Goal: Task Accomplishment & Management: Complete application form

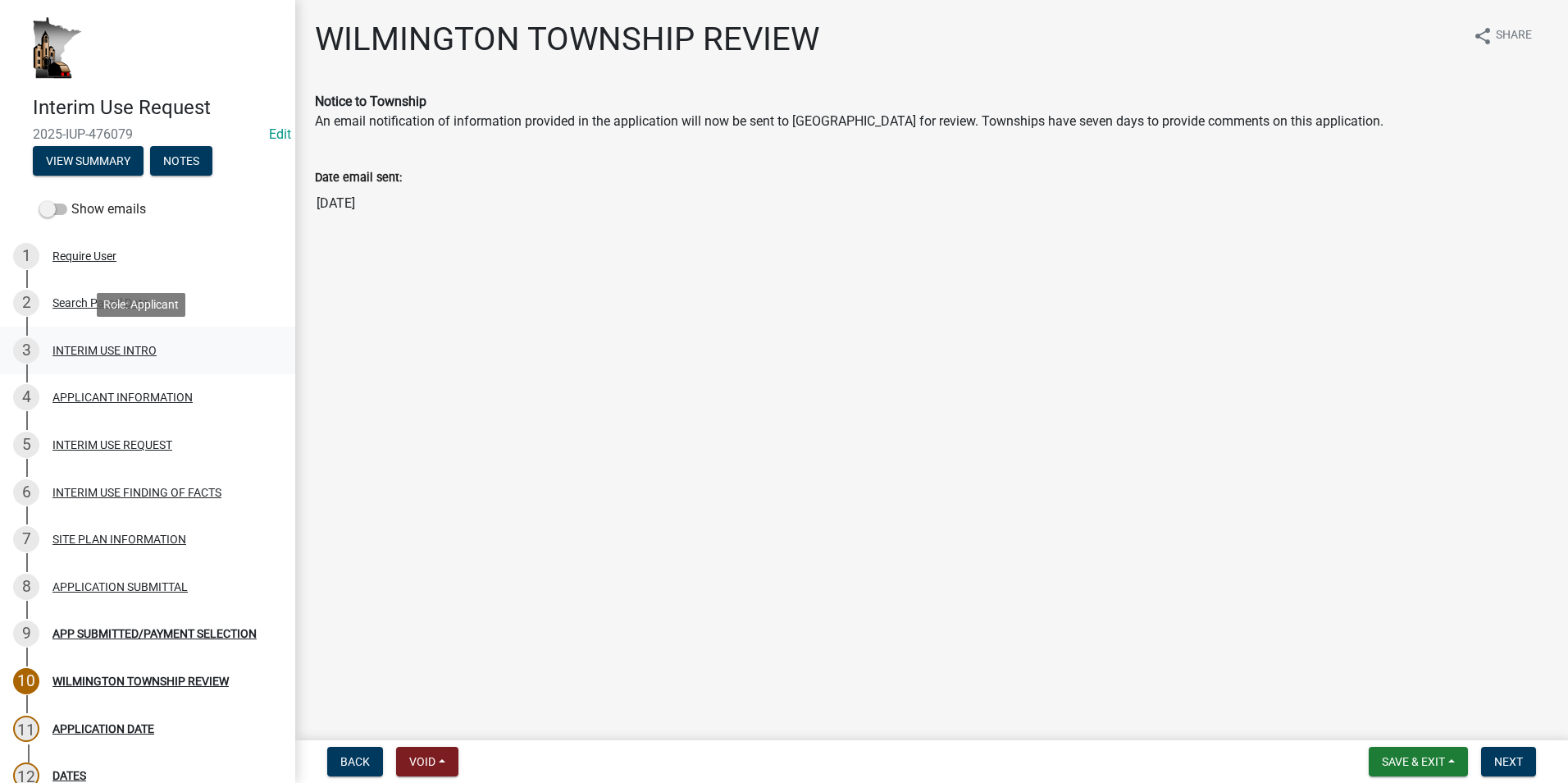
click at [96, 352] on div "INTERIM USE INTRO" at bounding box center [105, 350] width 104 height 11
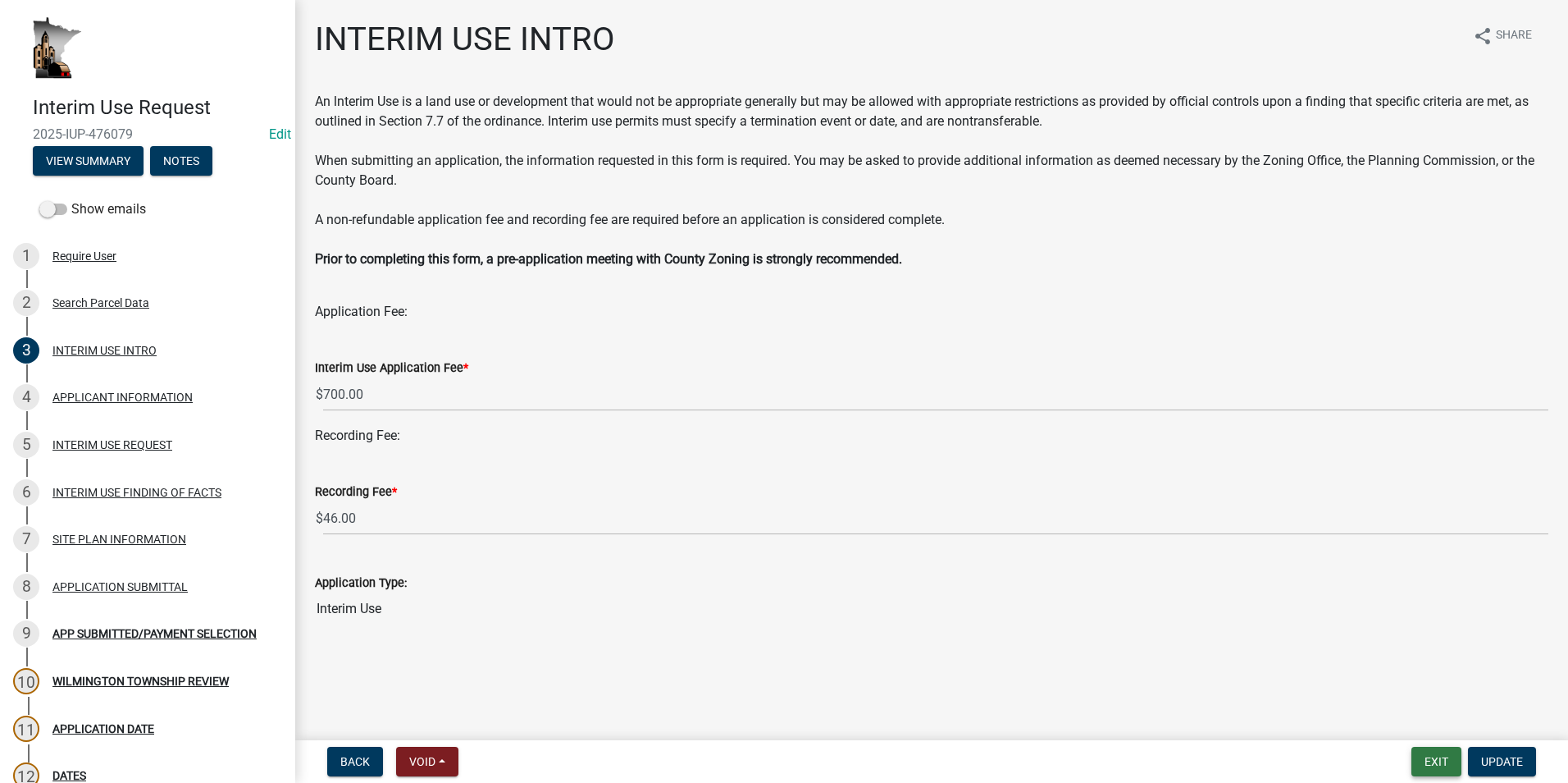
click at [1429, 760] on button "Exit" at bounding box center [1437, 761] width 50 height 30
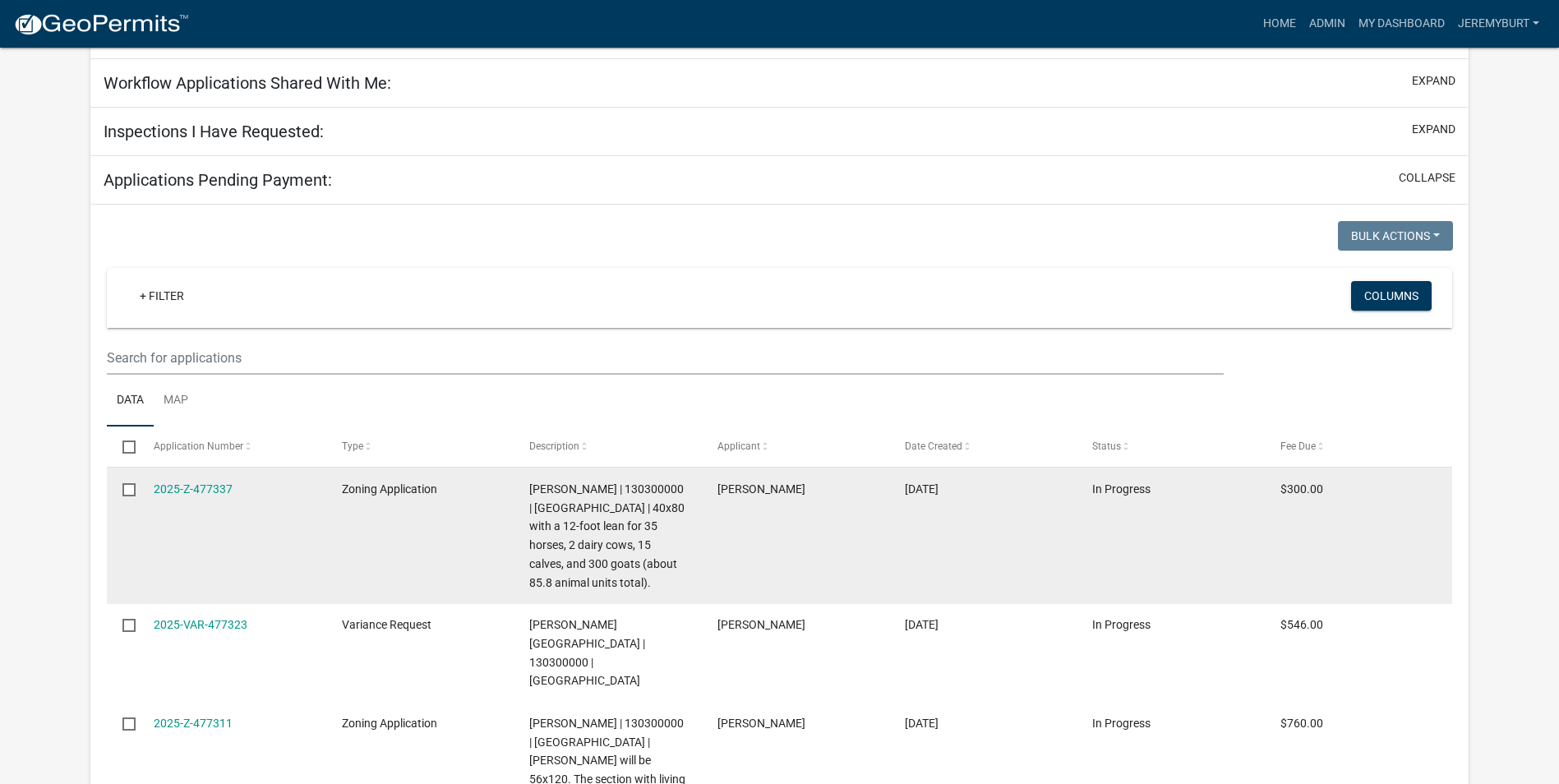
scroll to position [246, 0]
select select "2: 50"
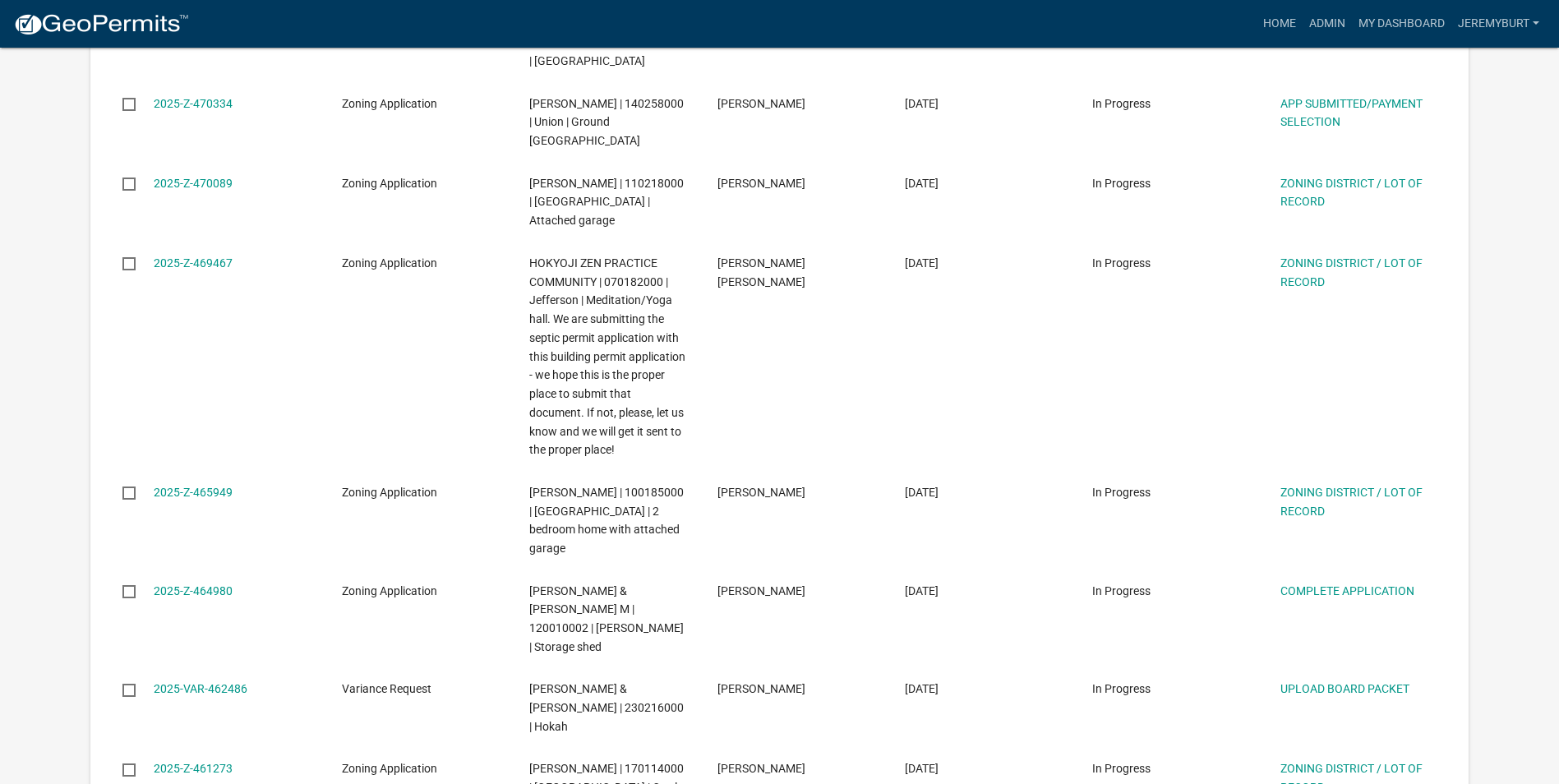
scroll to position [2369, 0]
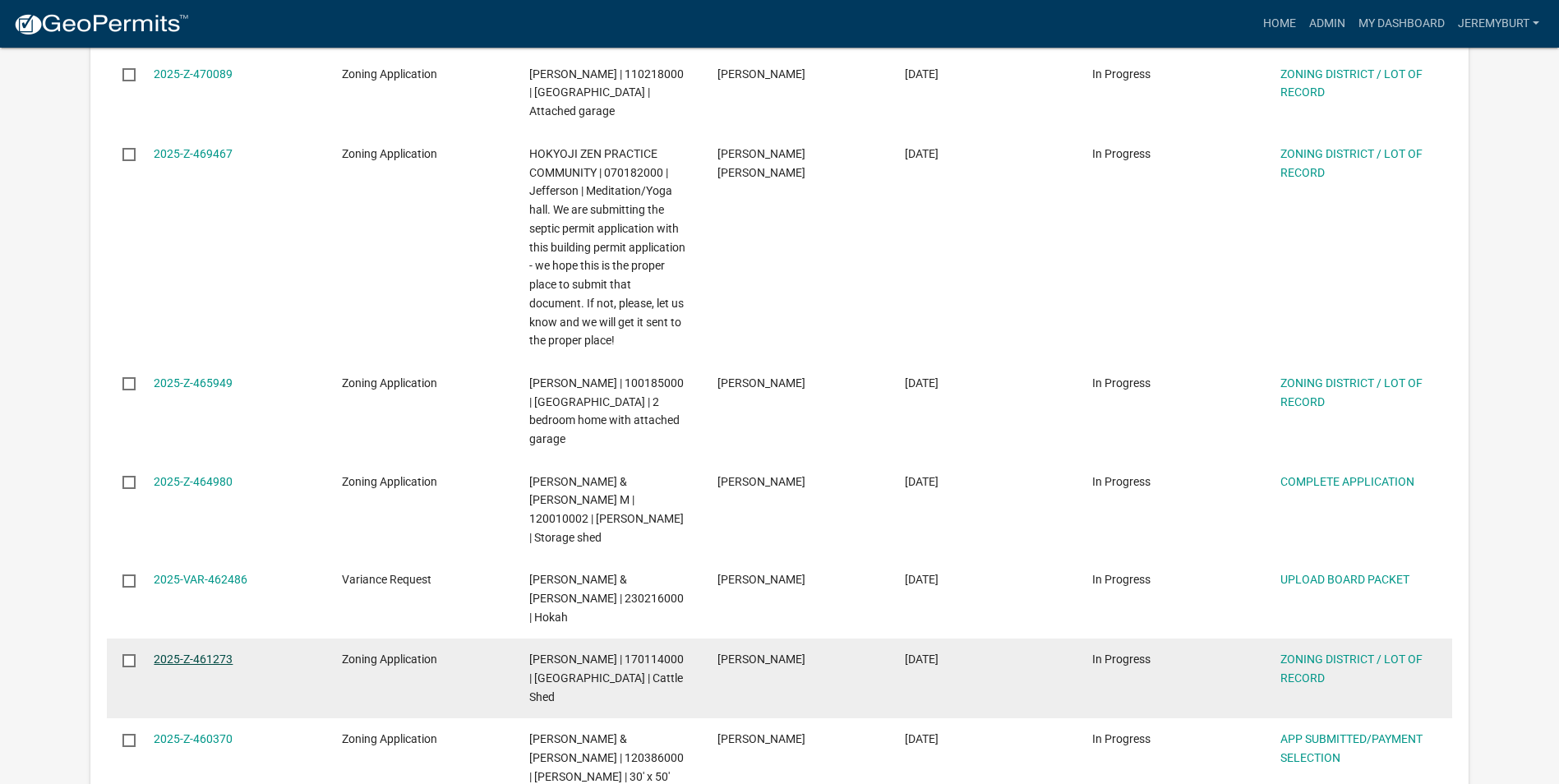
click at [210, 652] on link "2025-Z-461273" at bounding box center [193, 658] width 79 height 13
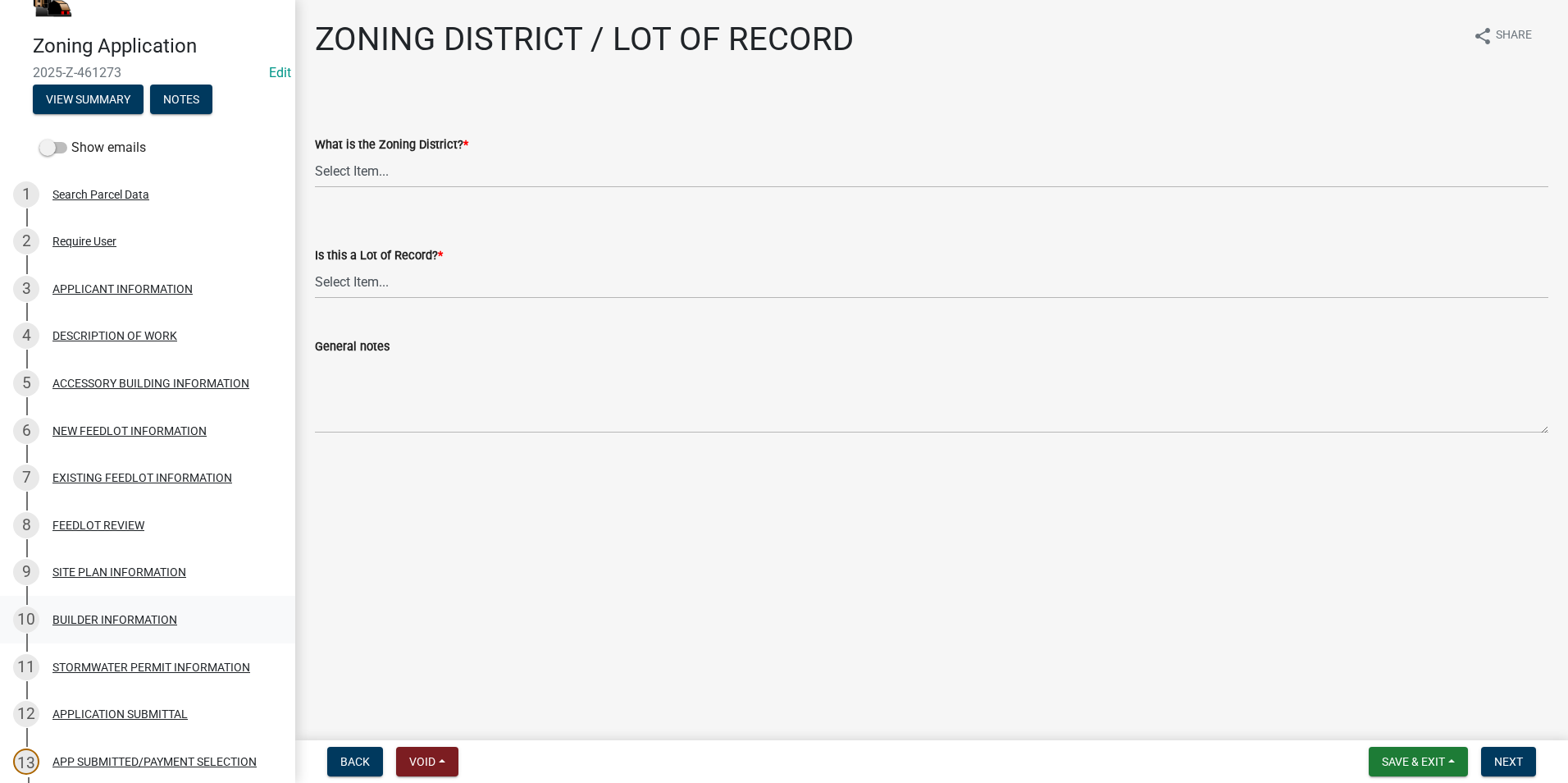
scroll to position [164, 0]
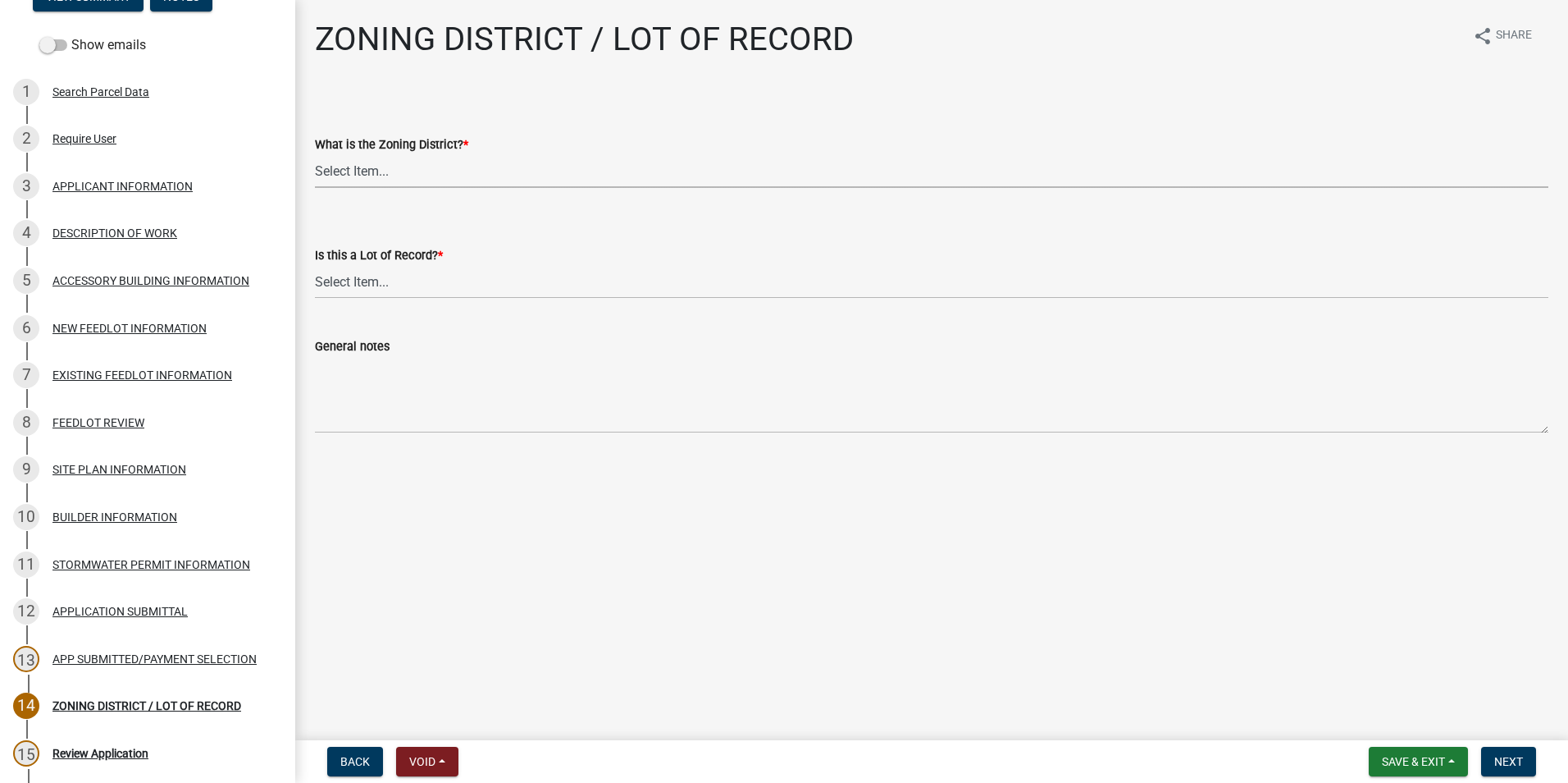
click at [406, 173] on select "Select Item... Agricultural Residential Other" at bounding box center [931, 171] width 1233 height 33
click at [315, 155] on select "Select Item... Agricultural Residential Other" at bounding box center [931, 171] width 1233 height 33
select select "4e40cecd-d56d-4d3a-a779-2c11c403f329"
click at [399, 283] on select "Select Item... Yes No, or cannot be determined" at bounding box center [931, 281] width 1233 height 33
click at [315, 265] on select "Select Item... Yes No, or cannot be determined" at bounding box center [931, 281] width 1233 height 33
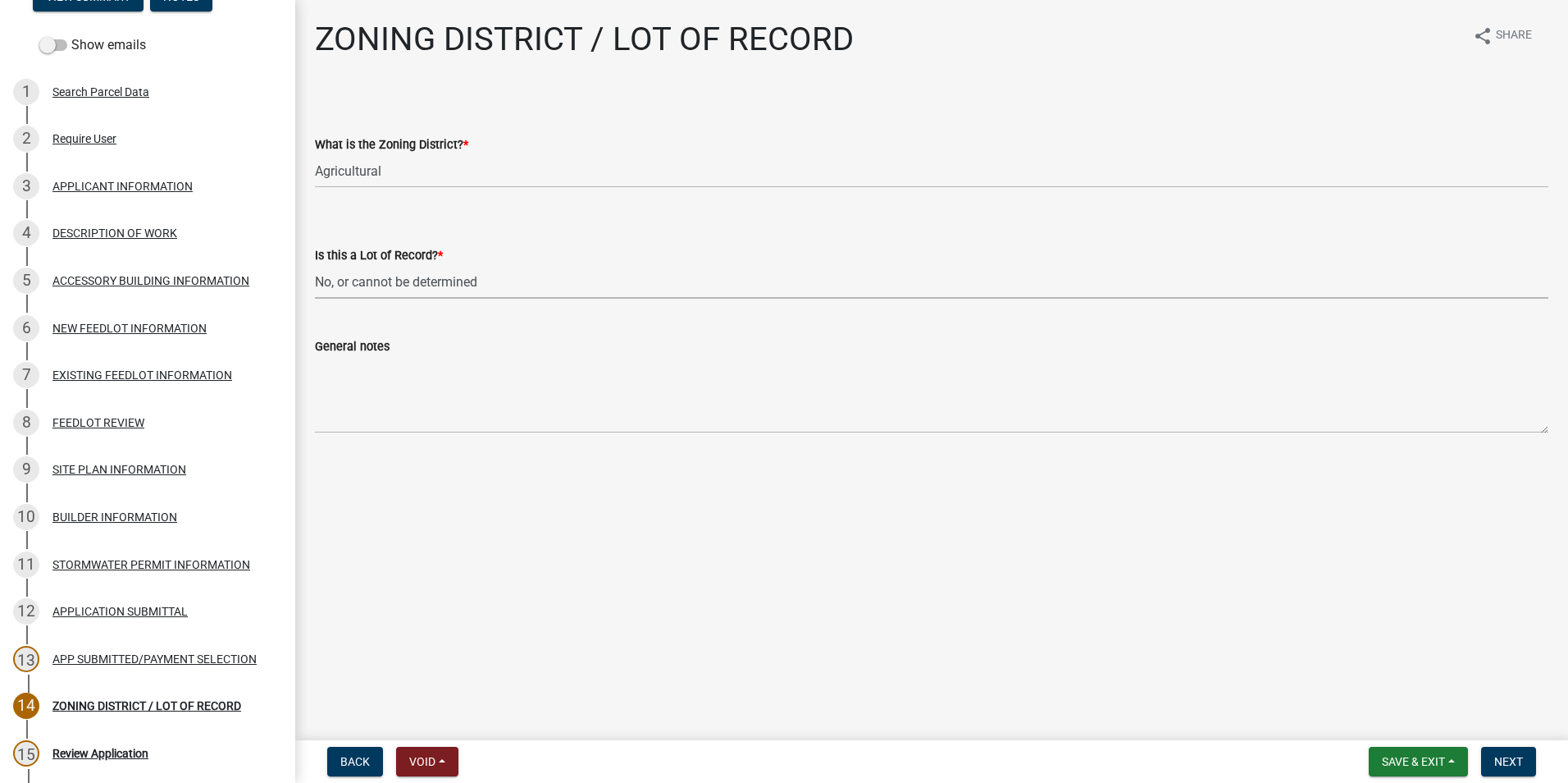
select select "8fe8ed3e-c0e1-408b-96fc-f68303b4ae81"
click at [1501, 761] on span "Next" at bounding box center [1509, 761] width 29 height 13
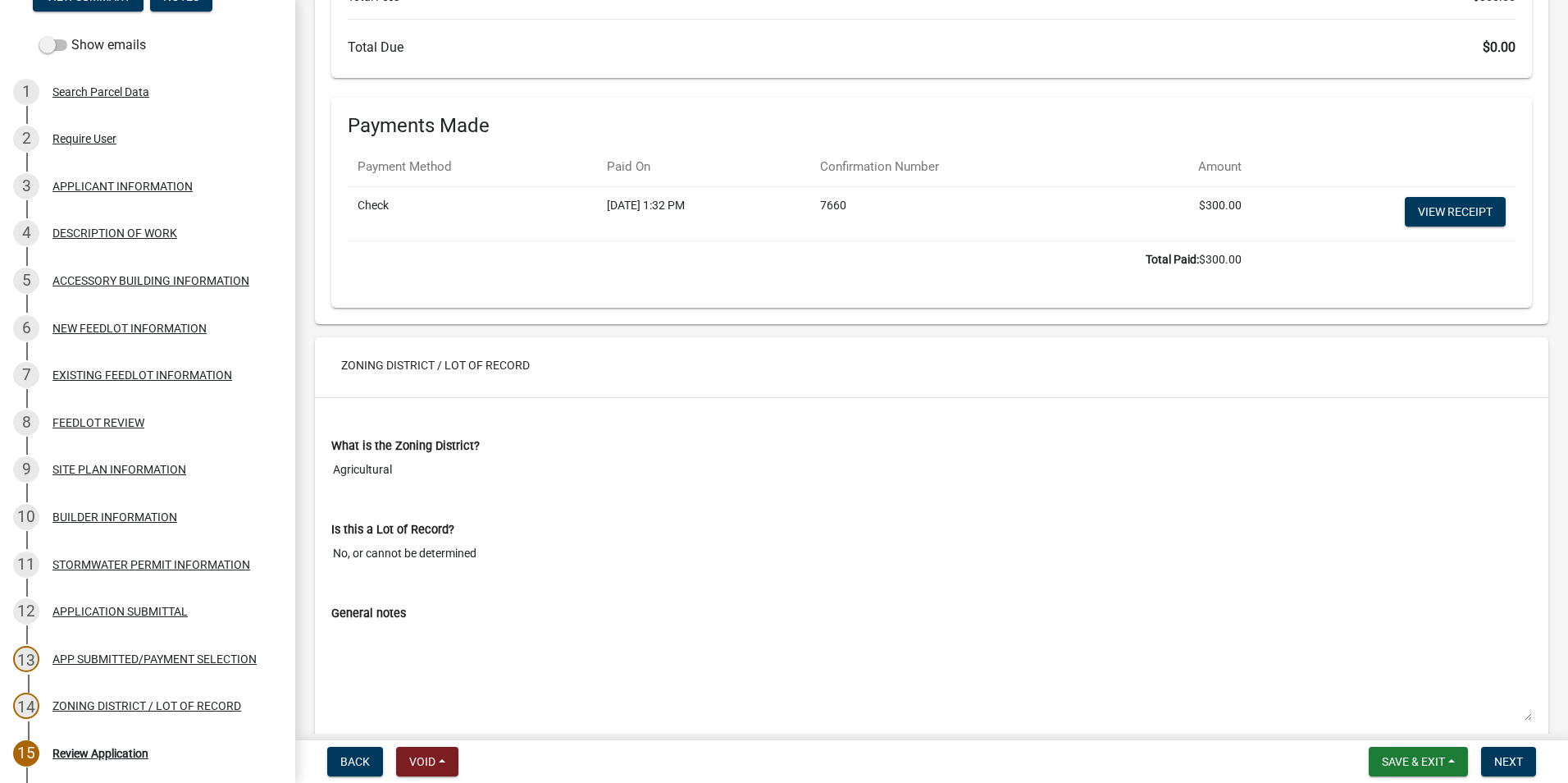
scroll to position [10160, 0]
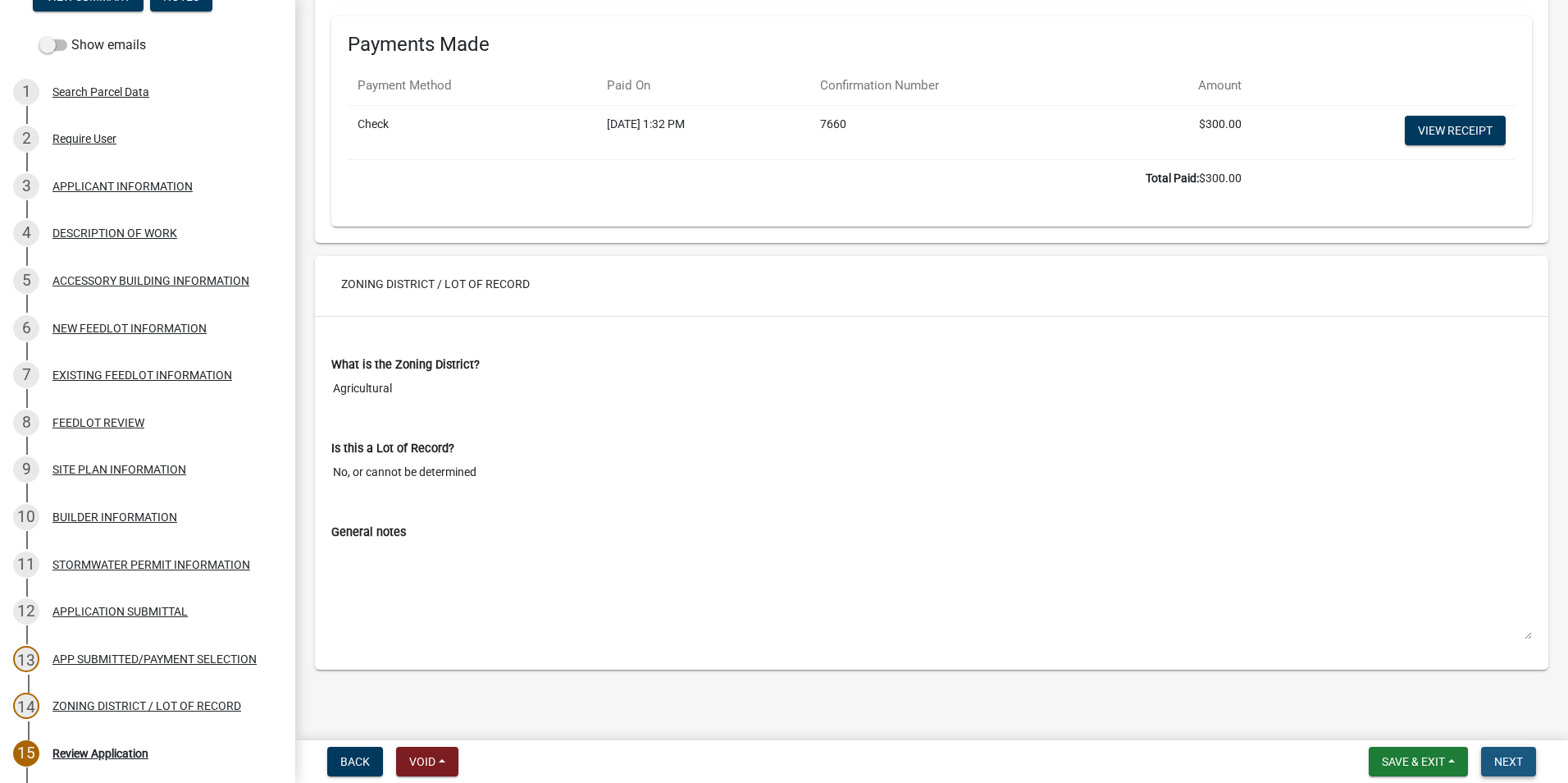
click at [1501, 762] on span "Next" at bounding box center [1509, 761] width 29 height 13
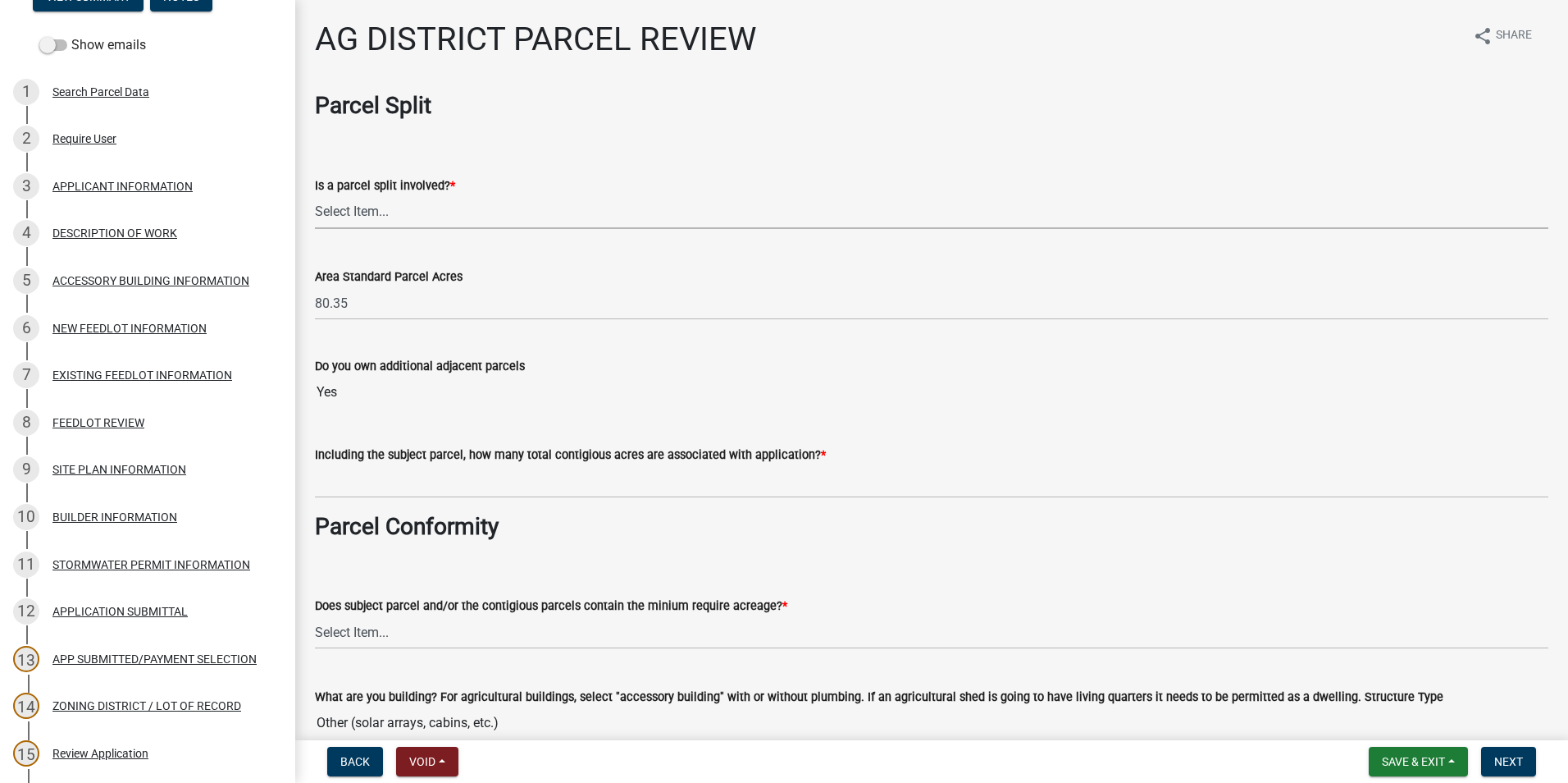
click at [401, 215] on select "Select Item... Yes No" at bounding box center [931, 212] width 1233 height 33
click at [315, 196] on select "Select Item... Yes No" at bounding box center [931, 212] width 1233 height 33
select select "fe23c68f-3976-40fb-92de-7ec6f88d0010"
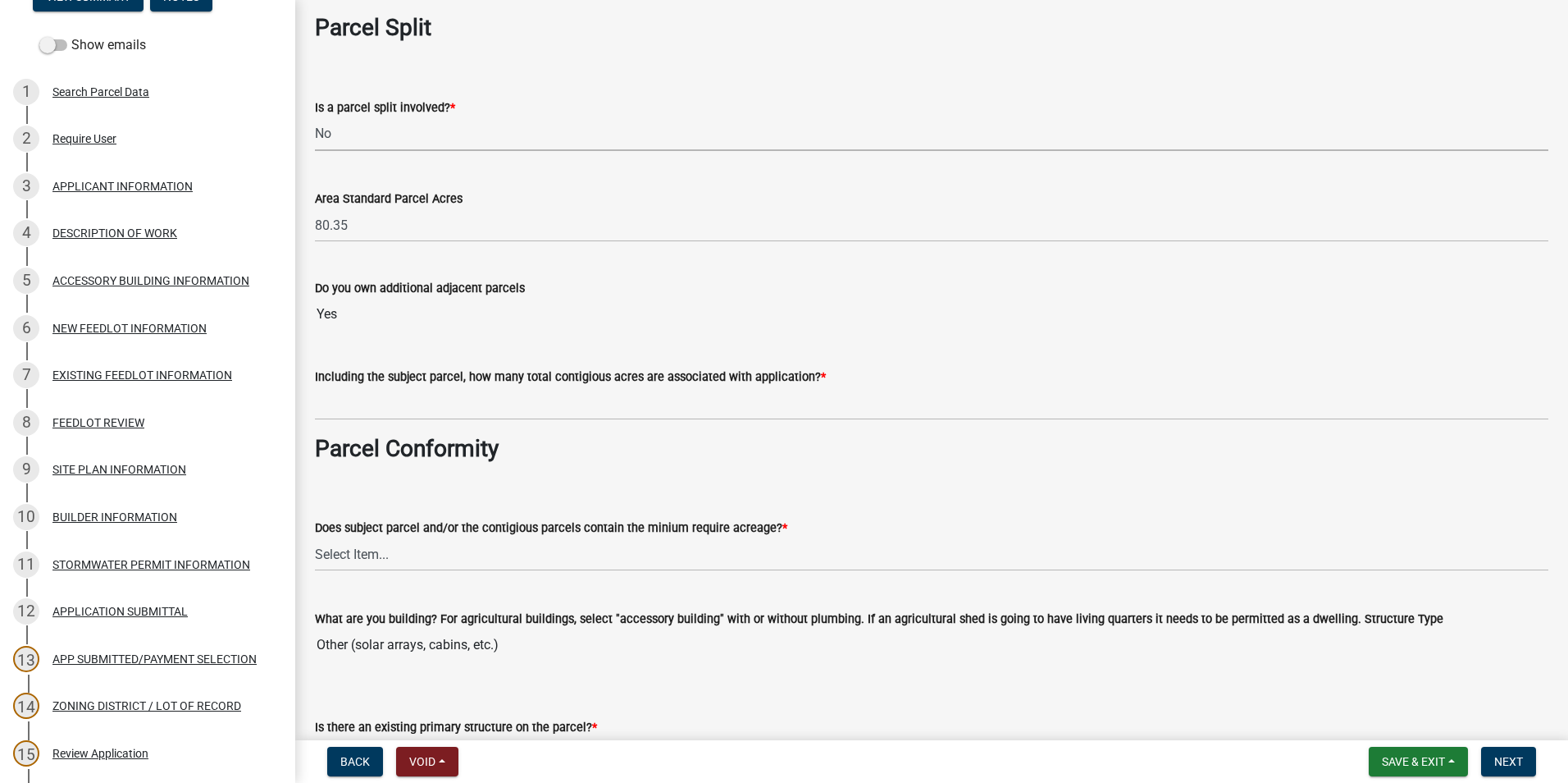
scroll to position [82, 0]
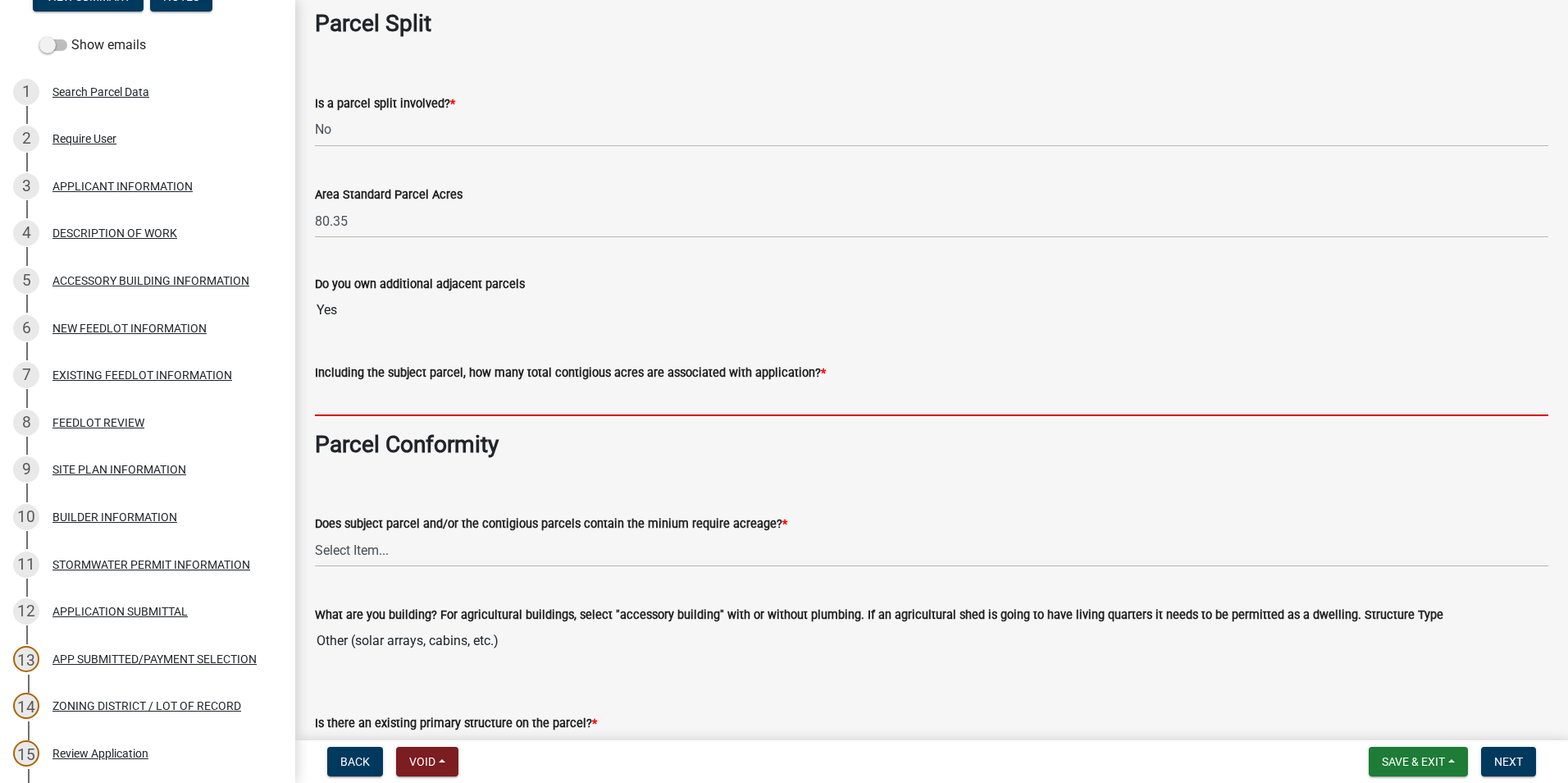
click at [380, 406] on input "text" at bounding box center [931, 399] width 1233 height 33
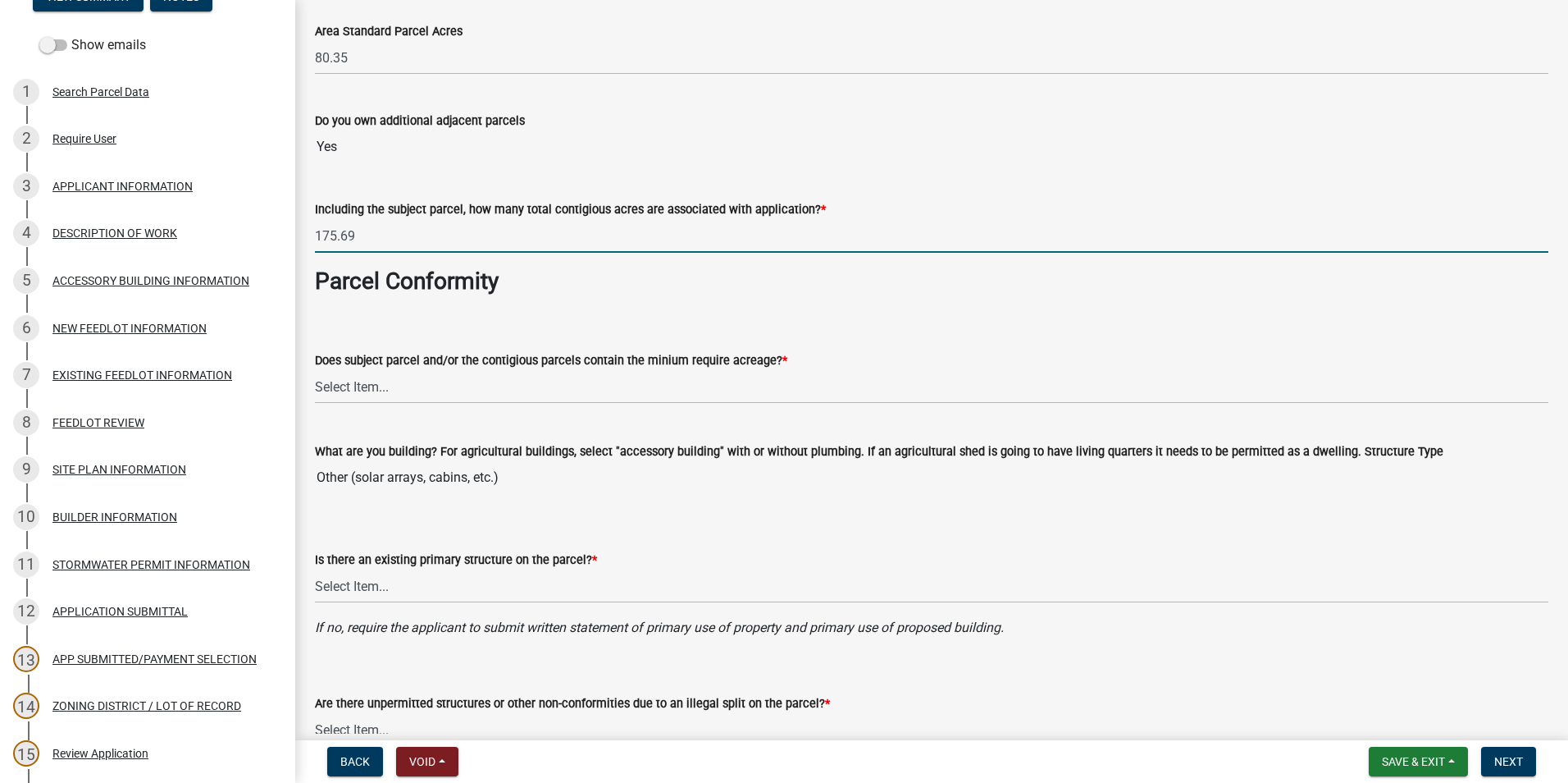
scroll to position [246, 0]
type input "175.69"
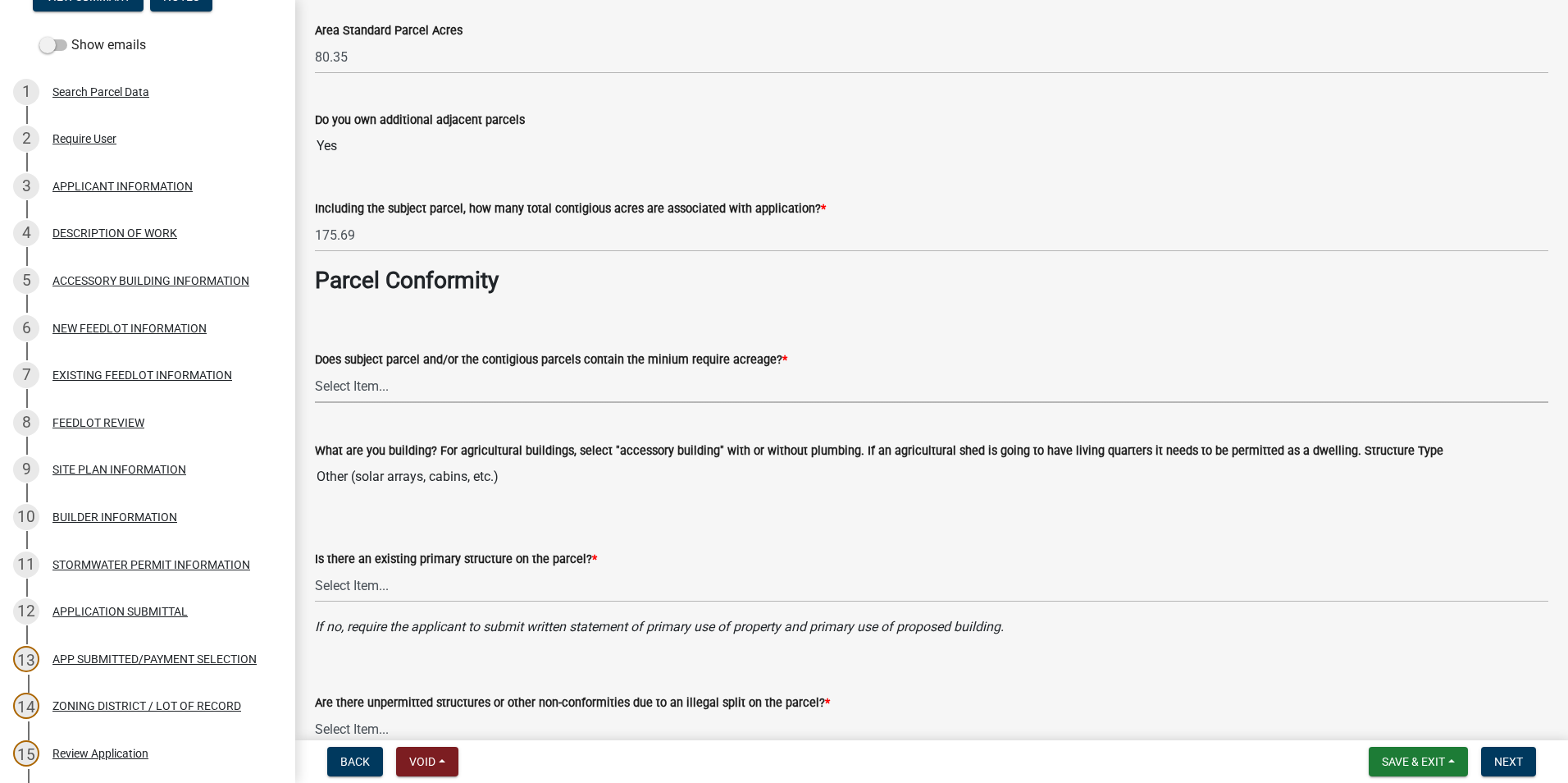
click at [380, 390] on select "Select Item... Yes, for a dwelling, 40 or more acres with one or more acres con…" at bounding box center [931, 385] width 1233 height 33
click at [315, 369] on select "Select Item... Yes, for a dwelling, 40 or more acres with one or more acres con…" at bounding box center [931, 385] width 1233 height 33
select select "b48fe14e-3327-4657-9cad-e69f0ec06152"
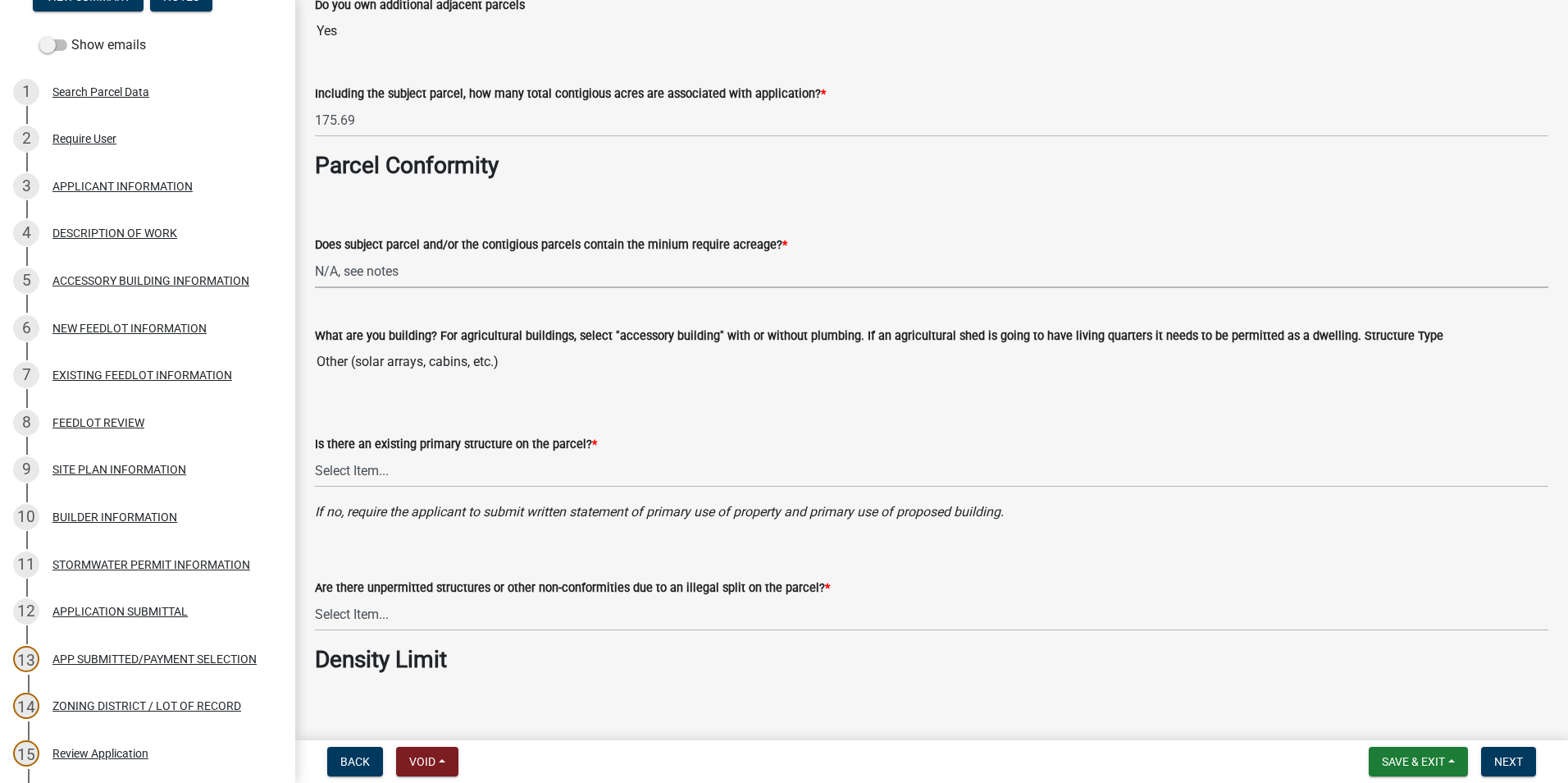
scroll to position [410, 0]
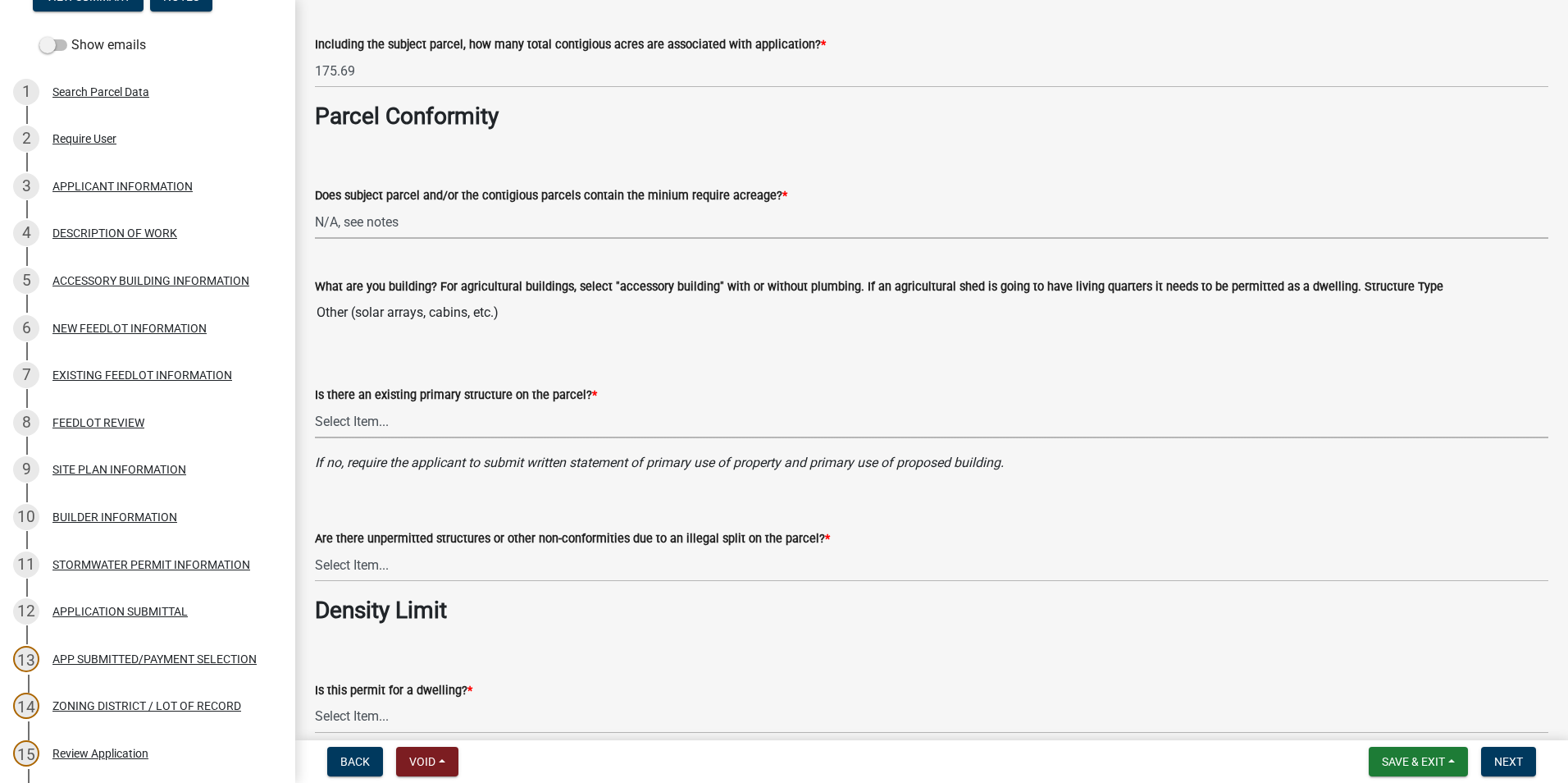
click at [429, 417] on select "Select Item... Yes No" at bounding box center [931, 421] width 1233 height 33
click at [315, 405] on select "Select Item... Yes No" at bounding box center [931, 421] width 1233 height 33
select select "e720d887-05b7-48e7-b675-04570e4c9f75"
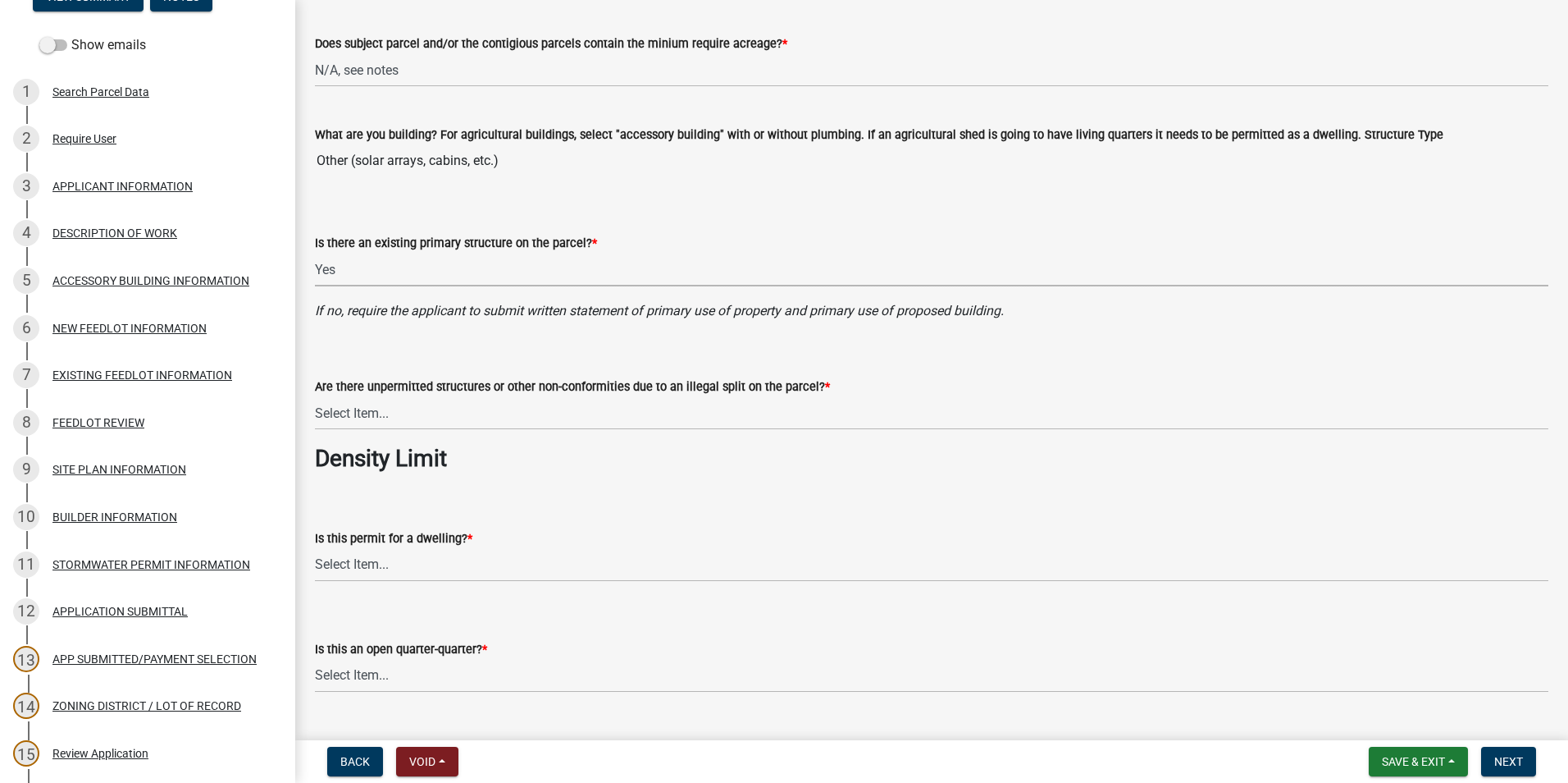
scroll to position [575, 0]
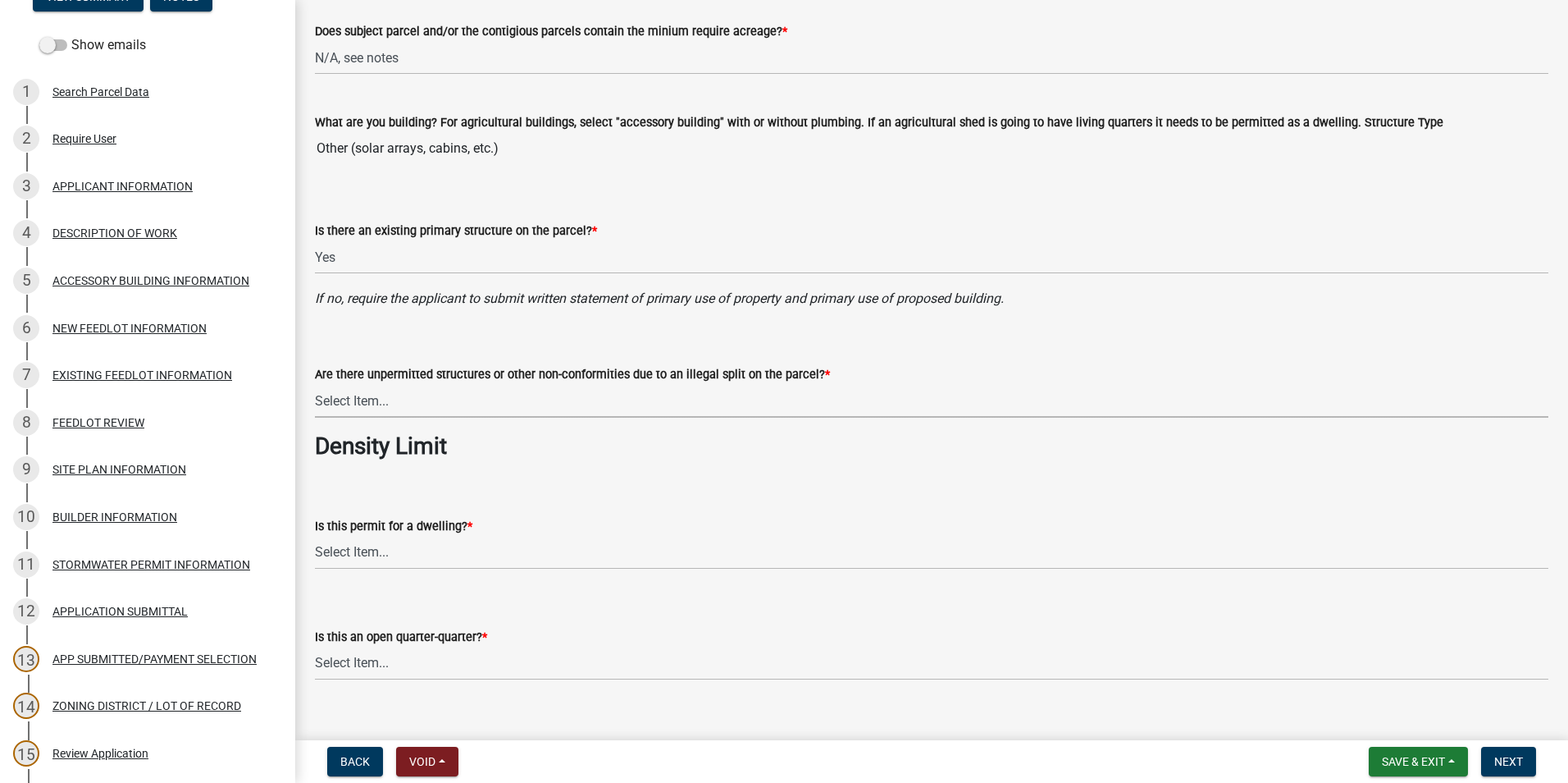
click at [567, 400] on select "Select Item... Yes No" at bounding box center [931, 400] width 1233 height 33
click at [315, 384] on select "Select Item... Yes No" at bounding box center [931, 400] width 1233 height 33
select select "3e342f75-9fb1-4b8c-bbeb-47cfa96347ca"
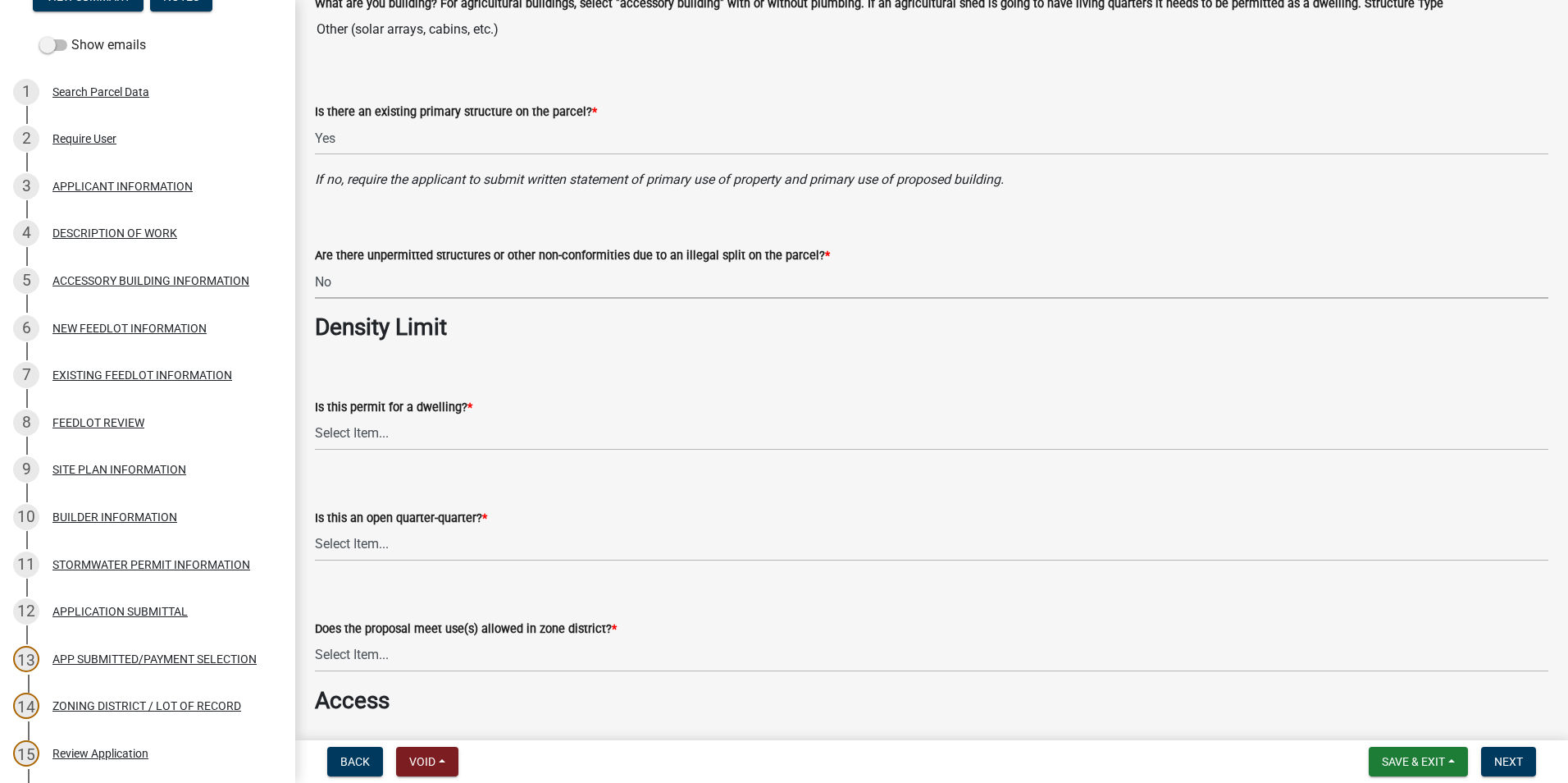
scroll to position [739, 0]
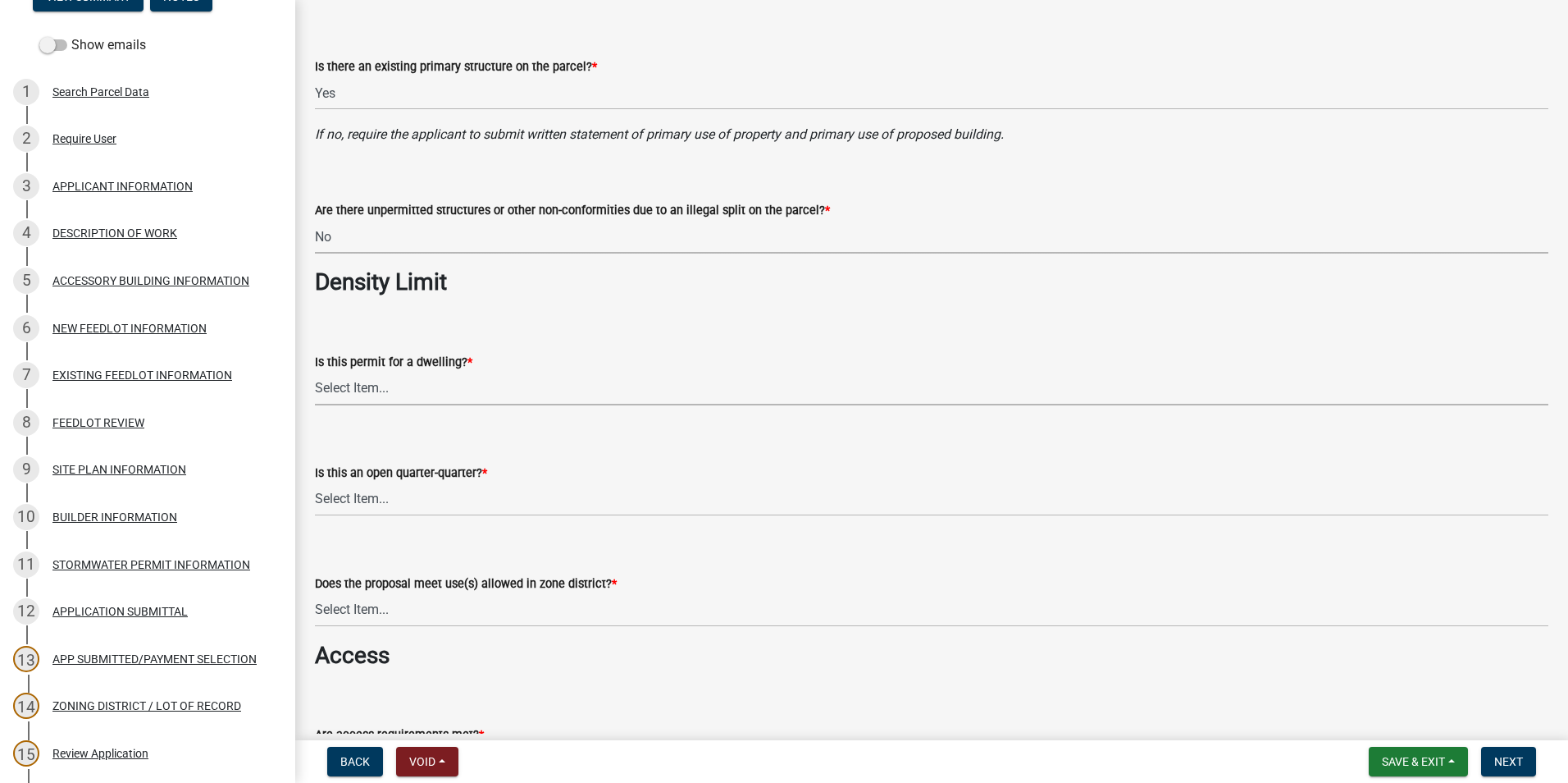
click at [404, 388] on select "Select Item... Yes No N/A" at bounding box center [931, 388] width 1233 height 33
click at [315, 371] on select "Select Item... Yes No N/A" at bounding box center [931, 388] width 1233 height 33
select select "c756e23e-ff22-4e58-8178-2621bc441b49"
click at [373, 500] on select "Select Item... Yes No NA" at bounding box center [931, 499] width 1233 height 33
click at [315, 482] on select "Select Item... Yes No NA" at bounding box center [931, 499] width 1233 height 33
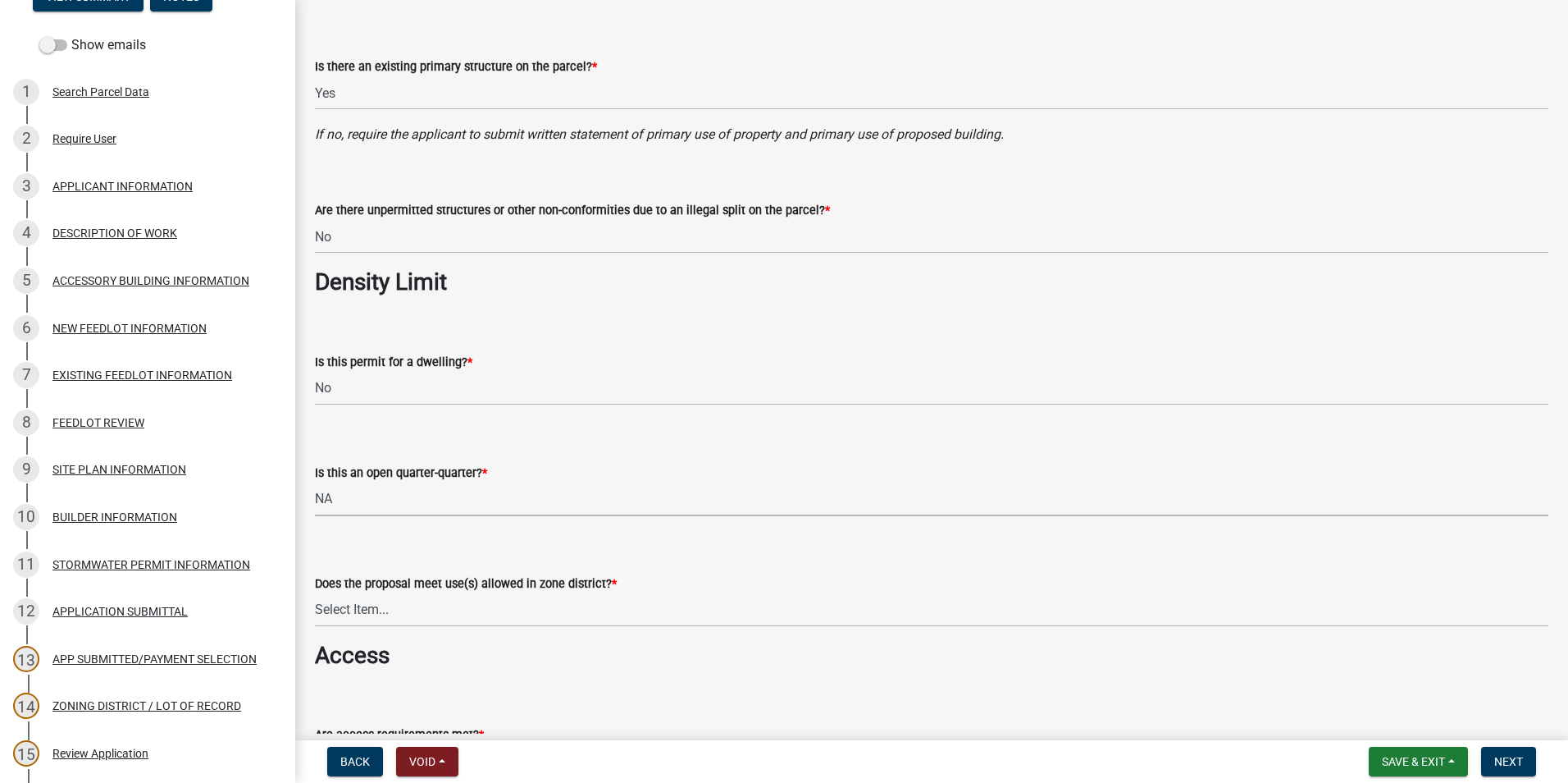
select select "93514e09-9993-4aea-b530-60a9708c3e74"
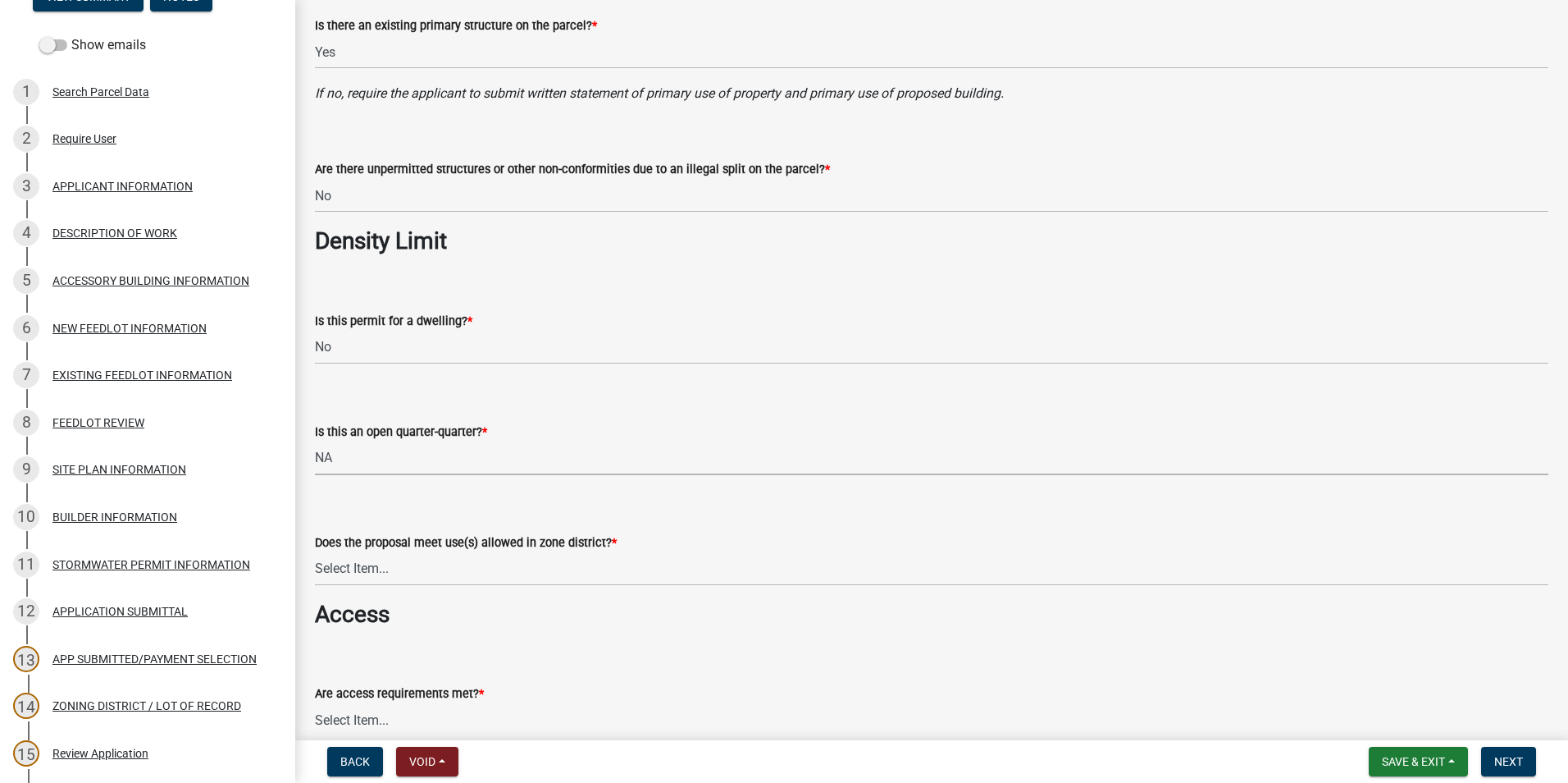
scroll to position [821, 0]
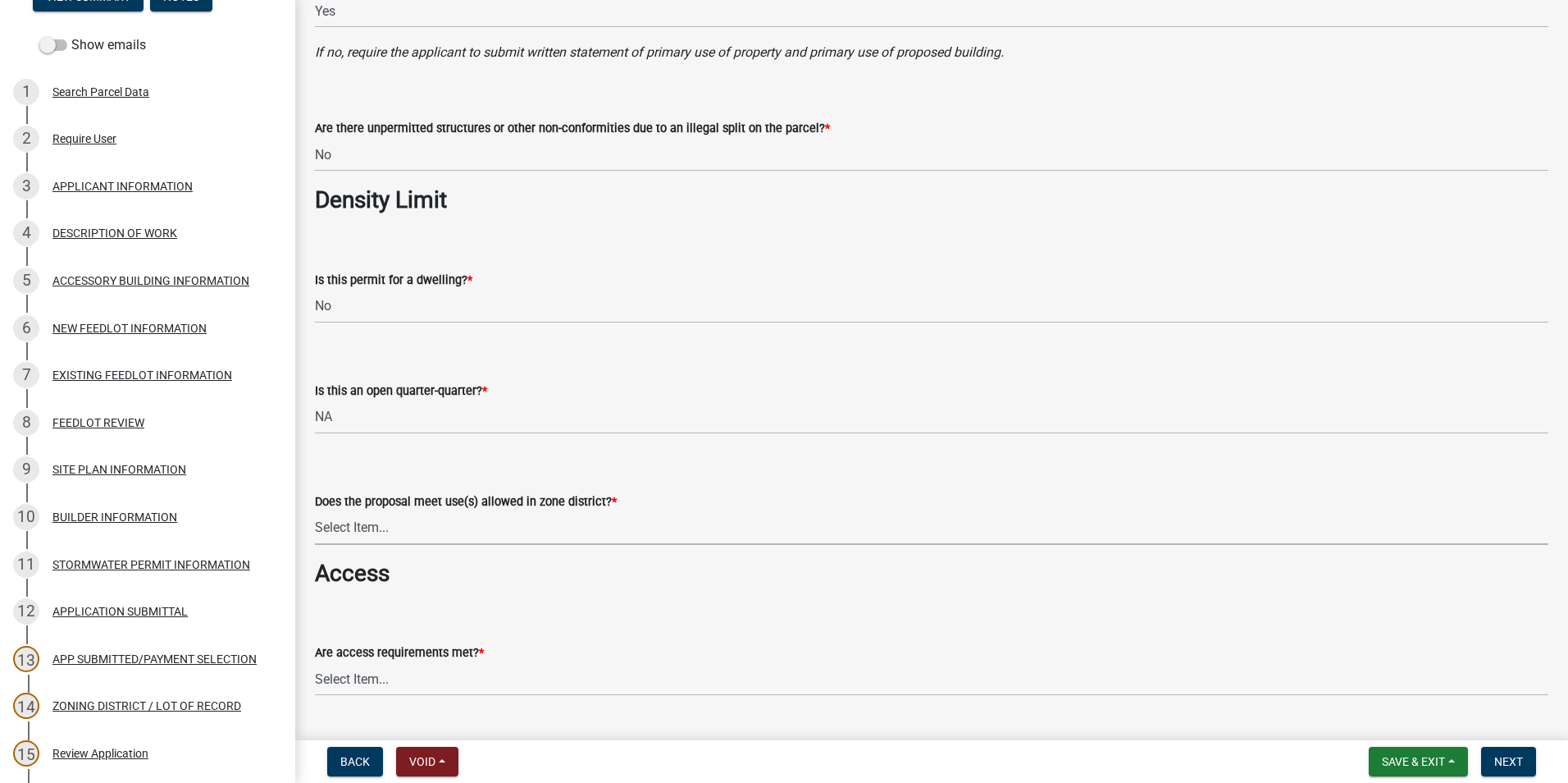
click at [410, 535] on select "Select Item... Yes, permitted use Yes, conditional use Yes, interim use Yes, ac…" at bounding box center [931, 528] width 1233 height 33
click at [315, 511] on select "Select Item... Yes, permitted use Yes, conditional use Yes, interim use Yes, ac…" at bounding box center [931, 528] width 1233 height 33
select select "a045efff-9645-47c6-b046-89cf1e905dd6"
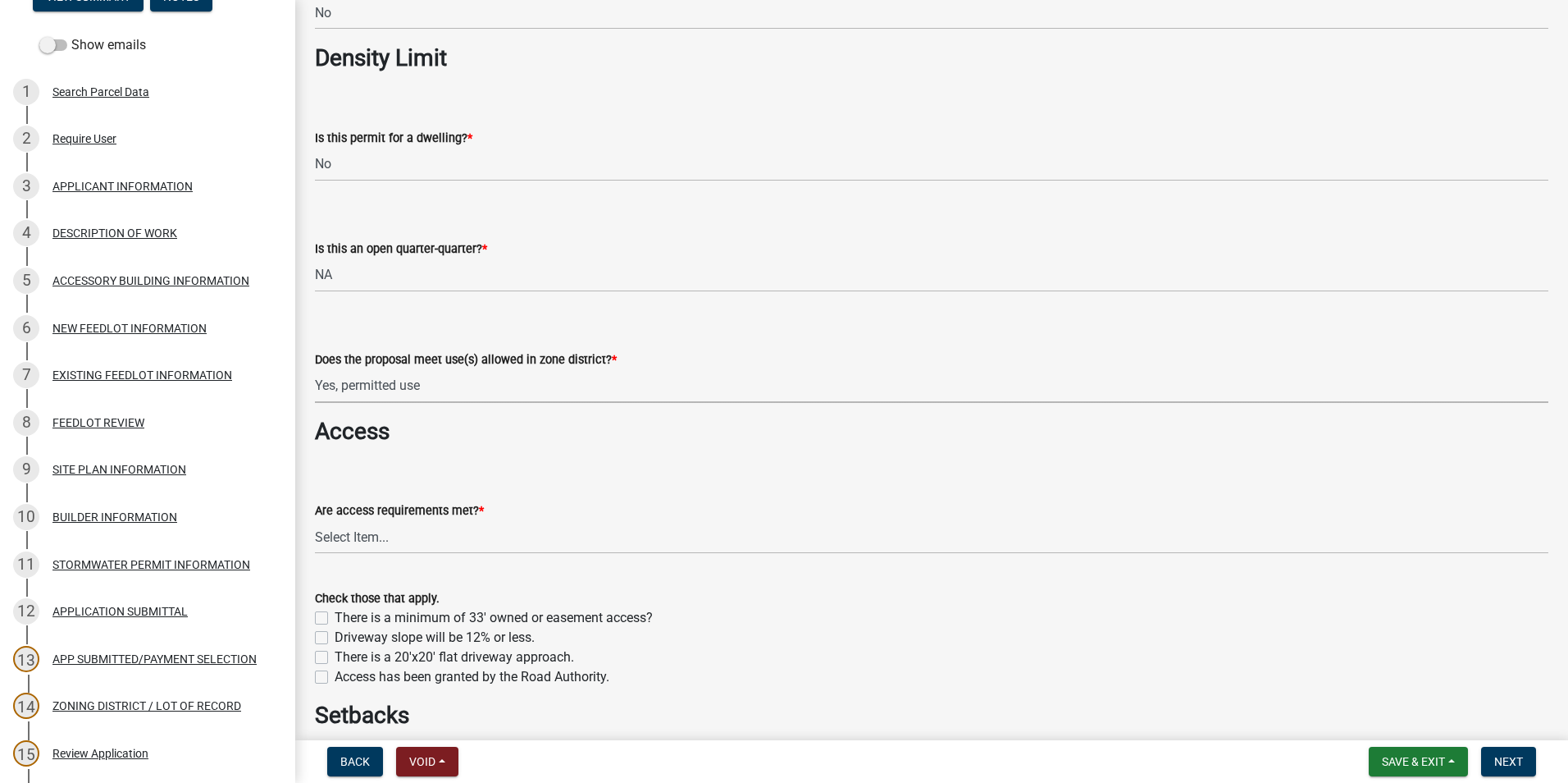
scroll to position [985, 0]
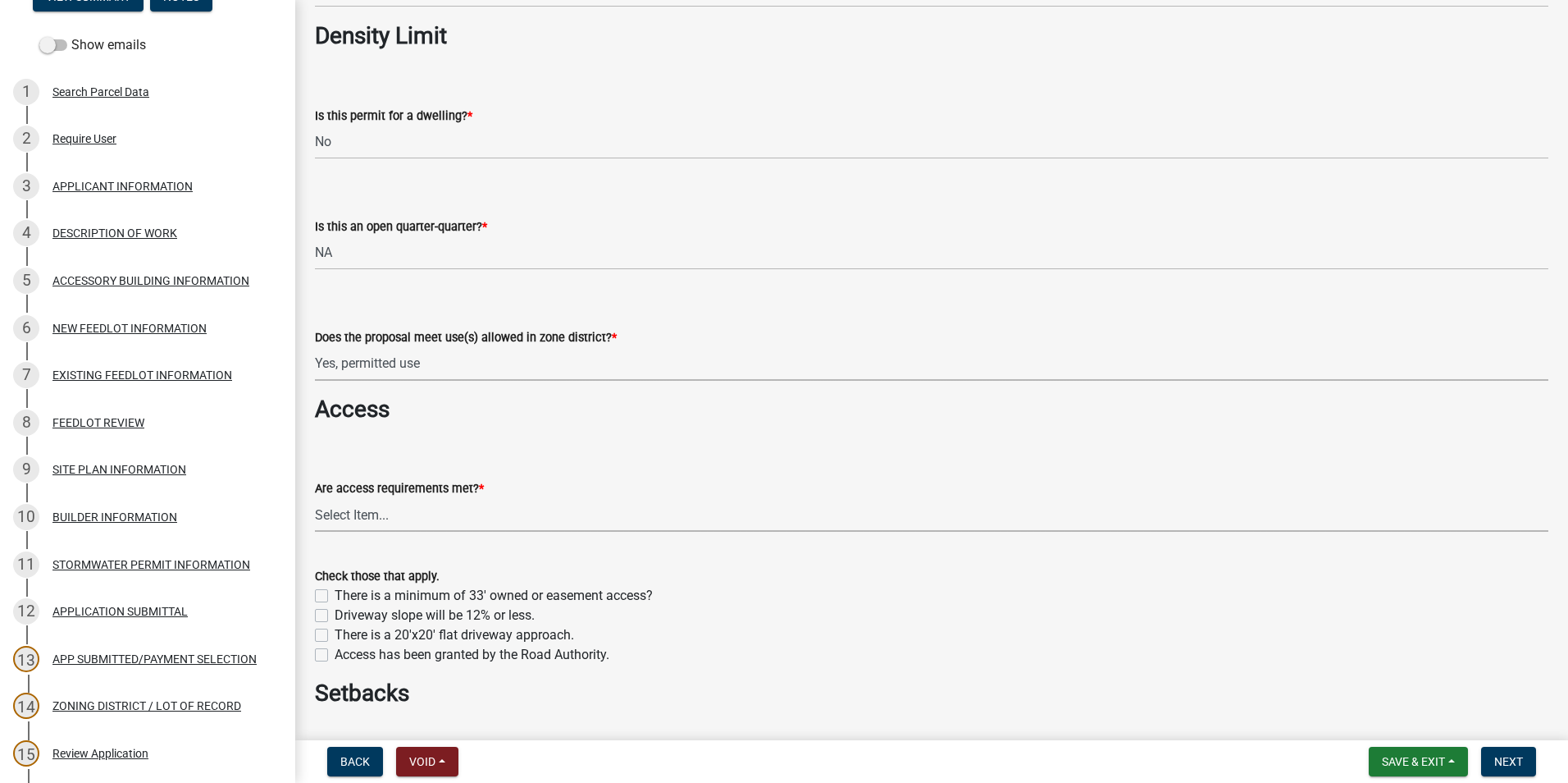
click at [398, 512] on select "Select Item... yes no N/A - No modifications to existing driveway are proposed." at bounding box center [931, 514] width 1233 height 33
click at [315, 498] on select "Select Item... yes no N/A - No modifications to existing driveway are proposed." at bounding box center [931, 514] width 1233 height 33
select select "aa1ca06f-8d34-4542-998d-1b6ccdc96445"
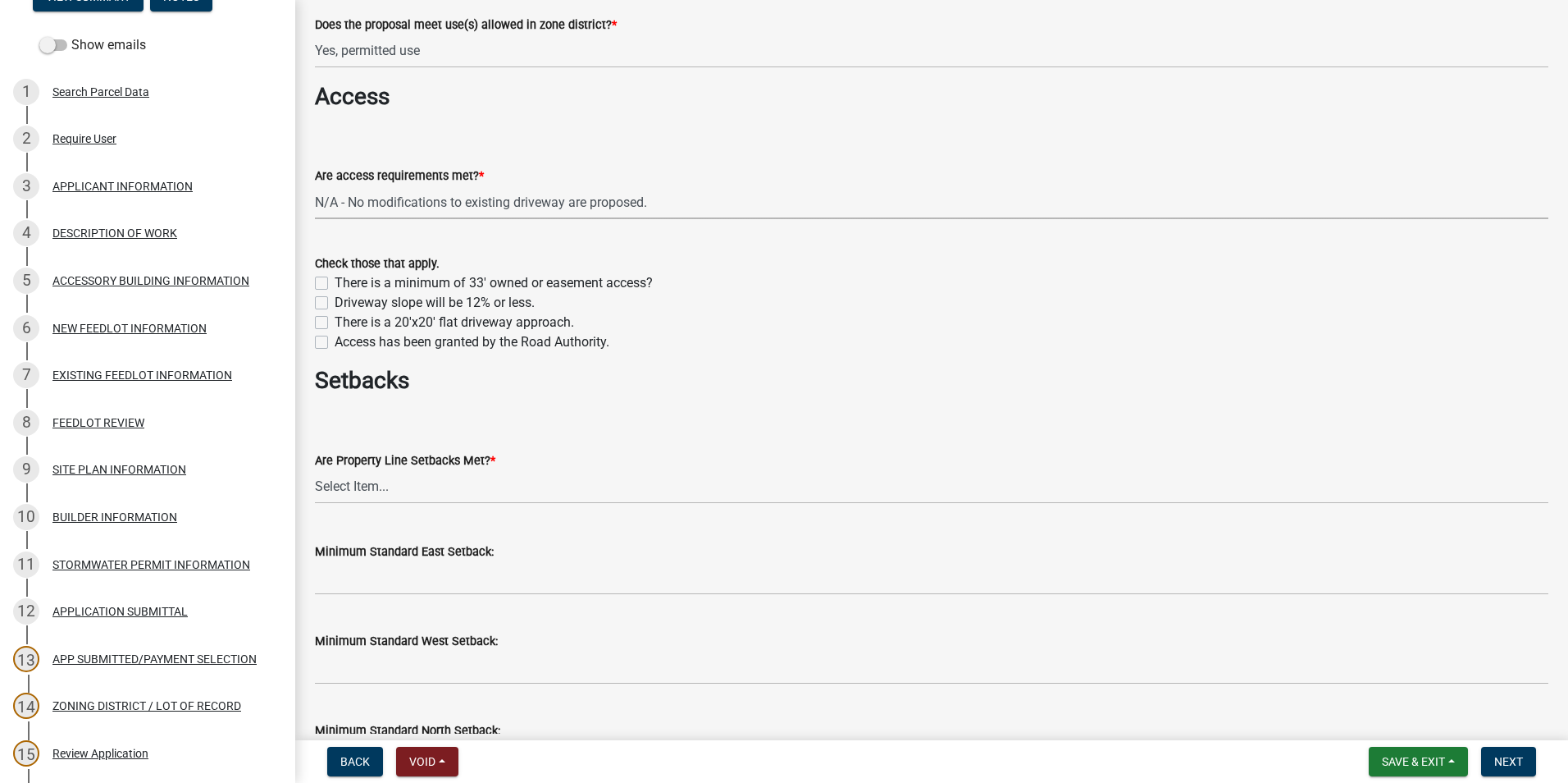
scroll to position [1313, 0]
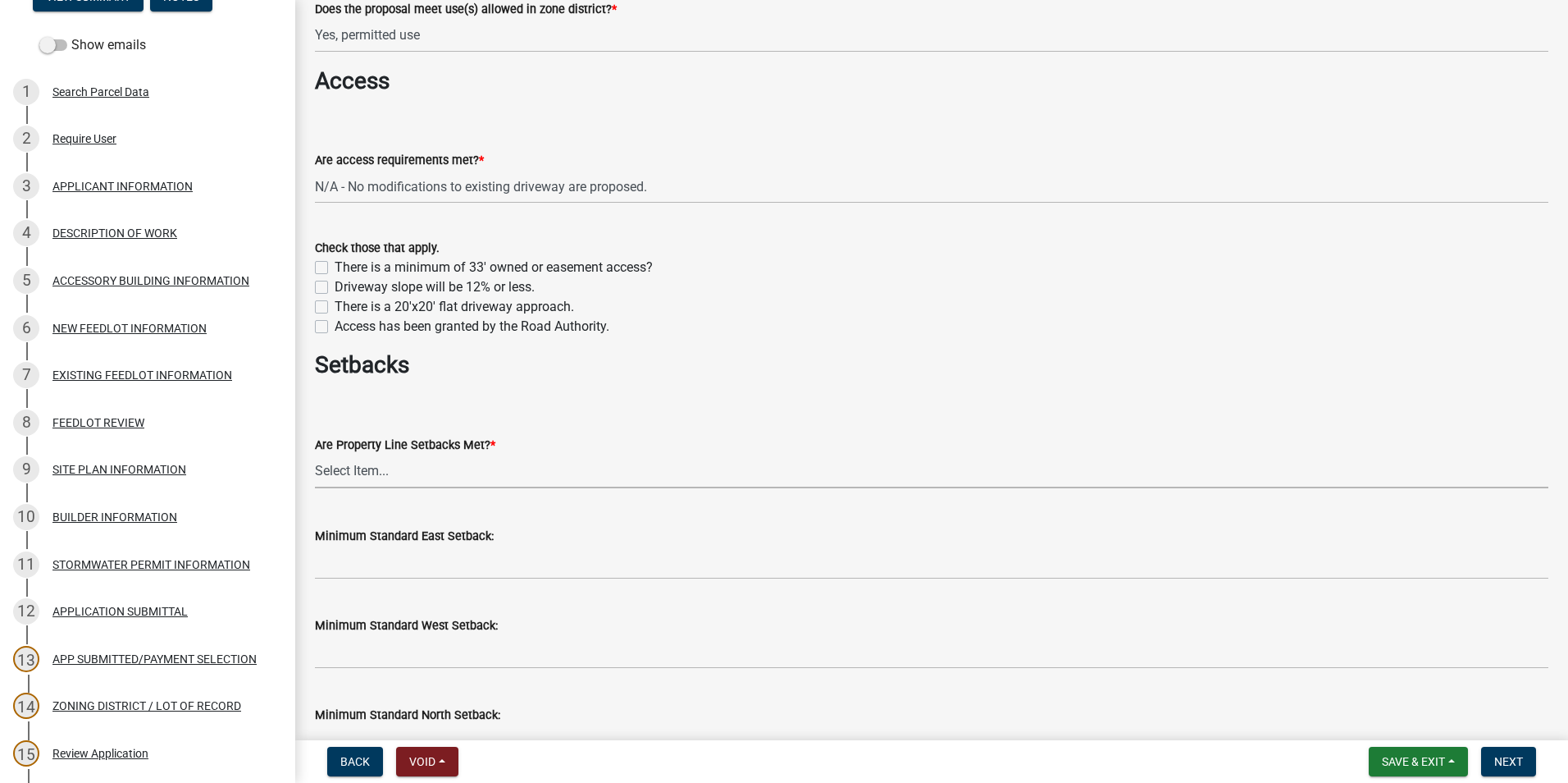
click at [415, 473] on select "Select Item... Yes No" at bounding box center [931, 470] width 1233 height 33
click at [315, 454] on select "Select Item... Yes No" at bounding box center [931, 470] width 1233 height 33
select select "f47993c2-143f-42b0-843f-88b20baa7a0f"
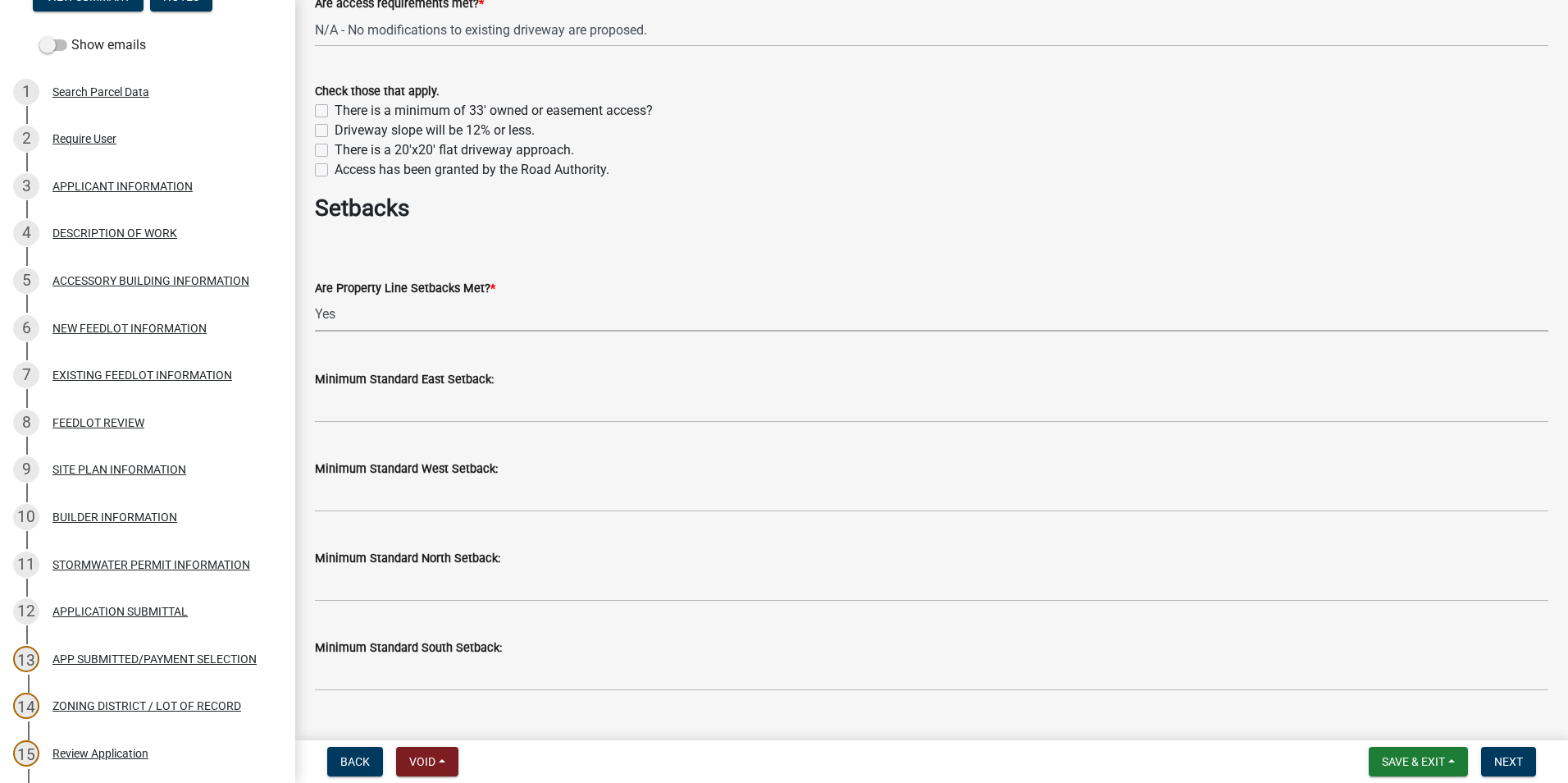
scroll to position [1477, 0]
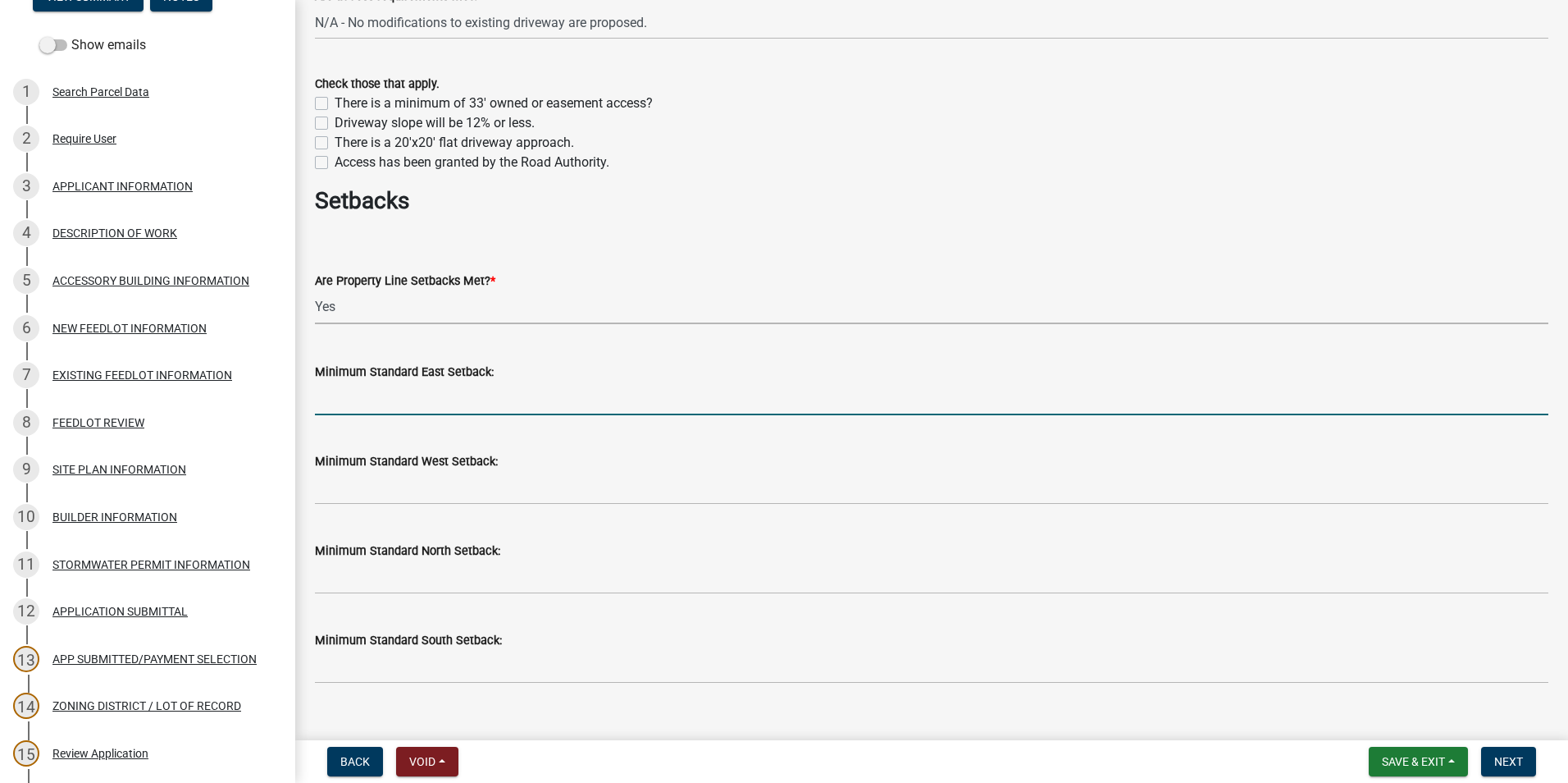
click at [392, 403] on input "Minimum Standard East Setback:" at bounding box center [931, 398] width 1233 height 33
type input "50"
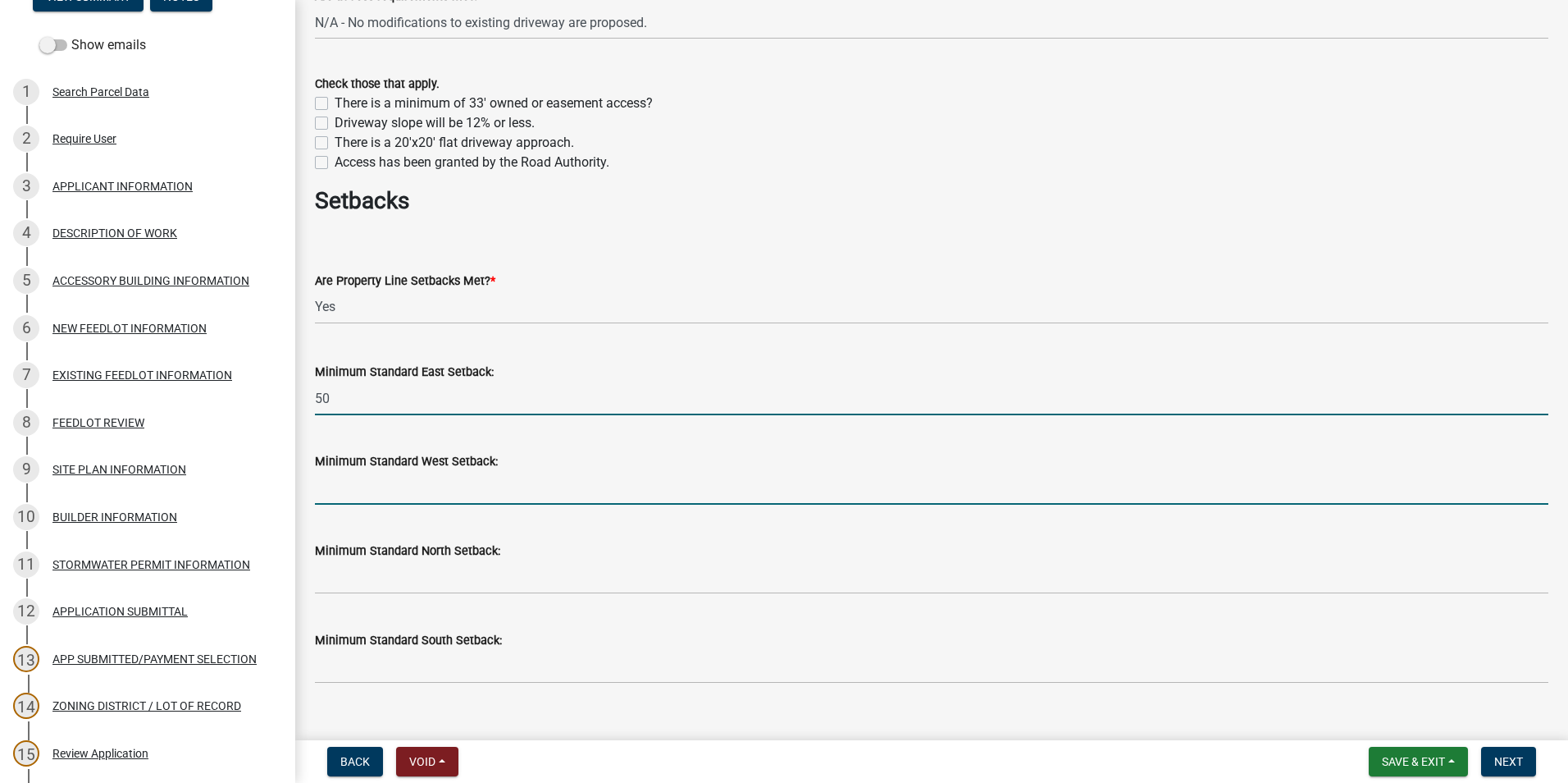
type input "50"
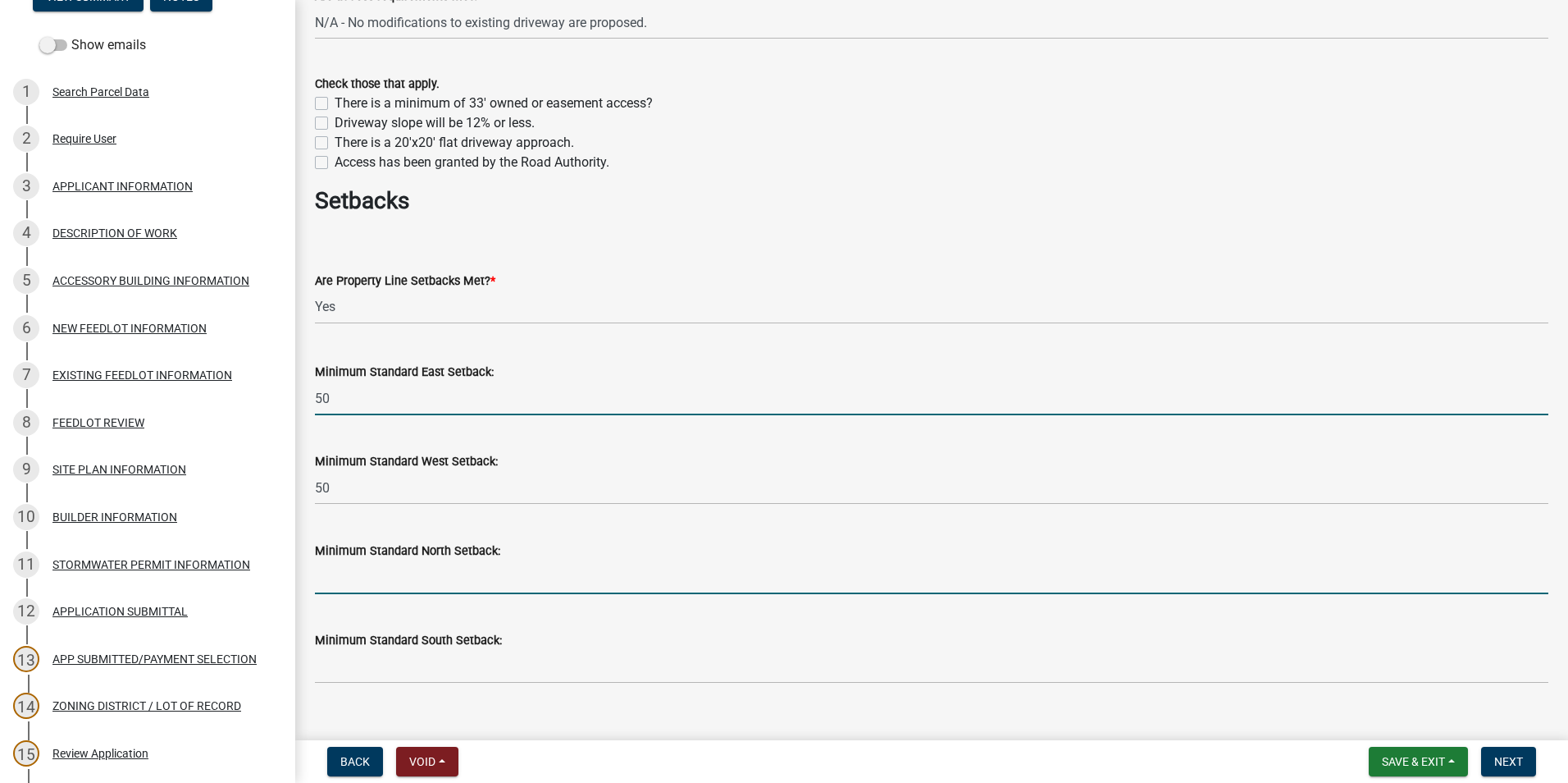
type input "50"
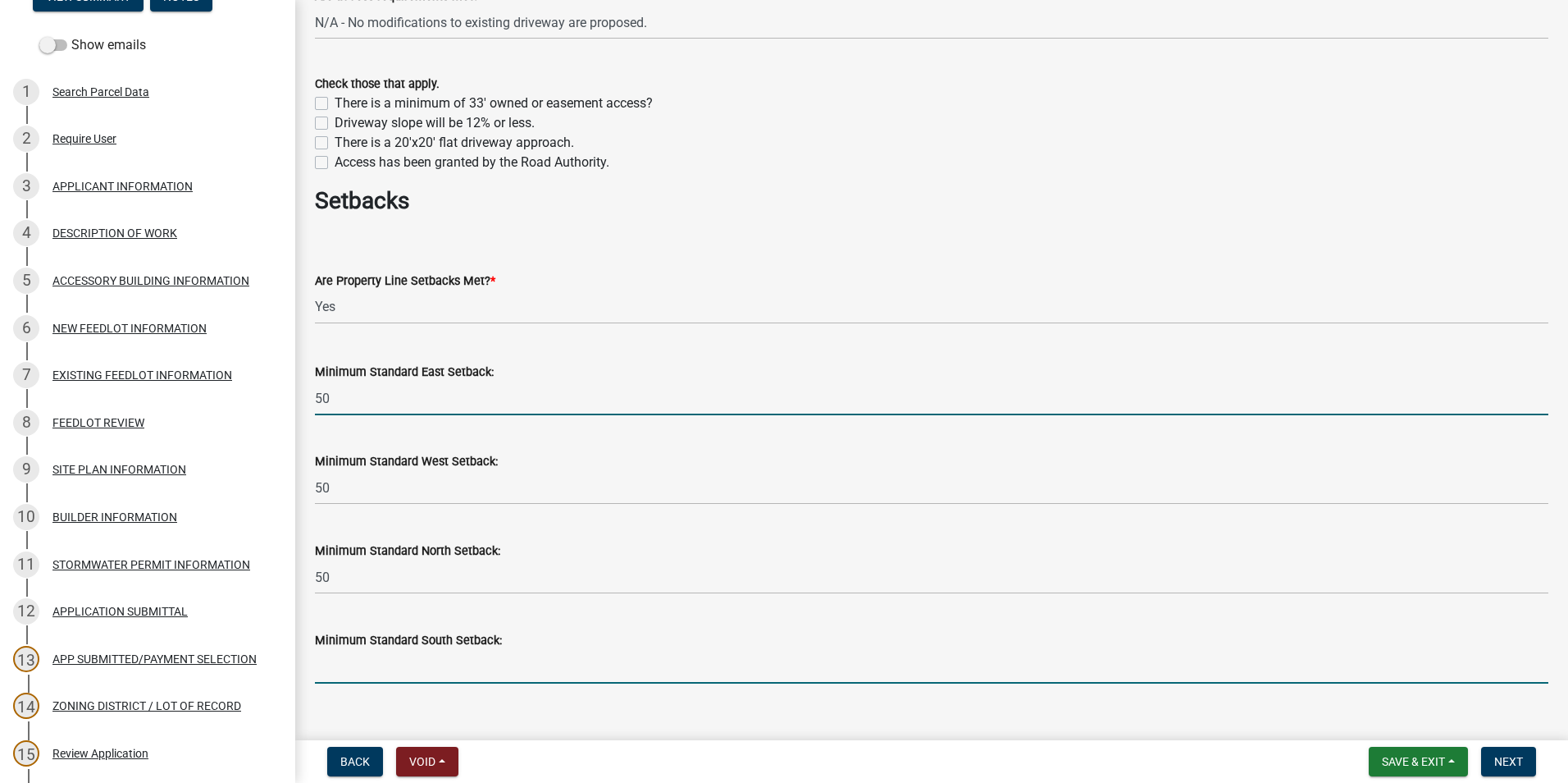
type input "50"
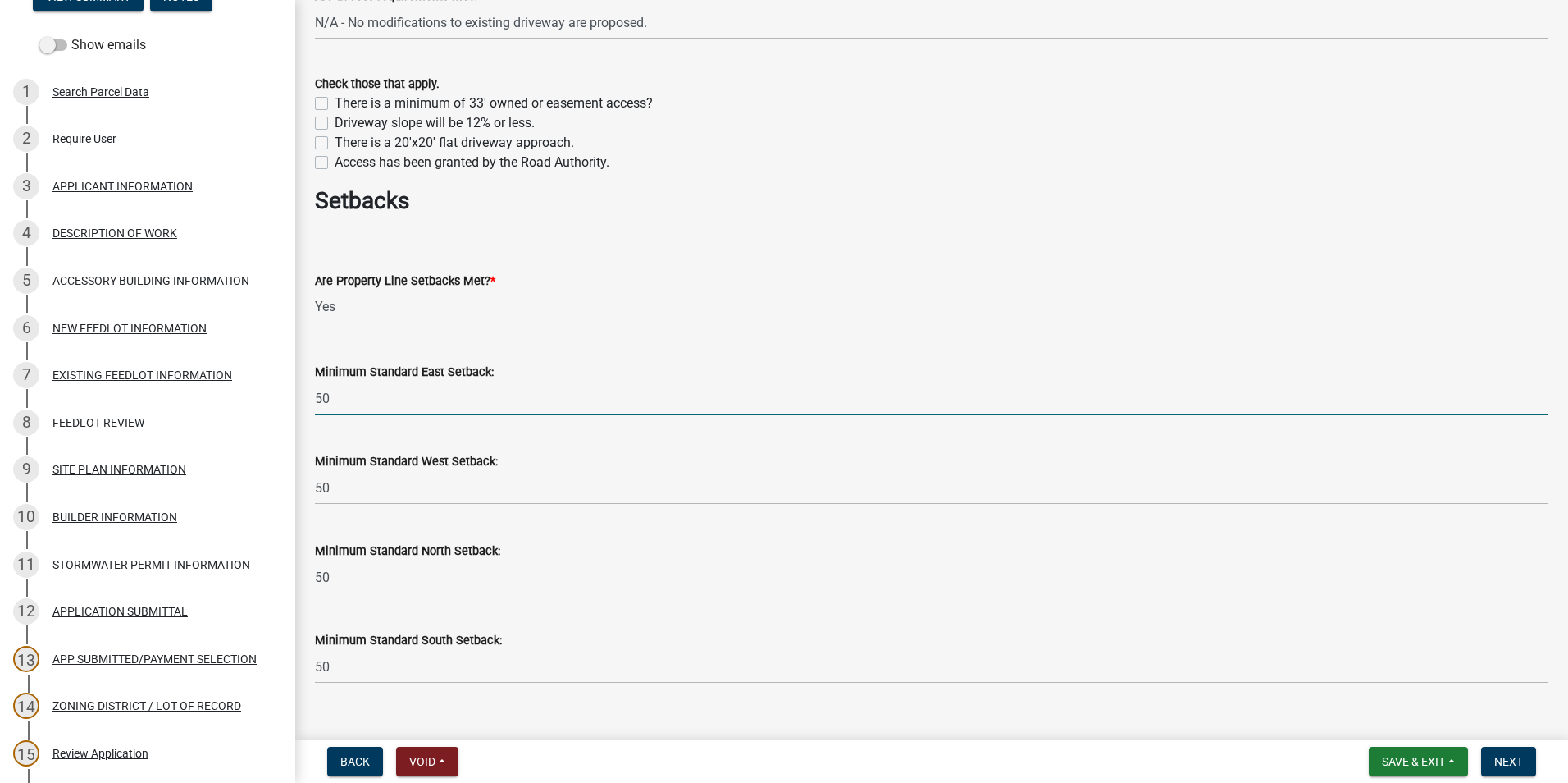
type input "65"
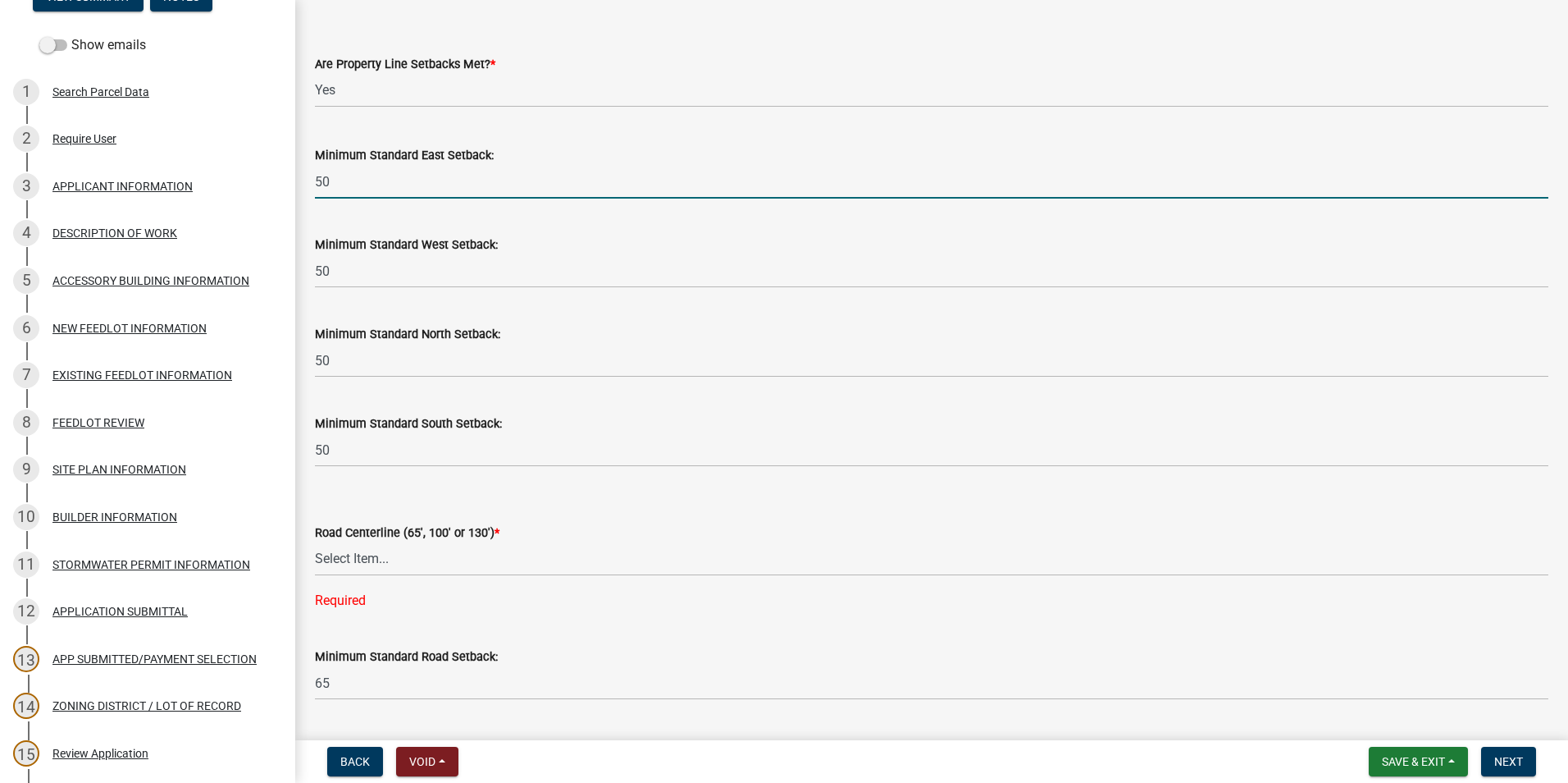
scroll to position [1723, 0]
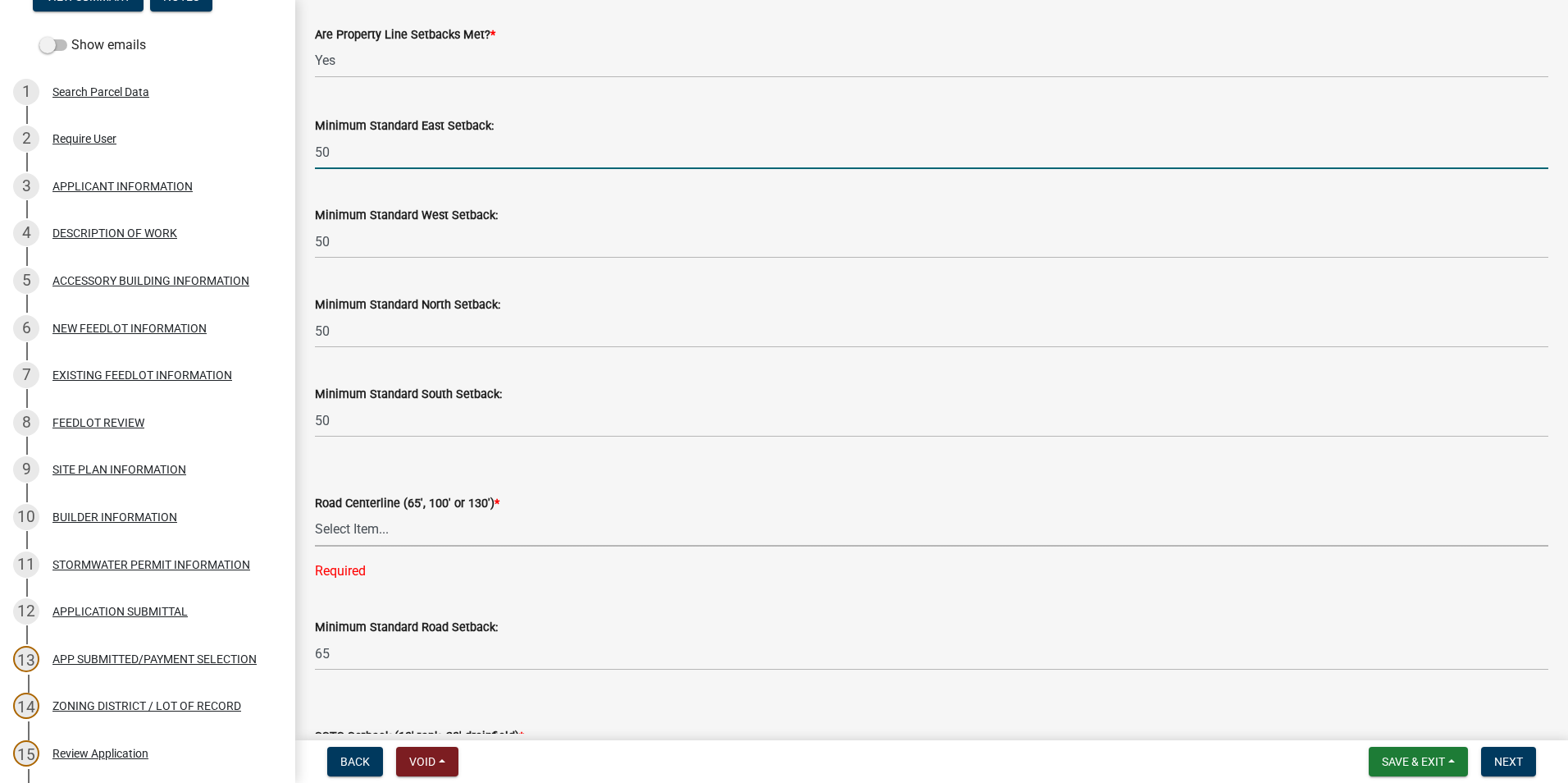
click at [388, 528] on select "Select Item... Yes No" at bounding box center [931, 529] width 1233 height 33
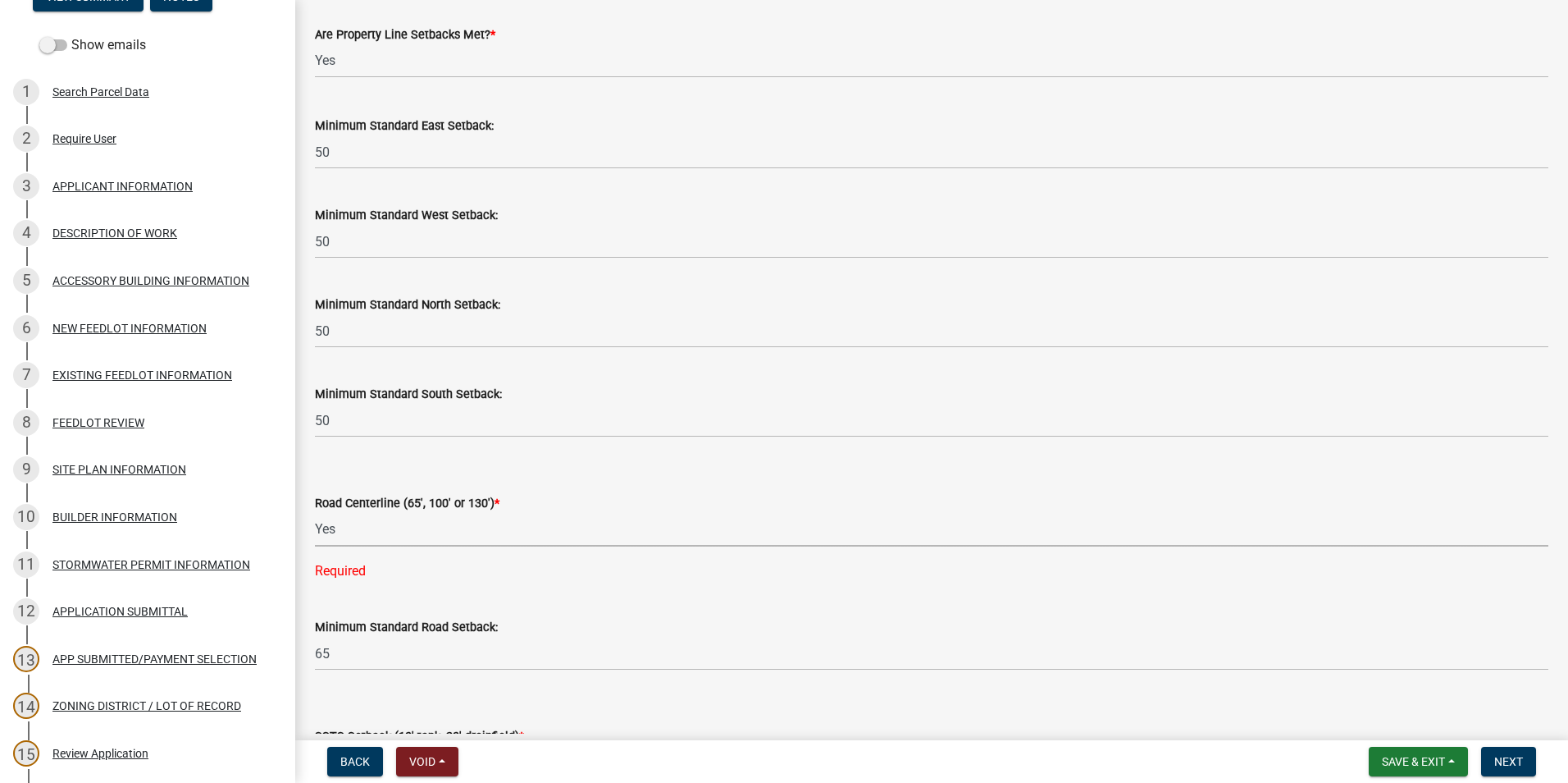
click at [315, 513] on select "Select Item... Yes No" at bounding box center [931, 529] width 1233 height 33
select select "010a36e8-78ab-47dd-88f8-ccc0edf139b8"
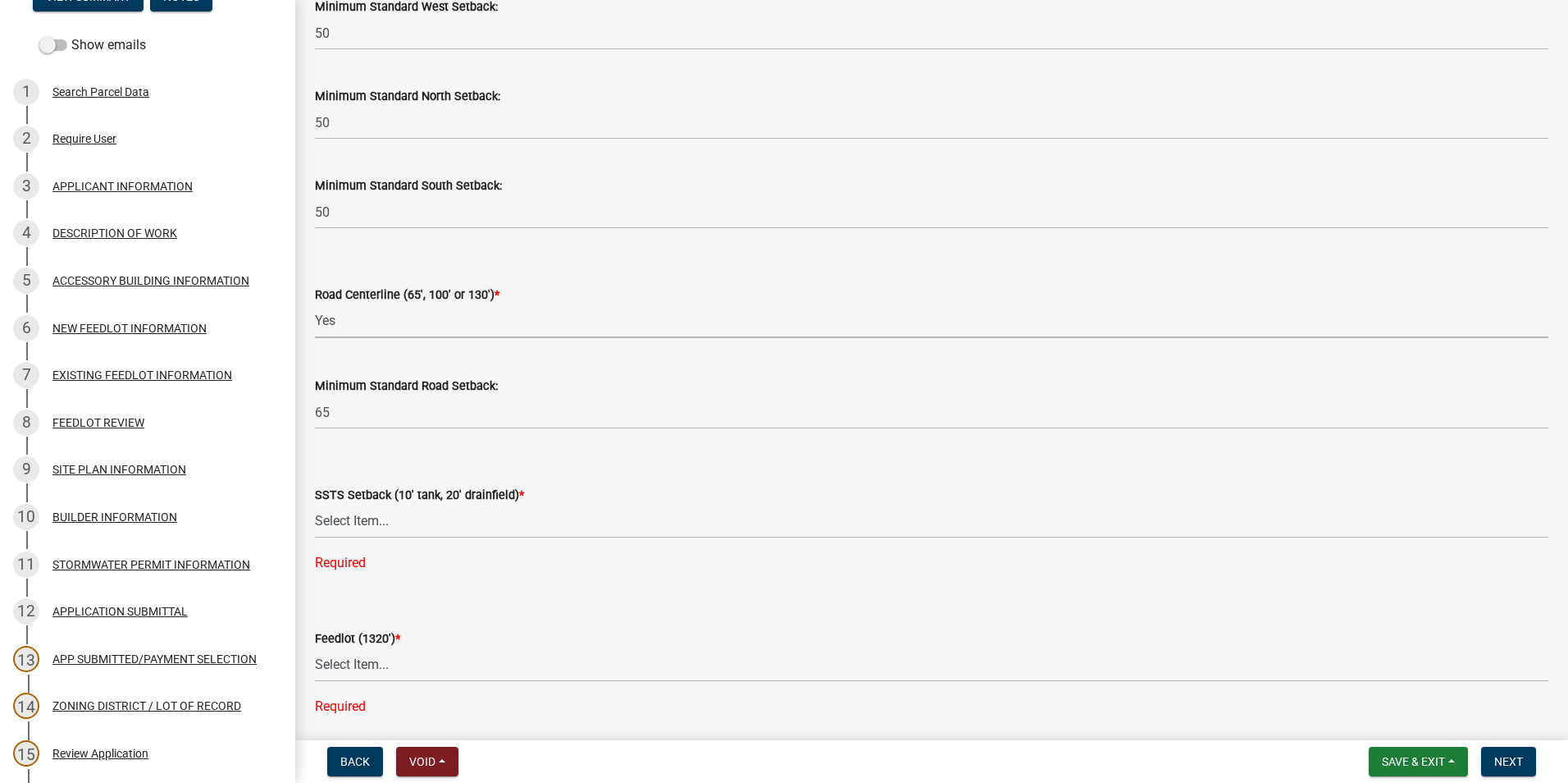
scroll to position [2051, 0]
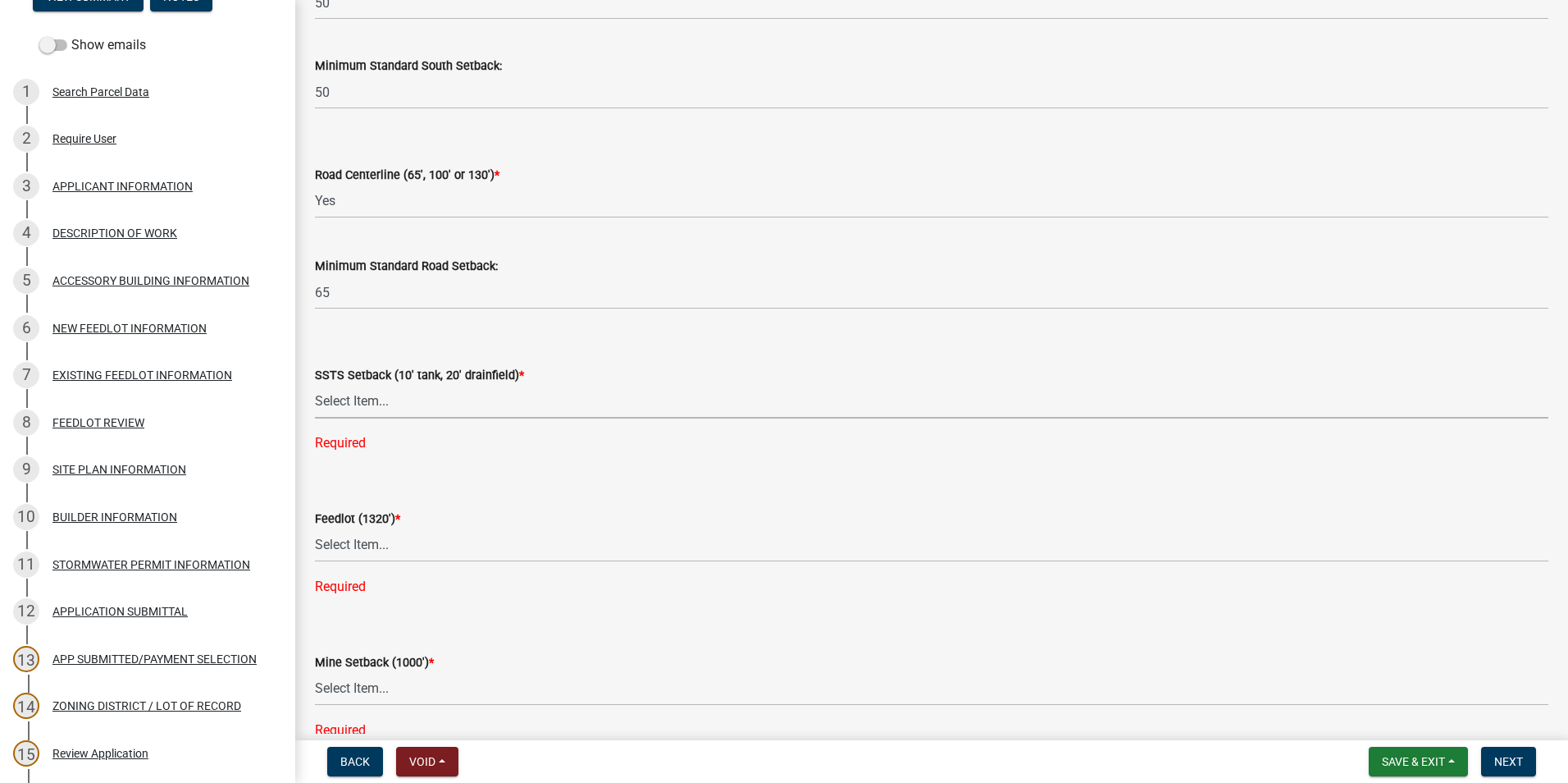
click at [391, 400] on select "Select Item... Yes No N/A" at bounding box center [931, 401] width 1233 height 33
click at [315, 385] on select "Select Item... Yes No N/A" at bounding box center [931, 401] width 1233 height 33
select select "617636dc-6122-45c9-991a-bd8b90cb2b24"
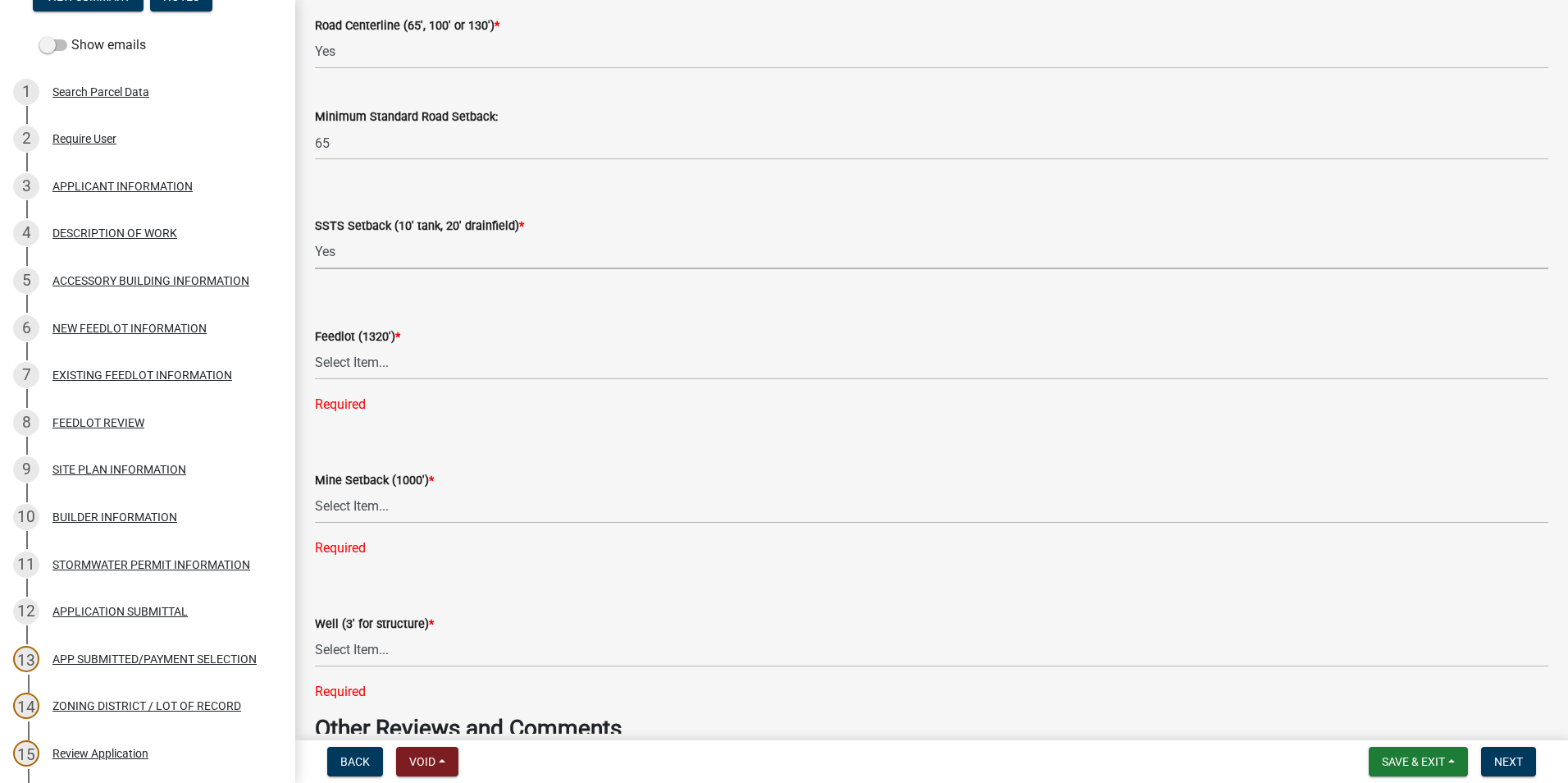
scroll to position [2216, 0]
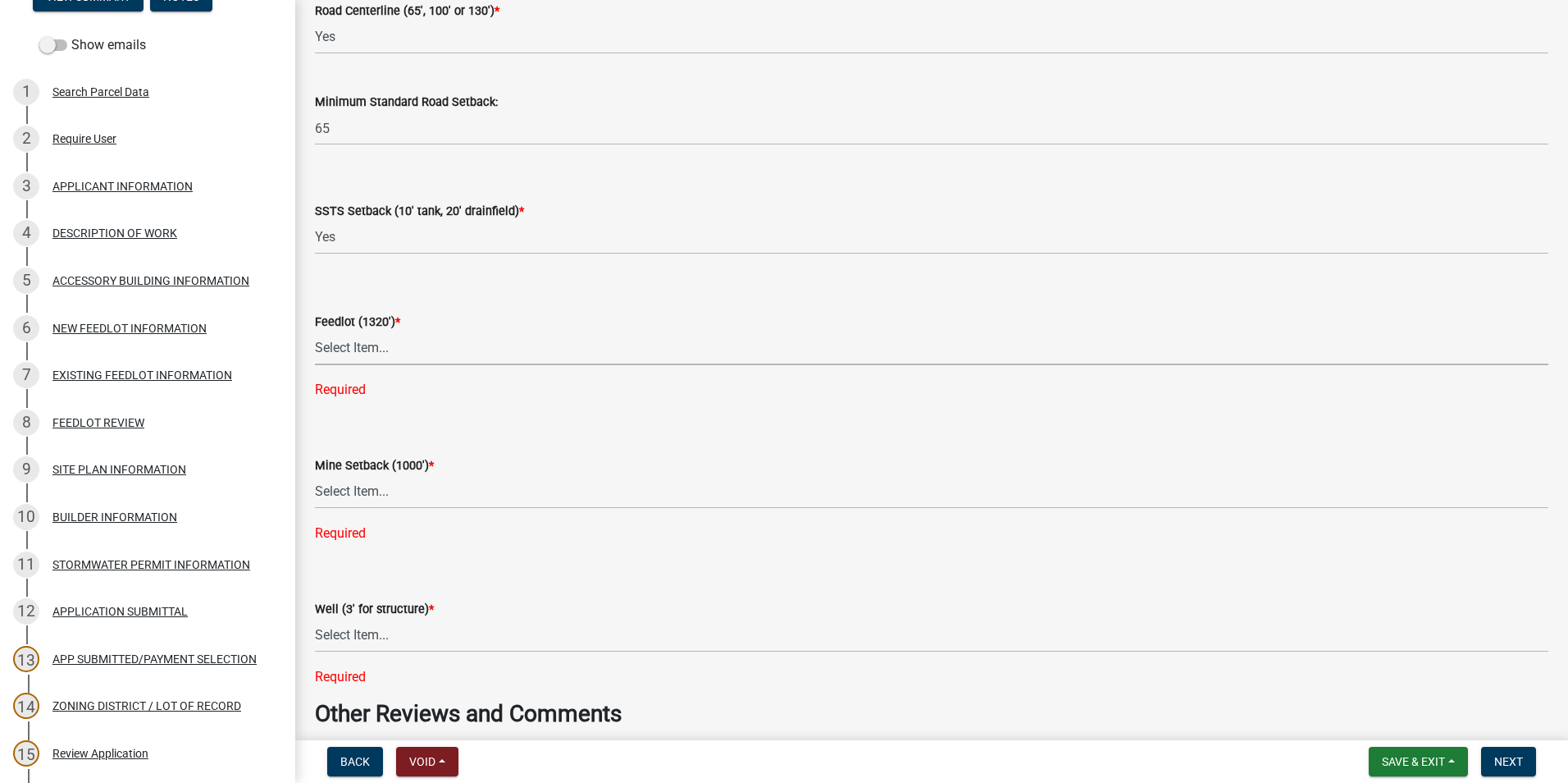
click at [378, 350] on select "Select Item... Yes No N/A" at bounding box center [931, 348] width 1233 height 33
click at [595, 303] on form "Feedlot (1320') * Select Item... Yes No N/A" at bounding box center [931, 329] width 1233 height 73
click at [393, 350] on select "Select Item... Yes No N/A" at bounding box center [931, 348] width 1233 height 33
click at [440, 355] on select "Select Item... Yes No N/A" at bounding box center [931, 348] width 1233 height 33
click at [365, 340] on select "Select Item... Yes No N/A" at bounding box center [931, 348] width 1233 height 33
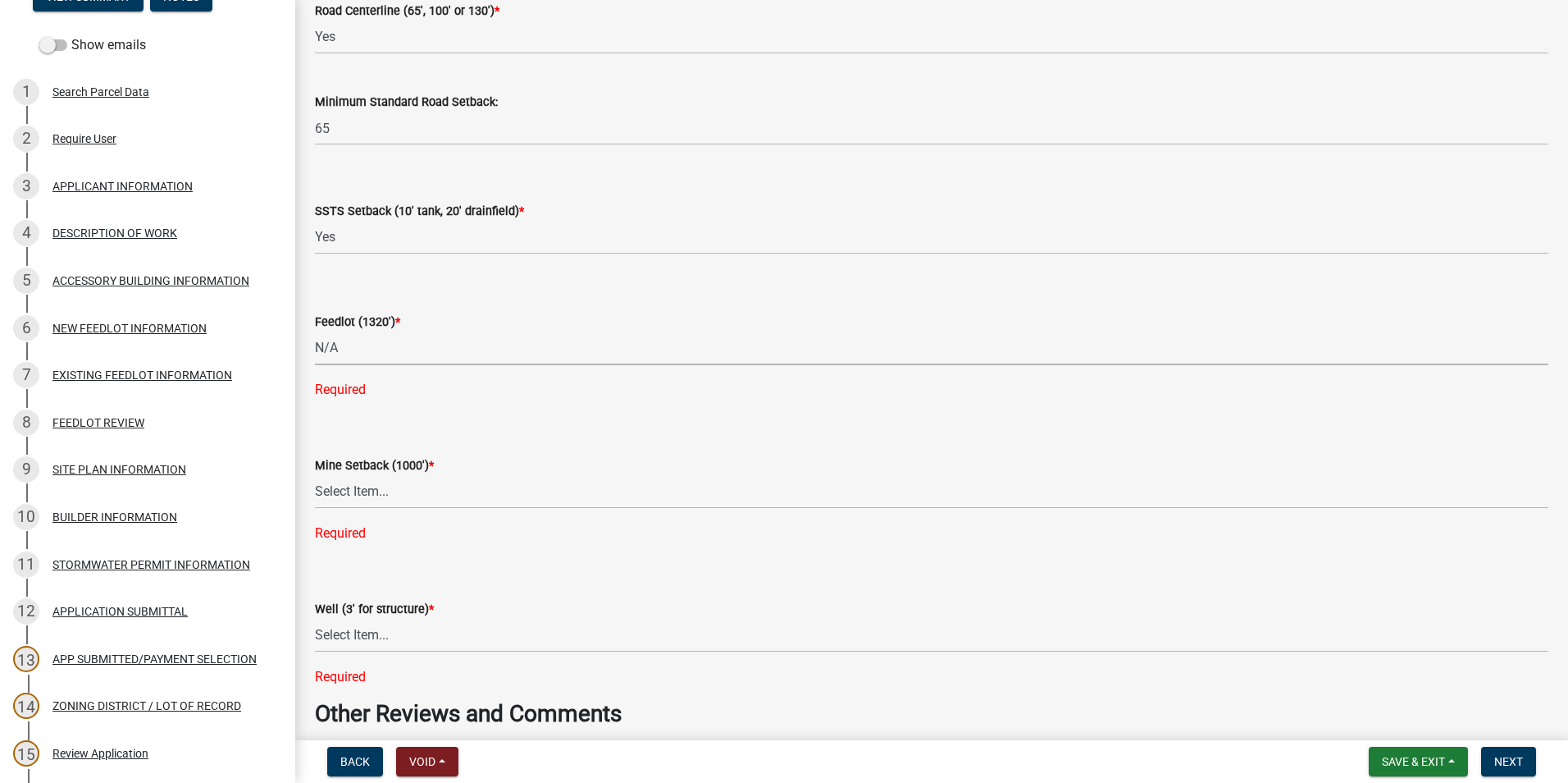
click at [315, 331] on select "Select Item... Yes No N/A" at bounding box center [931, 348] width 1233 height 33
select select "2afcbc7a-ba70-4308-bdab-ed49491d43d0"
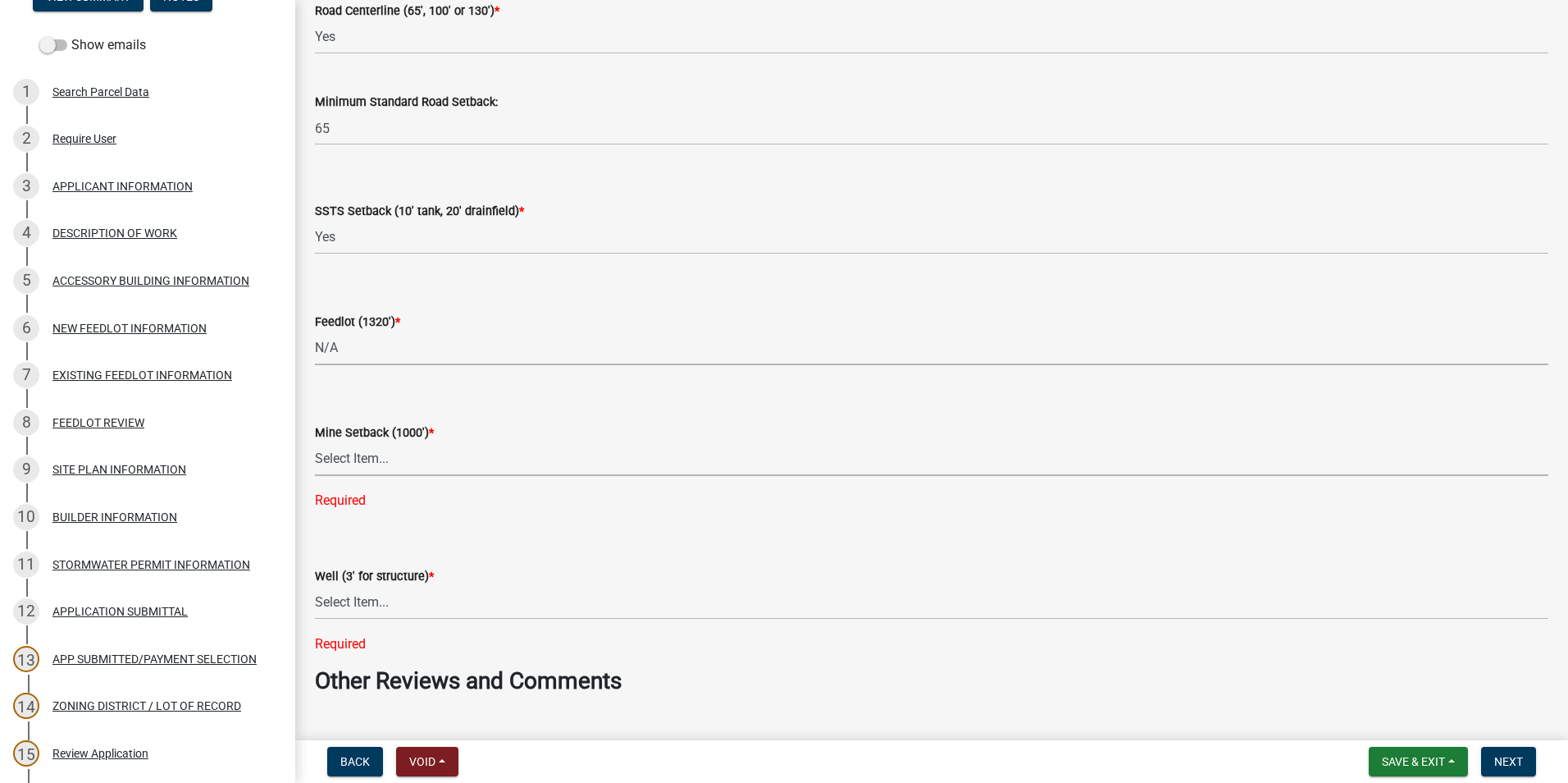
click at [380, 459] on select "Select Item... Yes No N/A" at bounding box center [931, 459] width 1233 height 33
click at [315, 442] on select "Select Item... Yes No N/A" at bounding box center [931, 459] width 1233 height 33
select select "2040f1b6-20ab-401b-9b6f-6f3fd46d4e8e"
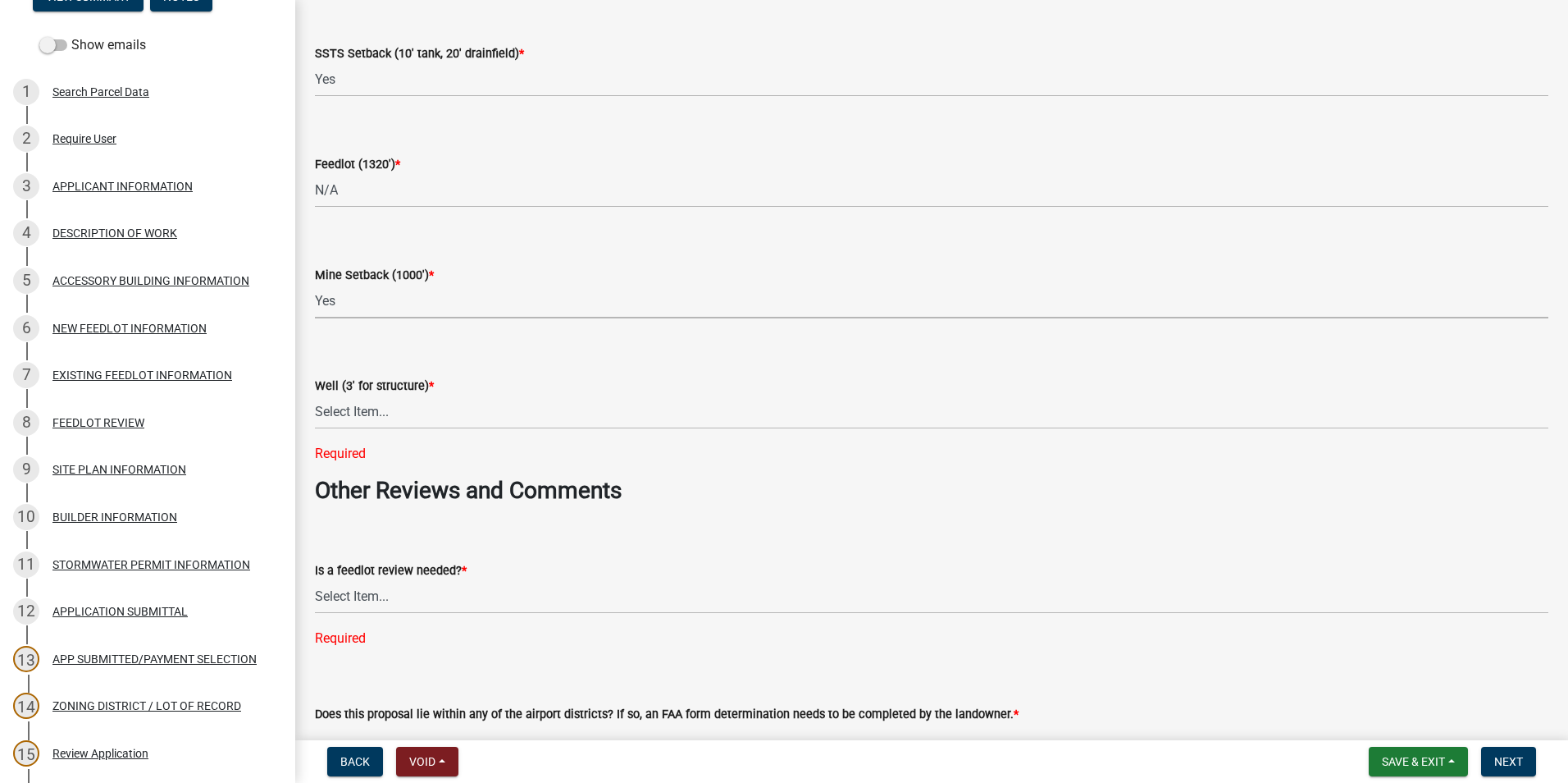
scroll to position [2380, 0]
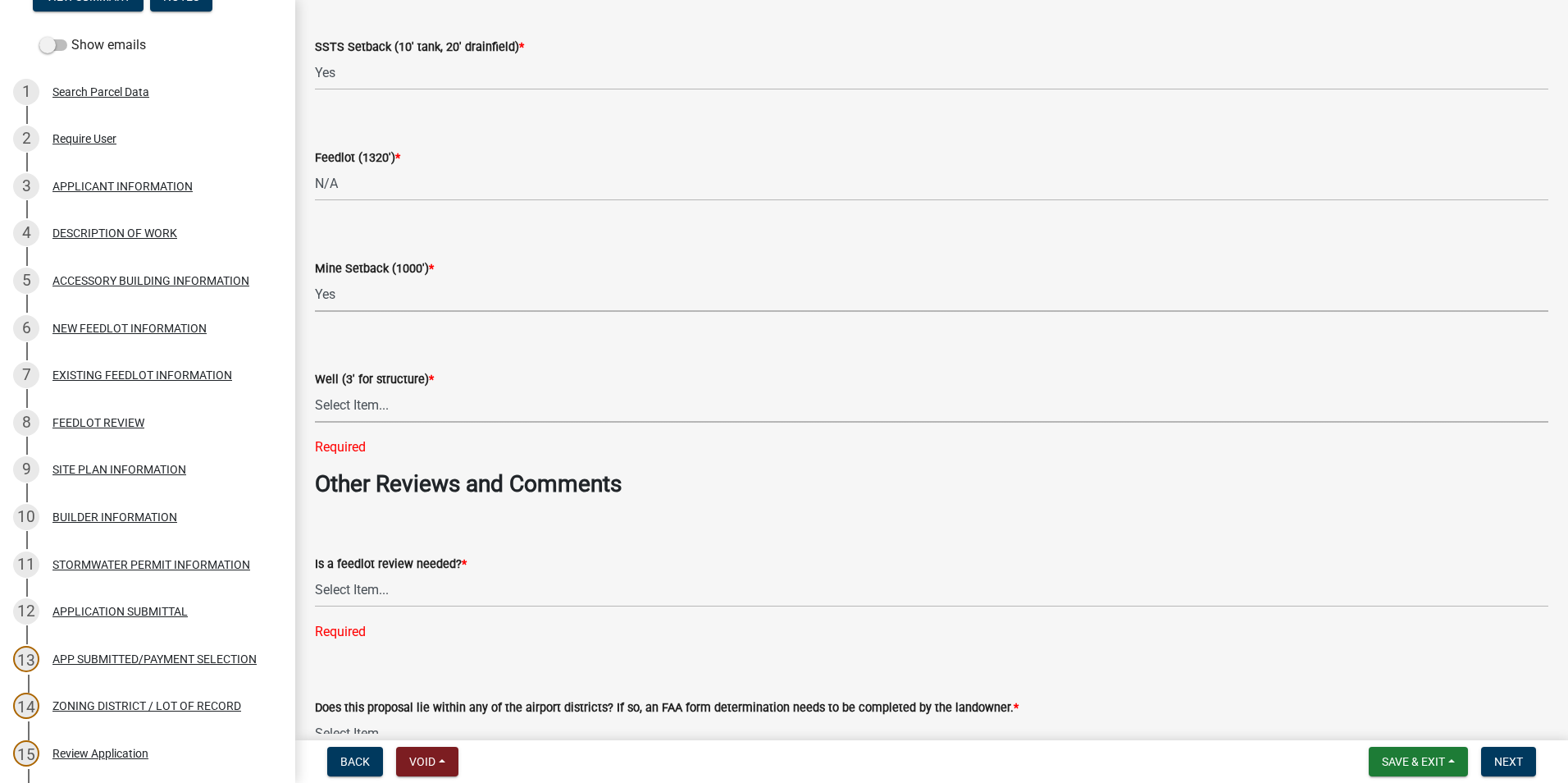
click at [393, 398] on select "Select Item... Yes No N/A" at bounding box center [931, 405] width 1233 height 33
click at [315, 389] on select "Select Item... Yes No N/A" at bounding box center [931, 405] width 1233 height 33
select select "6e389f70-961b-4b78-9c47-c422b69289d9"
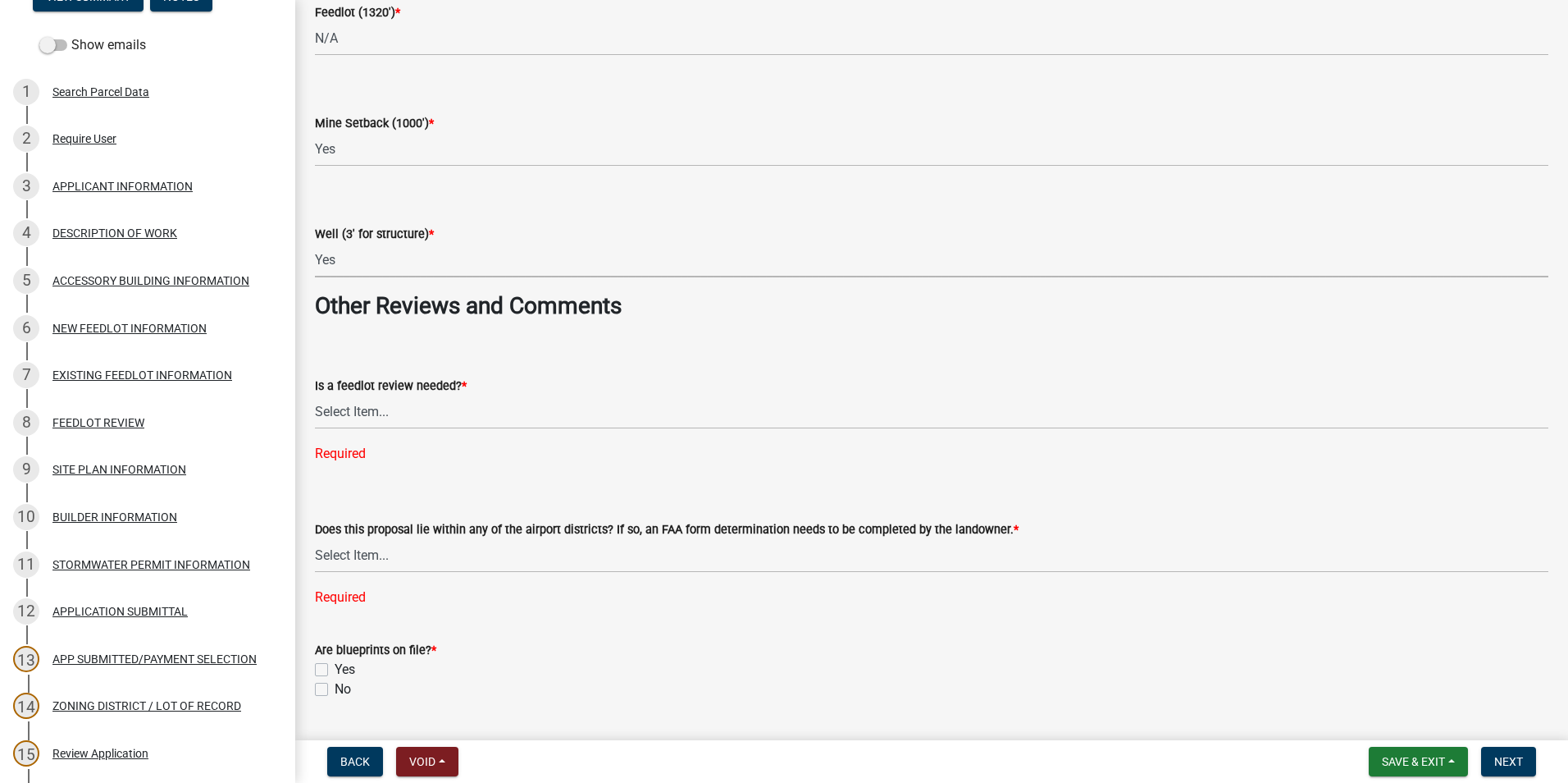
scroll to position [2544, 0]
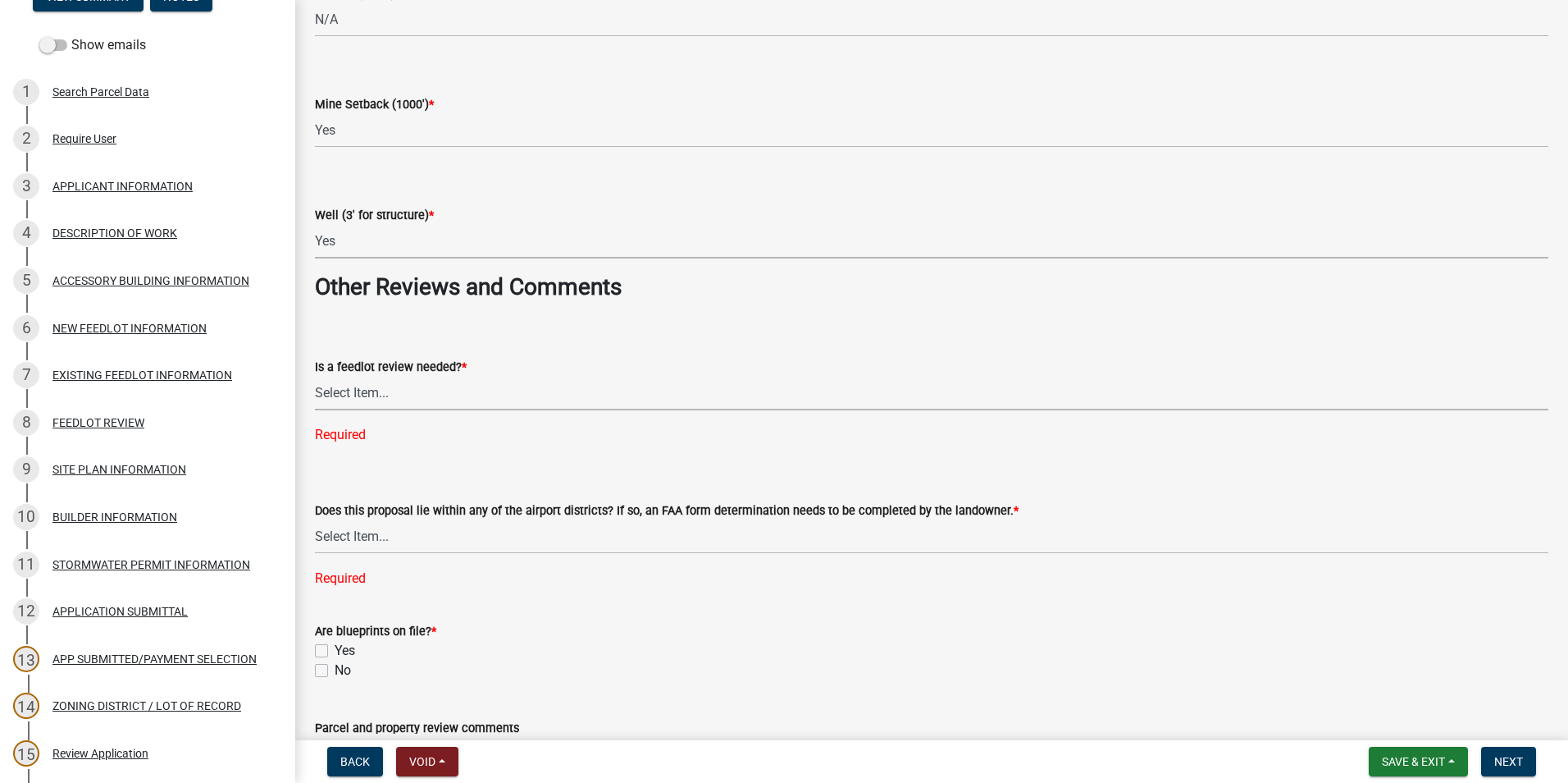
click at [381, 388] on select "Select Item... Yes No" at bounding box center [931, 393] width 1233 height 33
click at [315, 377] on select "Select Item... Yes No" at bounding box center [931, 393] width 1233 height 33
select select "1e0d970e-6746-4216-b065-d6933a69b3fa"
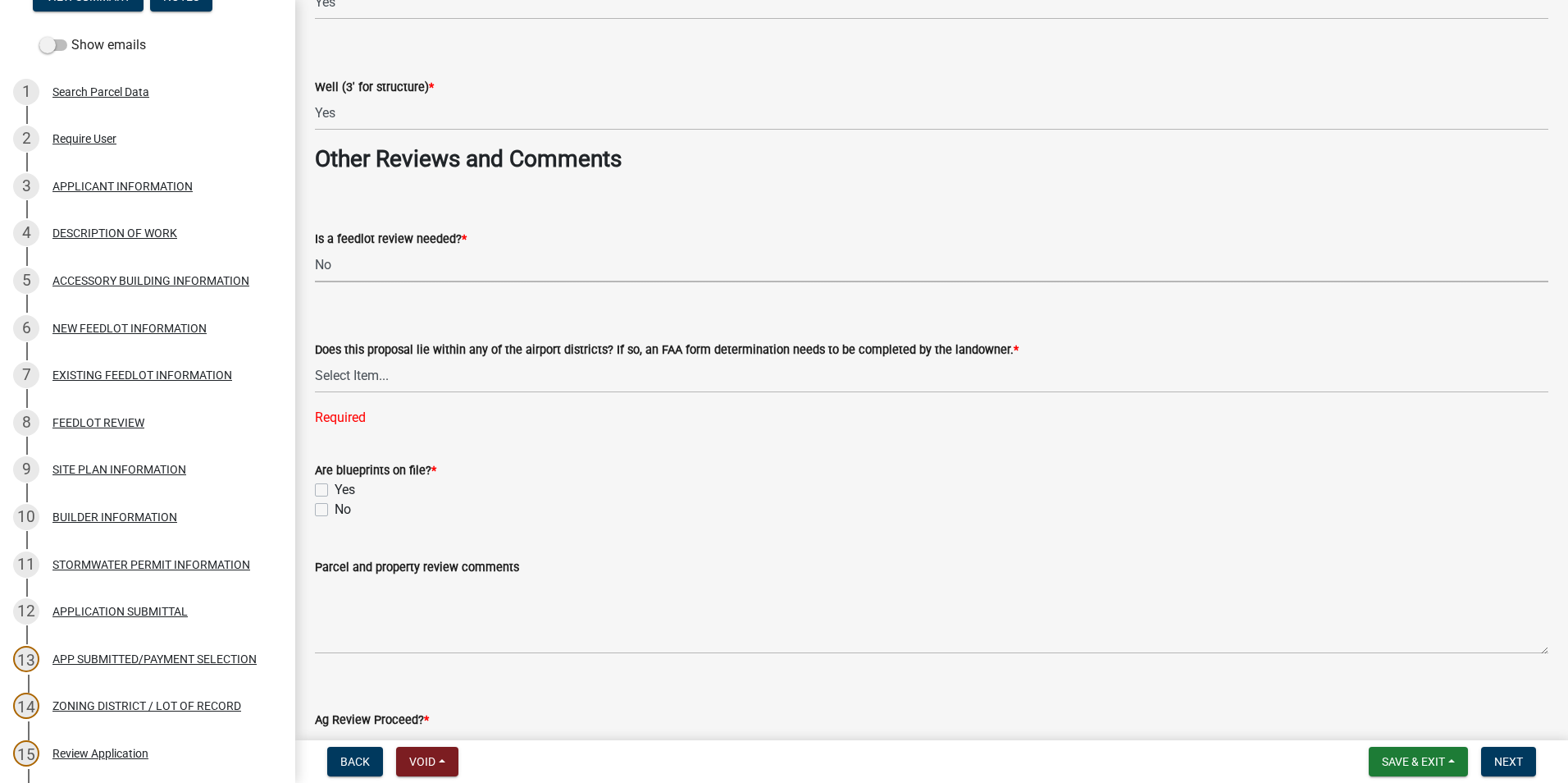
scroll to position [2708, 0]
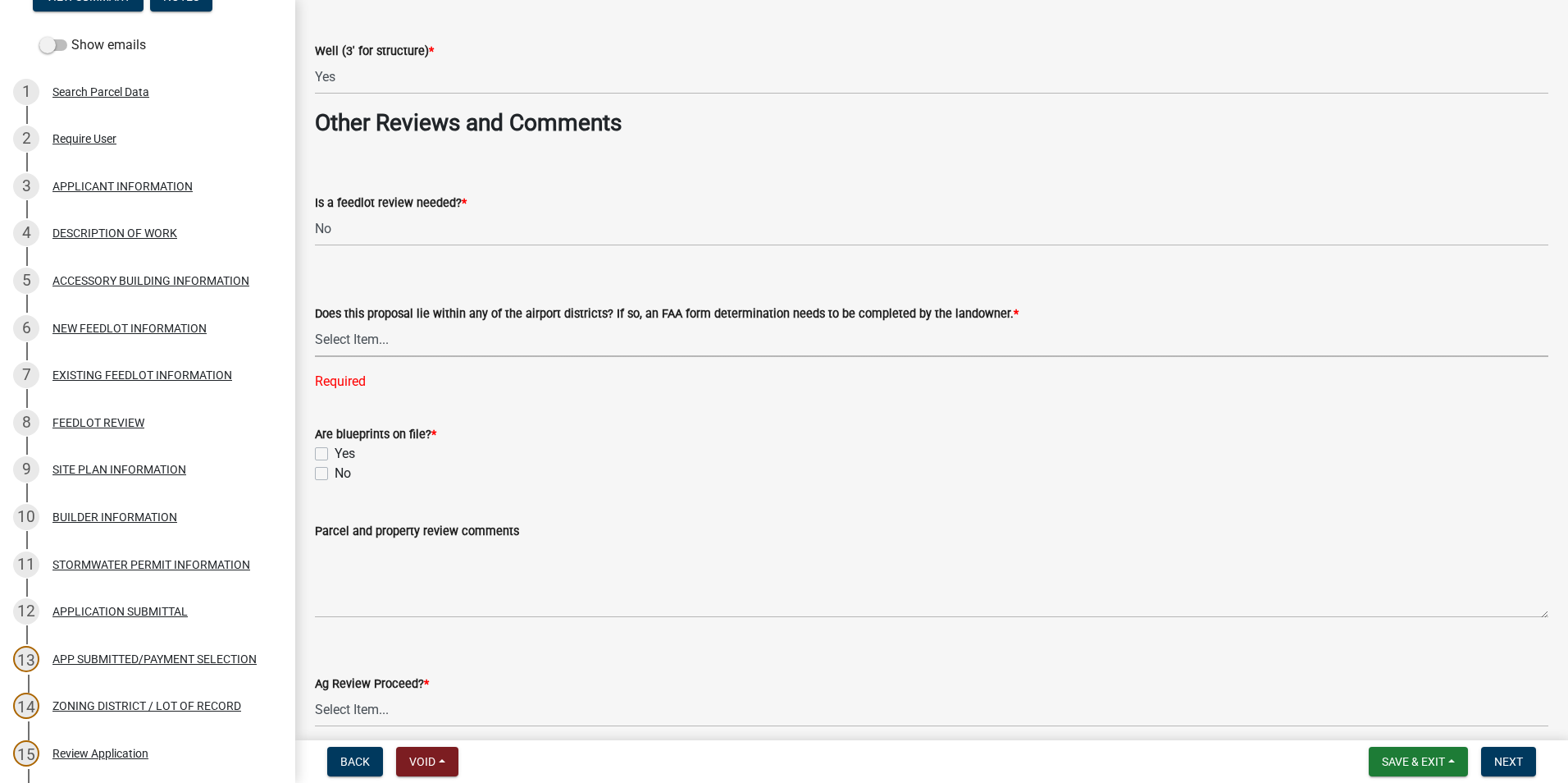
click at [423, 346] on select "Select Item... Yes No" at bounding box center [931, 340] width 1233 height 33
click at [315, 324] on select "Select Item... Yes No" at bounding box center [931, 340] width 1233 height 33
select select "44b75d30-e230-4ce0-8c0f-1ddadfe5cfb2"
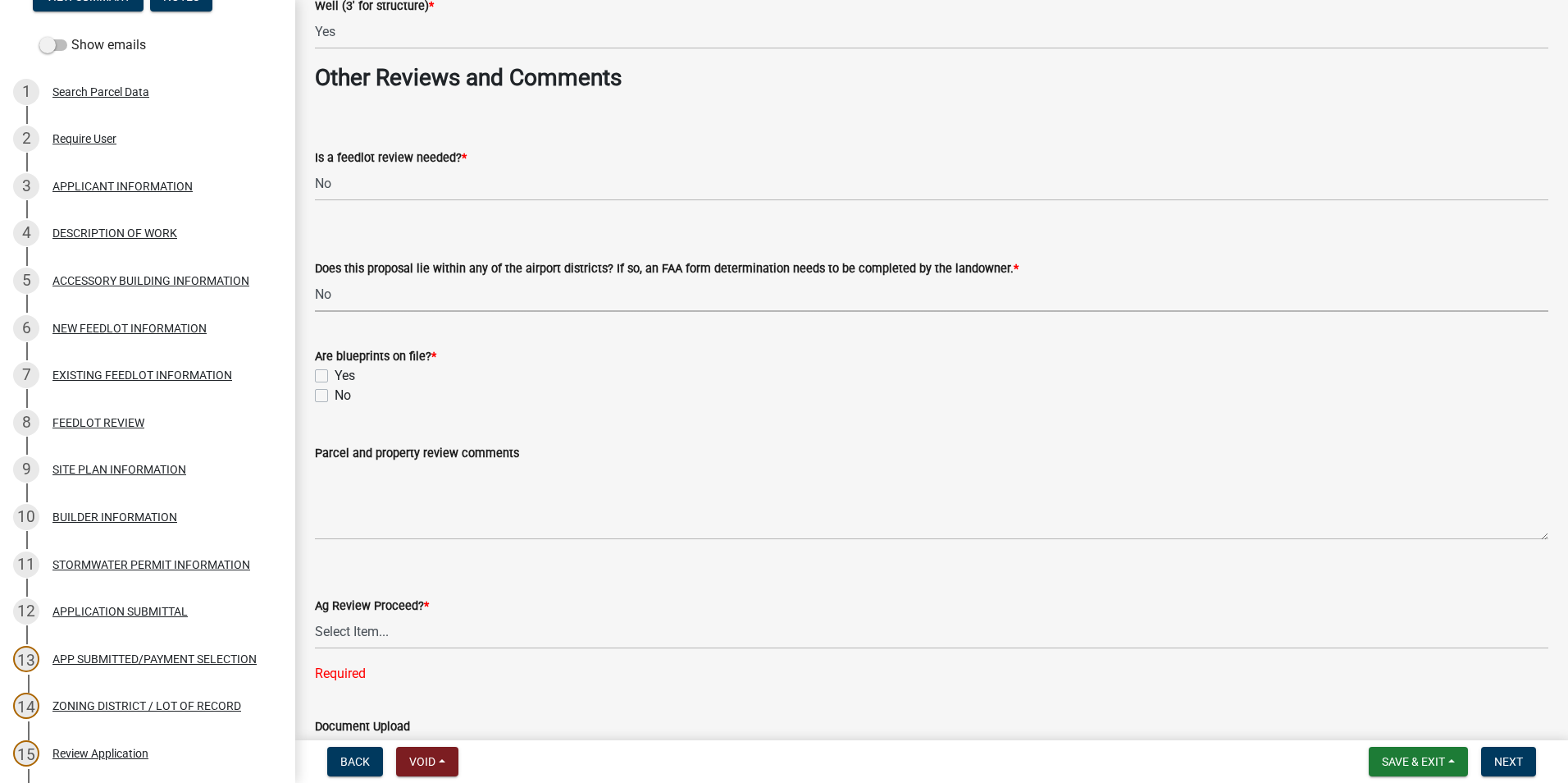
scroll to position [2790, 0]
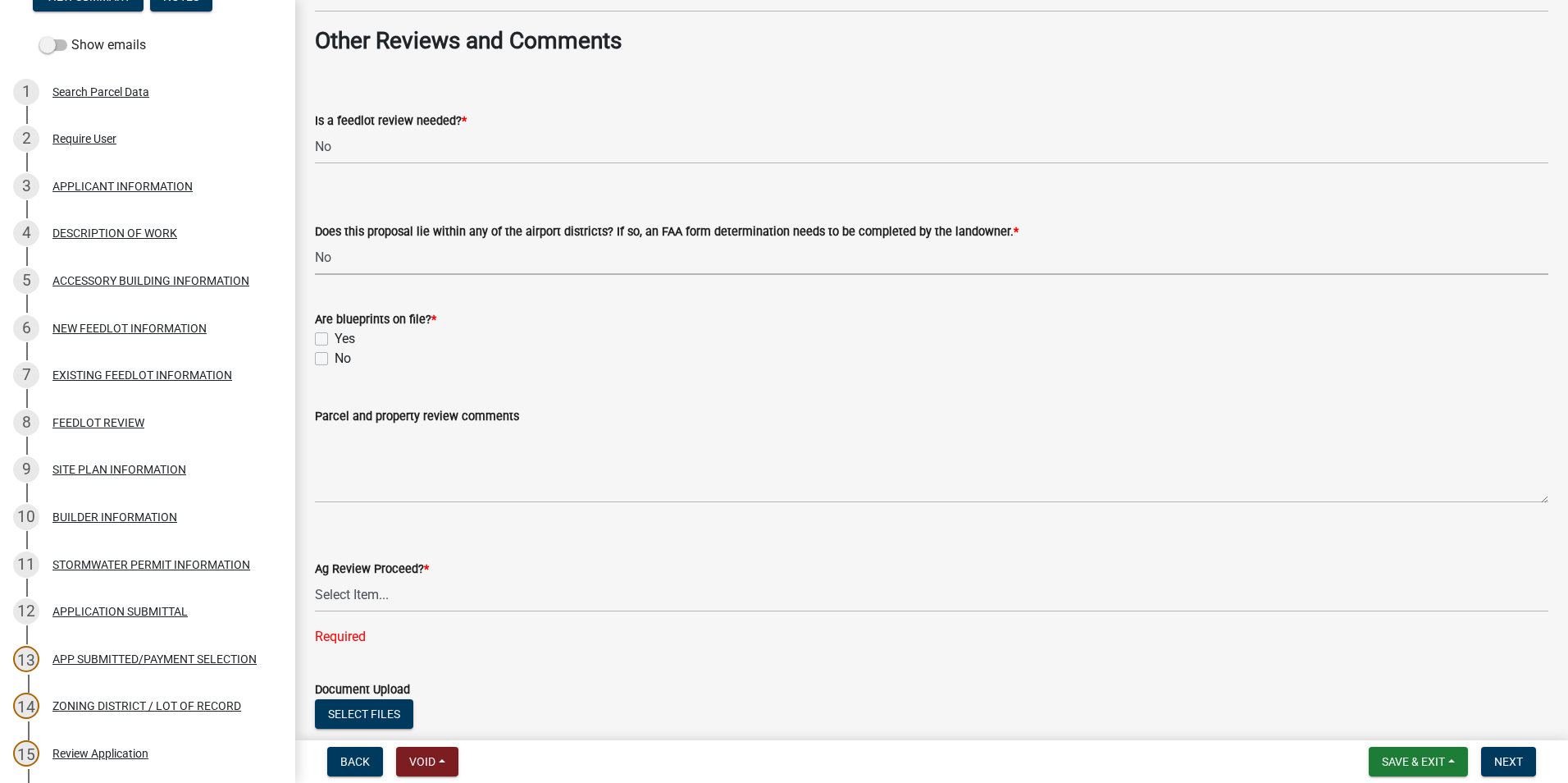
click at [335, 334] on label "Yes" at bounding box center [345, 338] width 20 height 20
click at [335, 334] on input "Yes" at bounding box center [340, 334] width 10 height 10
checkbox input "true"
checkbox input "false"
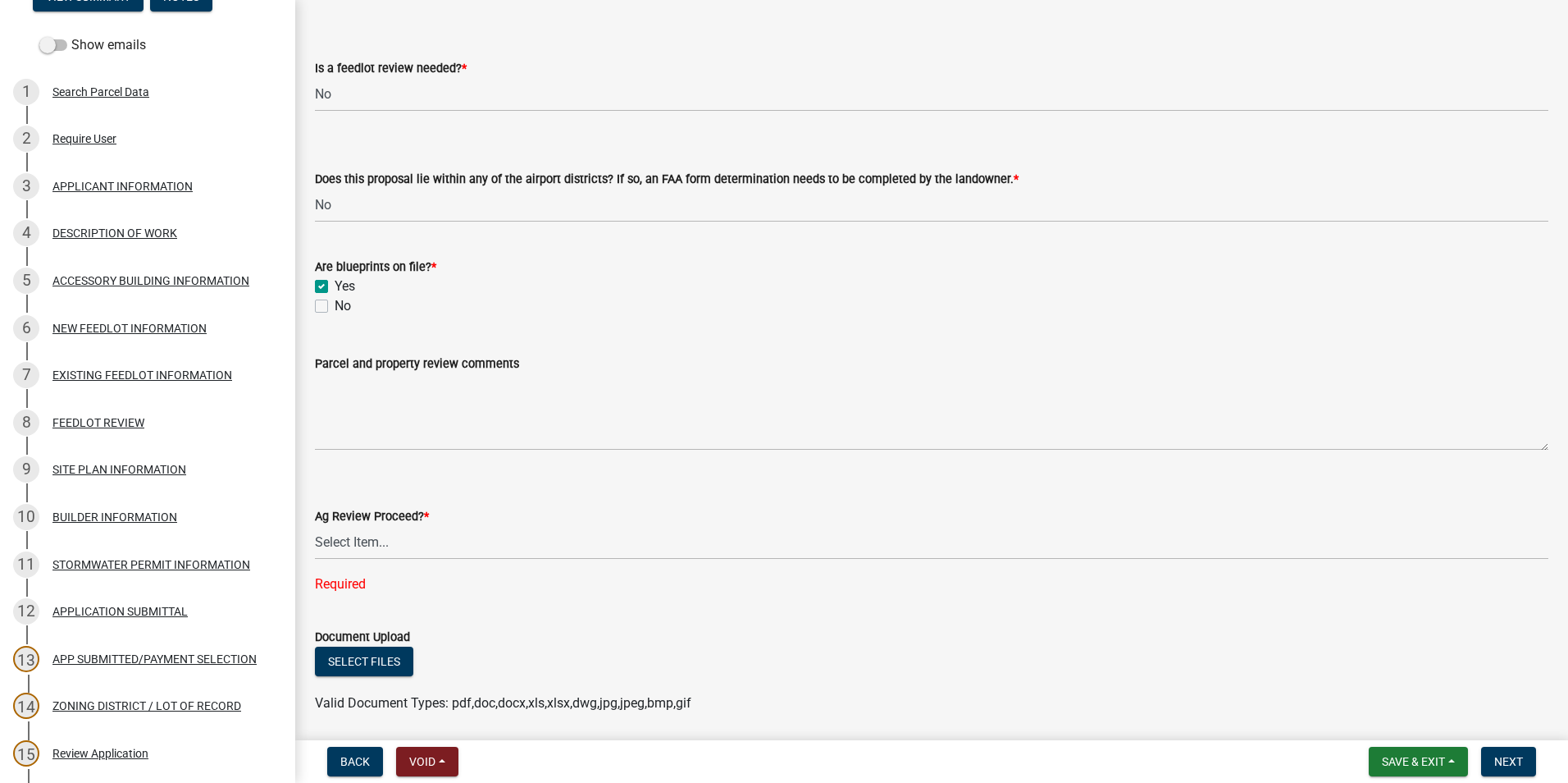
scroll to position [2901, 0]
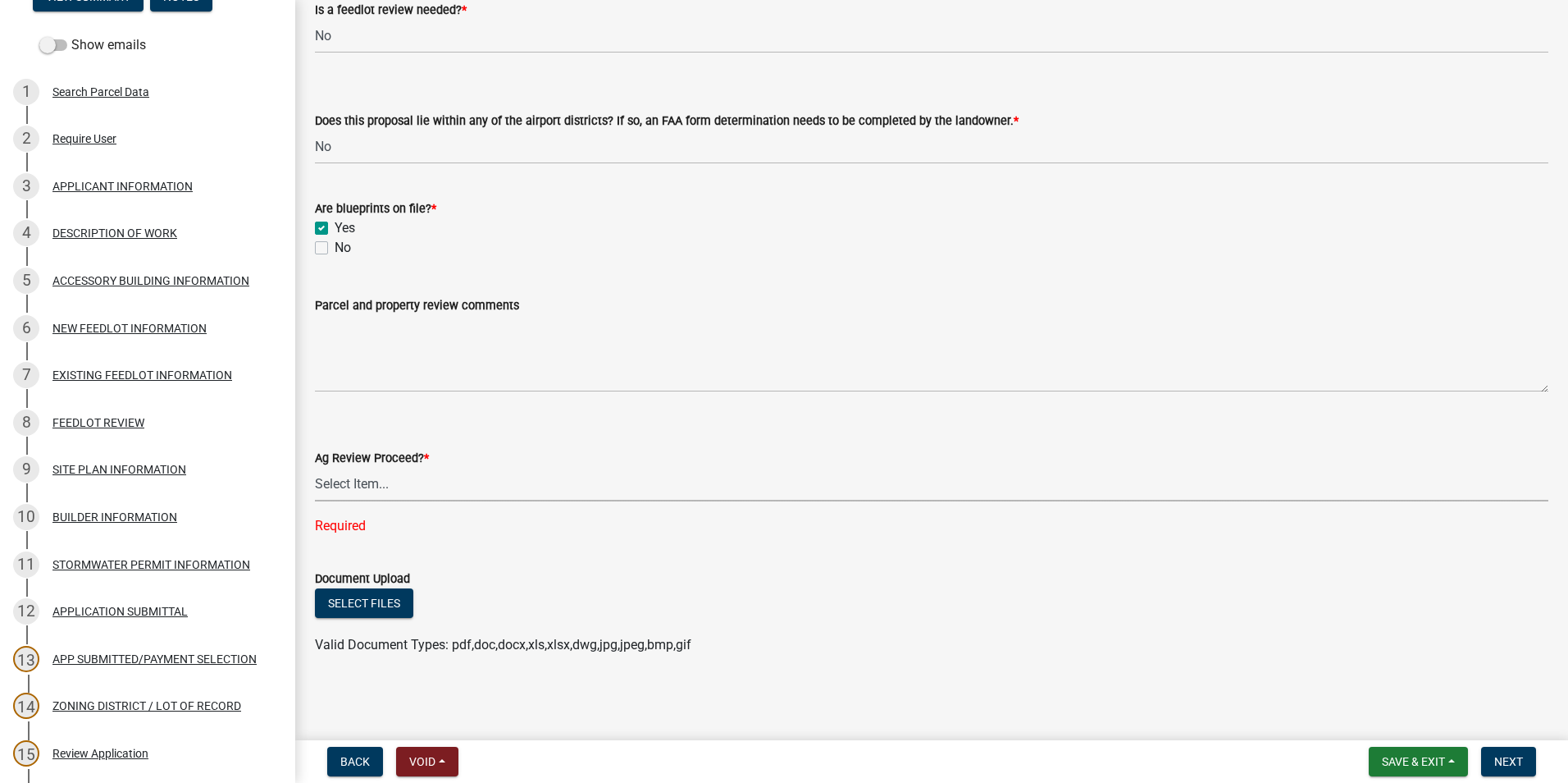
click at [383, 481] on select "Select Item... Proceed with review Deny permit at this time" at bounding box center [931, 484] width 1233 height 33
click at [315, 500] on select "Select Item... Proceed with review Deny permit at this time" at bounding box center [931, 484] width 1233 height 33
select select "6d223645-95f1-4b70-a074-2c09099ea196"
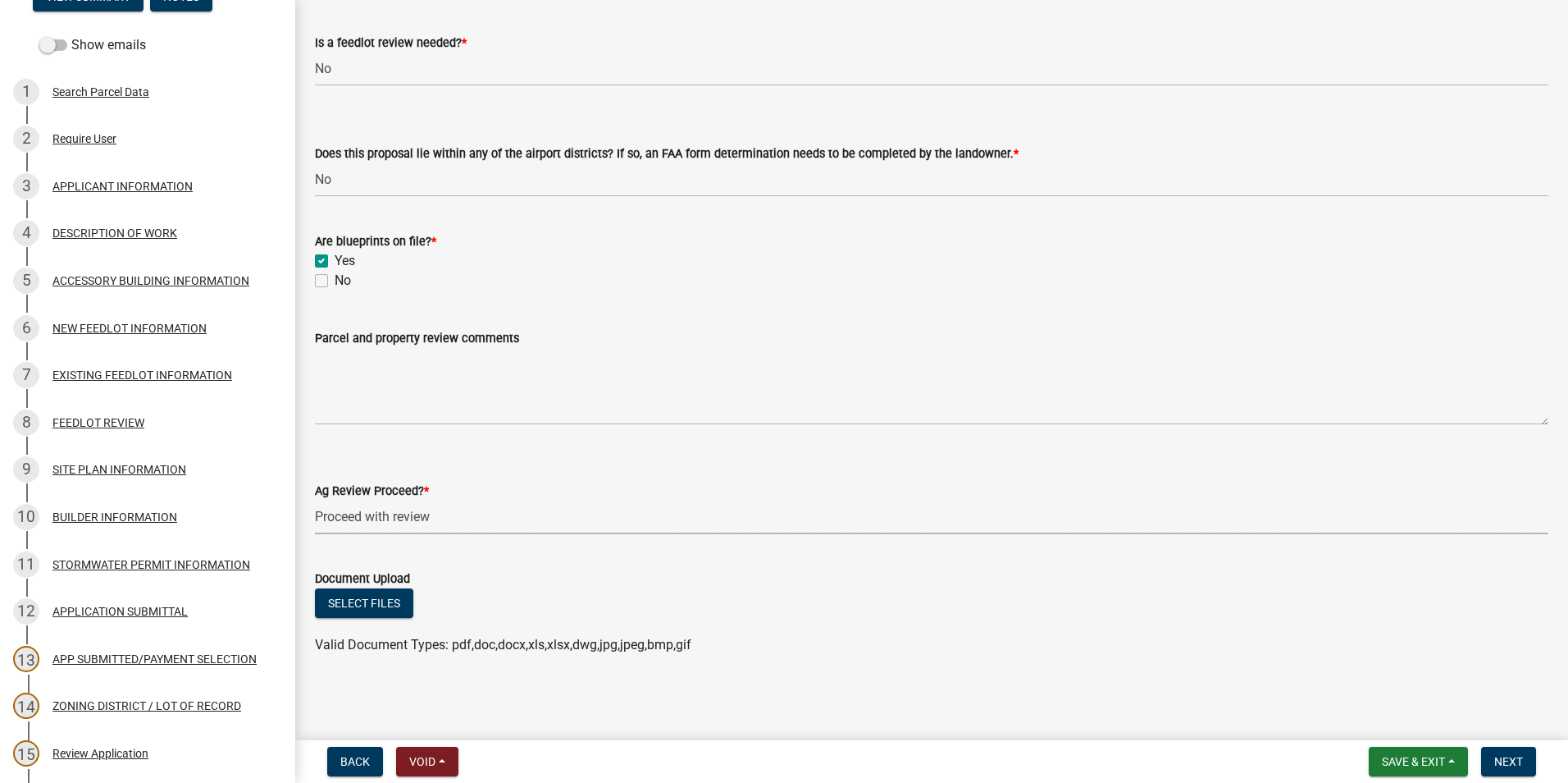
scroll to position [2867, 0]
click at [1502, 757] on span "Next" at bounding box center [1509, 761] width 29 height 13
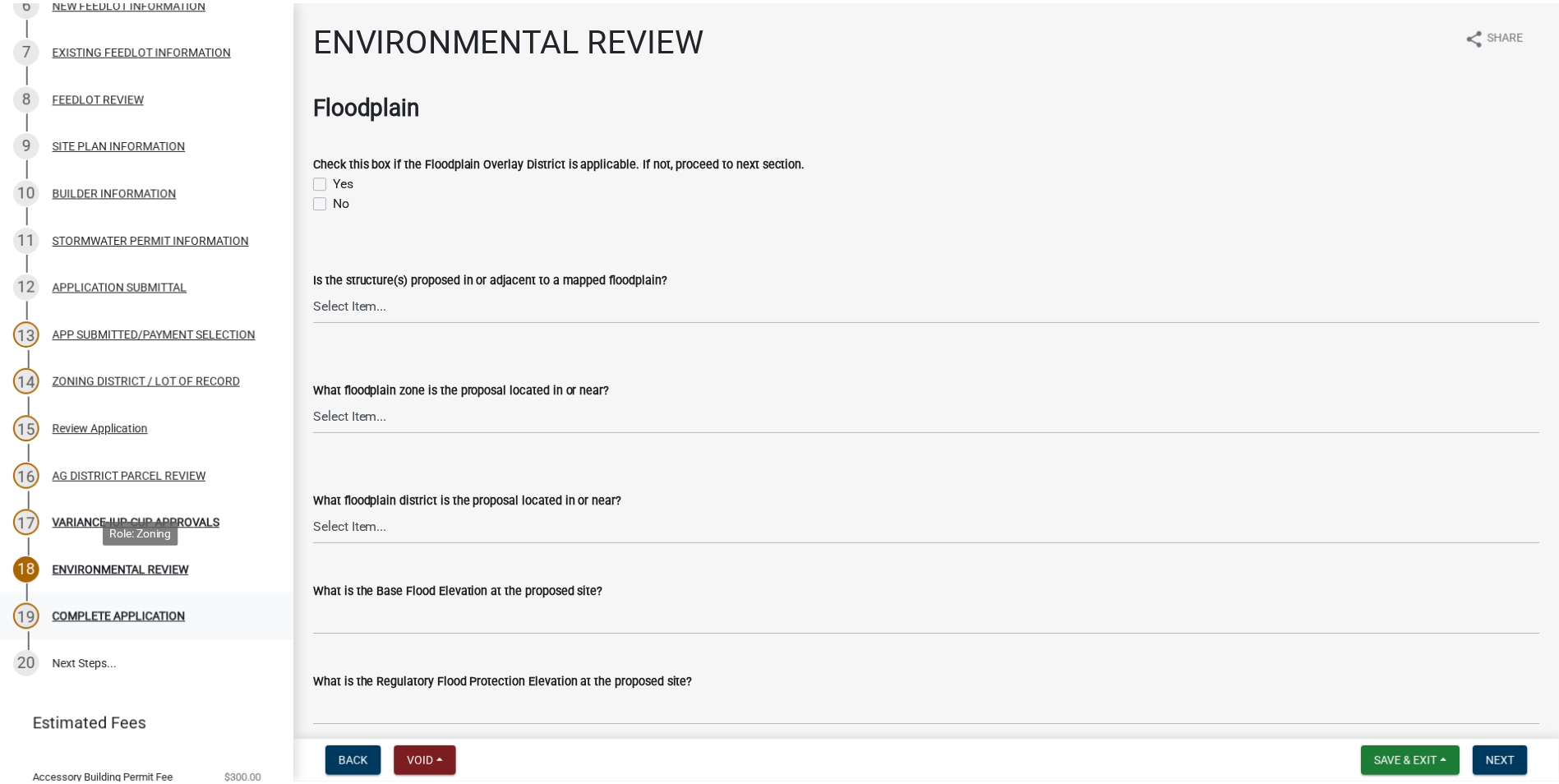
scroll to position [493, 0]
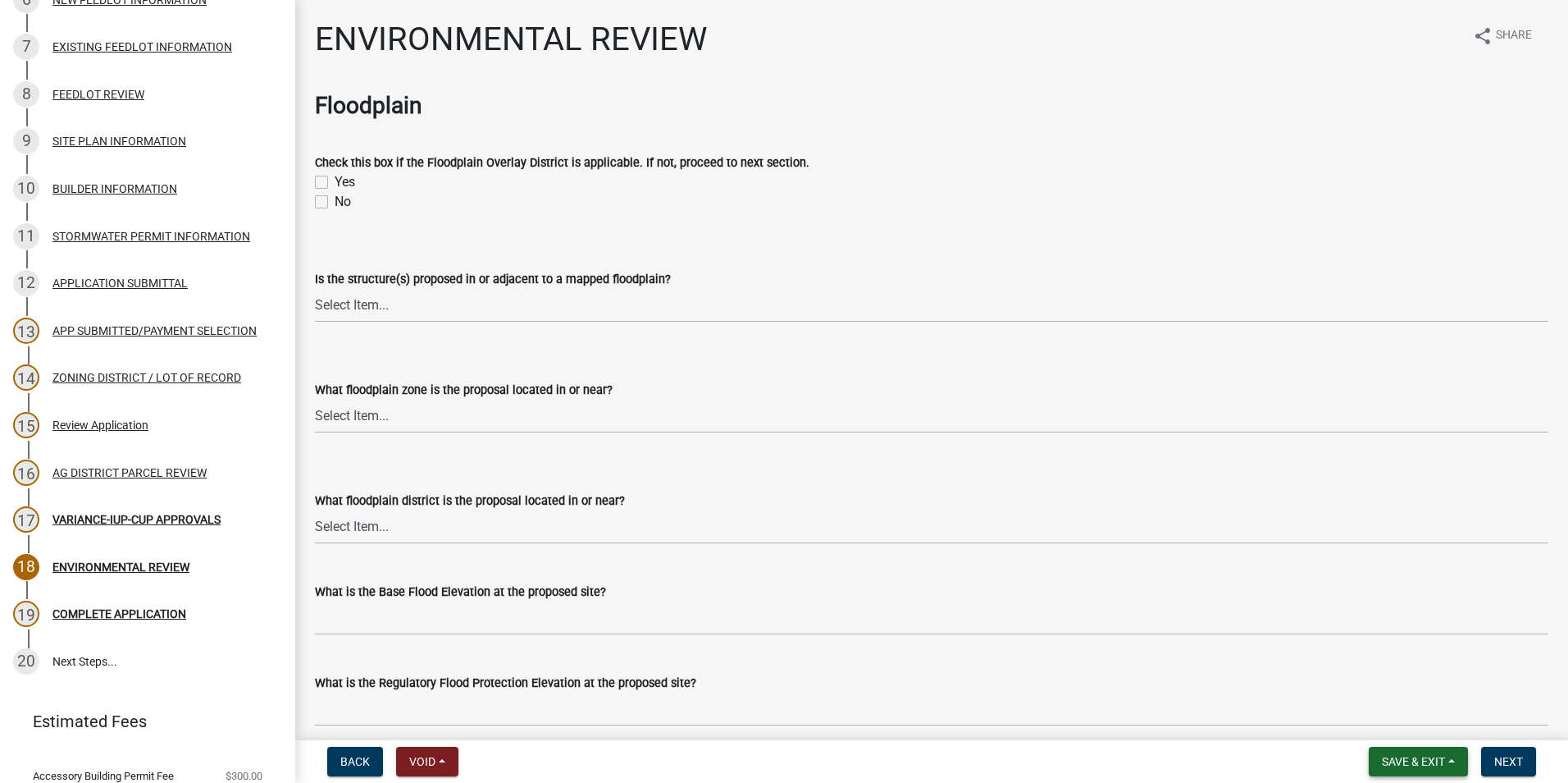
click at [1419, 753] on button "Save & Exit" at bounding box center [1419, 761] width 99 height 30
click at [1406, 725] on button "Save & Exit" at bounding box center [1402, 719] width 131 height 39
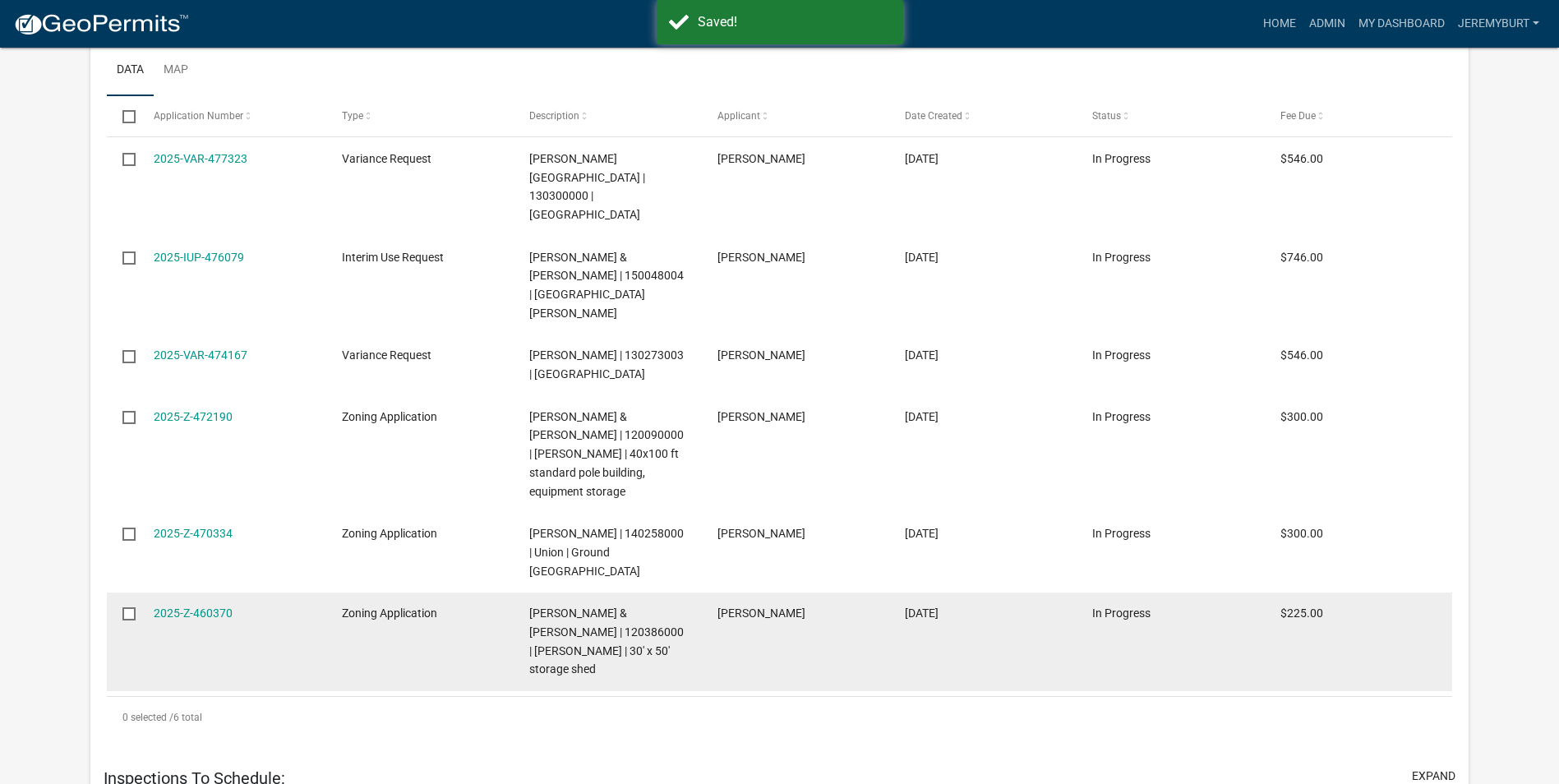
select select "2: 50"
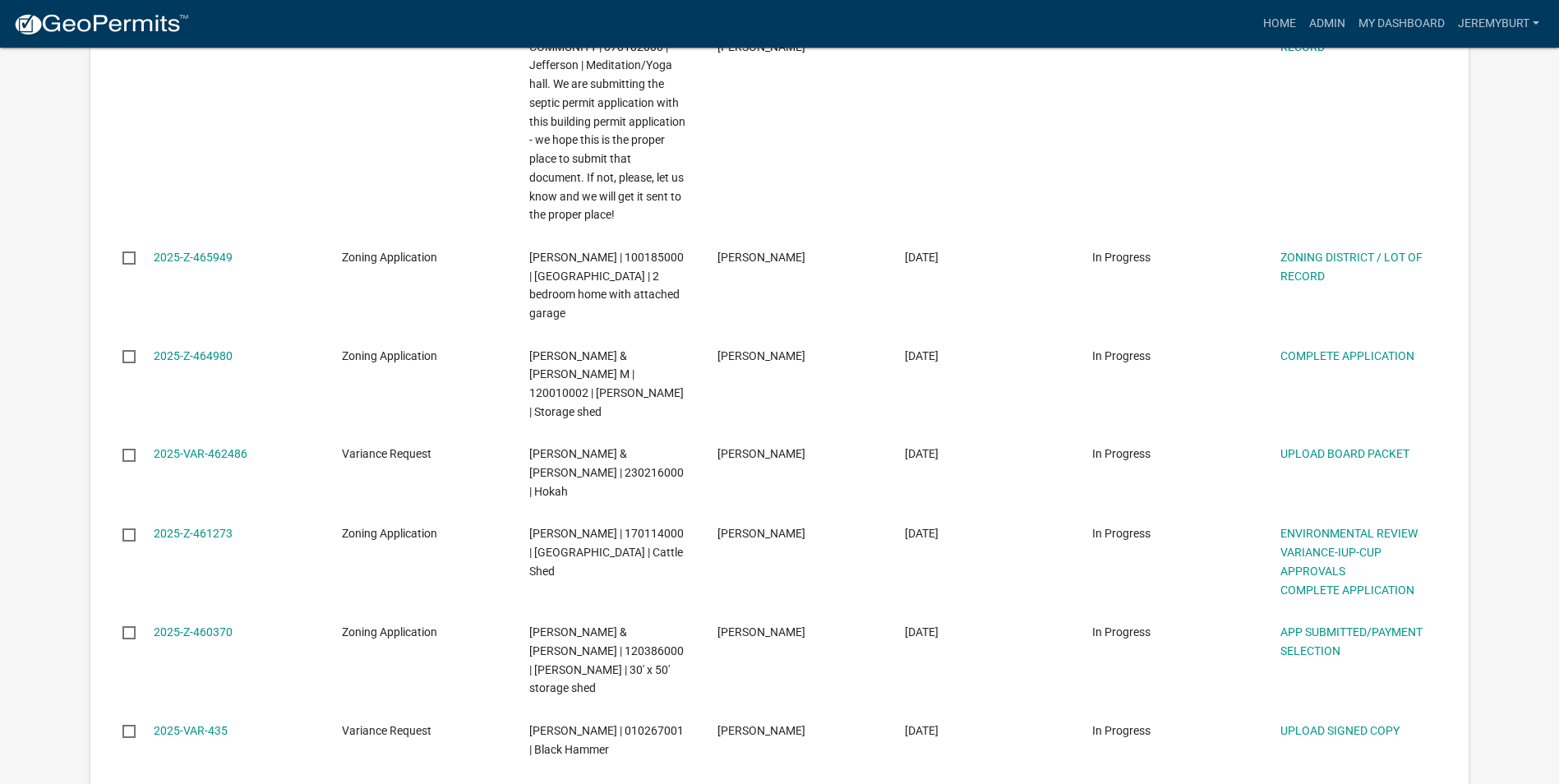
scroll to position [2494, 0]
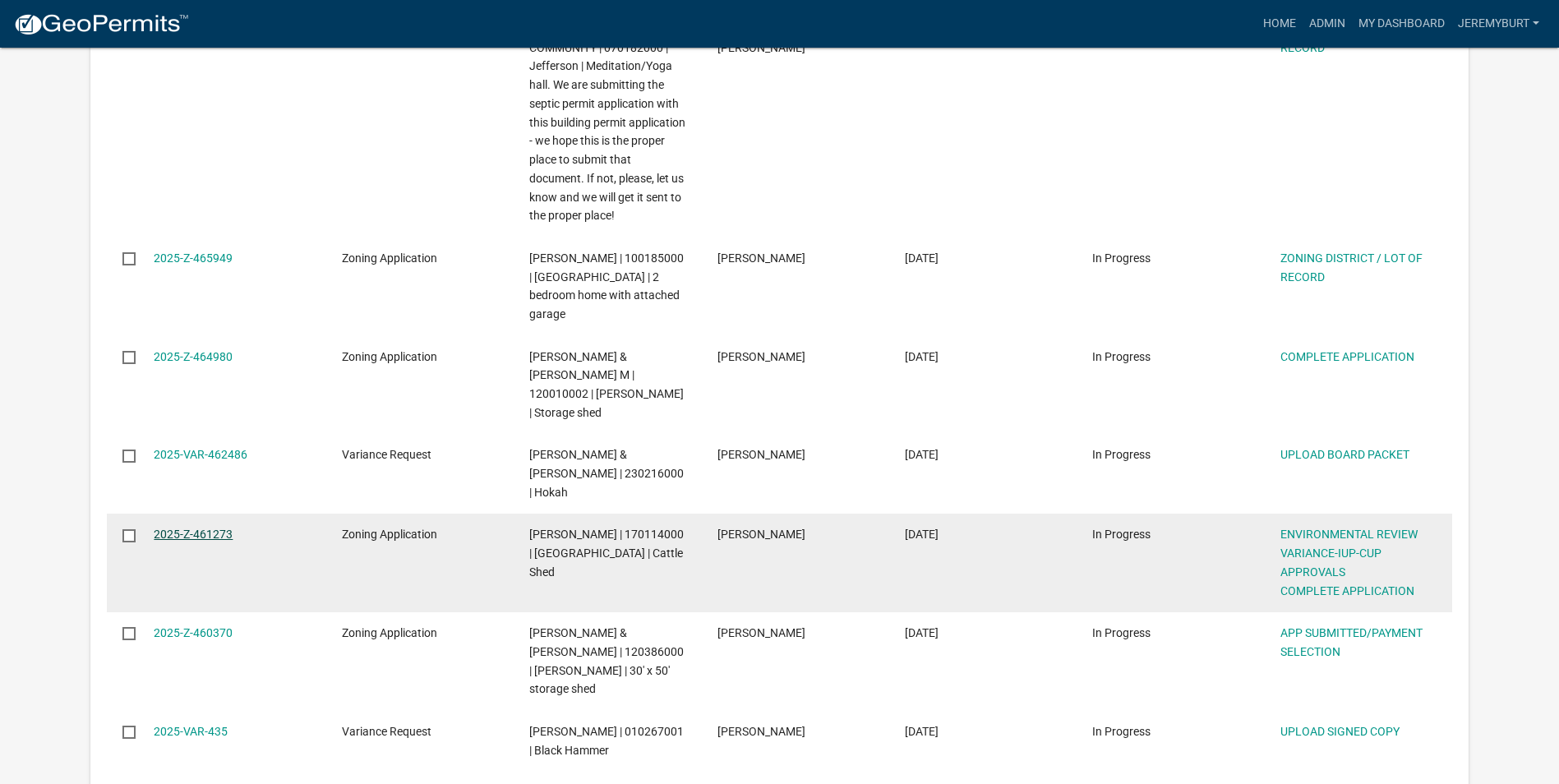
click at [188, 528] on link "2025-Z-461273" at bounding box center [193, 533] width 79 height 13
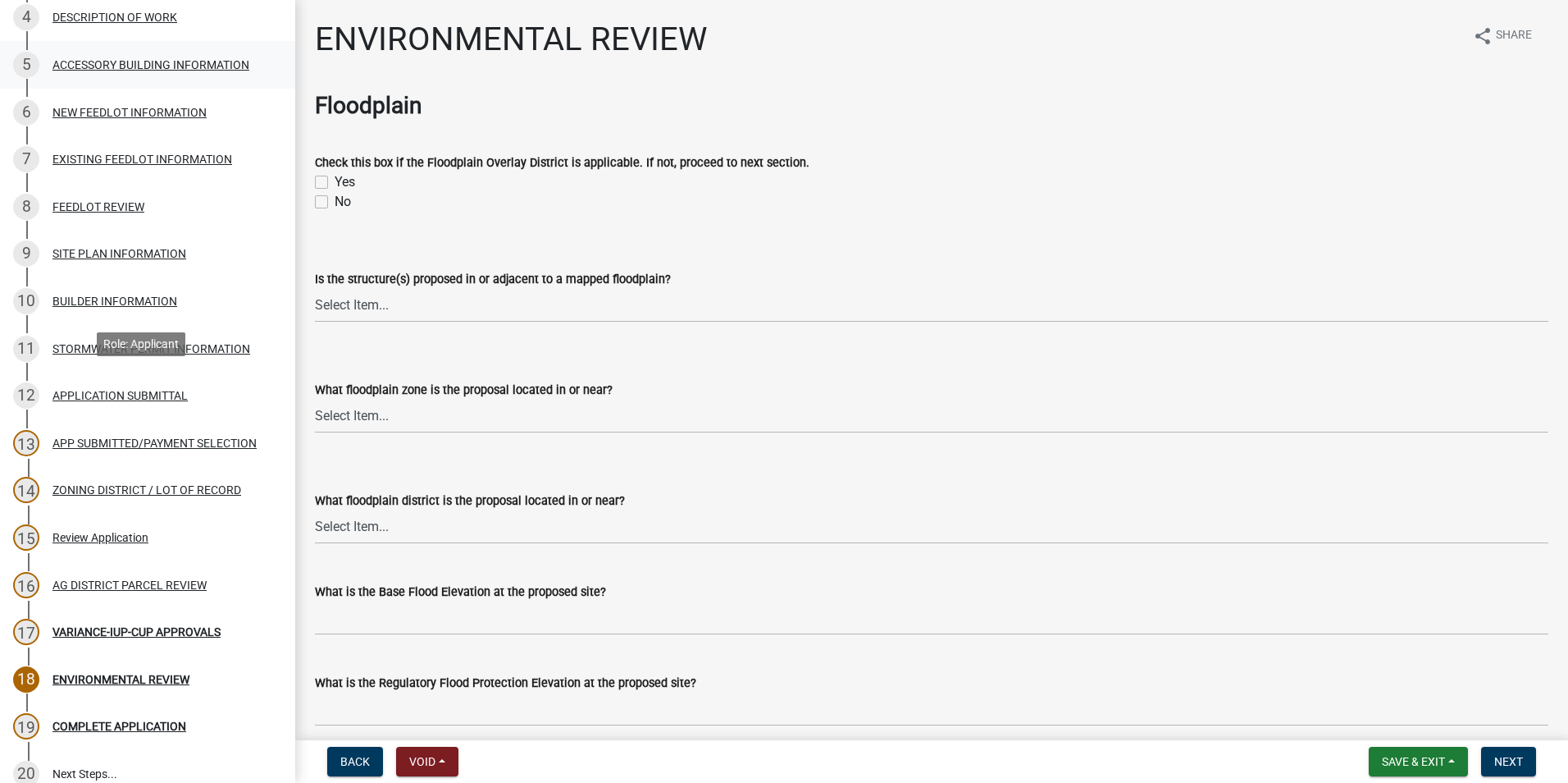
scroll to position [410, 0]
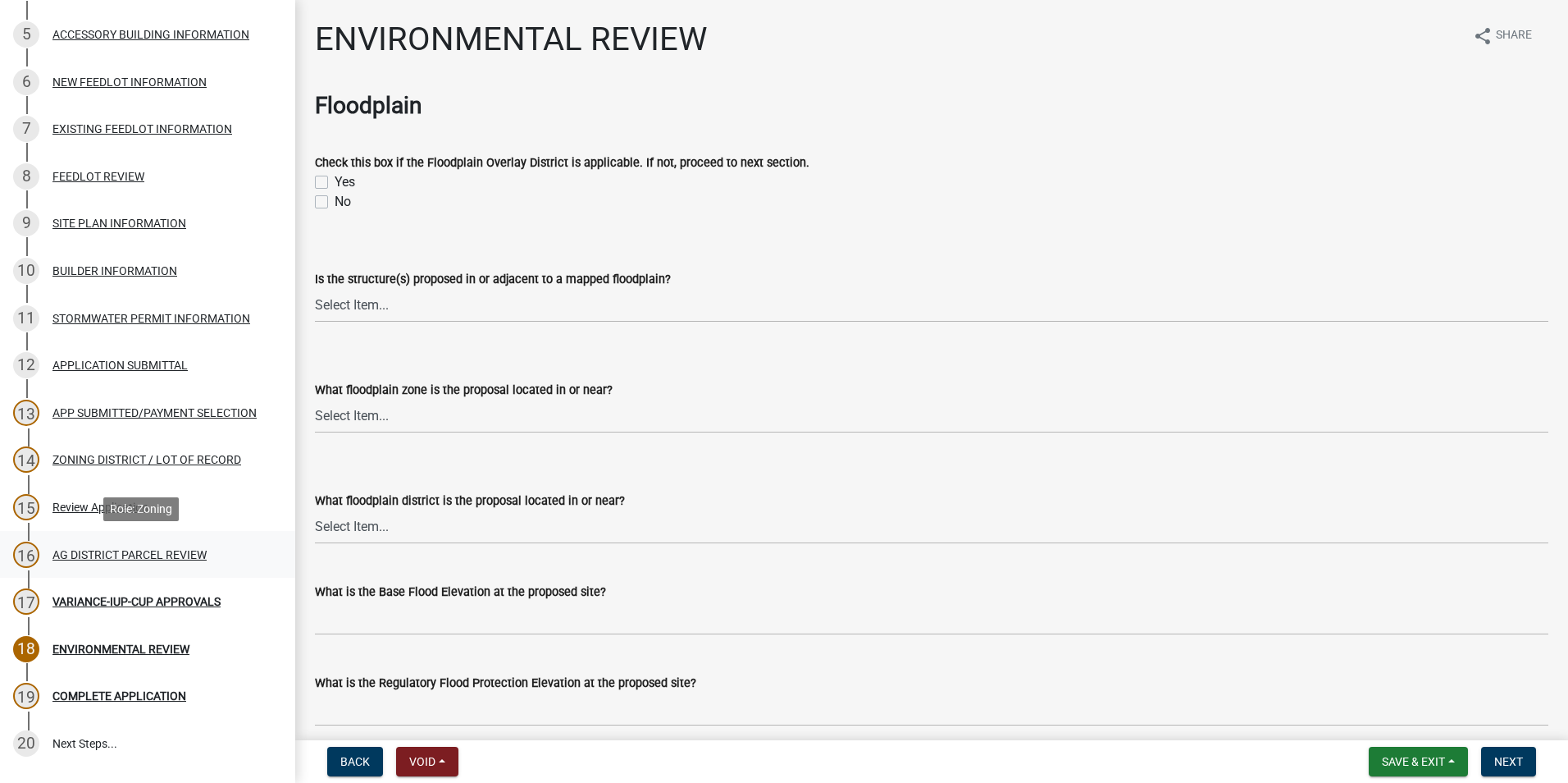
click at [90, 558] on div "AG DISTRICT PARCEL REVIEW" at bounding box center [130, 554] width 154 height 11
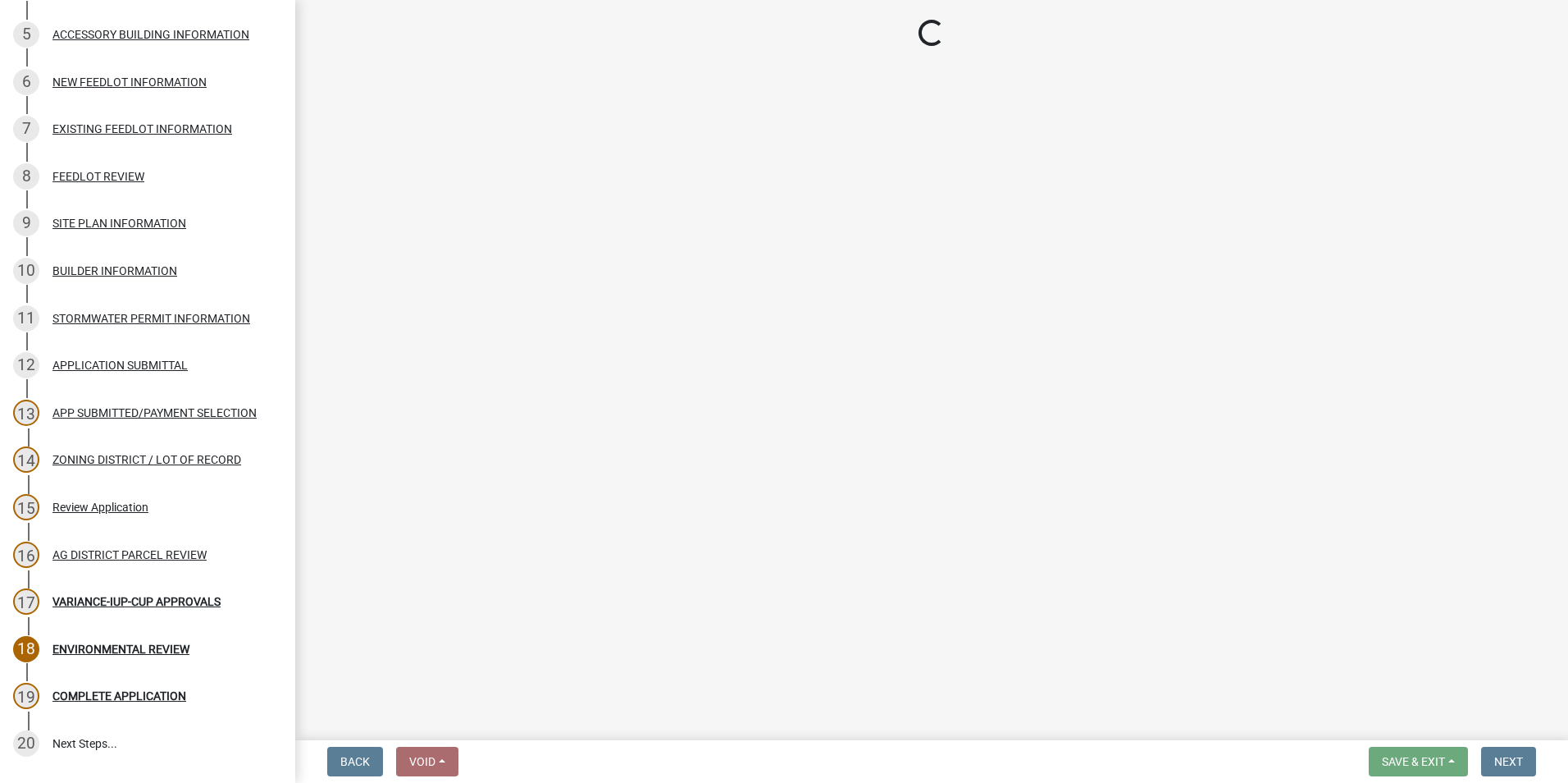
select select "fe23c68f-3976-40fb-92de-7ec6f88d0010"
select select "b48fe14e-3327-4657-9cad-e69f0ec06152"
select select "e720d887-05b7-48e7-b675-04570e4c9f75"
select select "3e342f75-9fb1-4b8c-bbeb-47cfa96347ca"
select select "c756e23e-ff22-4e58-8178-2621bc441b49"
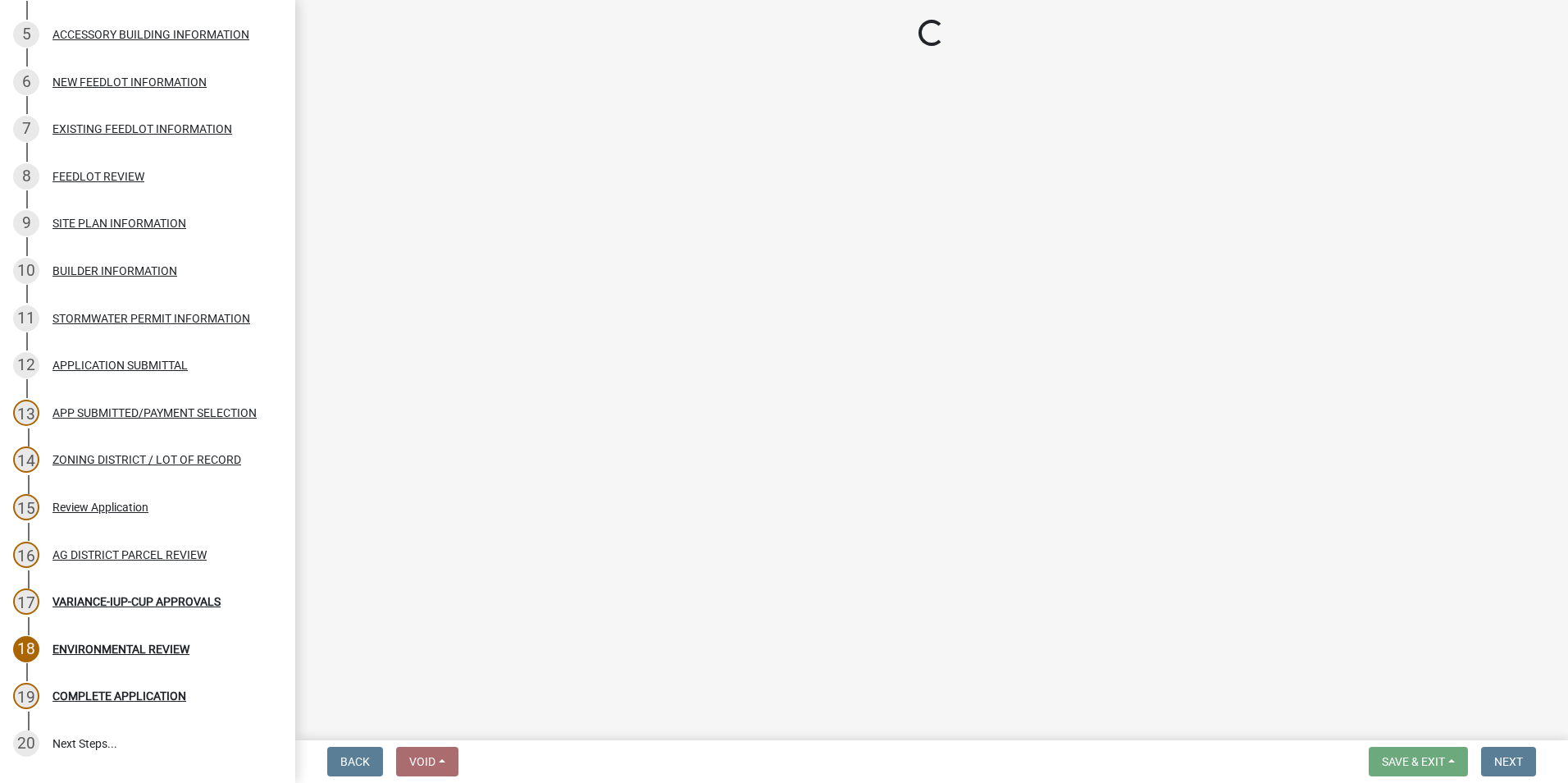
select select "93514e09-9993-4aea-b530-60a9708c3e74"
select select "a045efff-9645-47c6-b046-89cf1e905dd6"
select select "aa1ca06f-8d34-4542-998d-1b6ccdc96445"
select select "f47993c2-143f-42b0-843f-88b20baa7a0f"
select select "010a36e8-78ab-47dd-88f8-ccc0edf139b8"
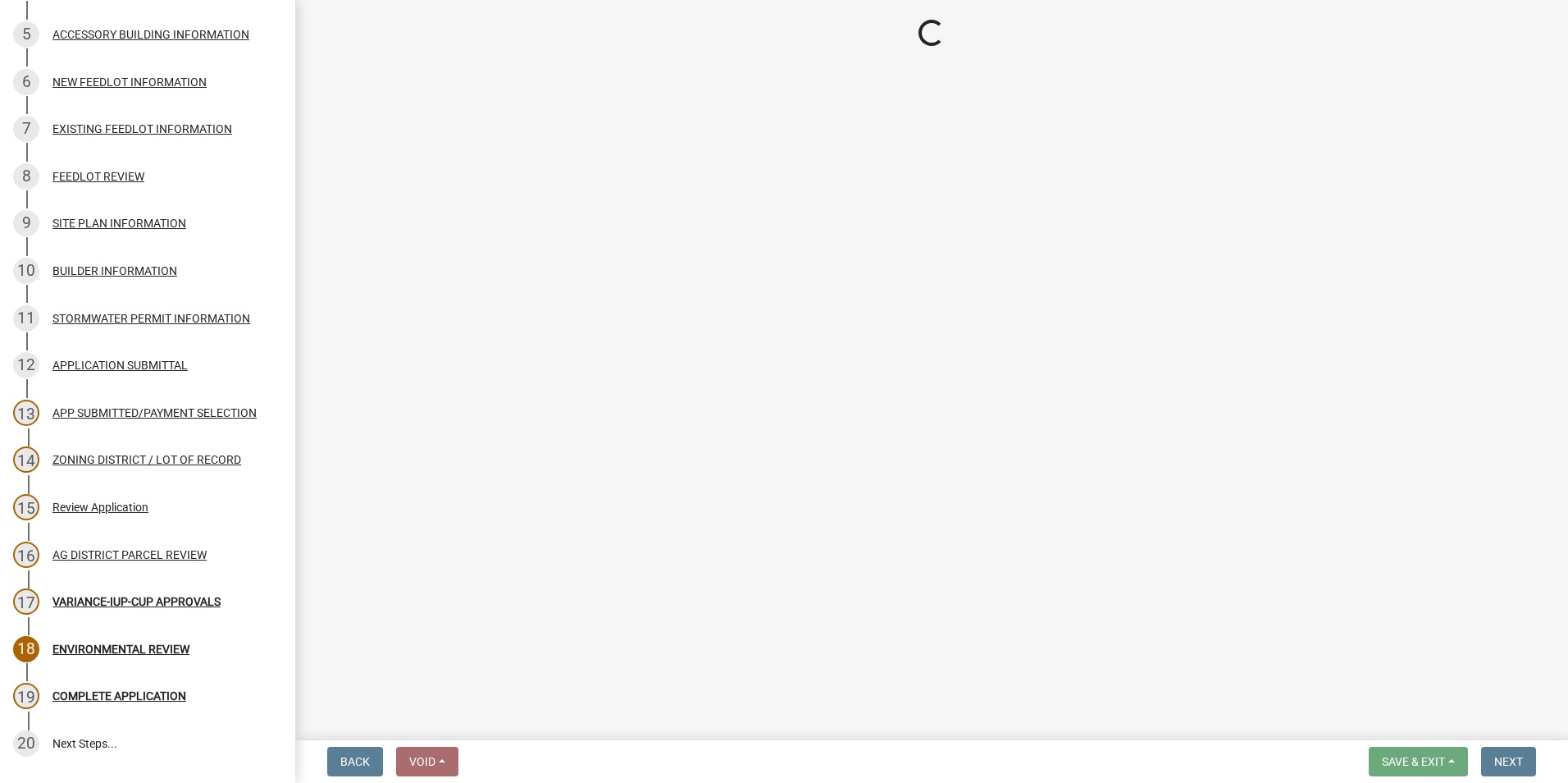
select select "617636dc-6122-45c9-991a-bd8b90cb2b24"
select select "2afcbc7a-ba70-4308-bdab-ed49491d43d0"
select select "2040f1b6-20ab-401b-9b6f-6f3fd46d4e8e"
select select "6e389f70-961b-4b78-9c47-c422b69289d9"
select select "1e0d970e-6746-4216-b065-d6933a69b3fa"
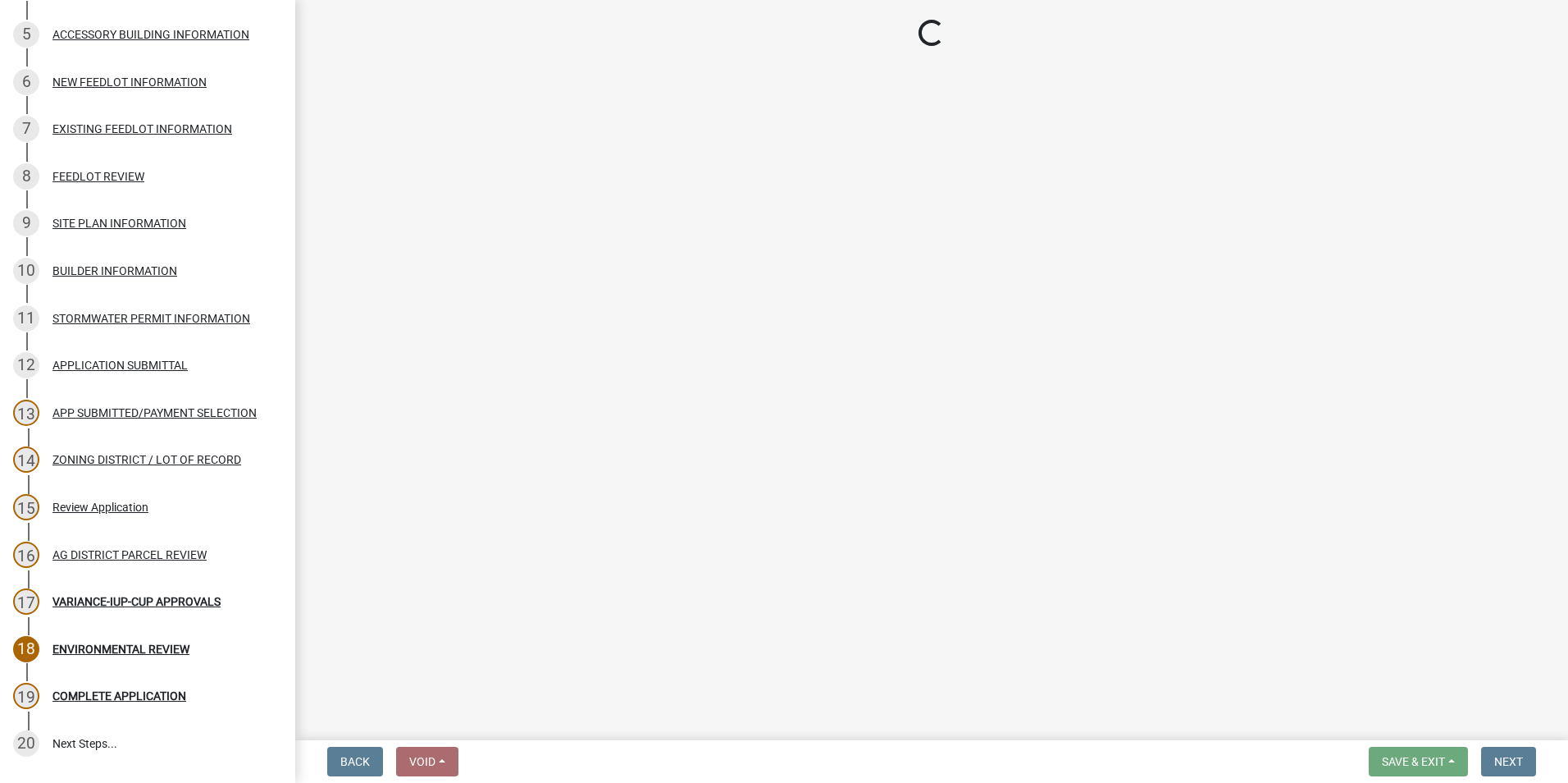
select select "44b75d30-e230-4ce0-8c0f-1ddadfe5cfb2"
select select "6d223645-95f1-4b70-a074-2c09099ea196"
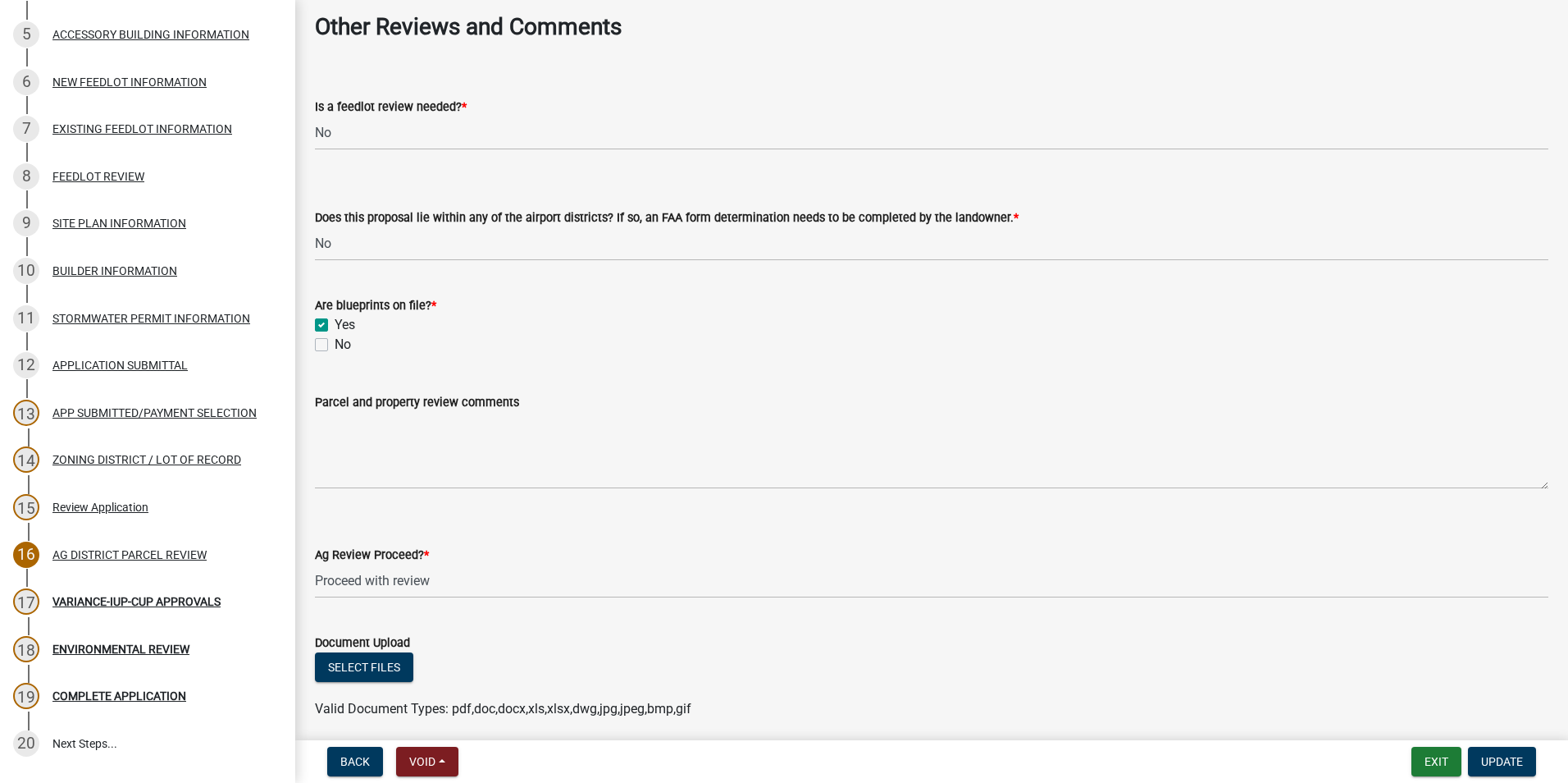
scroll to position [2867, 0]
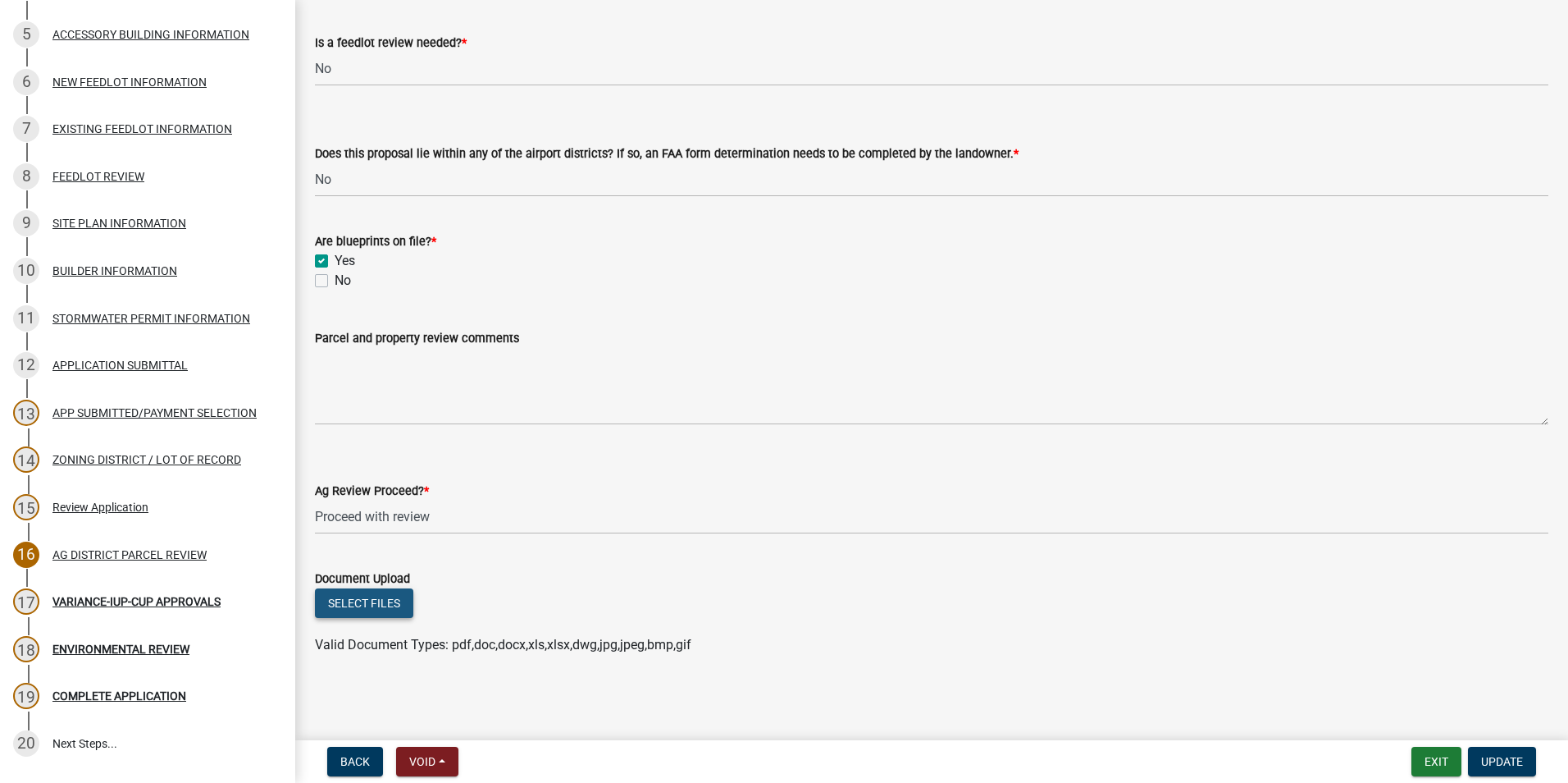
click at [364, 606] on button "Select files" at bounding box center [364, 603] width 98 height 30
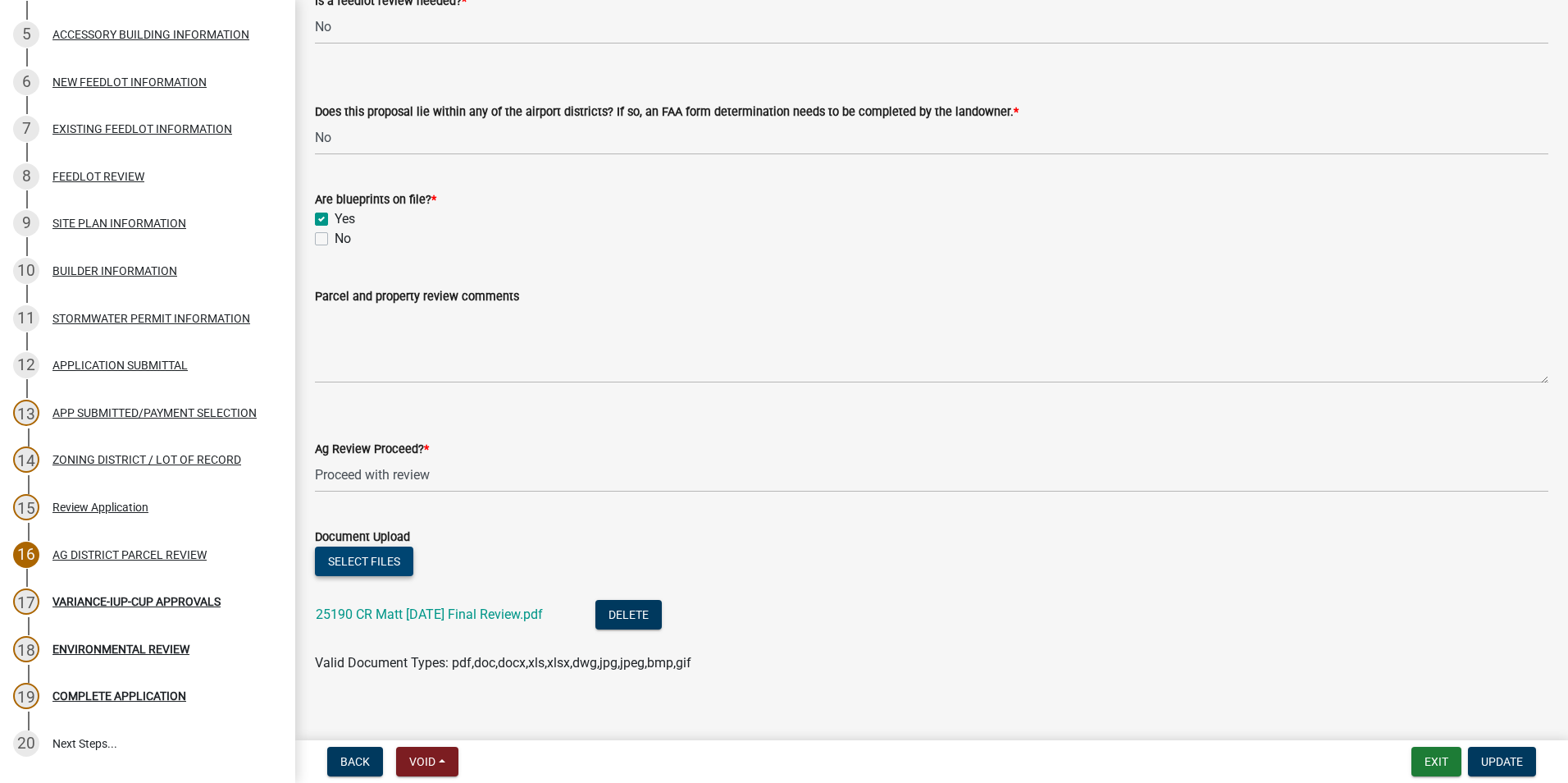
scroll to position [2928, 0]
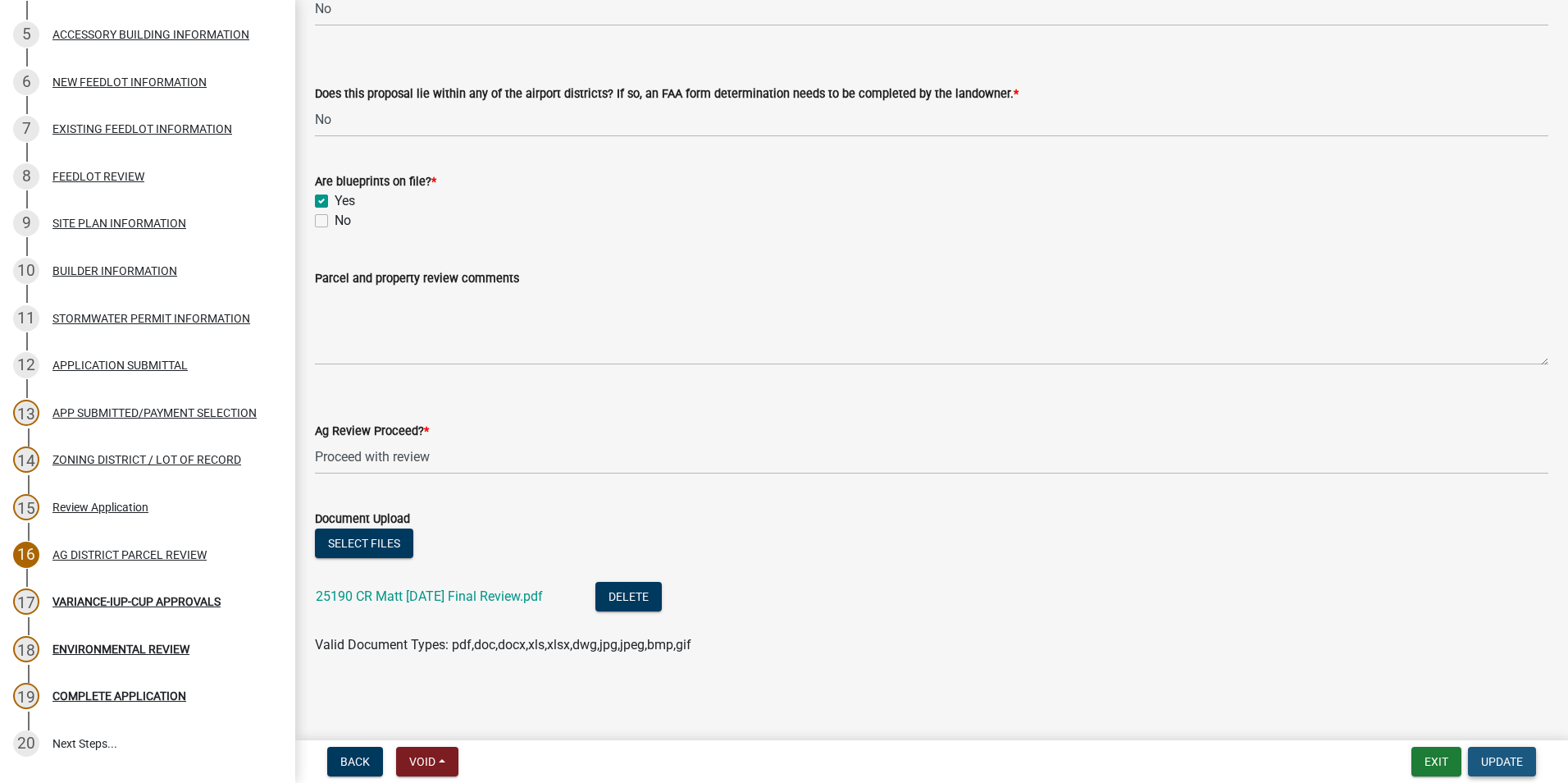
click at [1484, 758] on span "Update" at bounding box center [1501, 761] width 42 height 13
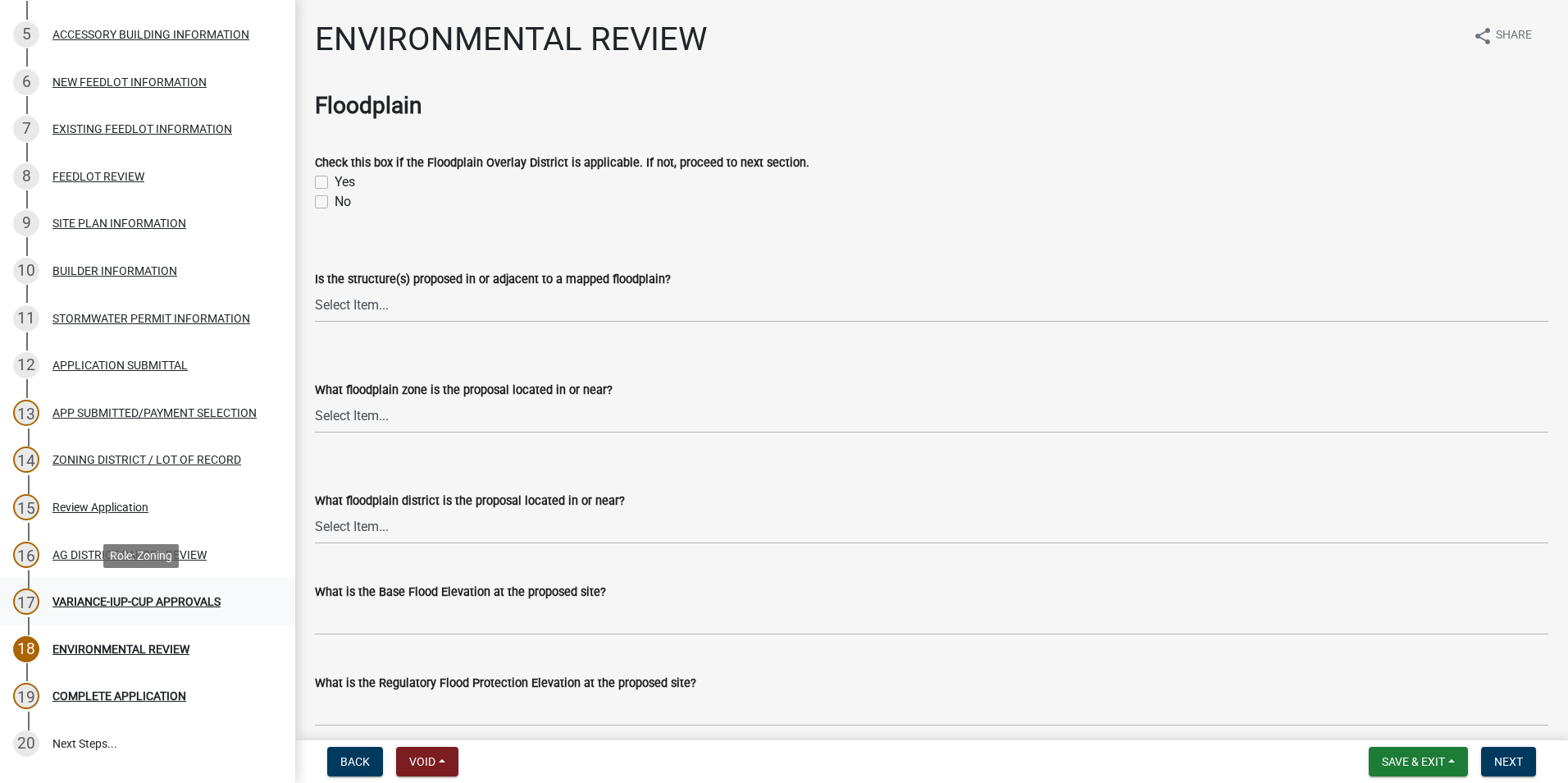
click at [67, 599] on div "VARIANCE-IUP-CUP APPROVALS" at bounding box center [137, 601] width 168 height 11
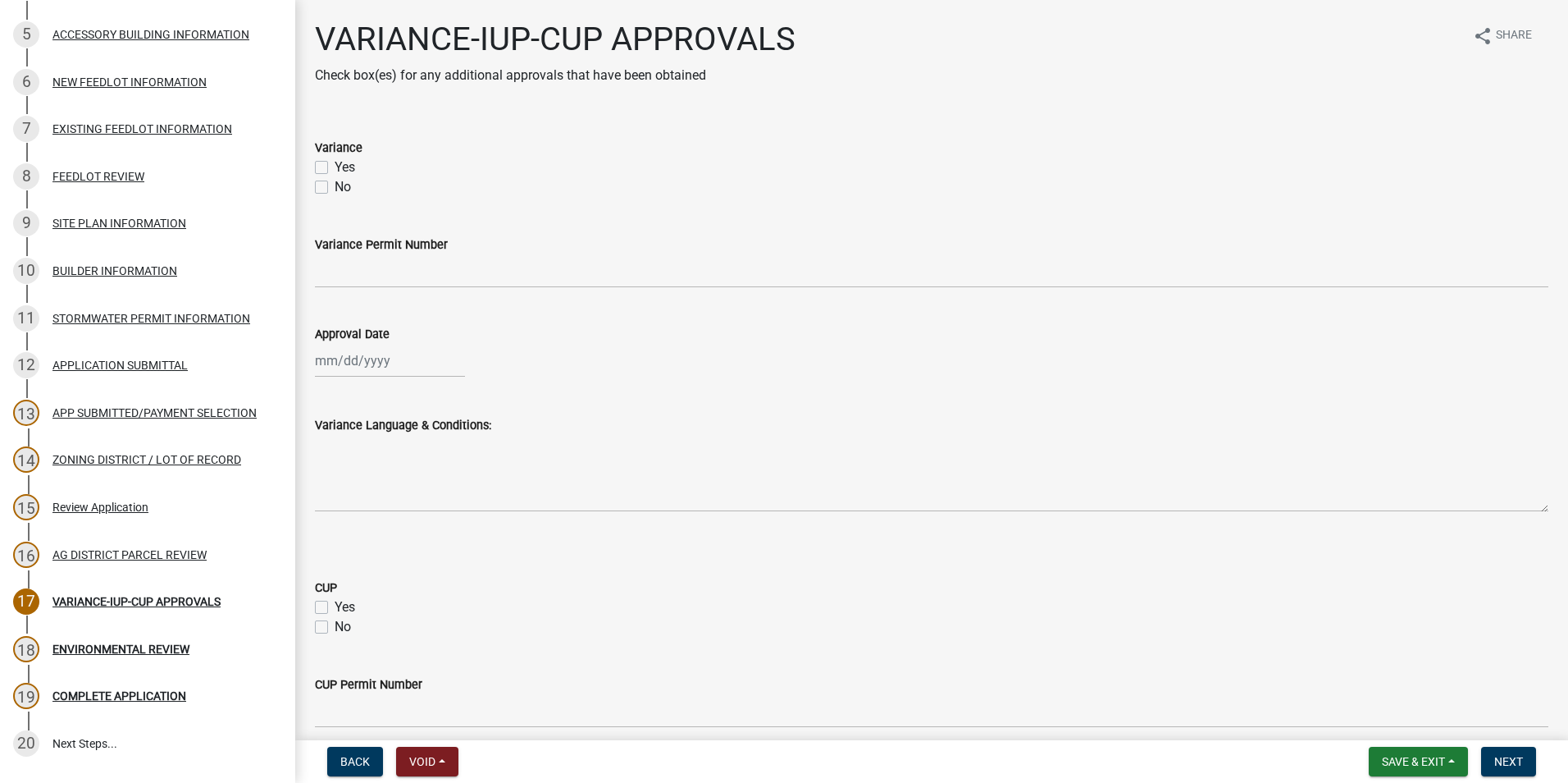
click at [335, 167] on label "Yes" at bounding box center [345, 167] width 20 height 20
click at [335, 167] on input "Yes" at bounding box center [340, 163] width 10 height 10
checkbox input "true"
checkbox input "false"
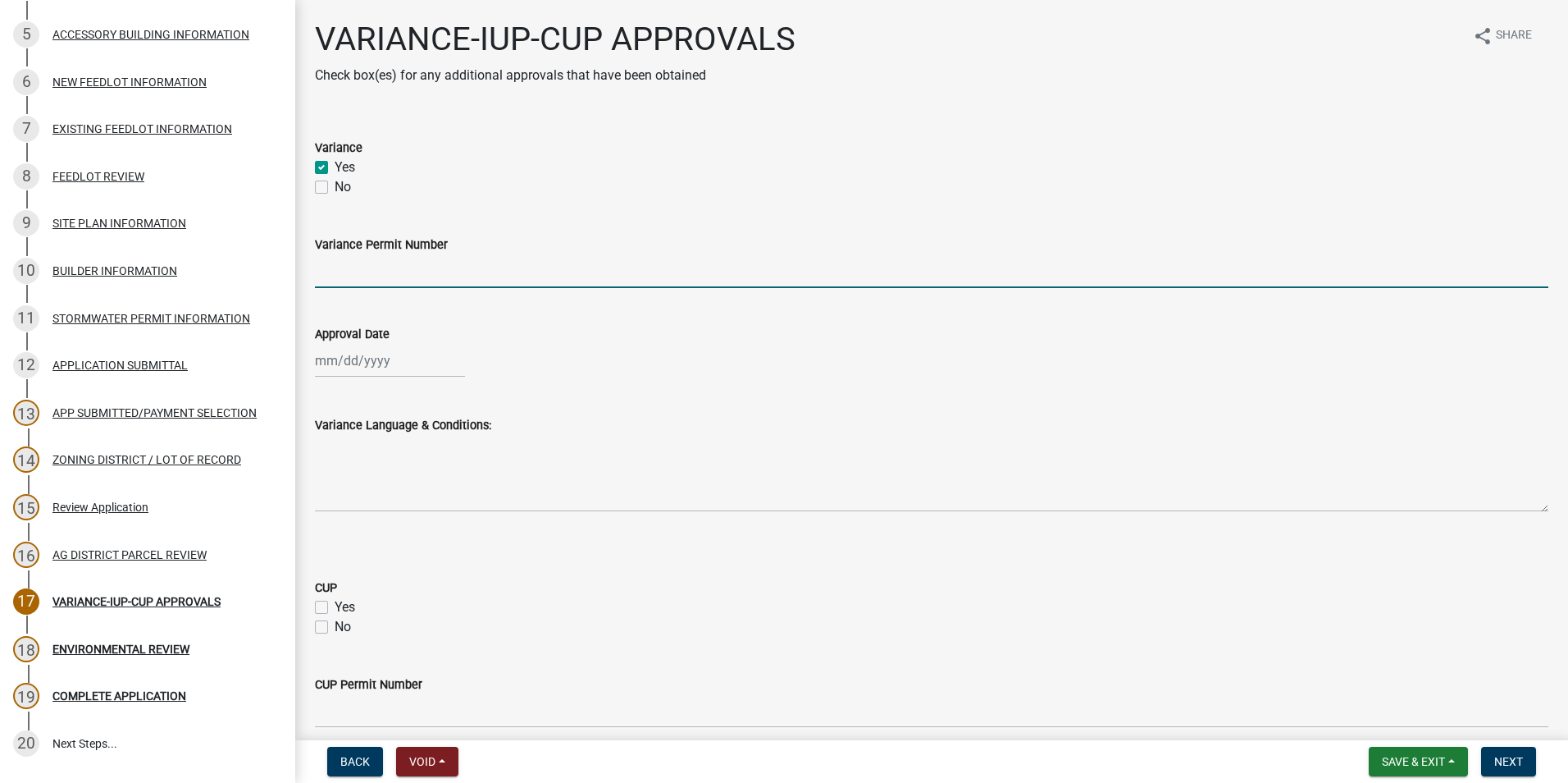
click at [361, 272] on input "Variance Permit Number" at bounding box center [931, 271] width 1233 height 33
type input "#287"
click at [332, 363] on div at bounding box center [390, 360] width 150 height 33
select select "9"
select select "2025"
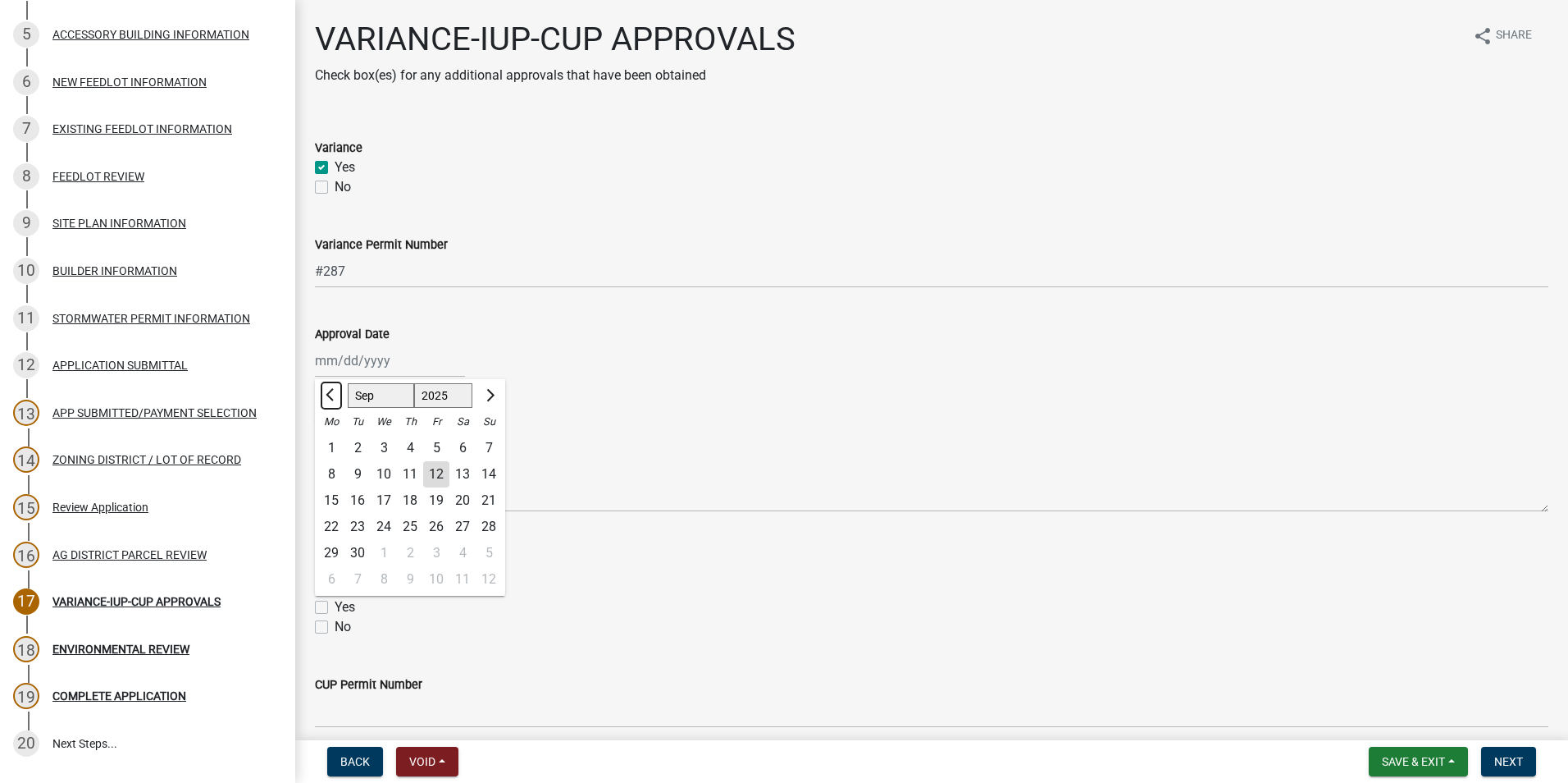
click at [332, 396] on span "Previous month" at bounding box center [331, 394] width 12 height 12
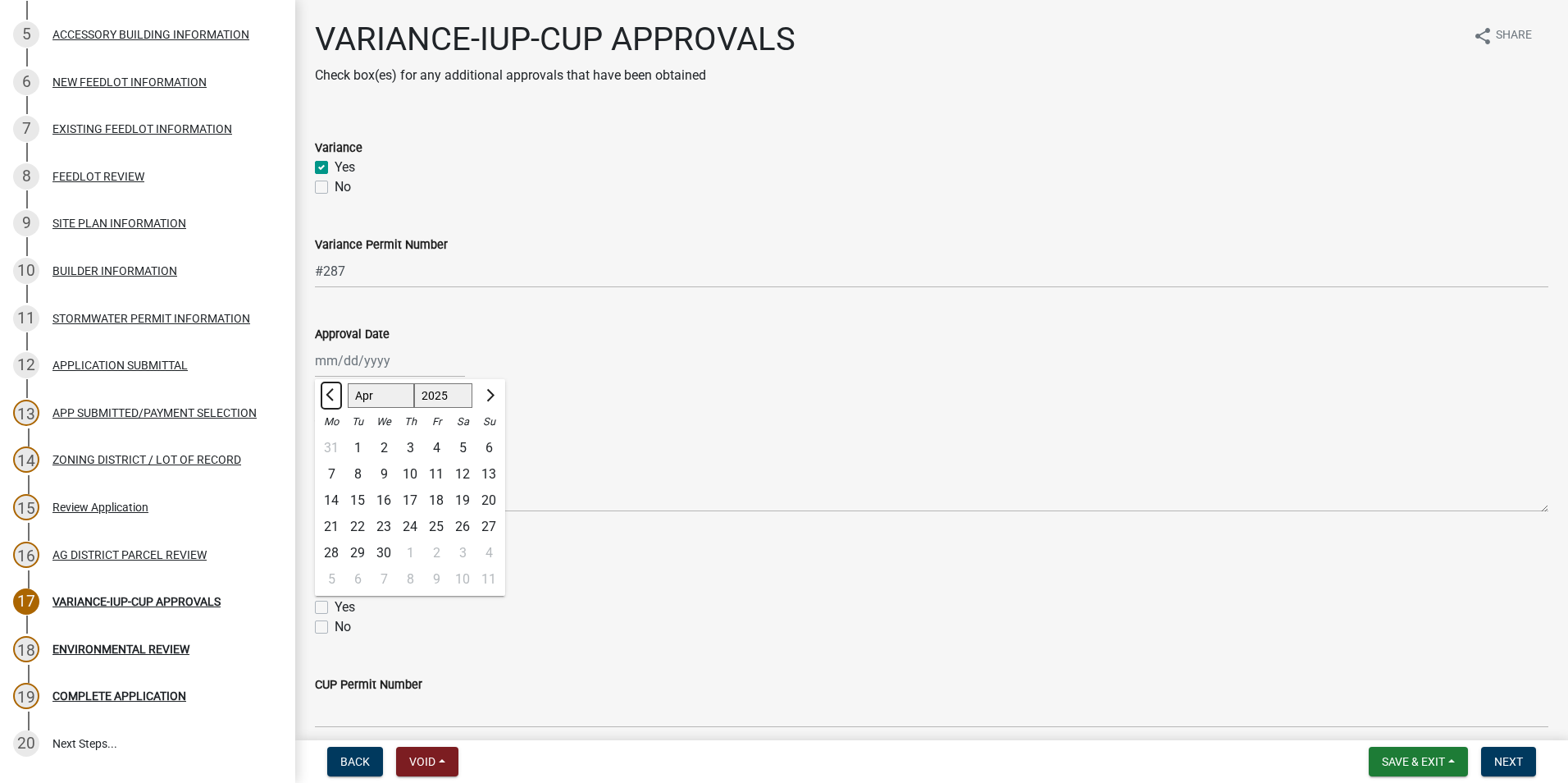
click at [332, 396] on span "Previous month" at bounding box center [331, 394] width 12 height 12
select select "12"
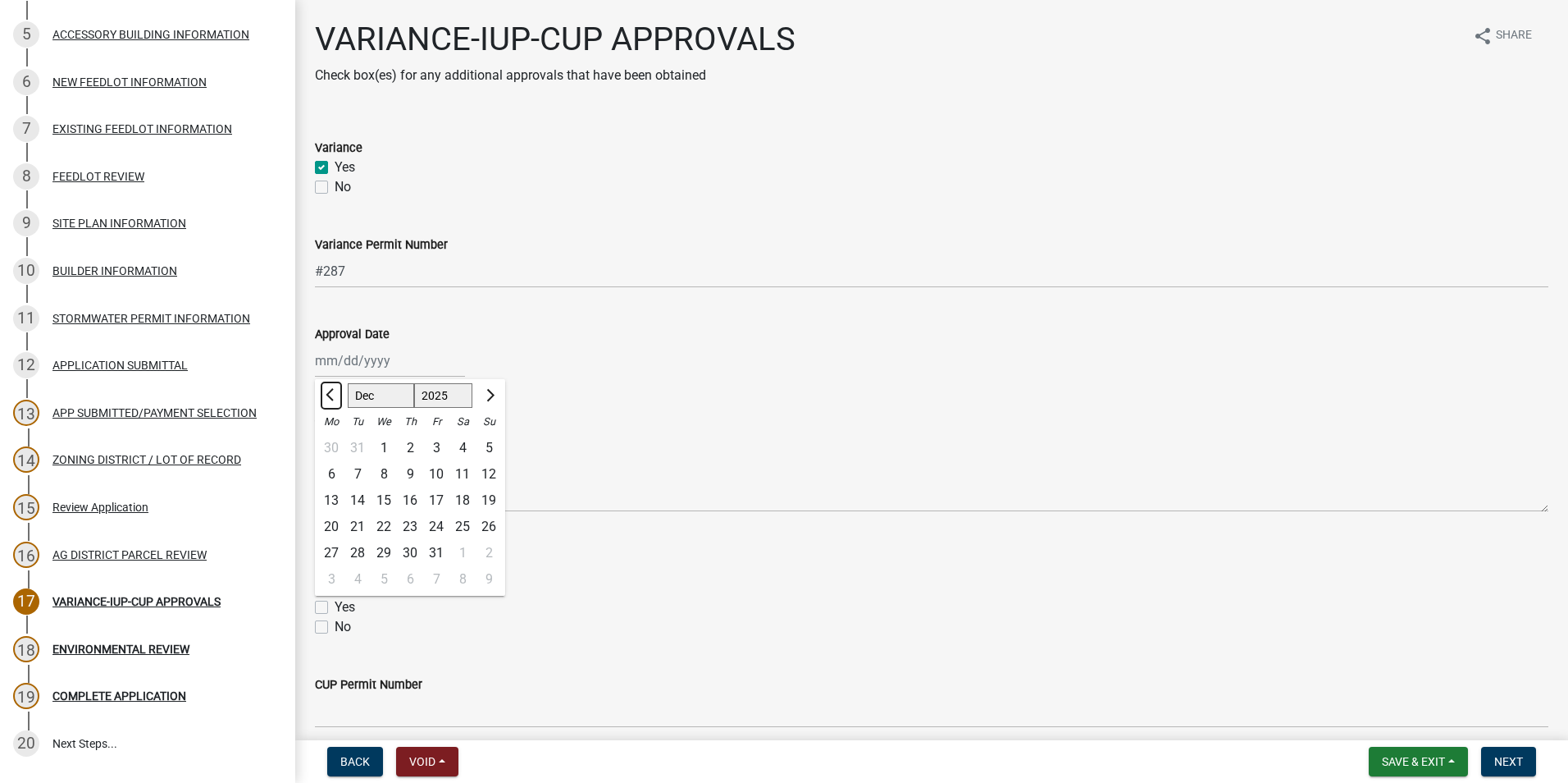
select select "2024"
click at [332, 396] on span "Previous month" at bounding box center [331, 394] width 12 height 12
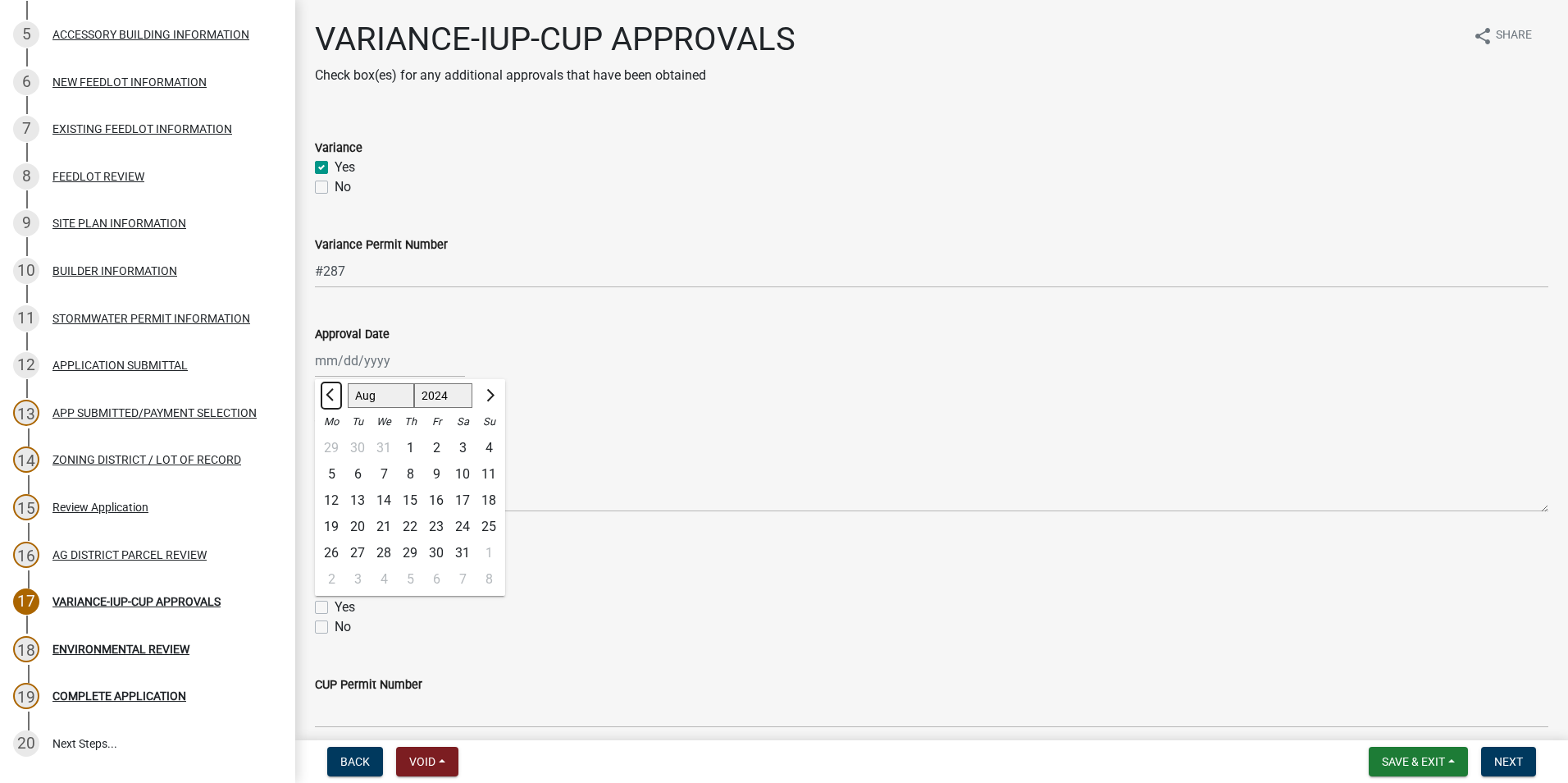
click at [332, 396] on span "Previous month" at bounding box center [331, 394] width 12 height 12
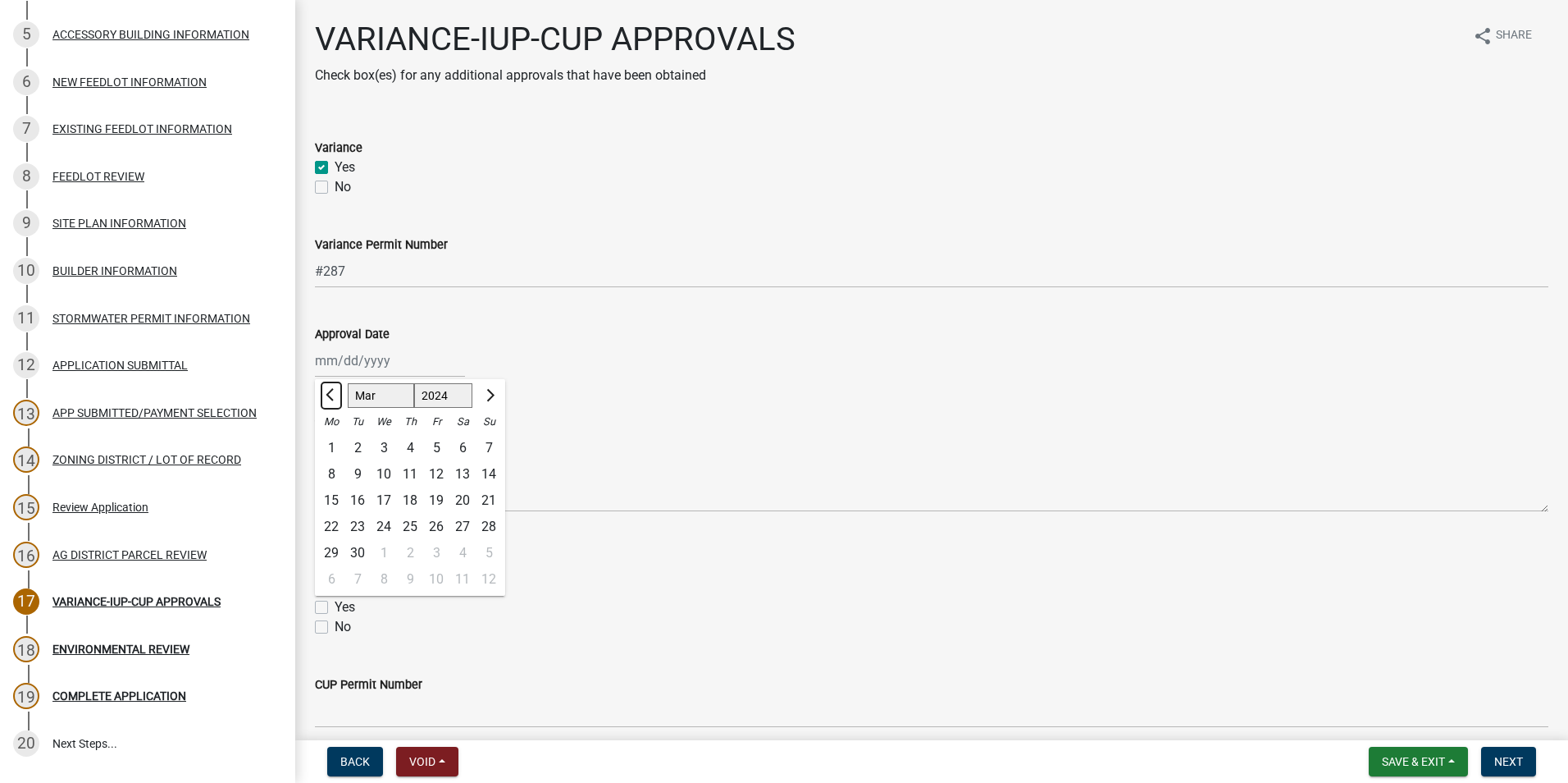
click at [332, 396] on span "Previous month" at bounding box center [331, 394] width 12 height 12
select select "12"
select select "2023"
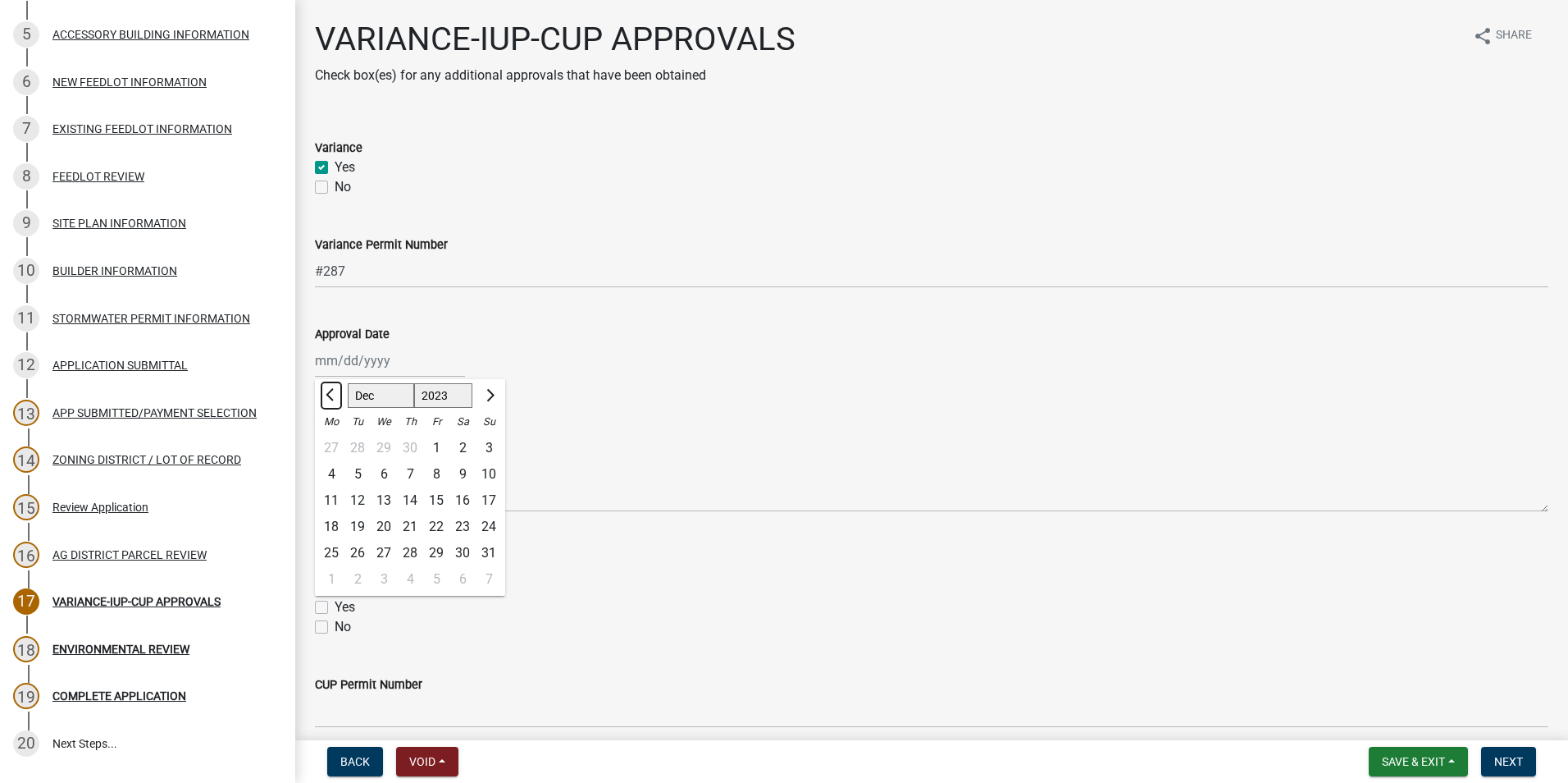
click at [332, 396] on span "Previous month" at bounding box center [331, 394] width 12 height 12
click at [331, 396] on span "Previous month" at bounding box center [331, 394] width 12 height 12
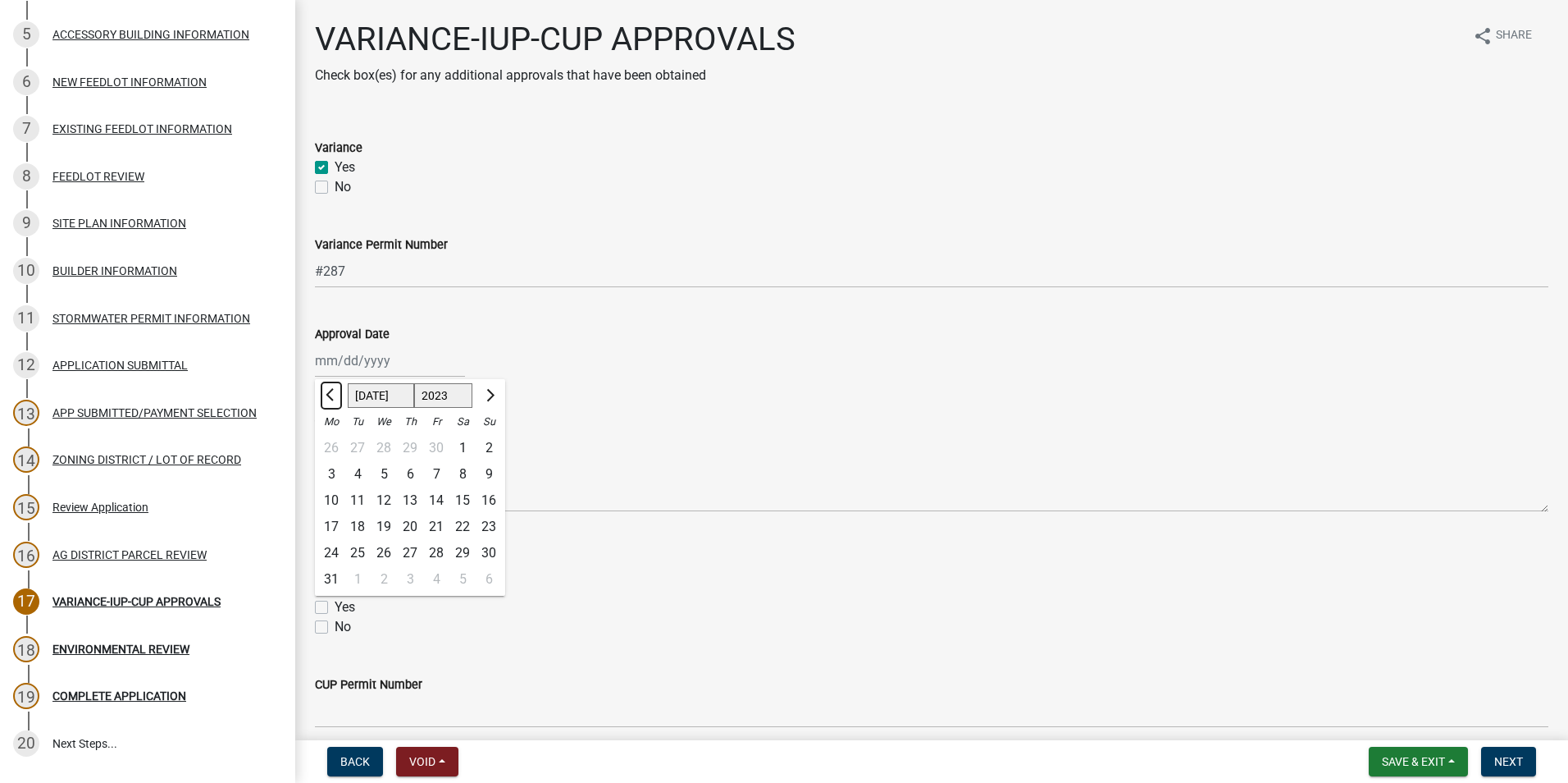
click at [331, 396] on span "Previous month" at bounding box center [331, 394] width 12 height 12
click at [333, 394] on span "Previous month" at bounding box center [331, 394] width 12 height 12
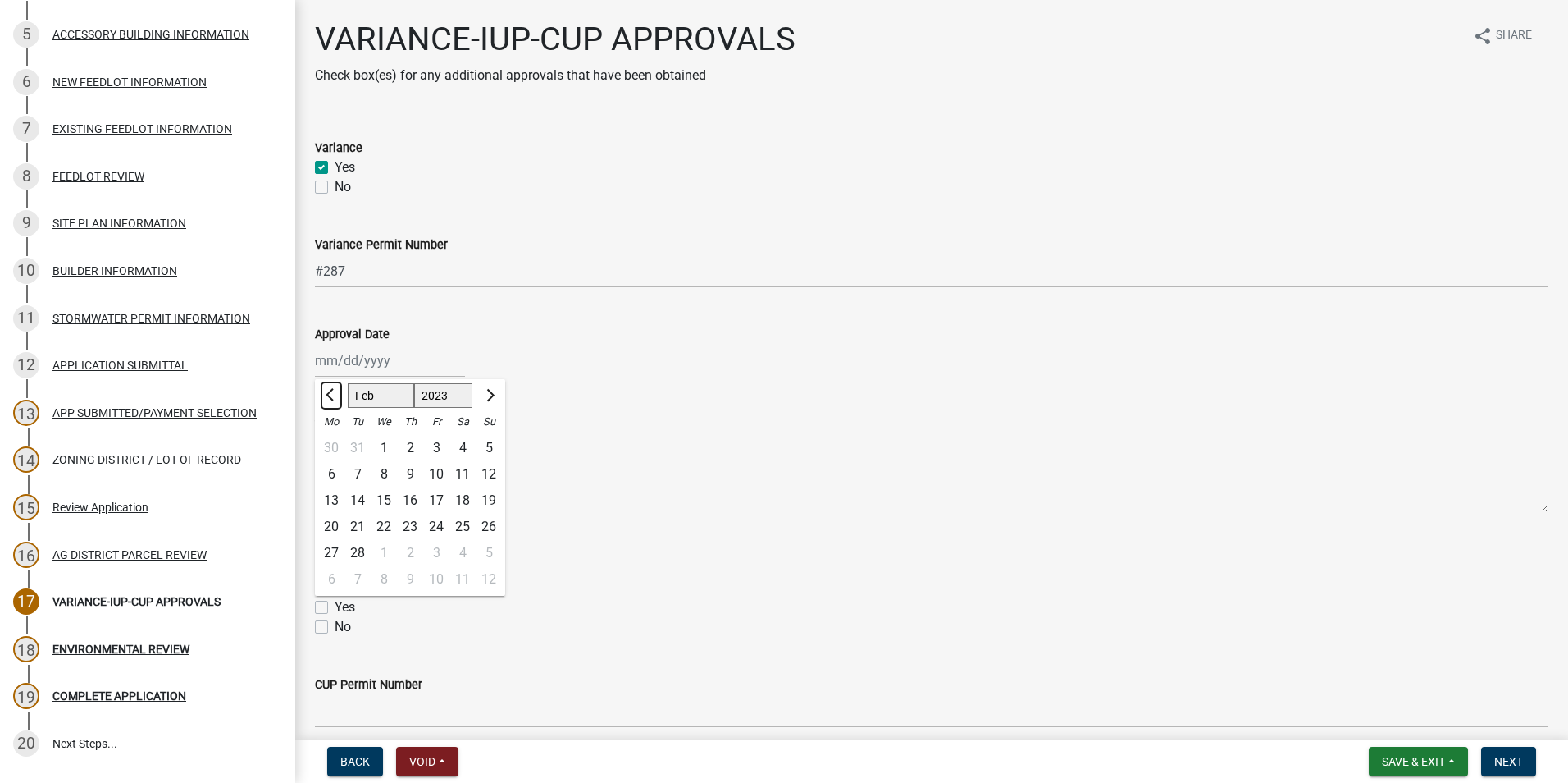
click at [333, 394] on span "Previous month" at bounding box center [331, 394] width 12 height 12
select select "12"
select select "2022"
click at [333, 394] on span "Previous month" at bounding box center [331, 394] width 12 height 12
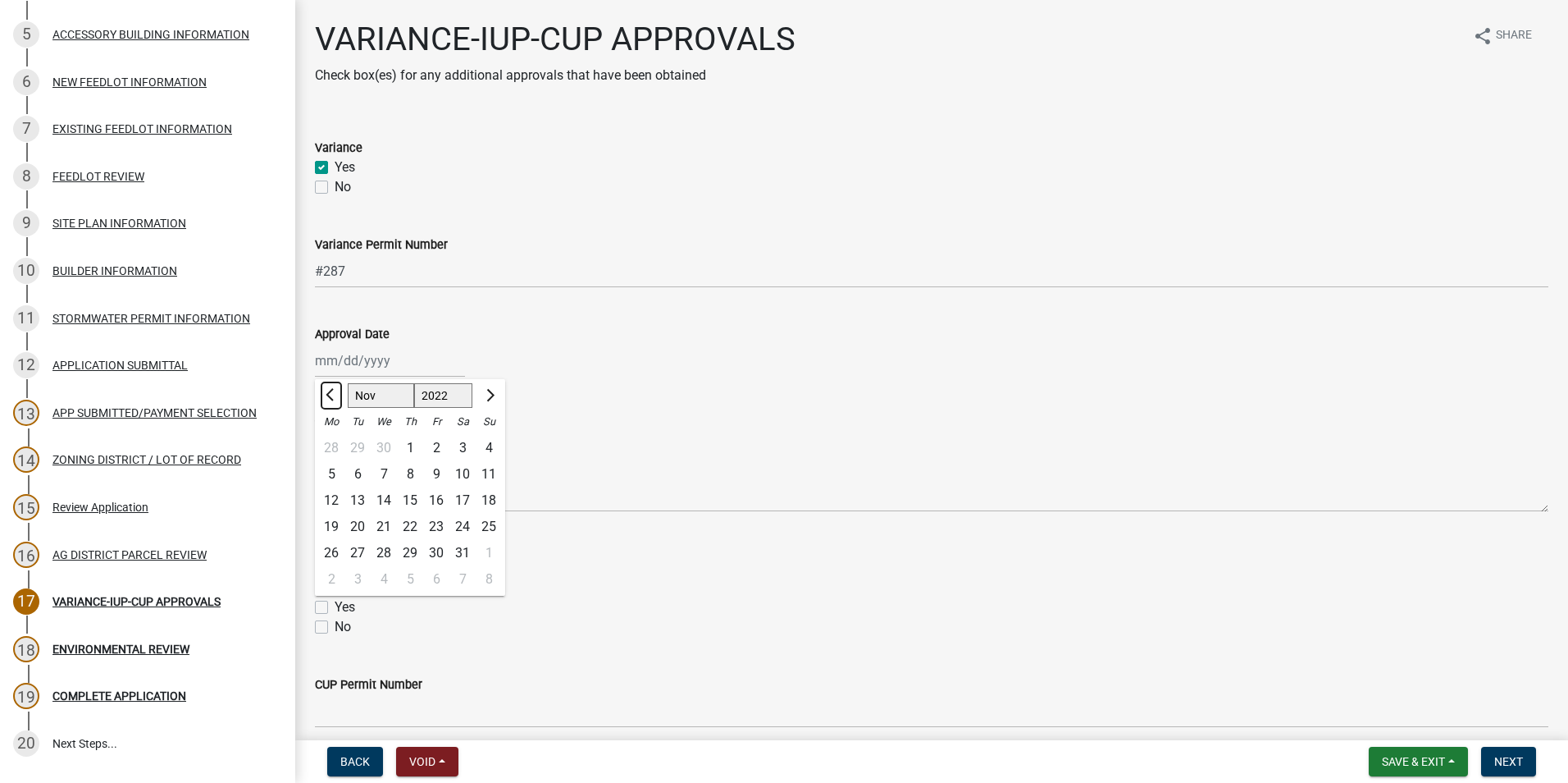
click at [333, 394] on span "Previous month" at bounding box center [331, 394] width 12 height 12
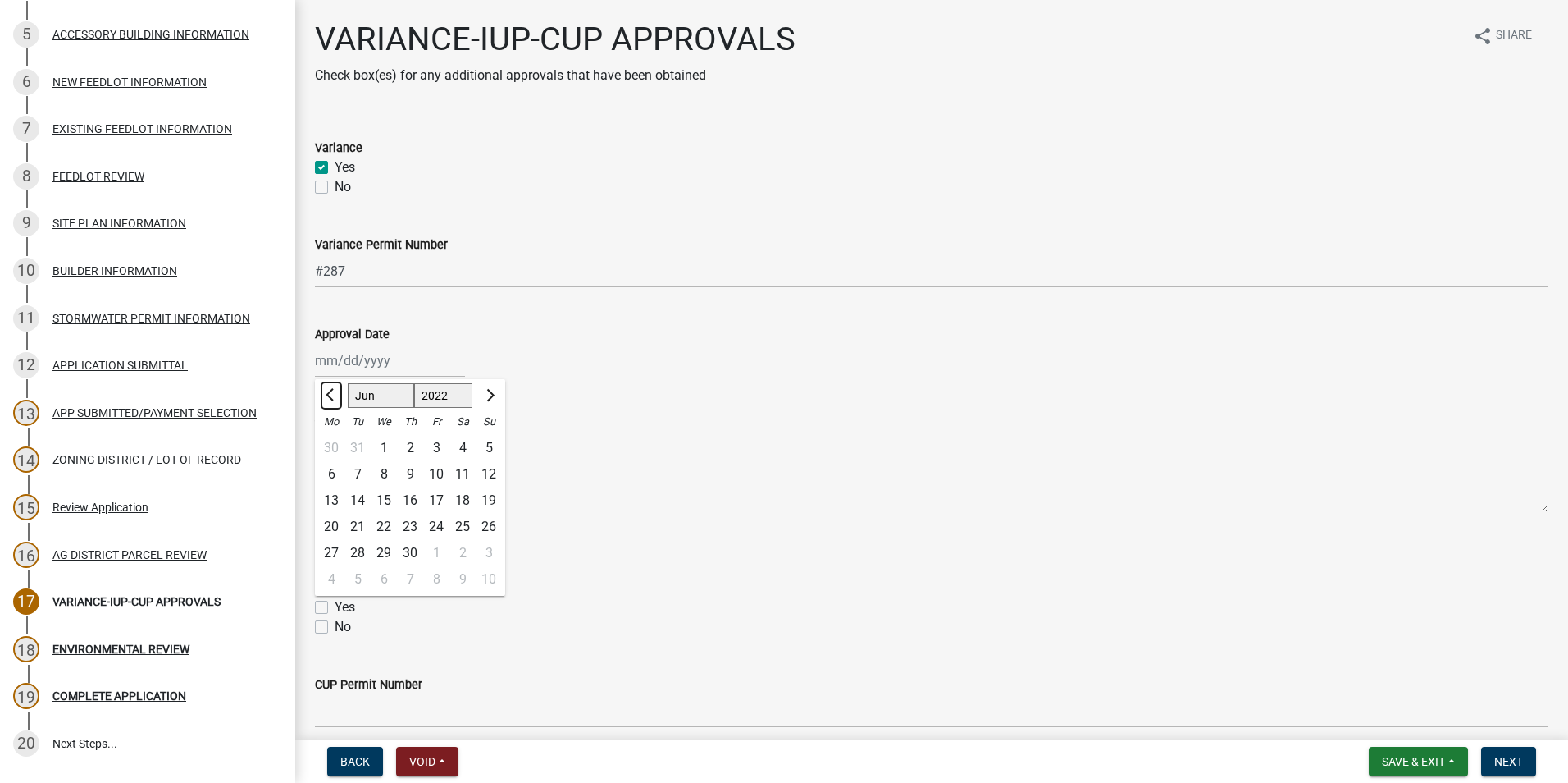
click at [333, 394] on span "Previous month" at bounding box center [331, 394] width 12 height 12
select select "3"
click at [439, 395] on select "1522 1523 1524 1525 1526 1527 1528 1529 1530 1531 1532 1533 1534 1535 1536 1537…" at bounding box center [443, 395] width 59 height 25
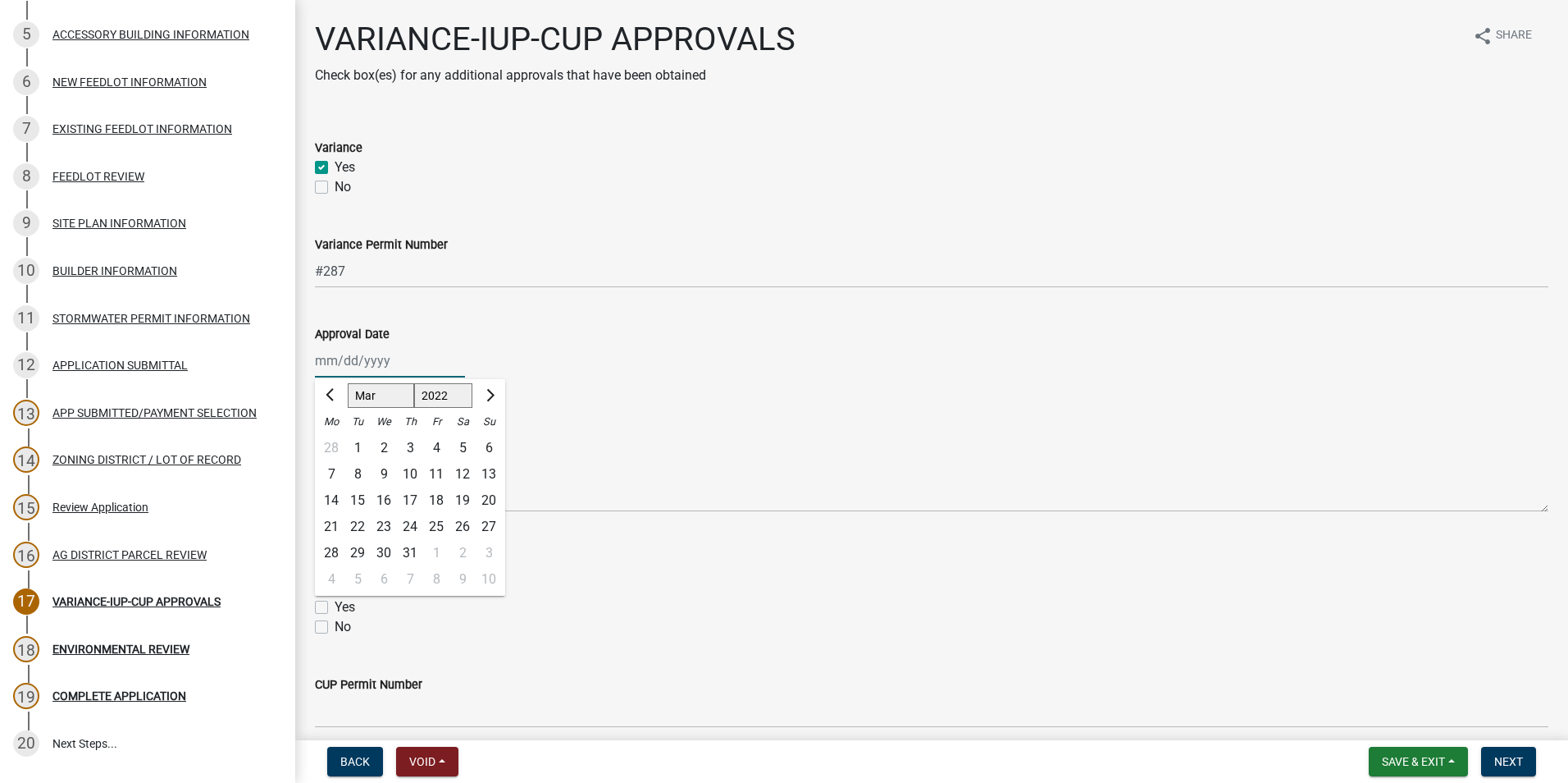
select select "2015"
click at [414, 383] on select "1522 1523 1524 1525 1526 1527 1528 1529 1530 1531 1532 1533 1534 1535 1536 1537…" at bounding box center [443, 395] width 59 height 25
click at [490, 394] on span "Next month" at bounding box center [488, 394] width 12 height 12
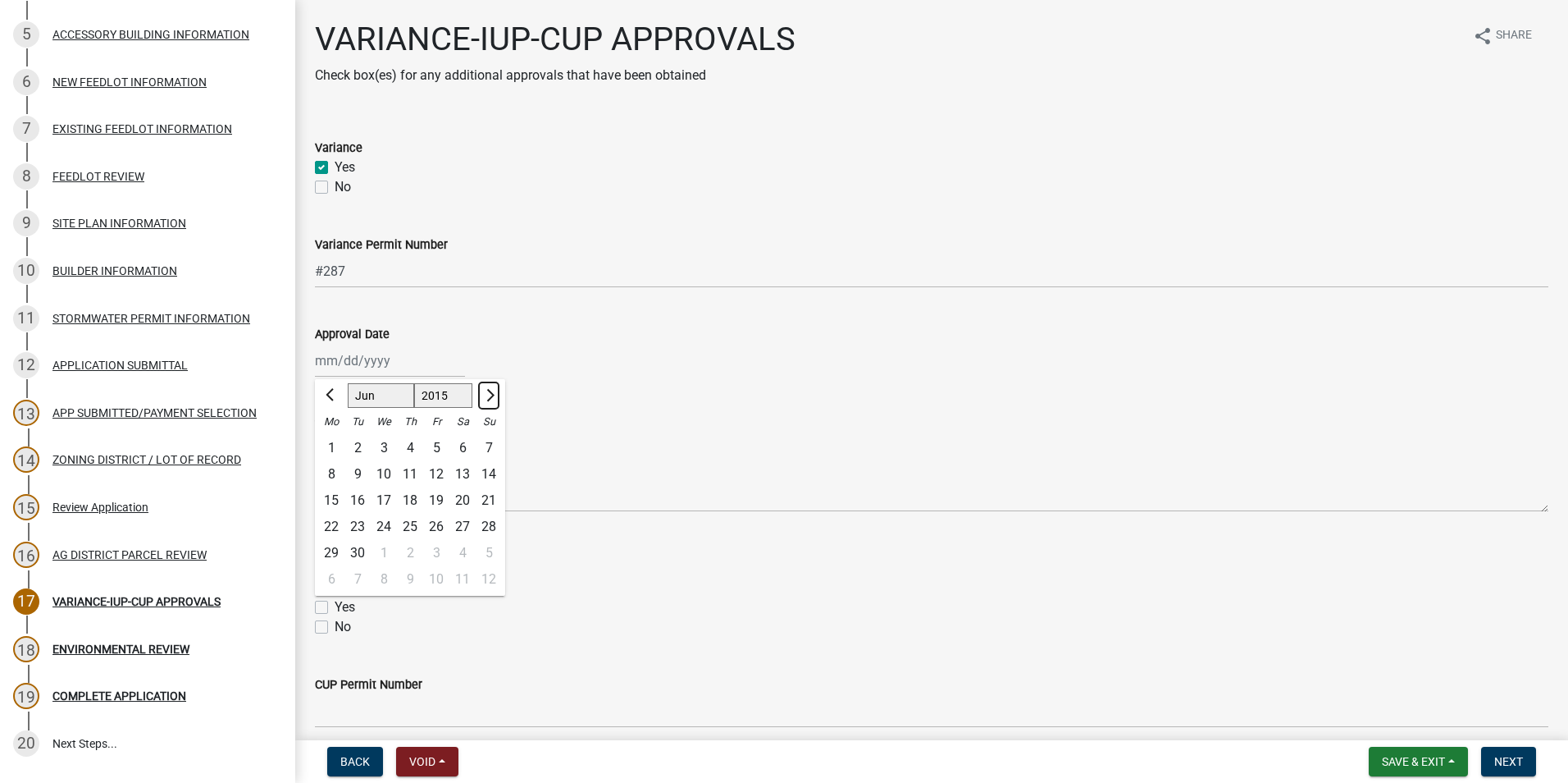
click at [490, 394] on span "Next month" at bounding box center [488, 394] width 12 height 12
select select "8"
click at [410, 498] on div "13" at bounding box center [410, 500] width 26 height 26
type input "[DATE]"
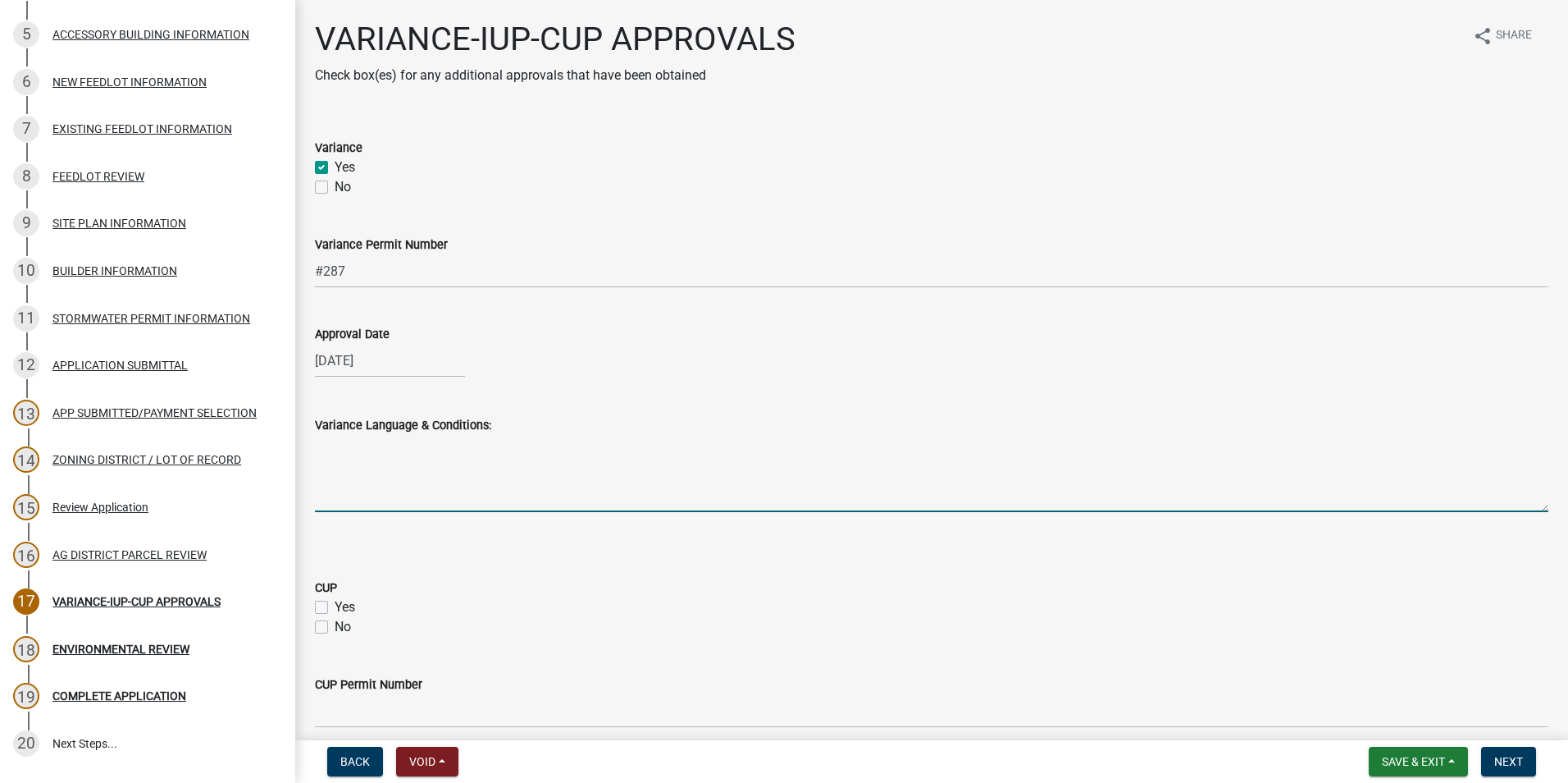
click at [385, 491] on textarea "Variance Language & Conditions:" at bounding box center [931, 473] width 1233 height 77
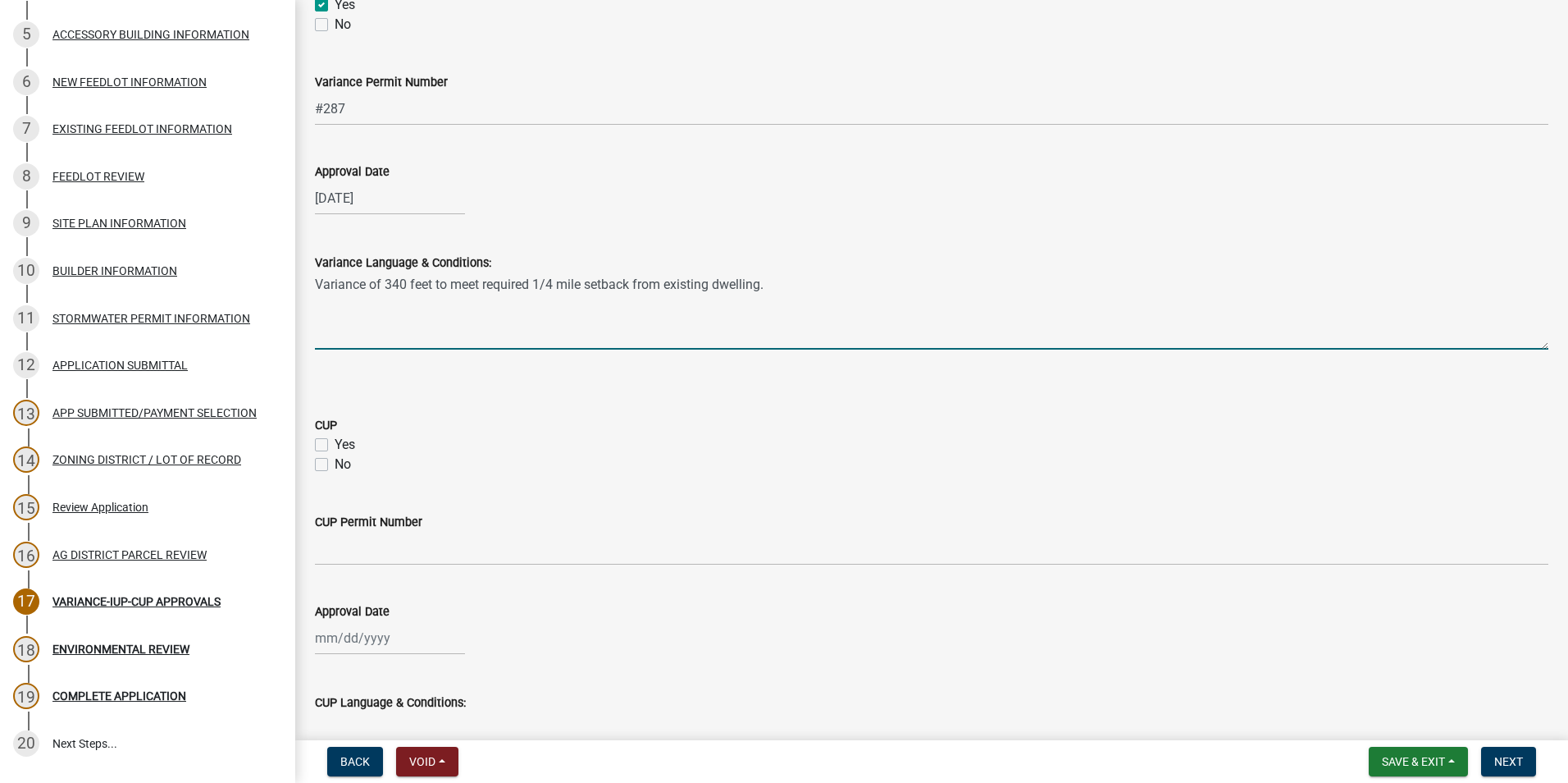
scroll to position [164, 0]
type textarea "Variance of 340 feet to meet required 1/4 mile setback from existing dwelling."
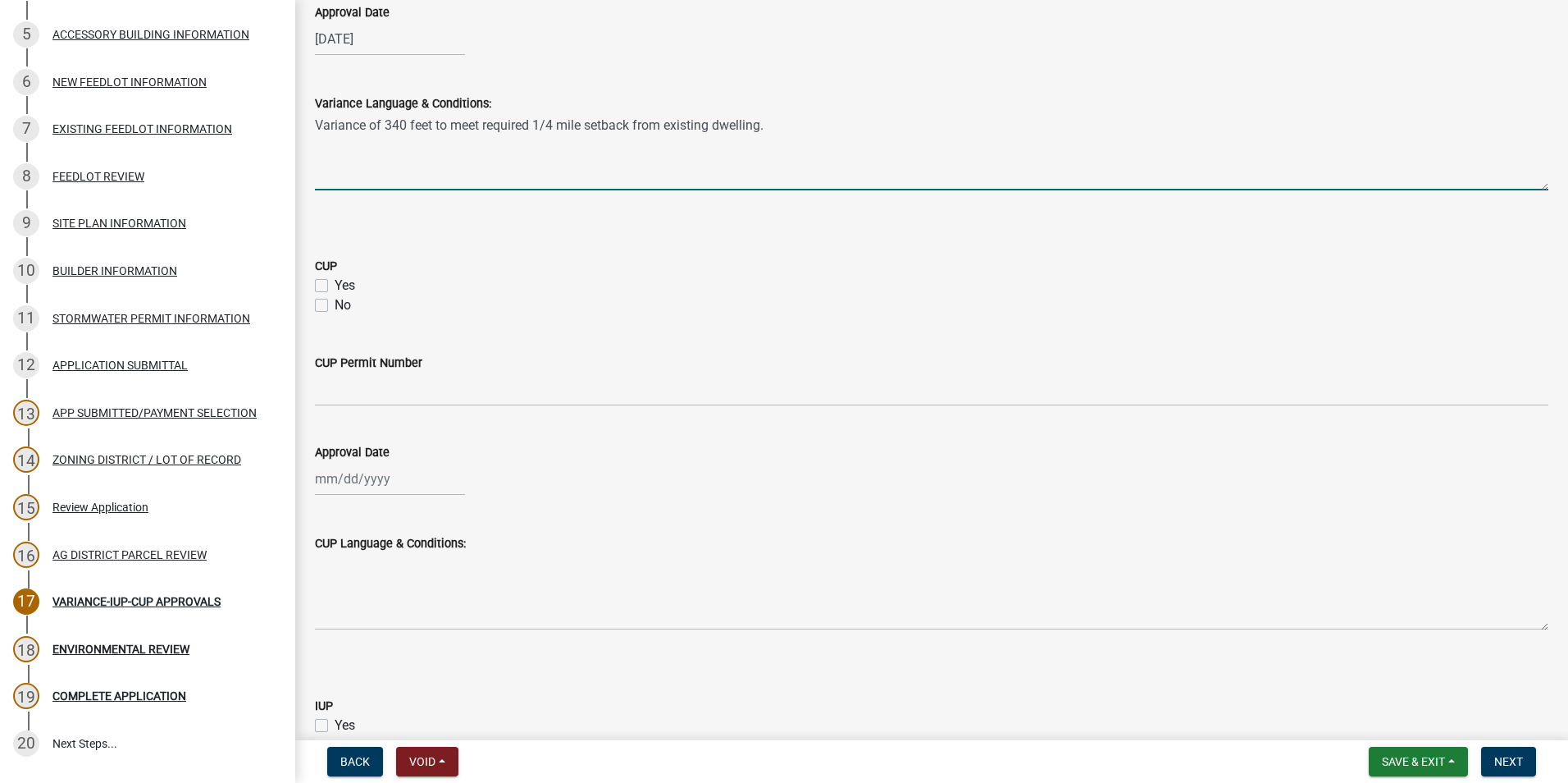
scroll to position [328, 0]
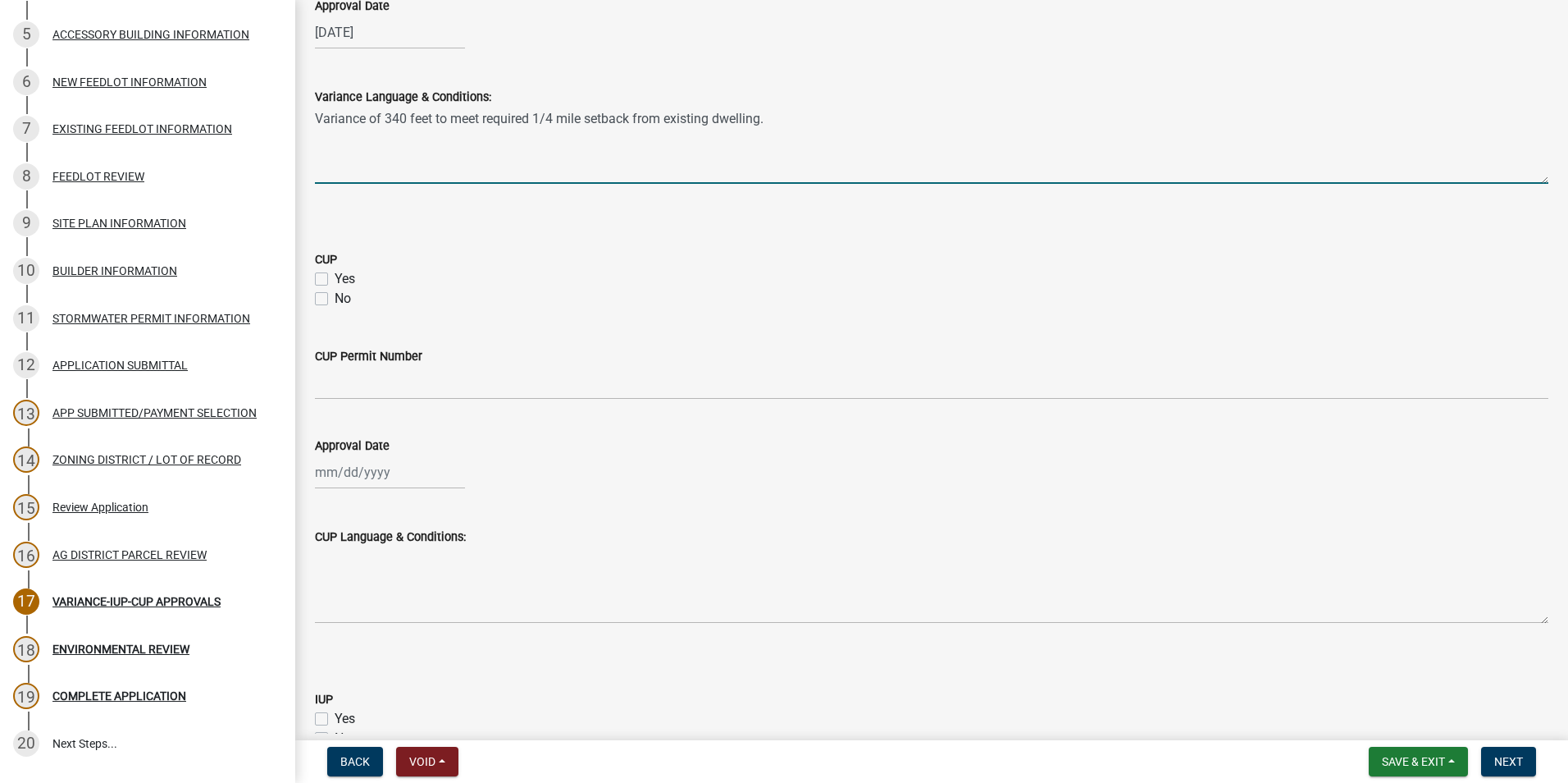
click at [335, 297] on label "No" at bounding box center [342, 298] width 16 height 20
click at [335, 297] on input "No" at bounding box center [340, 294] width 10 height 10
checkbox input "true"
checkbox input "false"
checkbox input "true"
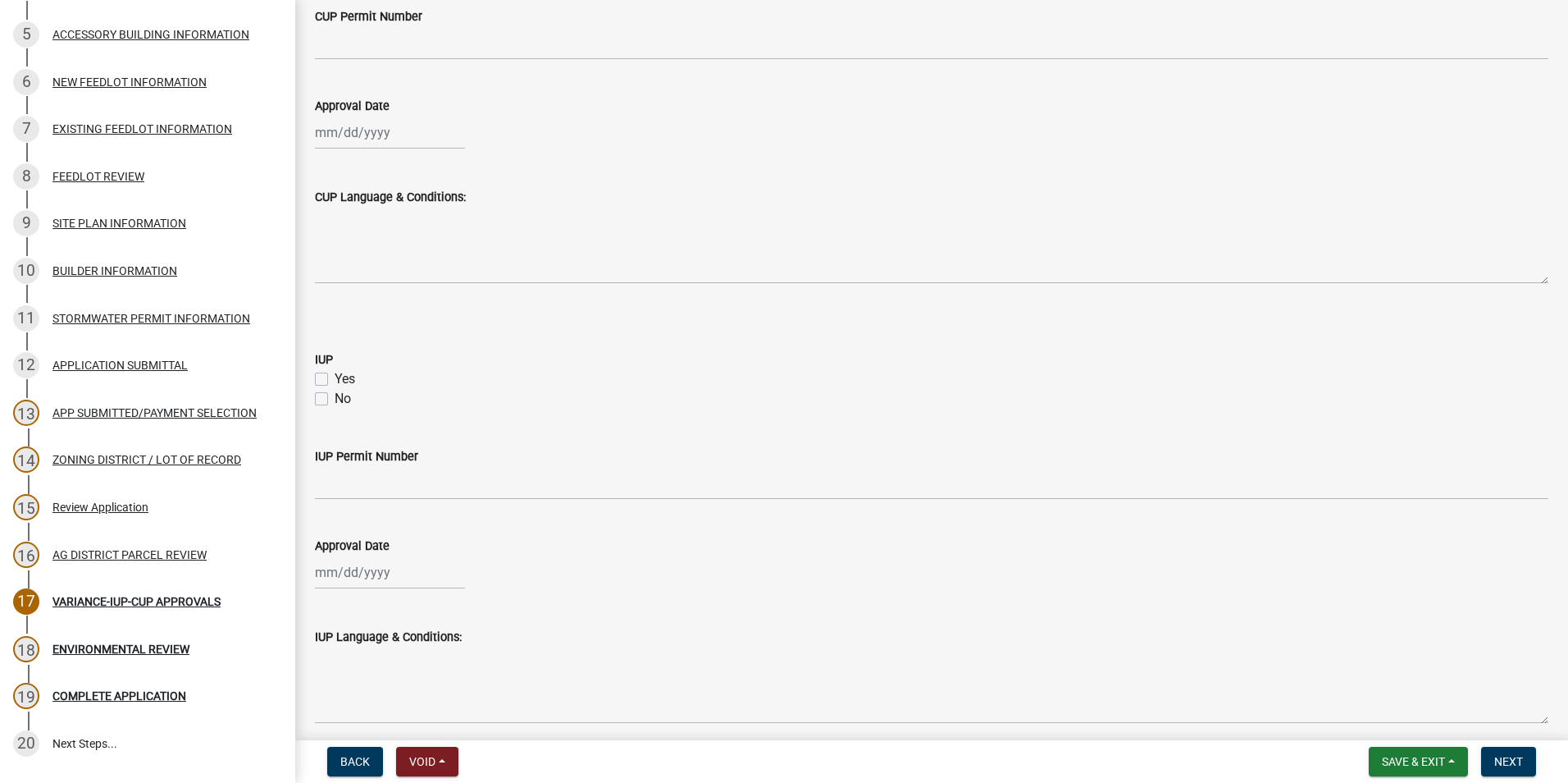
scroll to position [739, 0]
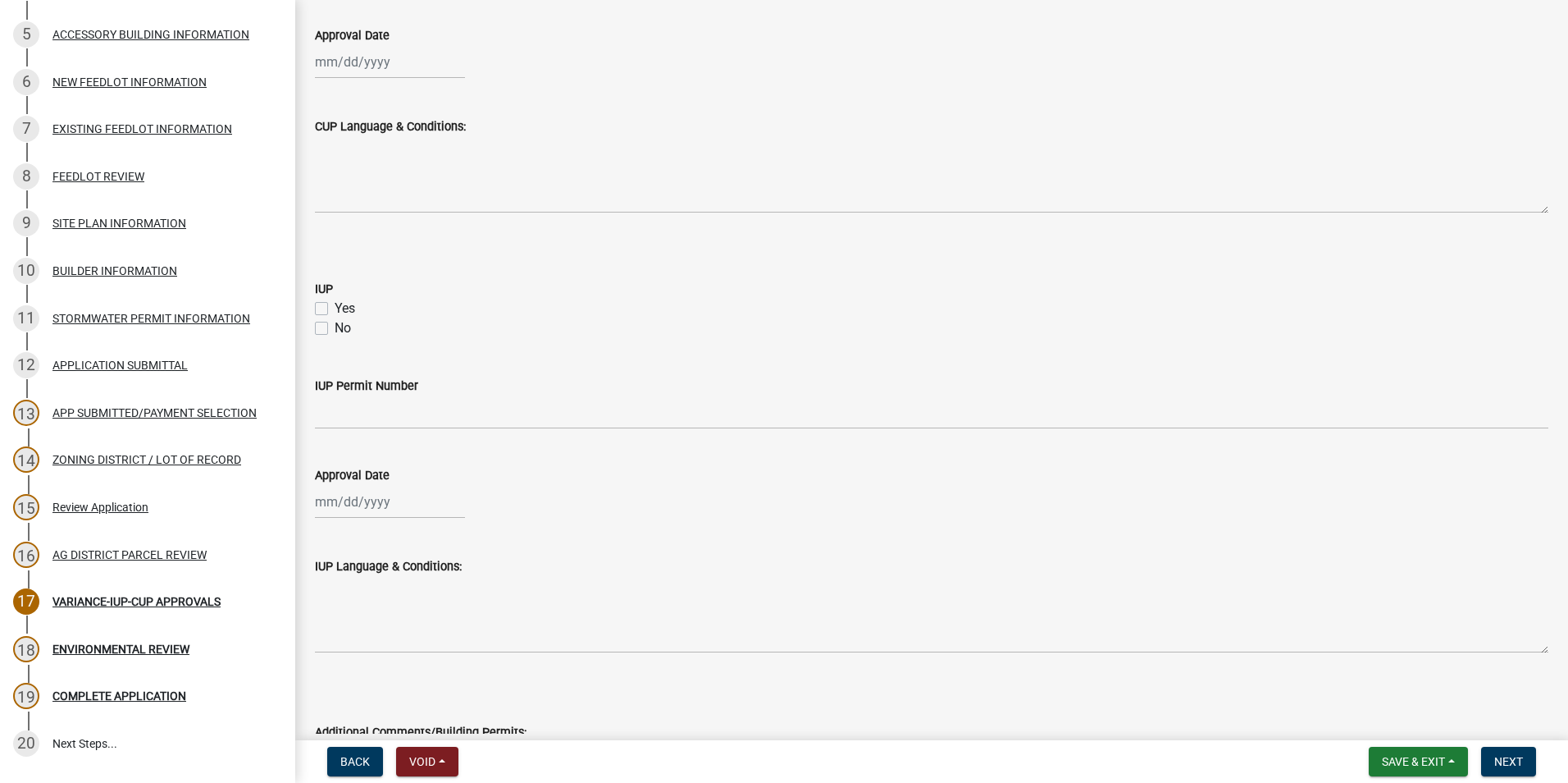
click at [335, 327] on label "No" at bounding box center [342, 328] width 16 height 20
click at [335, 327] on input "No" at bounding box center [340, 324] width 10 height 10
checkbox input "true"
checkbox input "false"
checkbox input "true"
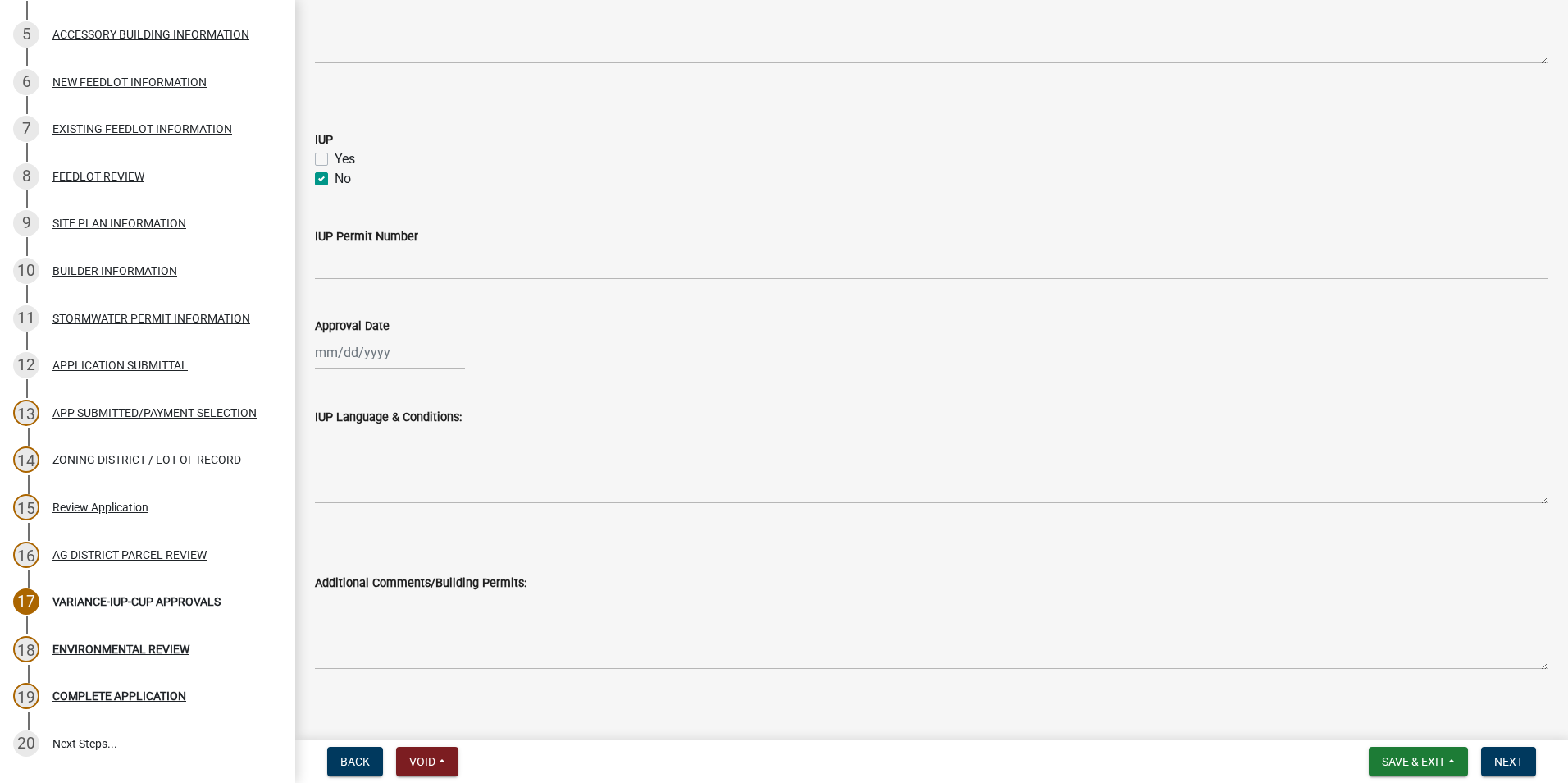
scroll to position [901, 0]
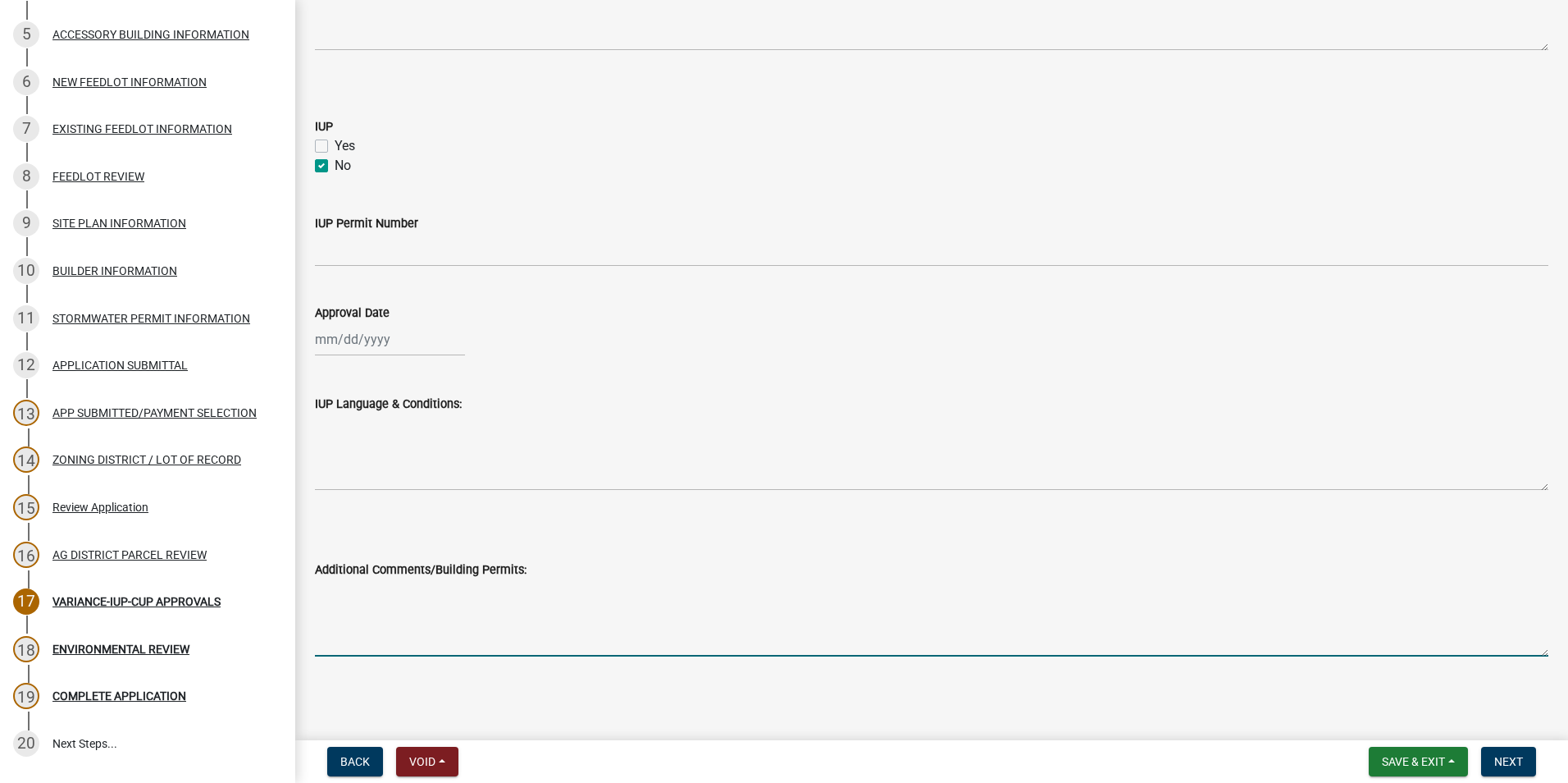
click at [391, 586] on textarea "Additional Comments/Building Permits:" at bounding box center [931, 617] width 1233 height 77
type textarea "#"
type textarea "Permit #1098 to repair structure, earthen SCS project. Permit #4379 to build ca…"
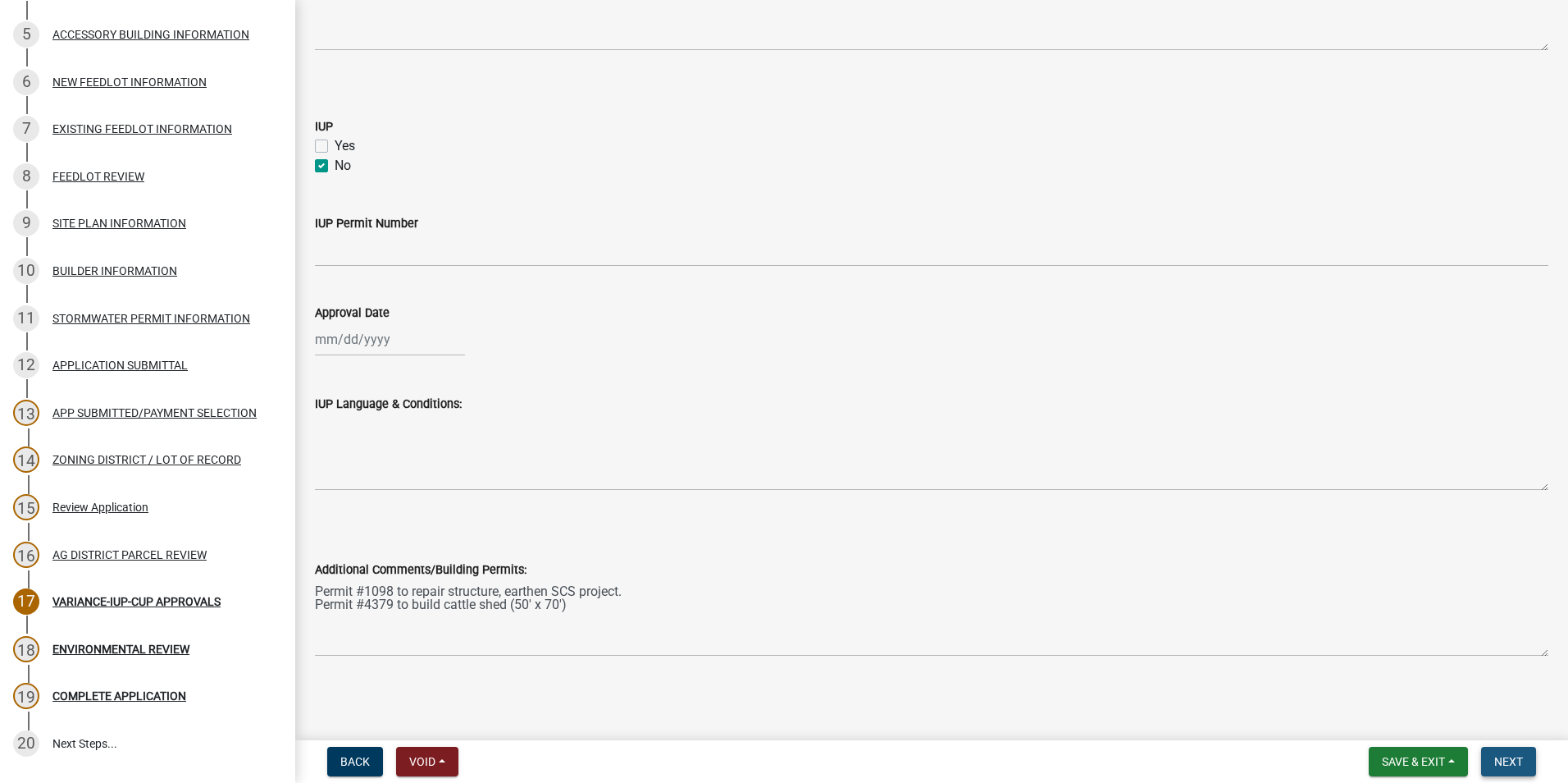
click at [1500, 759] on span "Next" at bounding box center [1509, 761] width 29 height 13
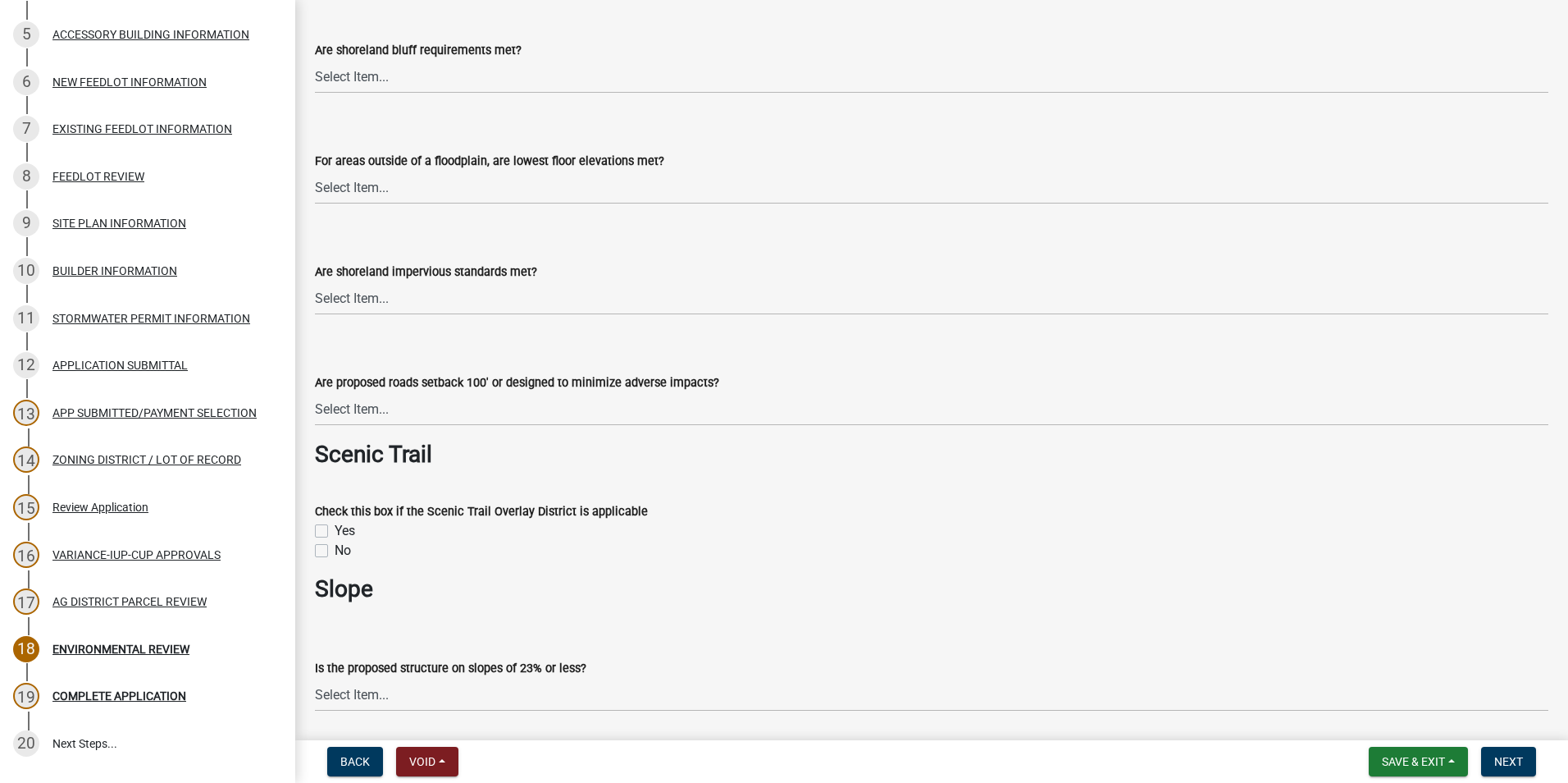
scroll to position [1477, 0]
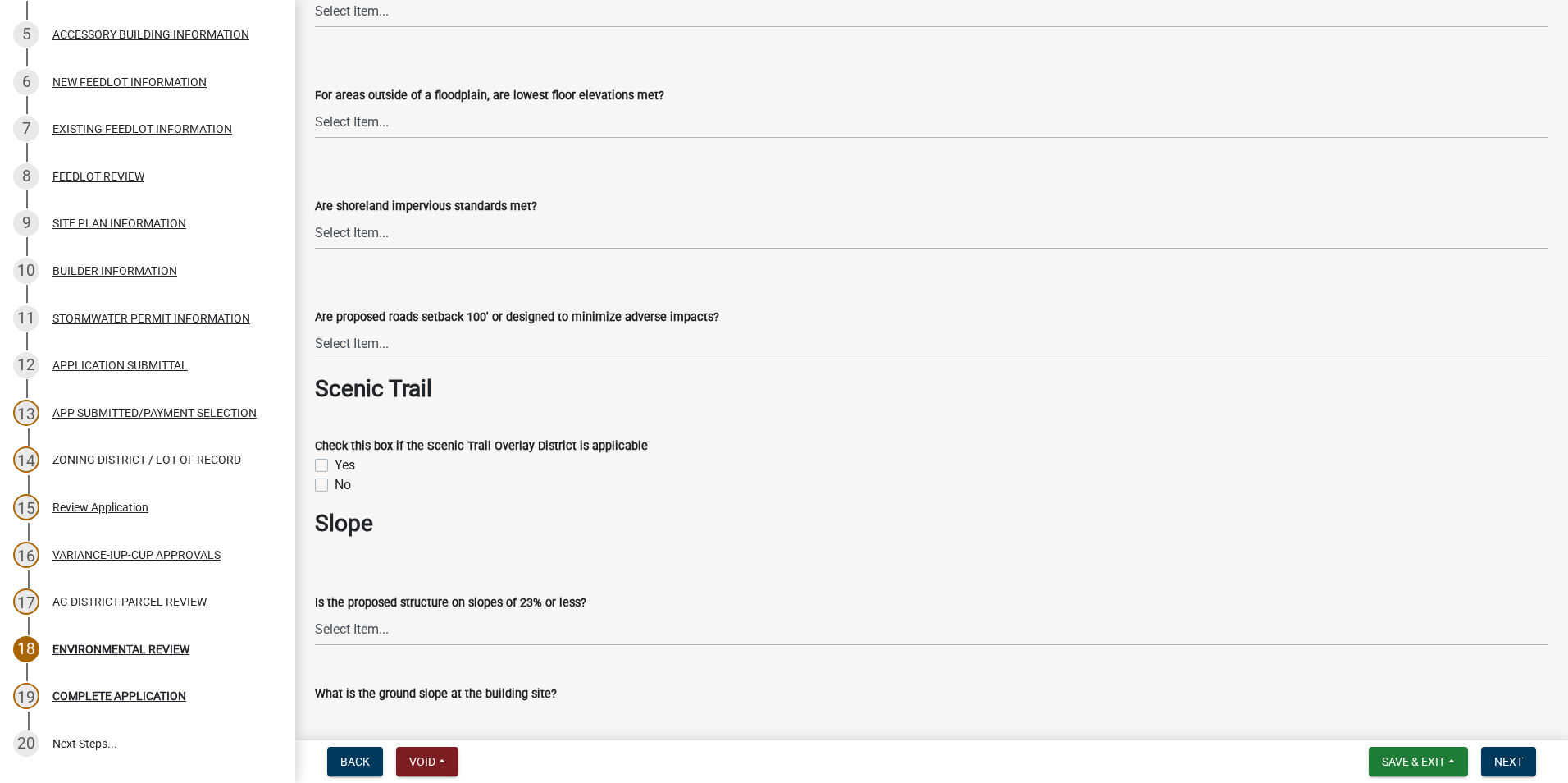
drag, startPoint x: 321, startPoint y: 480, endPoint x: 469, endPoint y: 515, distance: 152.1
click at [335, 480] on label "No" at bounding box center [342, 484] width 16 height 20
click at [335, 480] on input "No" at bounding box center [340, 480] width 10 height 10
checkbox input "true"
checkbox input "false"
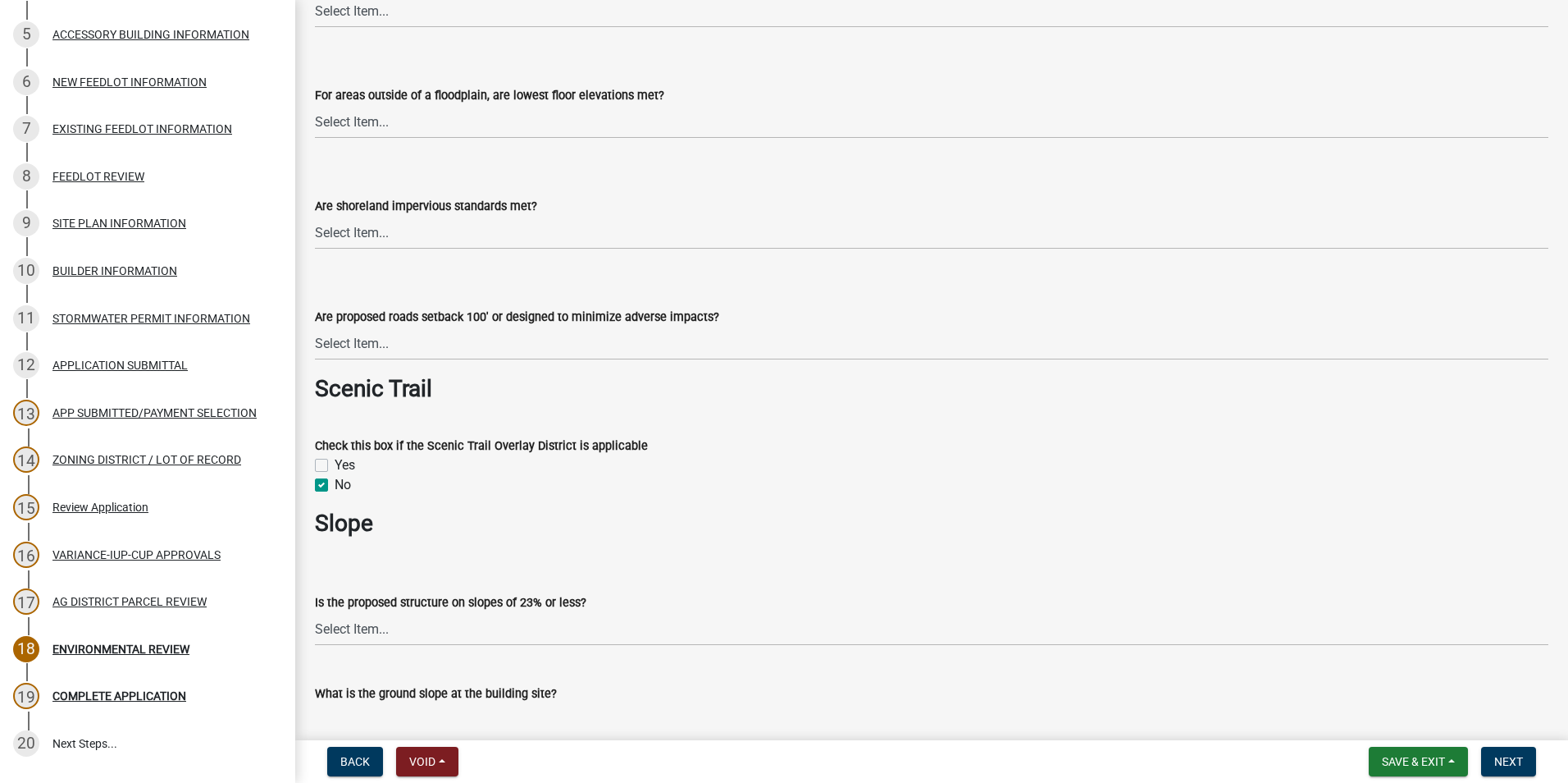
checkbox input "true"
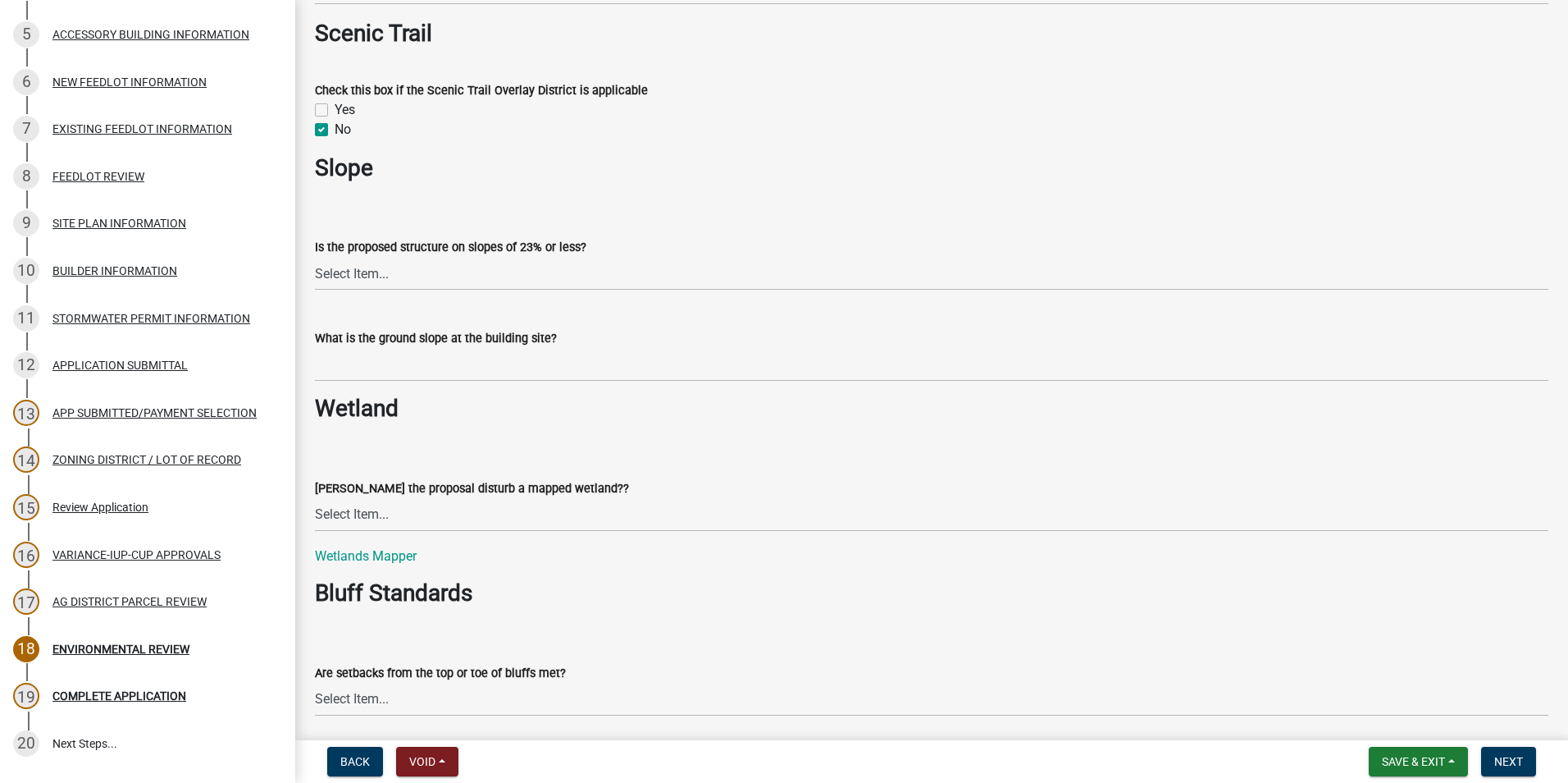
scroll to position [1887, 0]
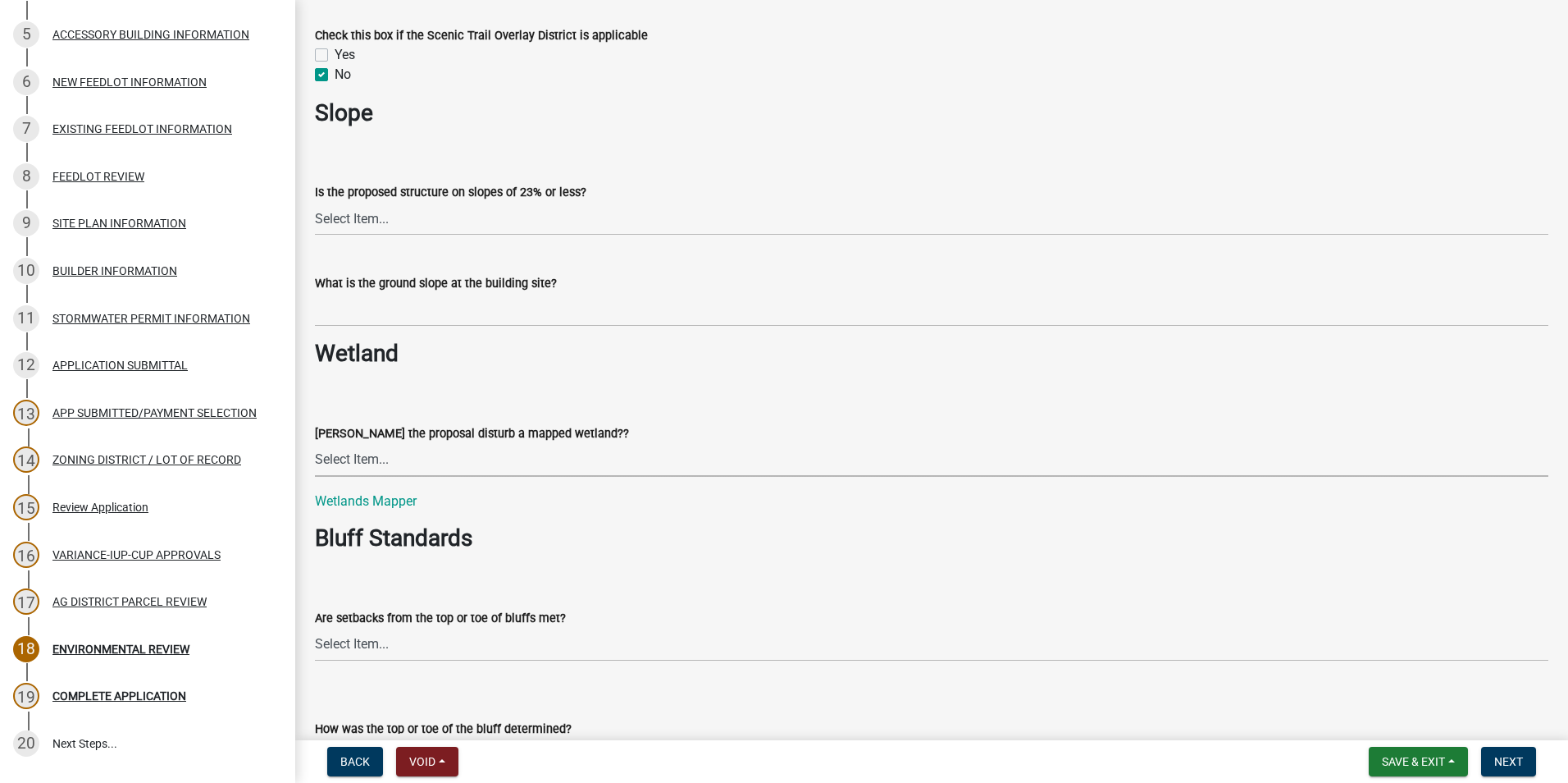
click at [438, 459] on select "Select Item... Yes No N/A" at bounding box center [931, 459] width 1233 height 33
click at [315, 443] on select "Select Item... Yes No N/A" at bounding box center [931, 459] width 1233 height 33
select select "5727336e-9a20-4bd2-a6f3-e7484509ff9a"
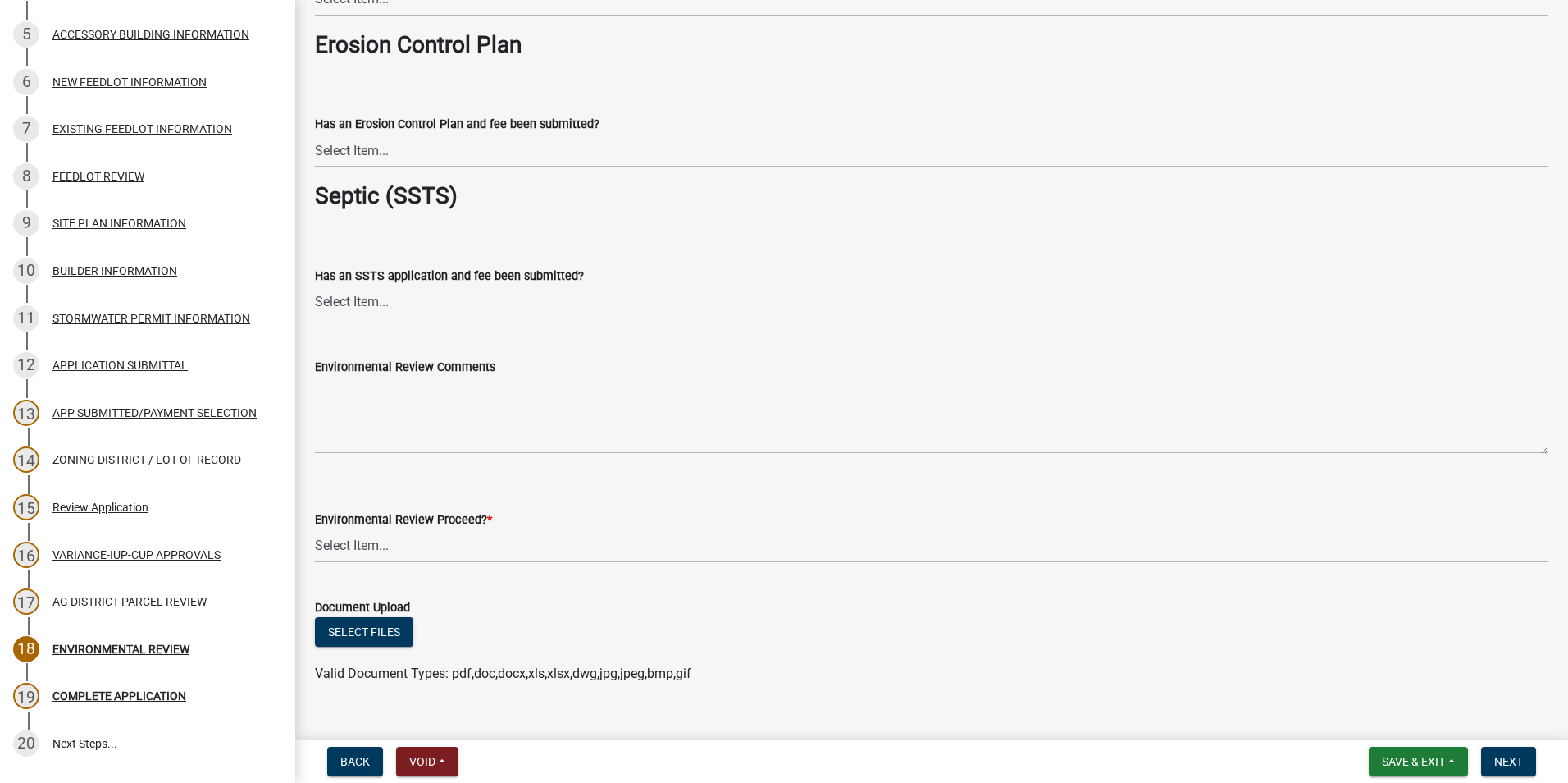
scroll to position [2672, 0]
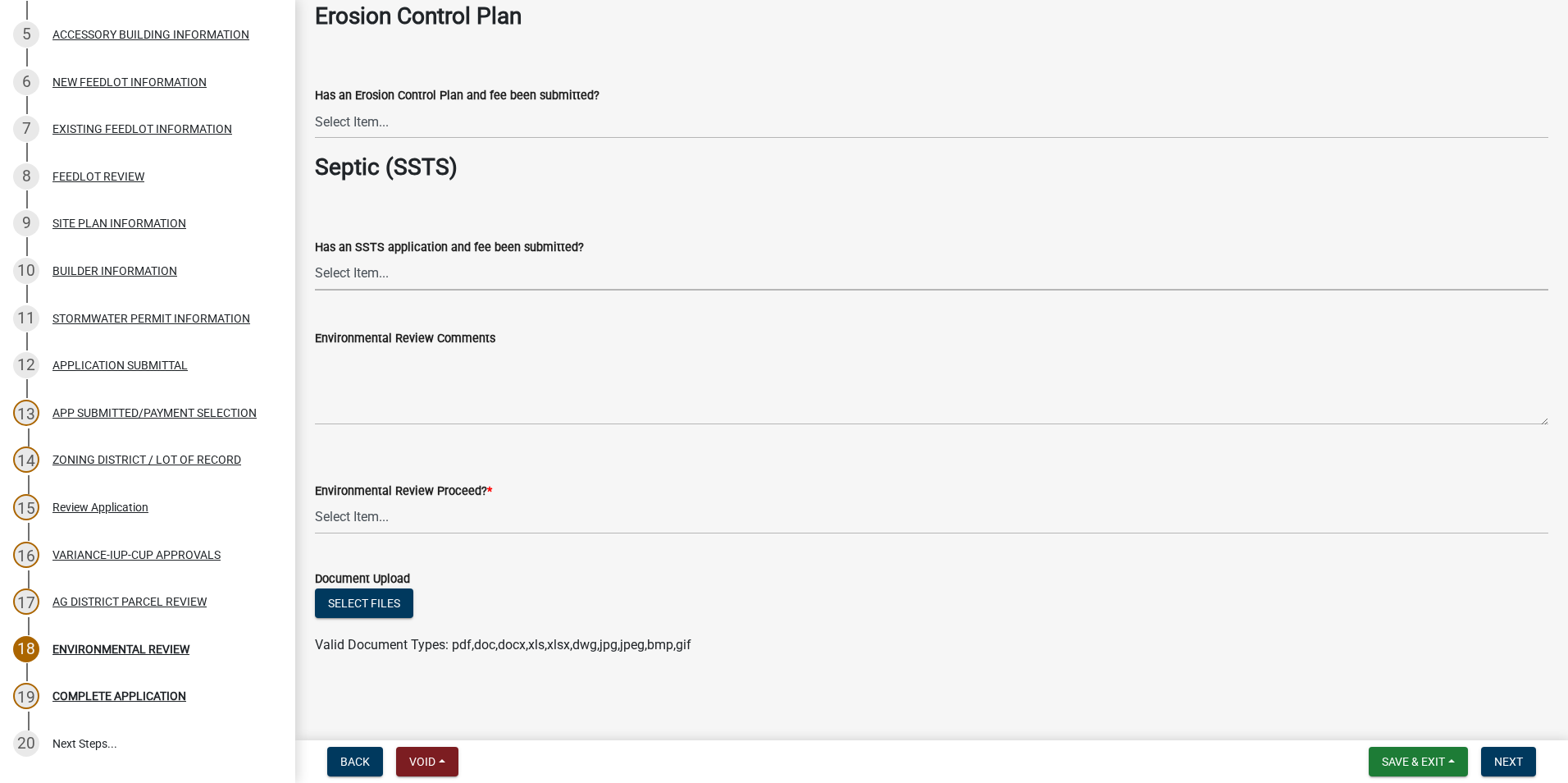
click at [408, 273] on select "Select Item... Yes No This project does not require SSTS" at bounding box center [931, 273] width 1233 height 33
click at [315, 257] on select "Select Item... Yes No This project does not require SSTS" at bounding box center [931, 273] width 1233 height 33
select select "cc045de0-ead4-414c-a886-12e51f2bc4aa"
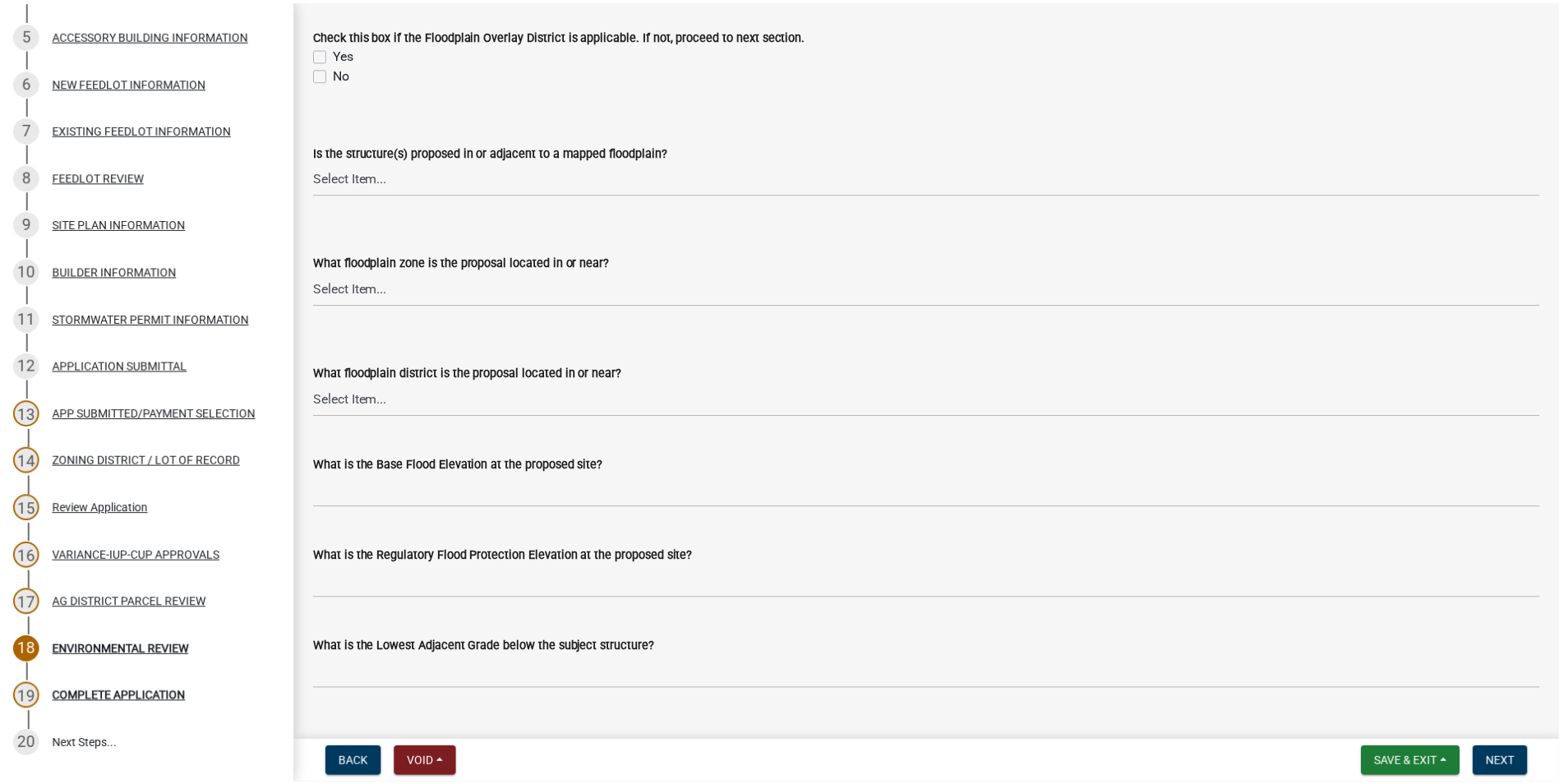
scroll to position [0, 0]
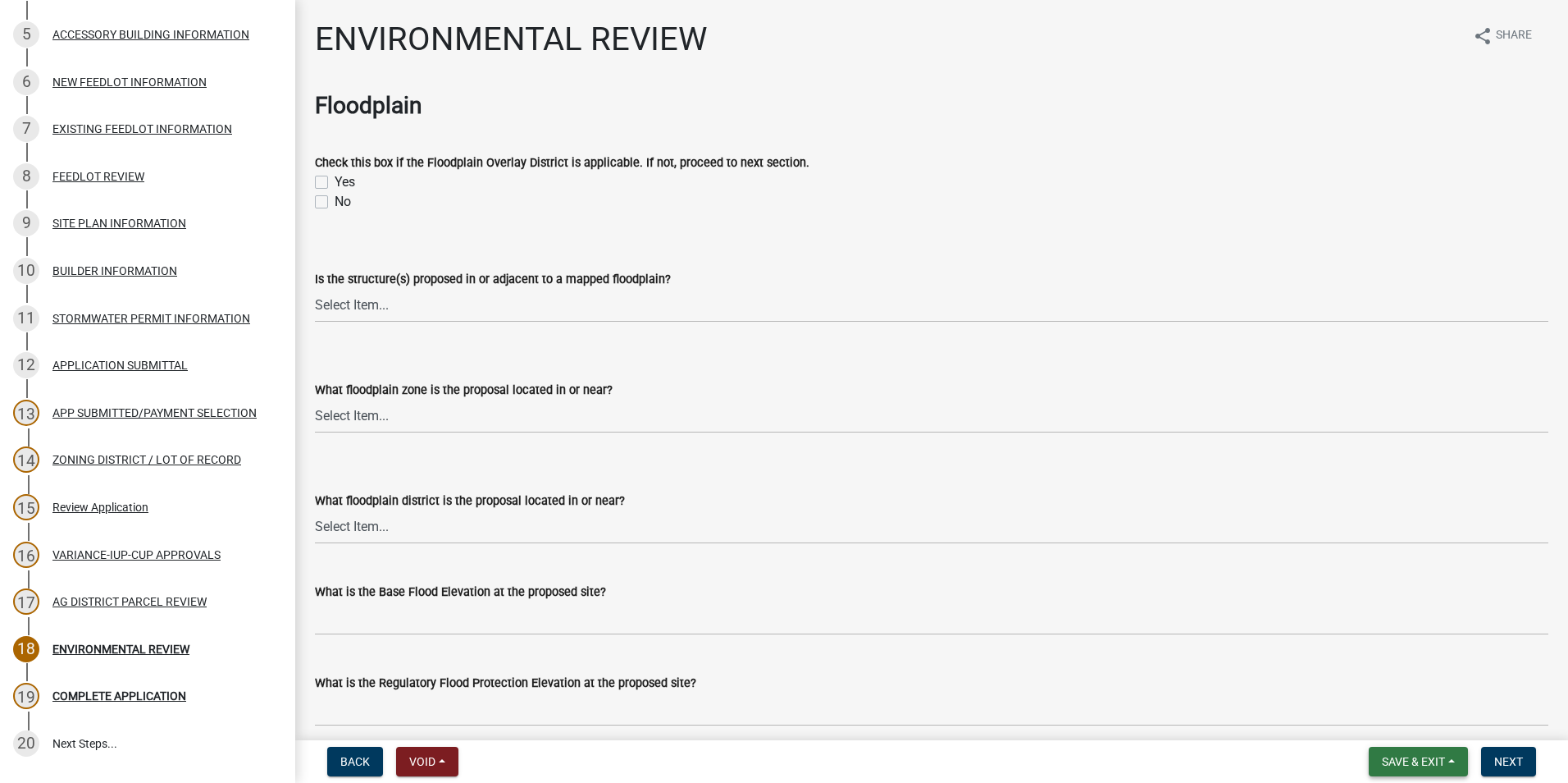
click at [1390, 763] on span "Save & Exit" at bounding box center [1414, 761] width 63 height 13
click at [1368, 718] on button "Save & Exit" at bounding box center [1402, 719] width 131 height 39
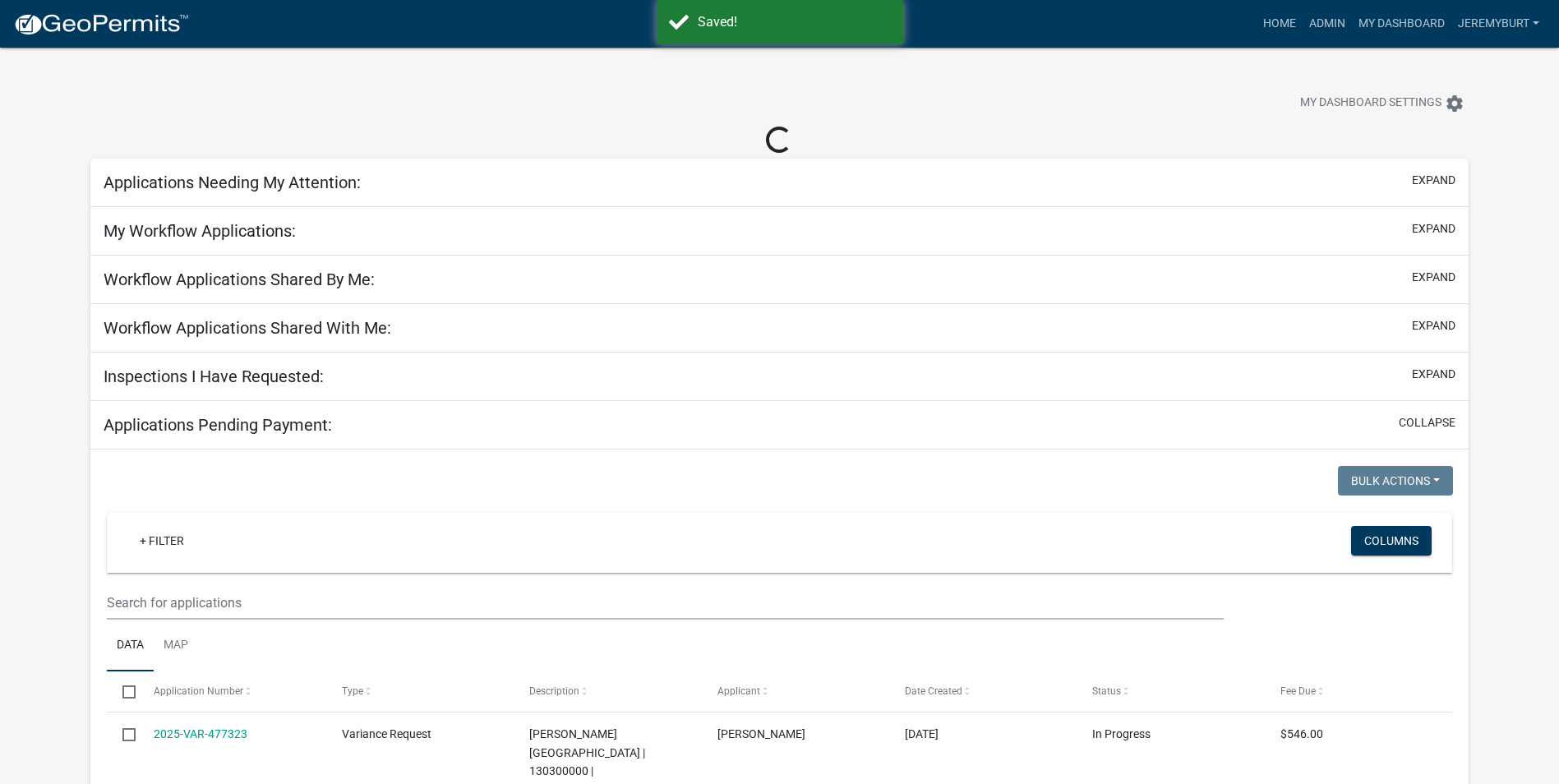
select select "2: 50"
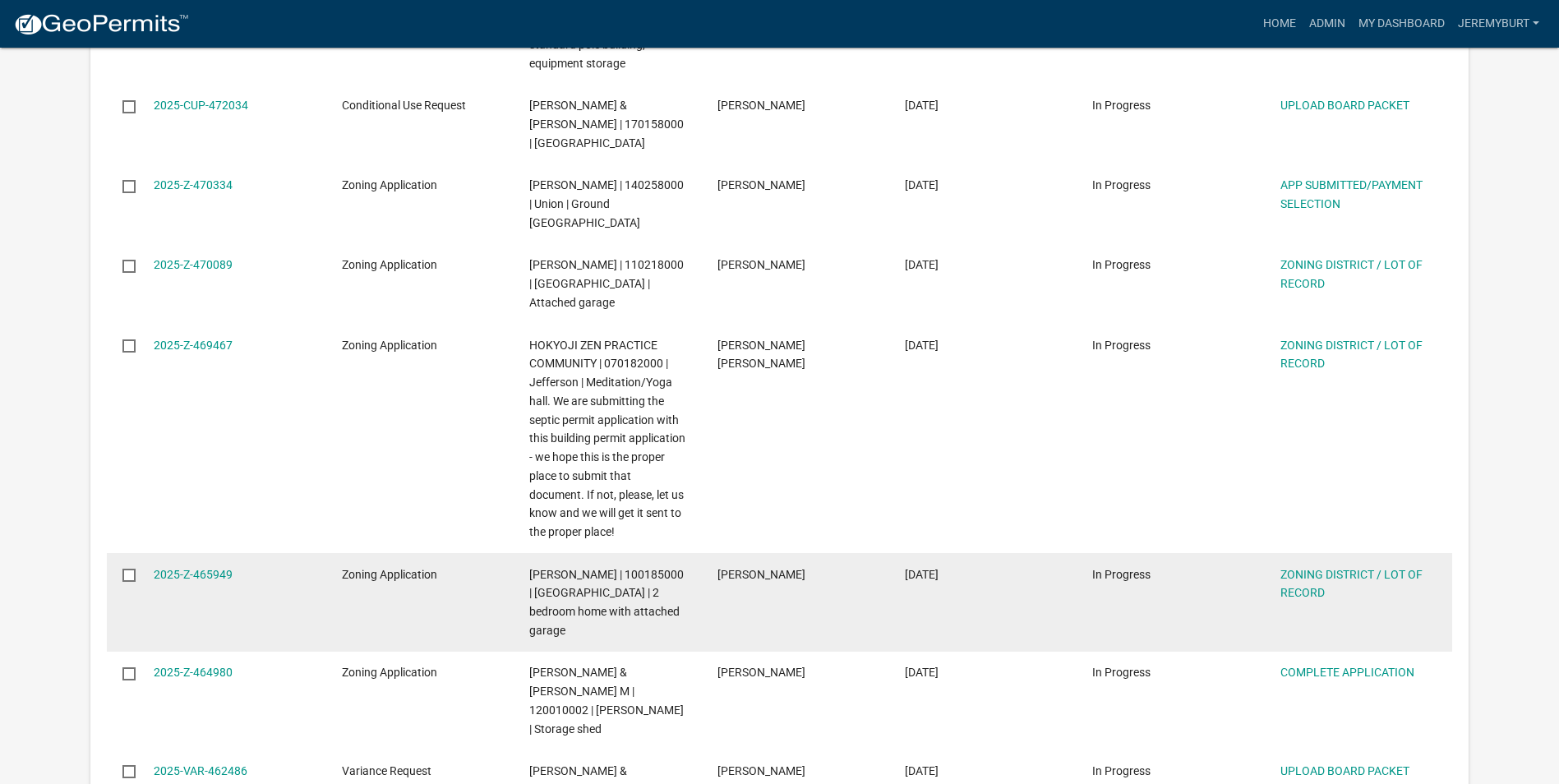
scroll to position [2301, 0]
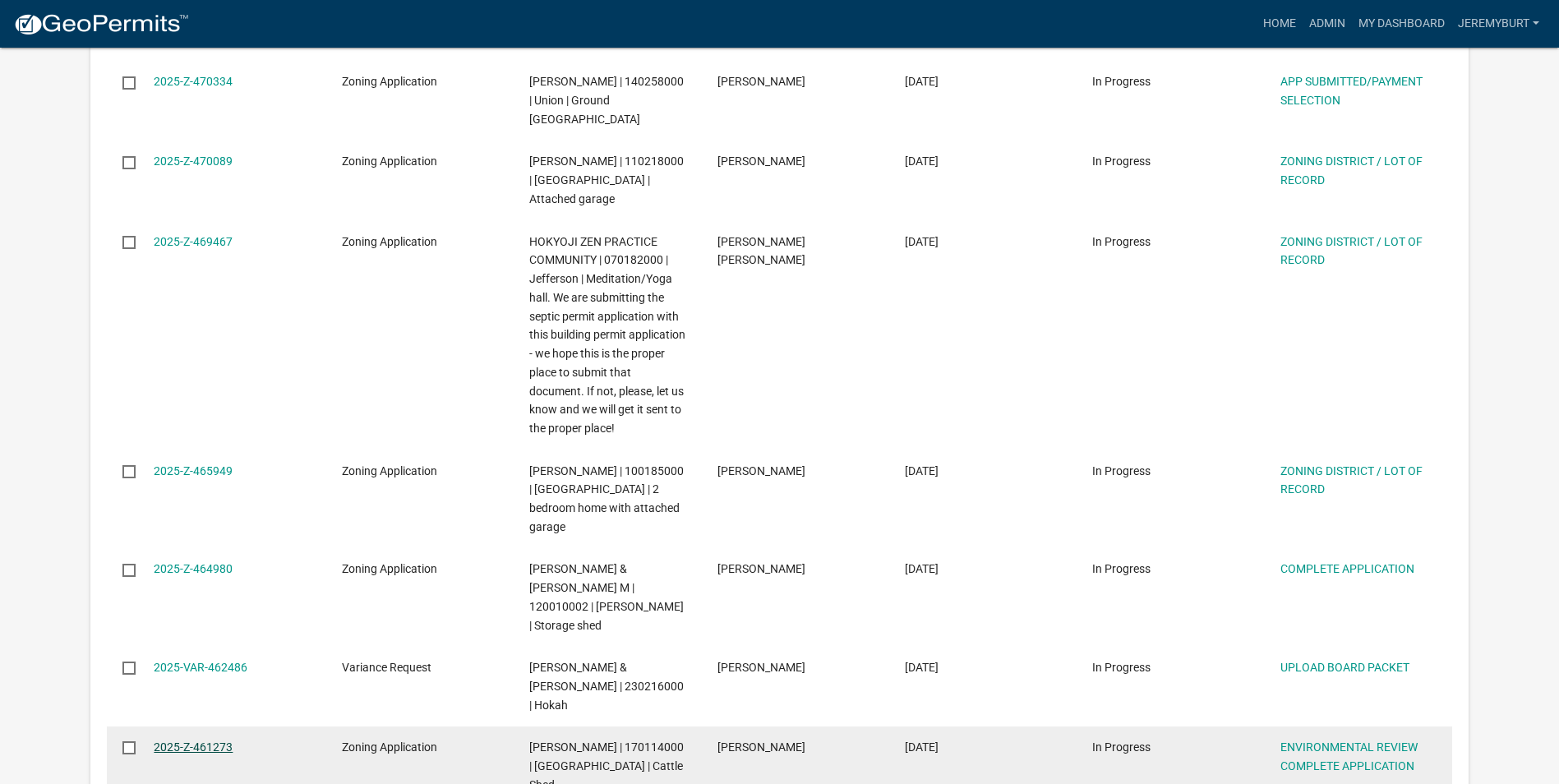
click at [171, 740] on link "2025-Z-461273" at bounding box center [193, 746] width 79 height 13
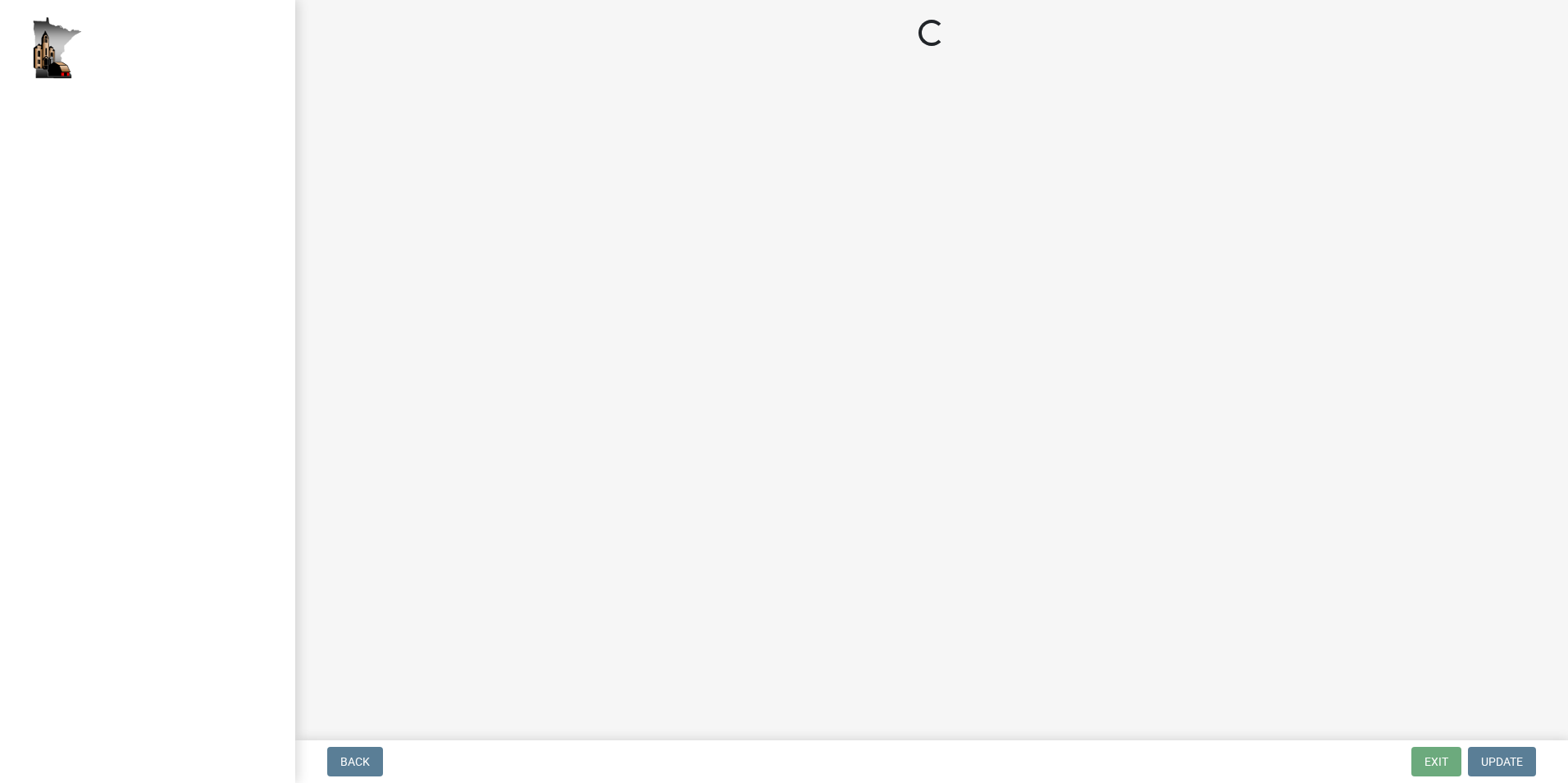
select select "5727336e-9a20-4bd2-a6f3-e7484509ff9a"
select select "cc045de0-ead4-414c-a886-12e51f2bc4aa"
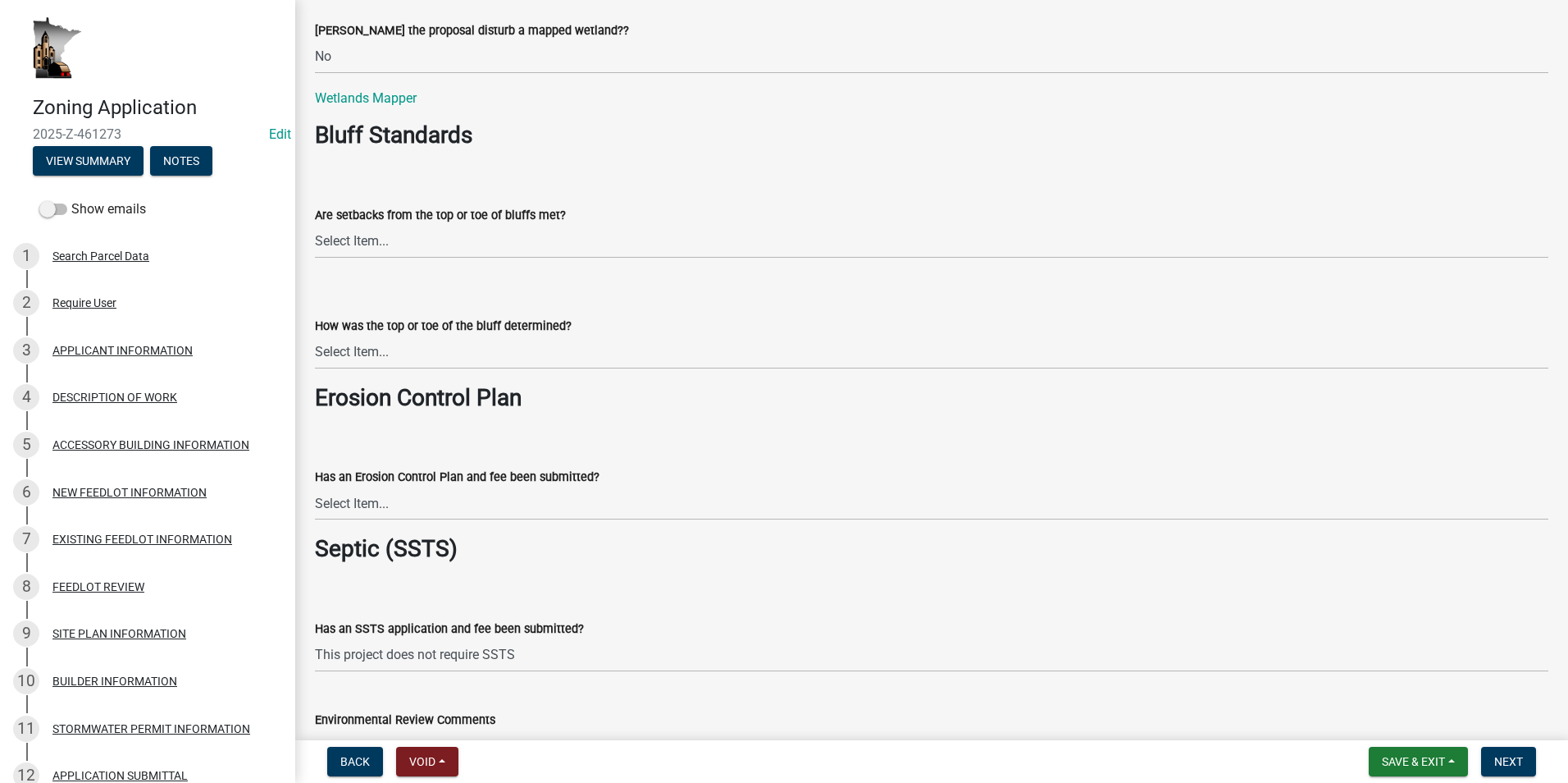
scroll to position [2298, 0]
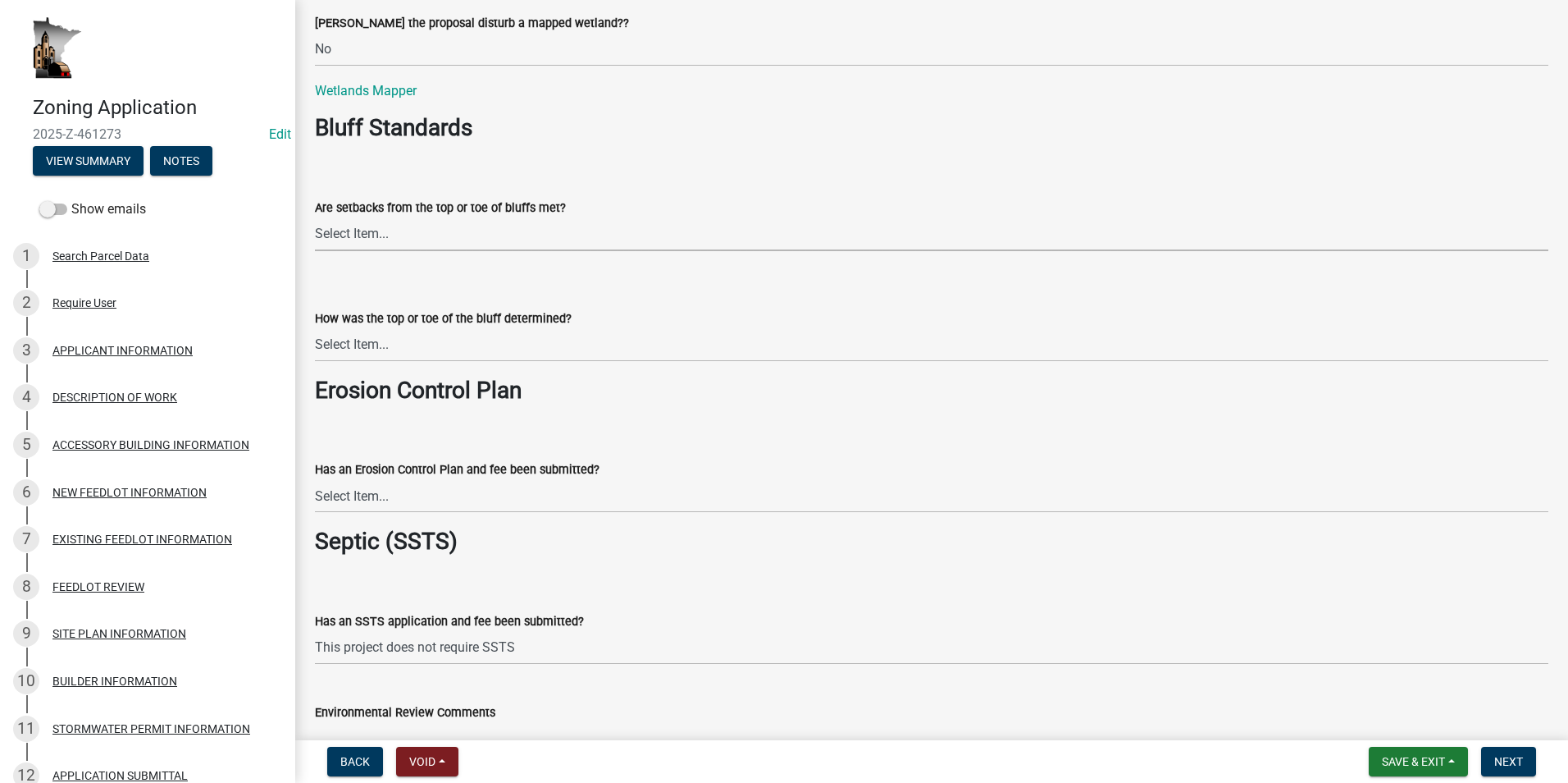
click at [451, 237] on select "Select Item... Yes No The proposal is not in the vicinity of a bluff" at bounding box center [931, 234] width 1233 height 33
click at [315, 218] on select "Select Item... Yes No The proposal is not in the vicinity of a bluff" at bounding box center [931, 234] width 1233 height 33
select select "e7961d78-4f82-4ea0-a075-1f680d90960e"
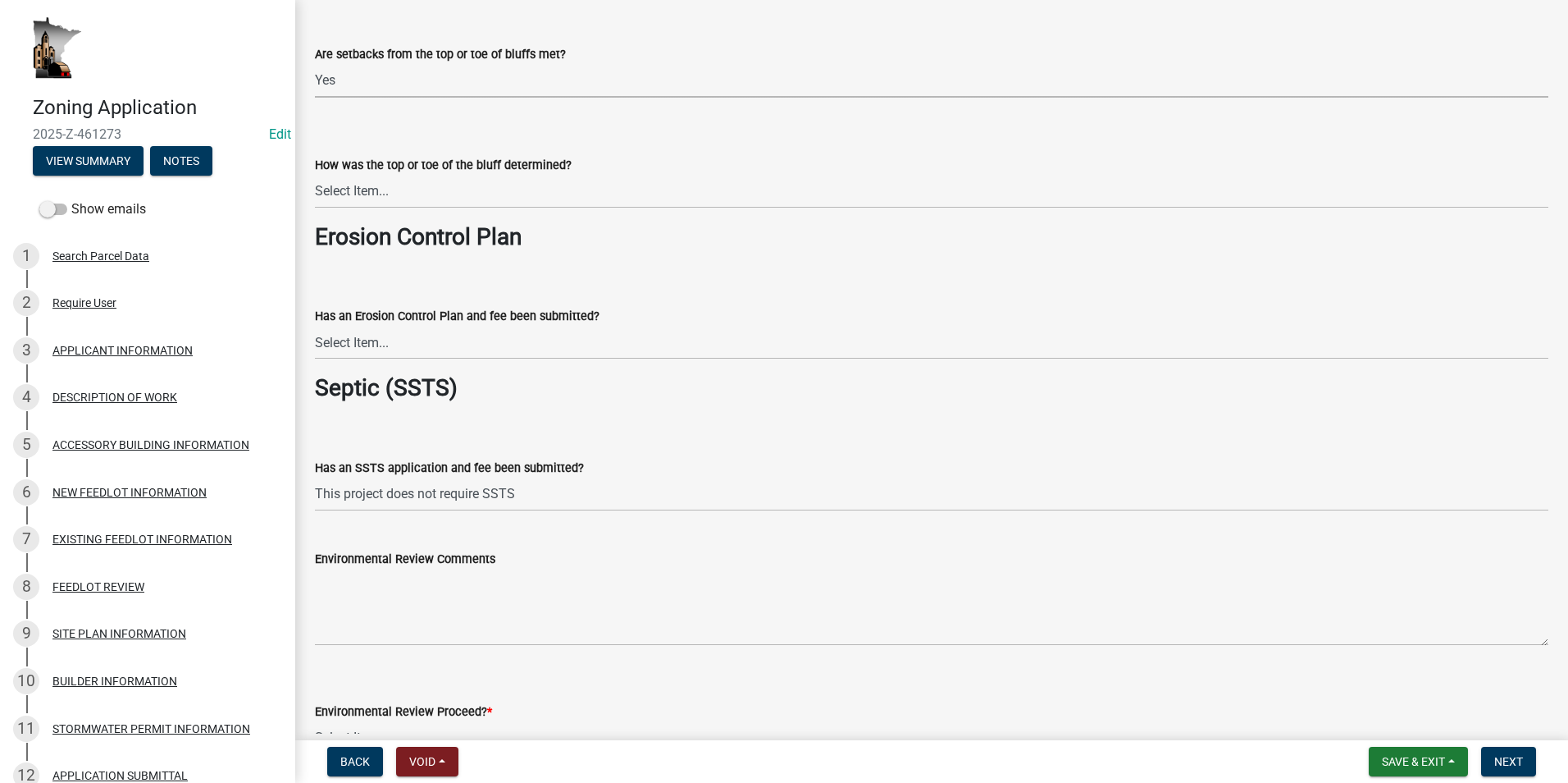
scroll to position [2462, 0]
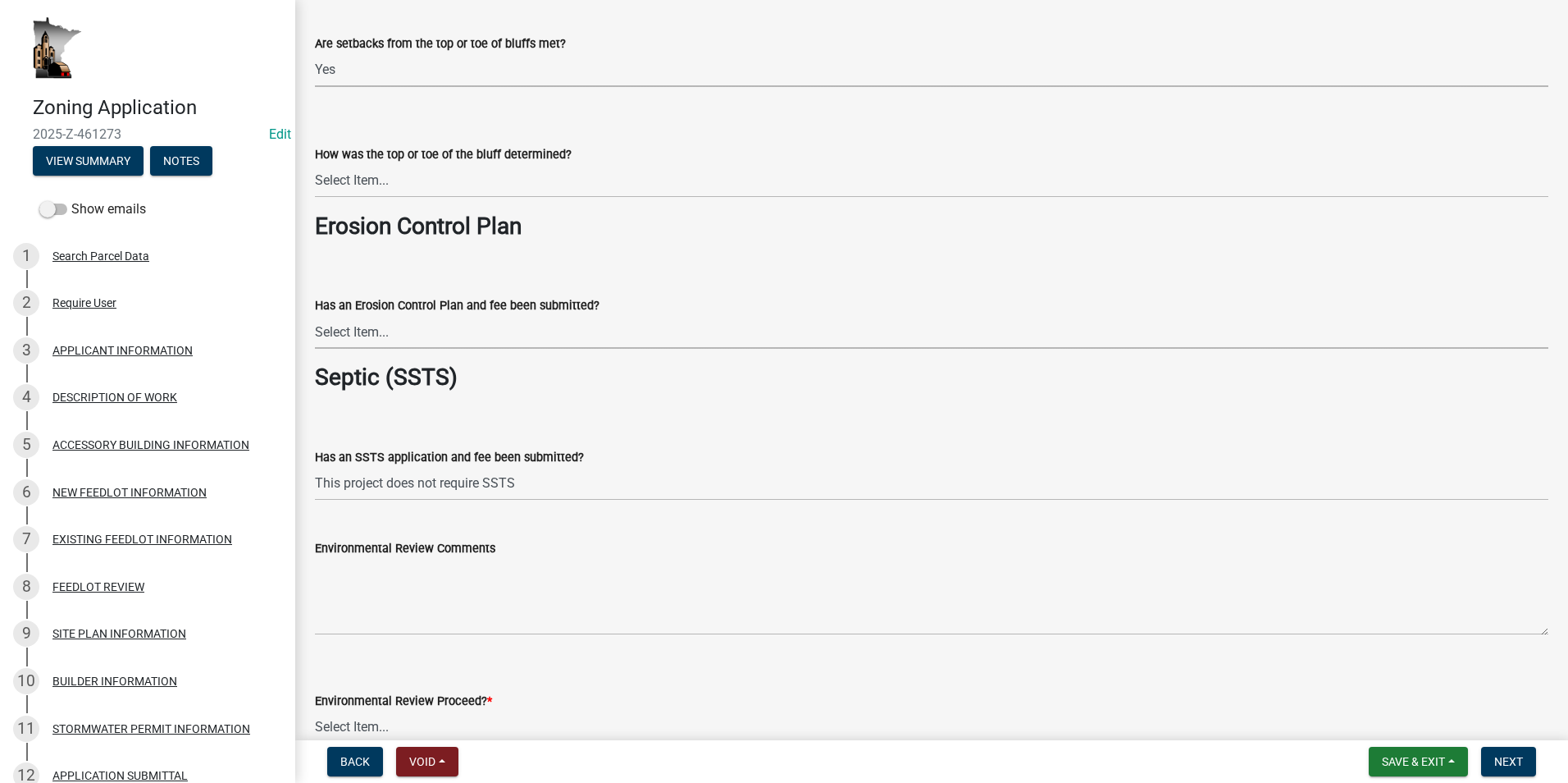
click at [539, 336] on select "Select Item... Yes No Application does not require an Erosion Control Plan" at bounding box center [931, 331] width 1233 height 33
click at [315, 315] on select "Select Item... Yes No Application does not require an Erosion Control Plan" at bounding box center [931, 331] width 1233 height 33
select select "c0fe89da-e6be-4440-b09b-6bf401eca5d4"
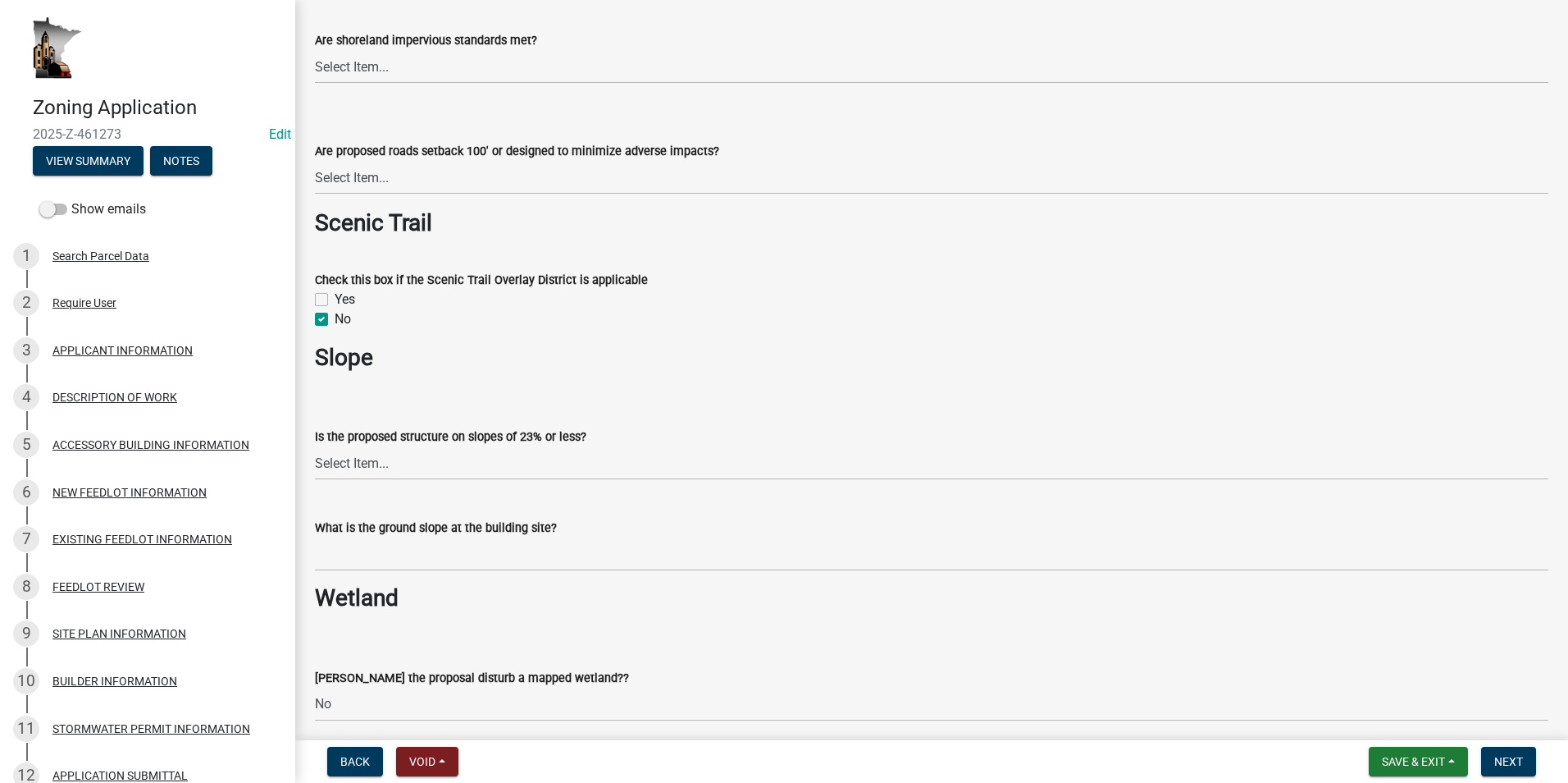
scroll to position [1641, 0]
click at [376, 464] on select "Select Item... Yes No" at bounding box center [931, 465] width 1233 height 33
click at [315, 448] on select "Select Item... Yes No" at bounding box center [931, 465] width 1233 height 33
select select "294fbb0f-ef92-492d-a55d-6ae48f2d4023"
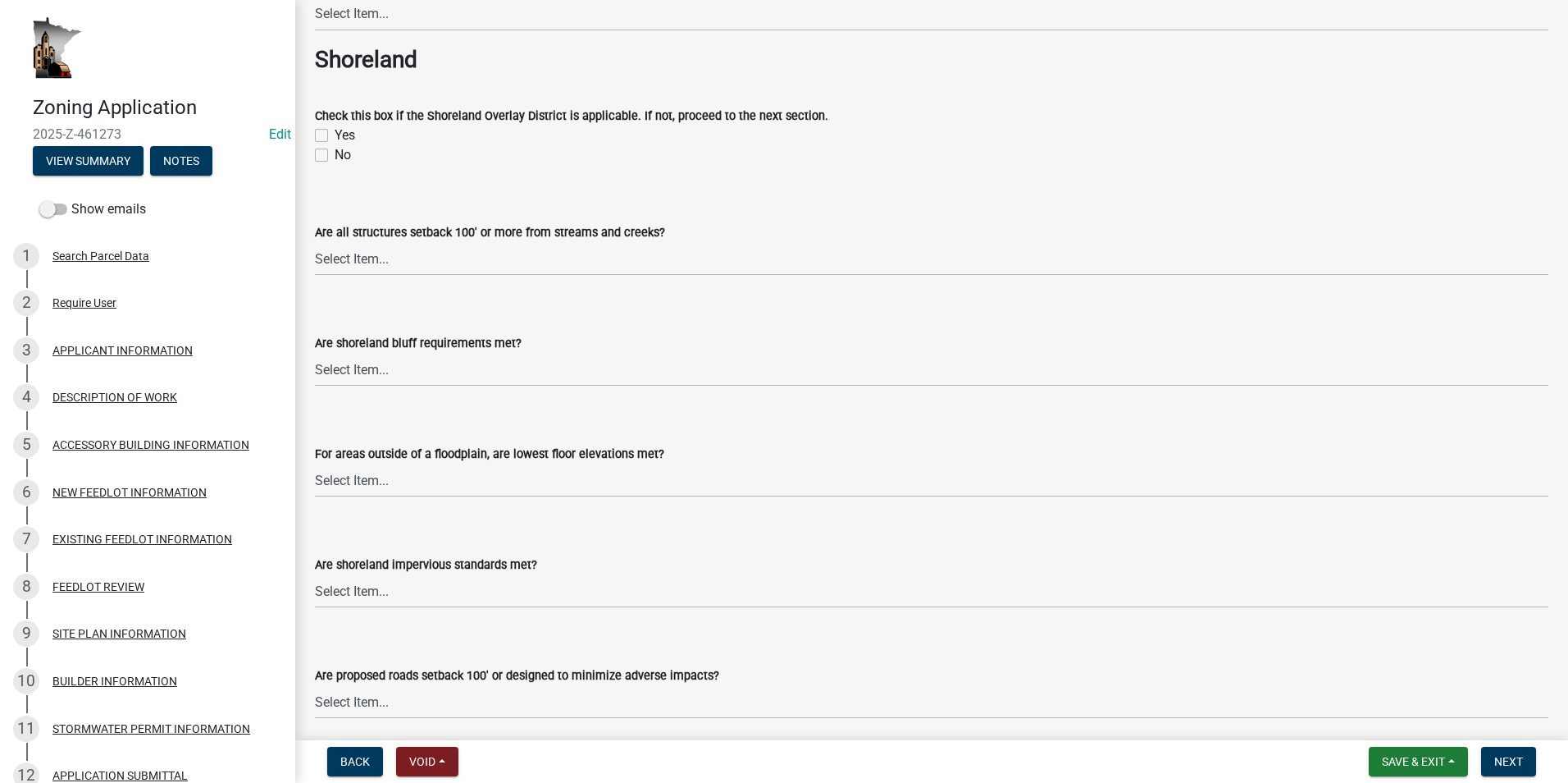
scroll to position [1113, 0]
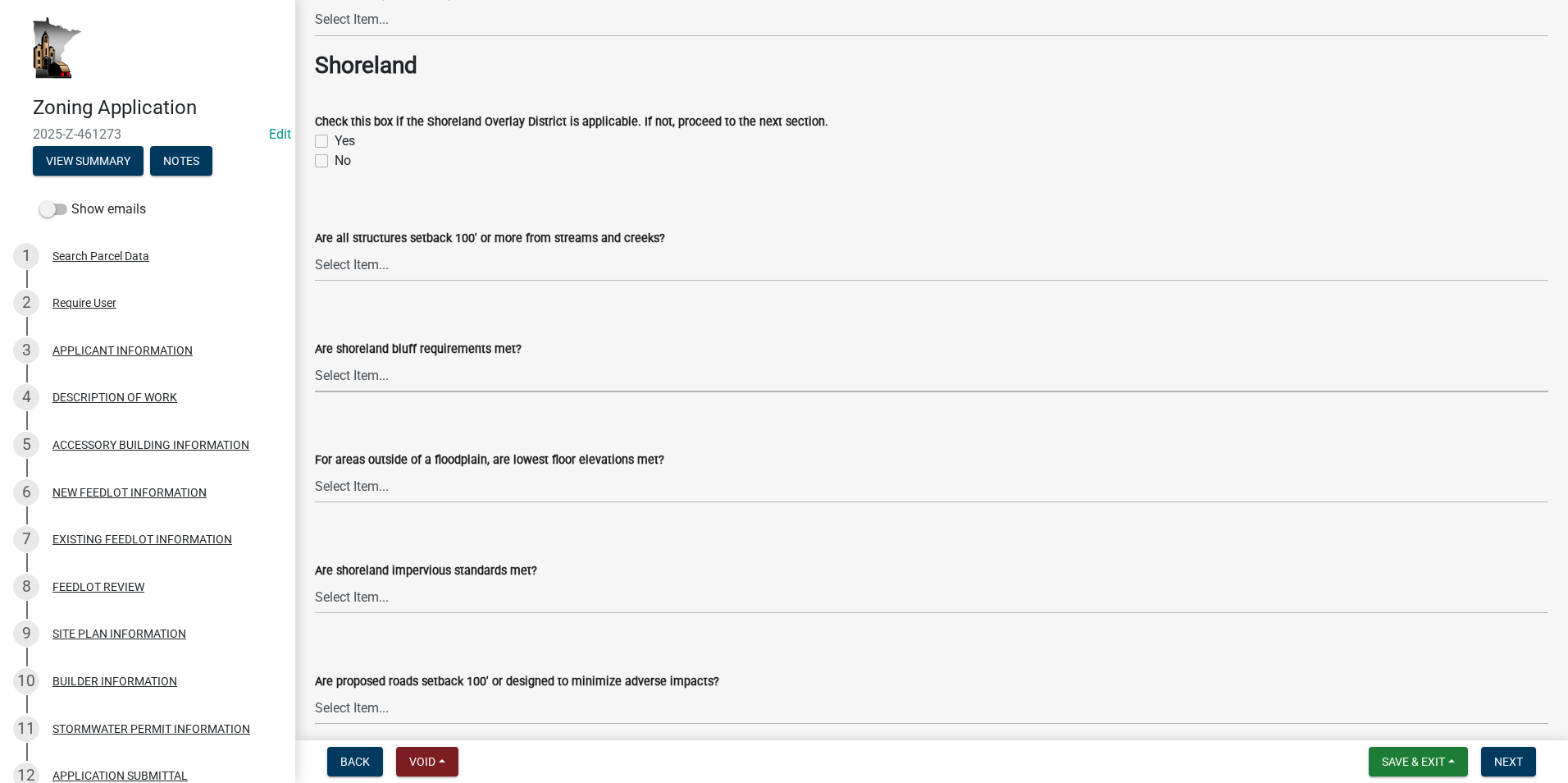
click at [448, 375] on select "Select Item... Yes No N/A" at bounding box center [931, 375] width 1233 height 33
click at [315, 359] on select "Select Item... Yes No N/A" at bounding box center [931, 375] width 1233 height 33
select select "7aca1538-656d-4041-bc9c-0502696c1fa3"
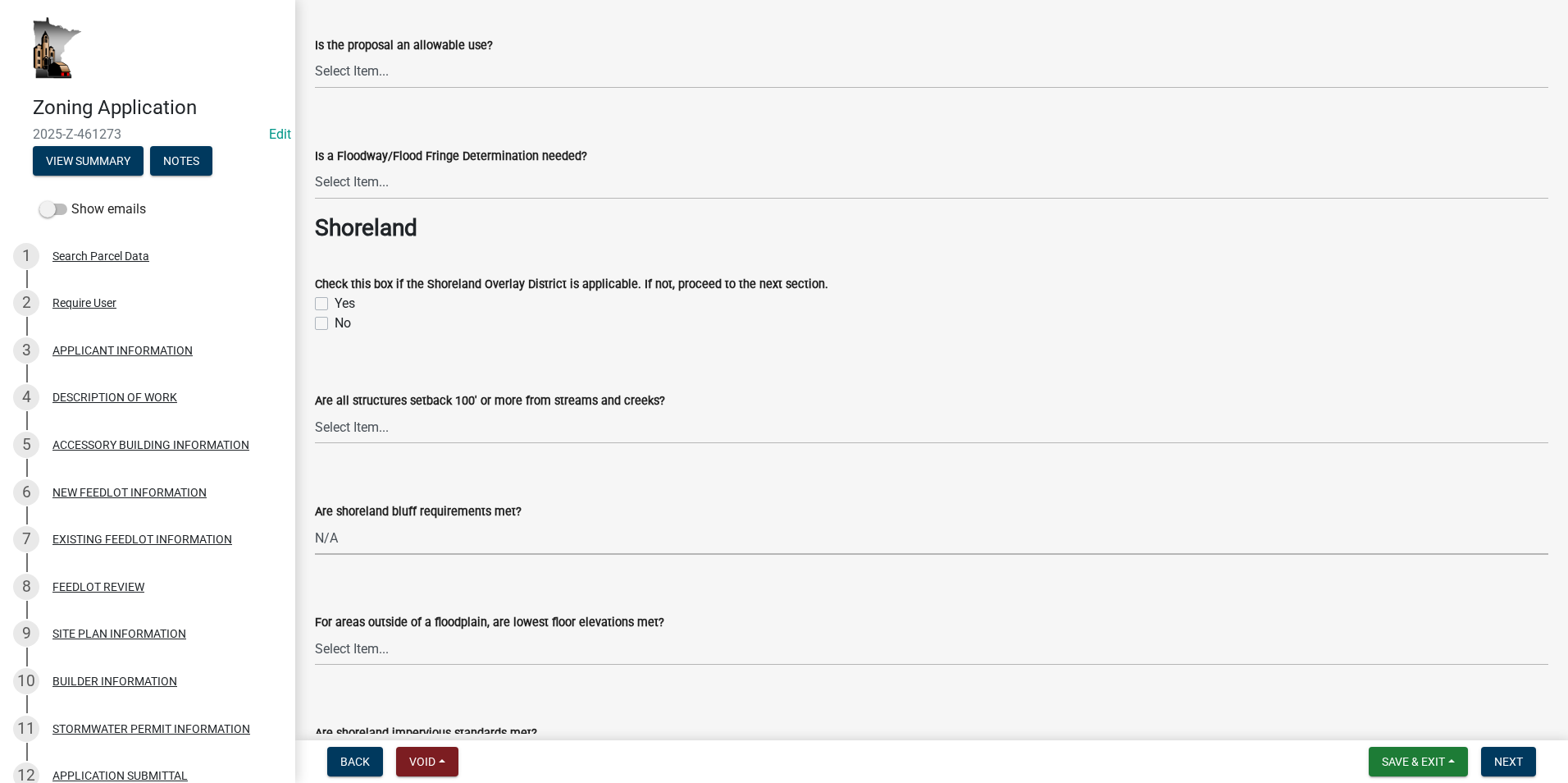
scroll to position [949, 0]
click at [335, 302] on label "Yes" at bounding box center [345, 305] width 20 height 20
click at [335, 302] on input "Yes" at bounding box center [340, 301] width 10 height 10
checkbox input "true"
checkbox input "false"
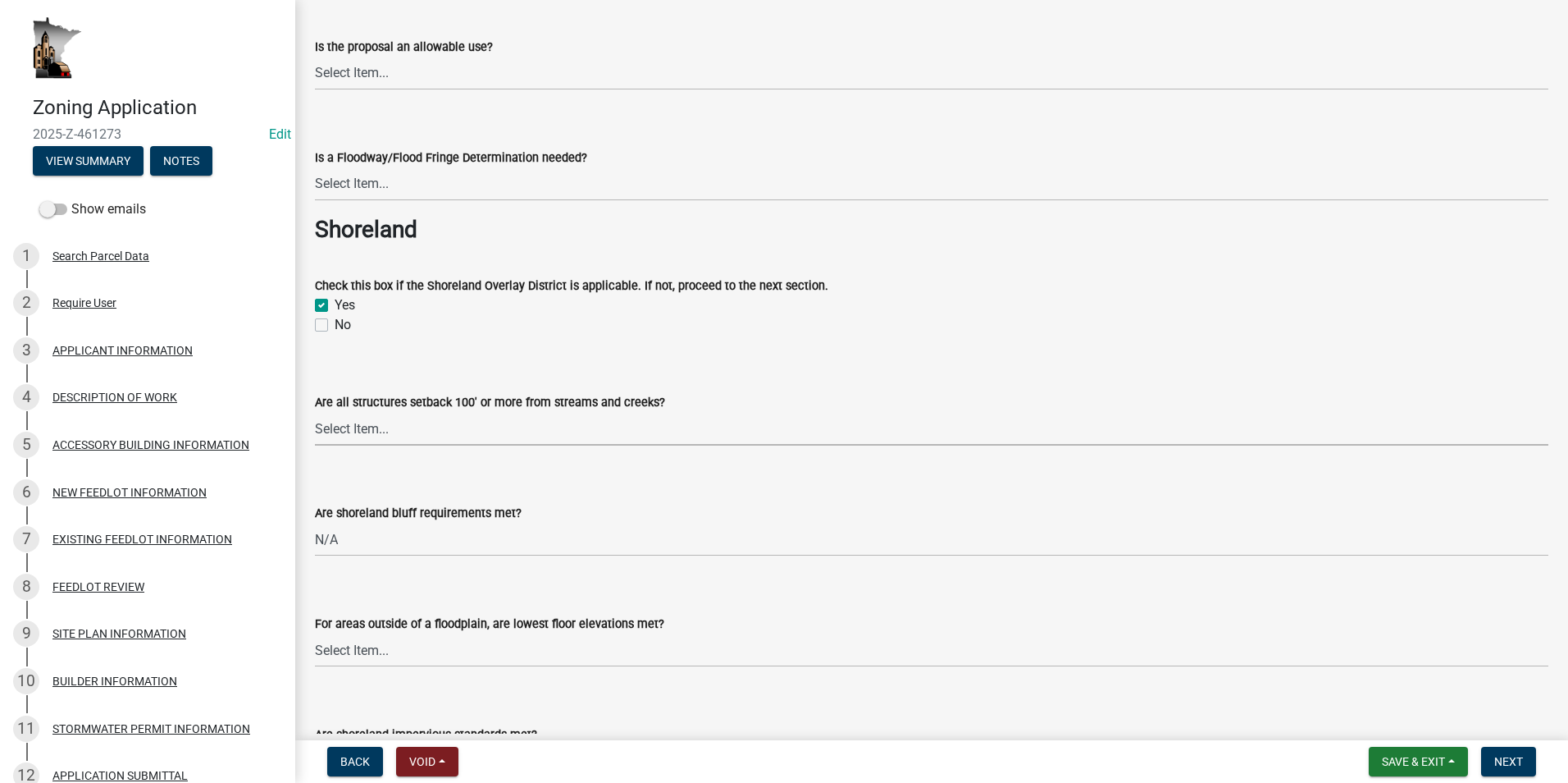
click at [364, 430] on select "Select Item... Yes No N/A" at bounding box center [931, 428] width 1233 height 33
click at [315, 412] on select "Select Item... Yes No N/A" at bounding box center [931, 428] width 1233 height 33
select select "c14f3f92-6027-430f-9764-3519d5e348ac"
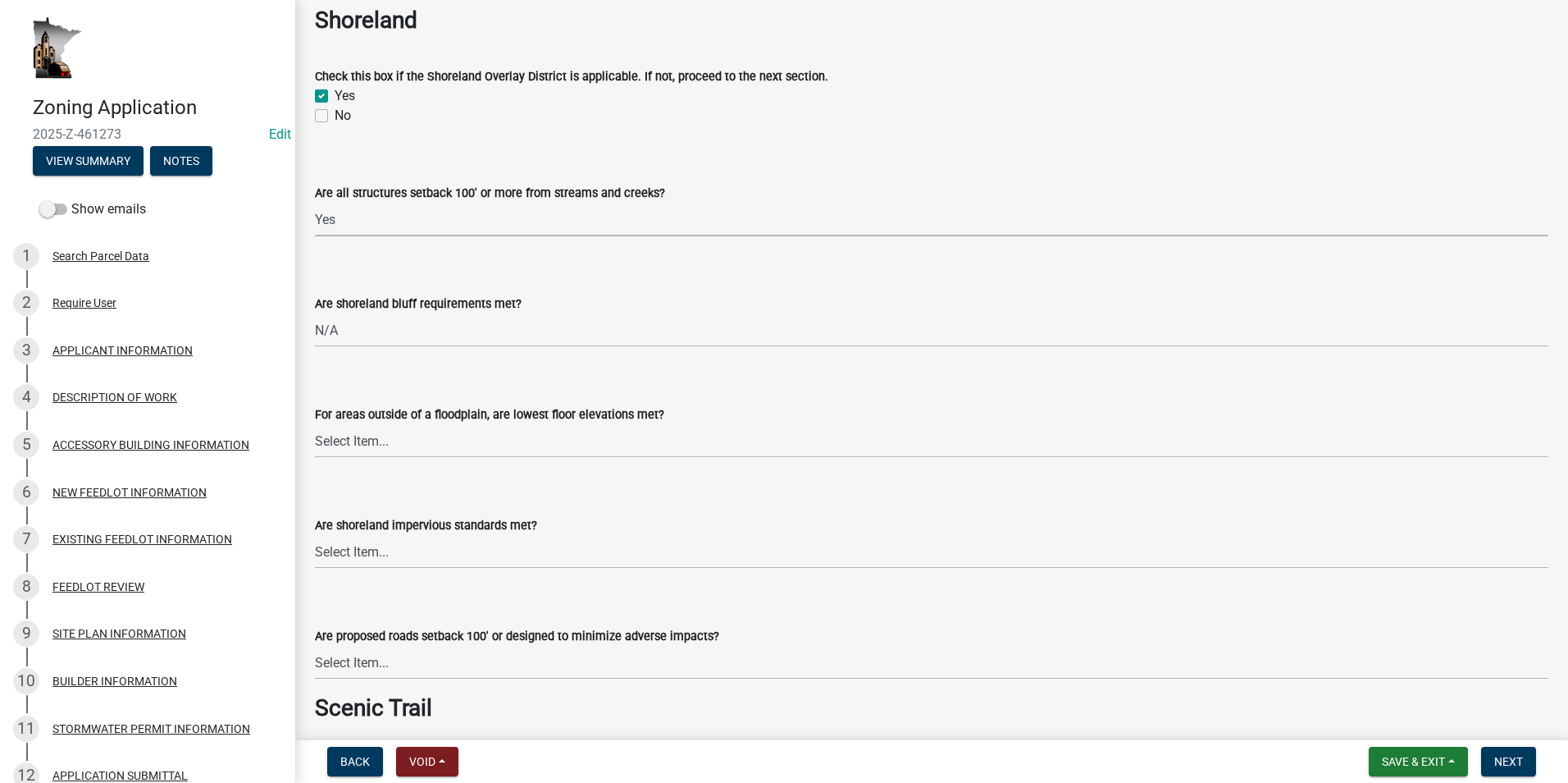
scroll to position [1195, 0]
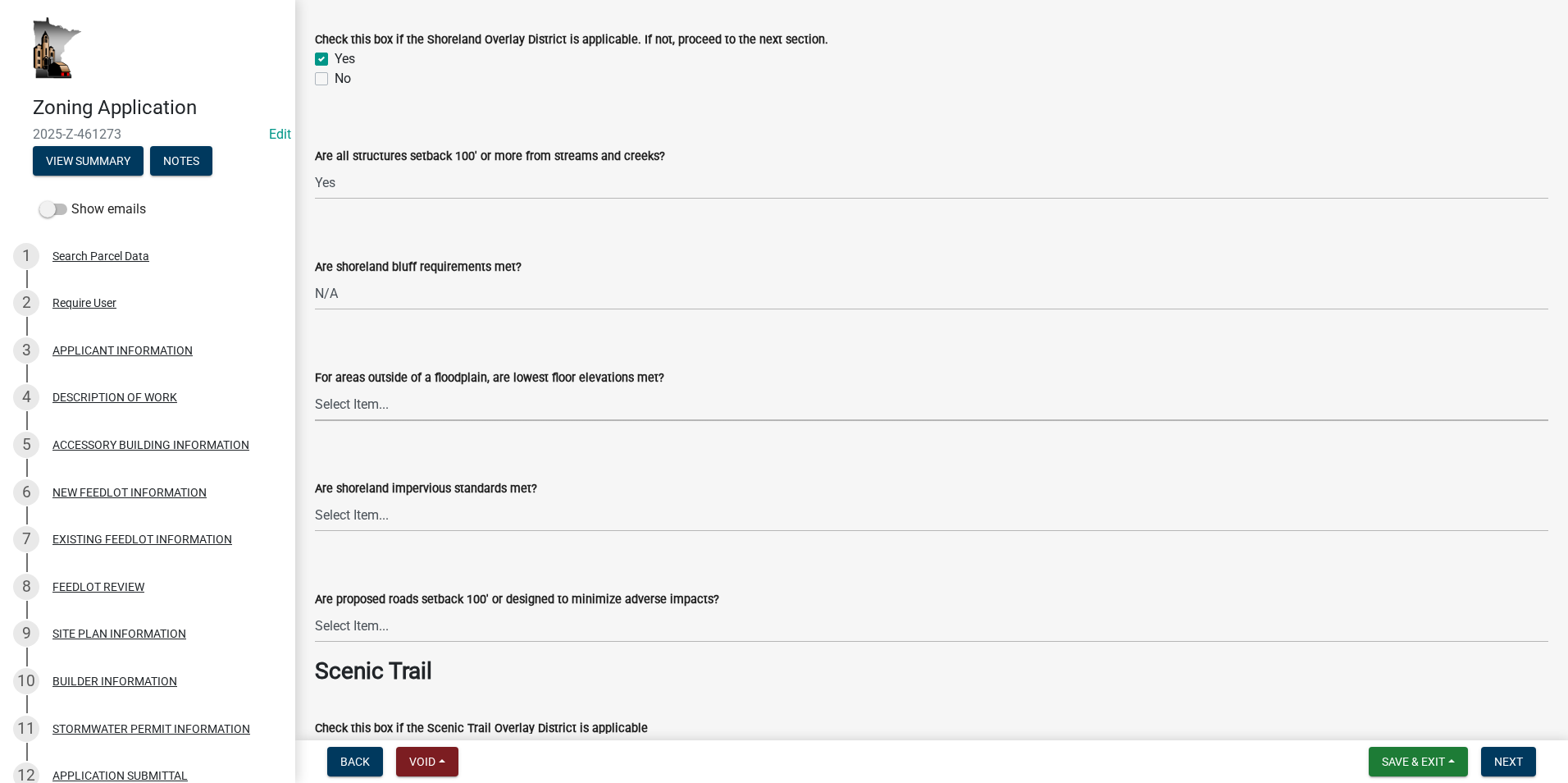
click at [485, 408] on select "Select Item... Yes No" at bounding box center [931, 404] width 1233 height 33
click at [315, 388] on select "Select Item... Yes No" at bounding box center [931, 404] width 1233 height 33
select select "8e2ba76a-b56b-4d4d-8fa8-e6743832b006"
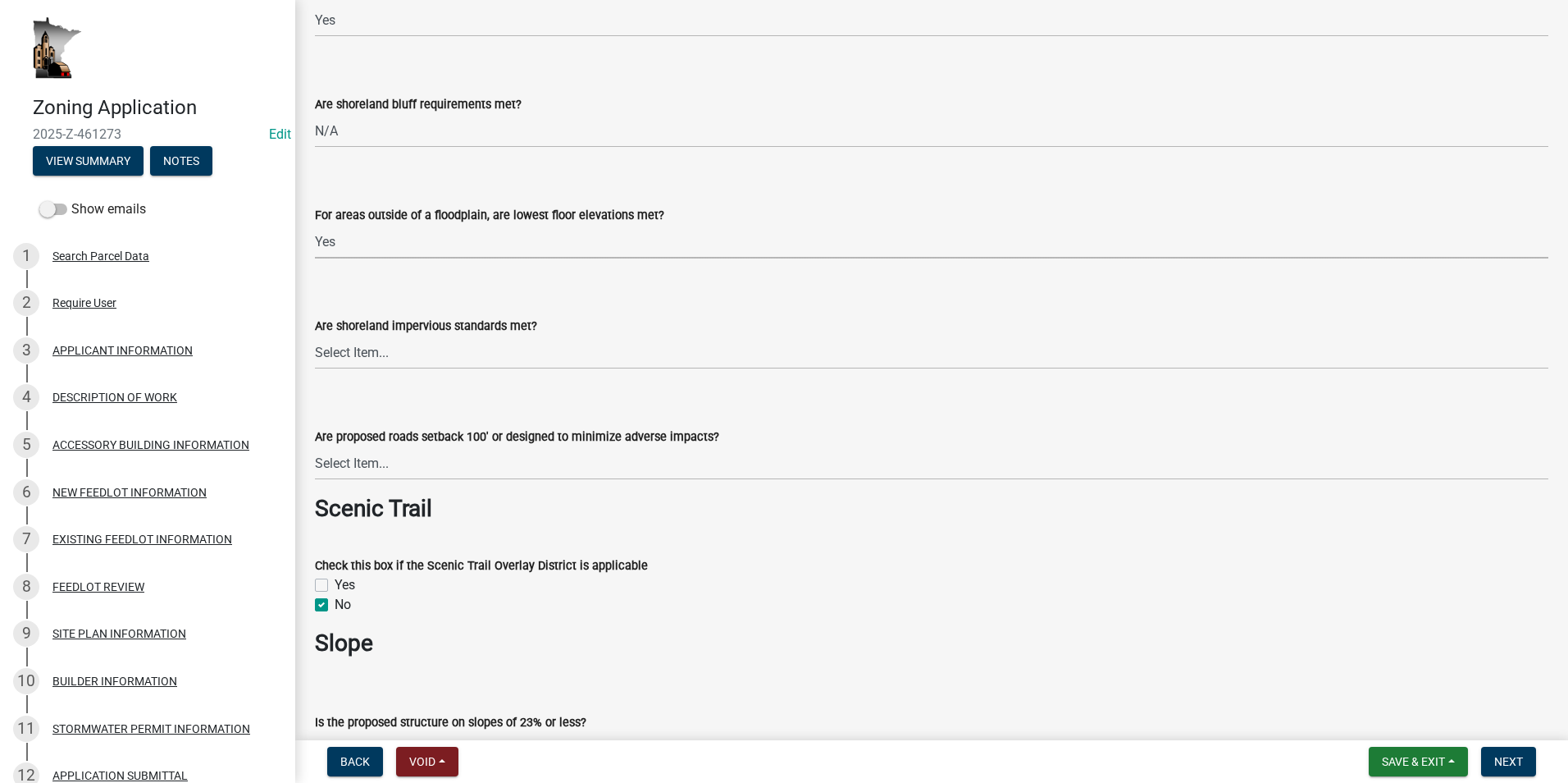
scroll to position [1359, 0]
click at [434, 355] on select "Select Item... Yes No" at bounding box center [931, 350] width 1233 height 33
click at [386, 247] on select "Select Item... Yes No" at bounding box center [931, 239] width 1233 height 33
click at [693, 245] on select "Select Item... Yes No" at bounding box center [931, 239] width 1233 height 33
click at [393, 244] on select "Select Item... Yes No" at bounding box center [931, 239] width 1233 height 33
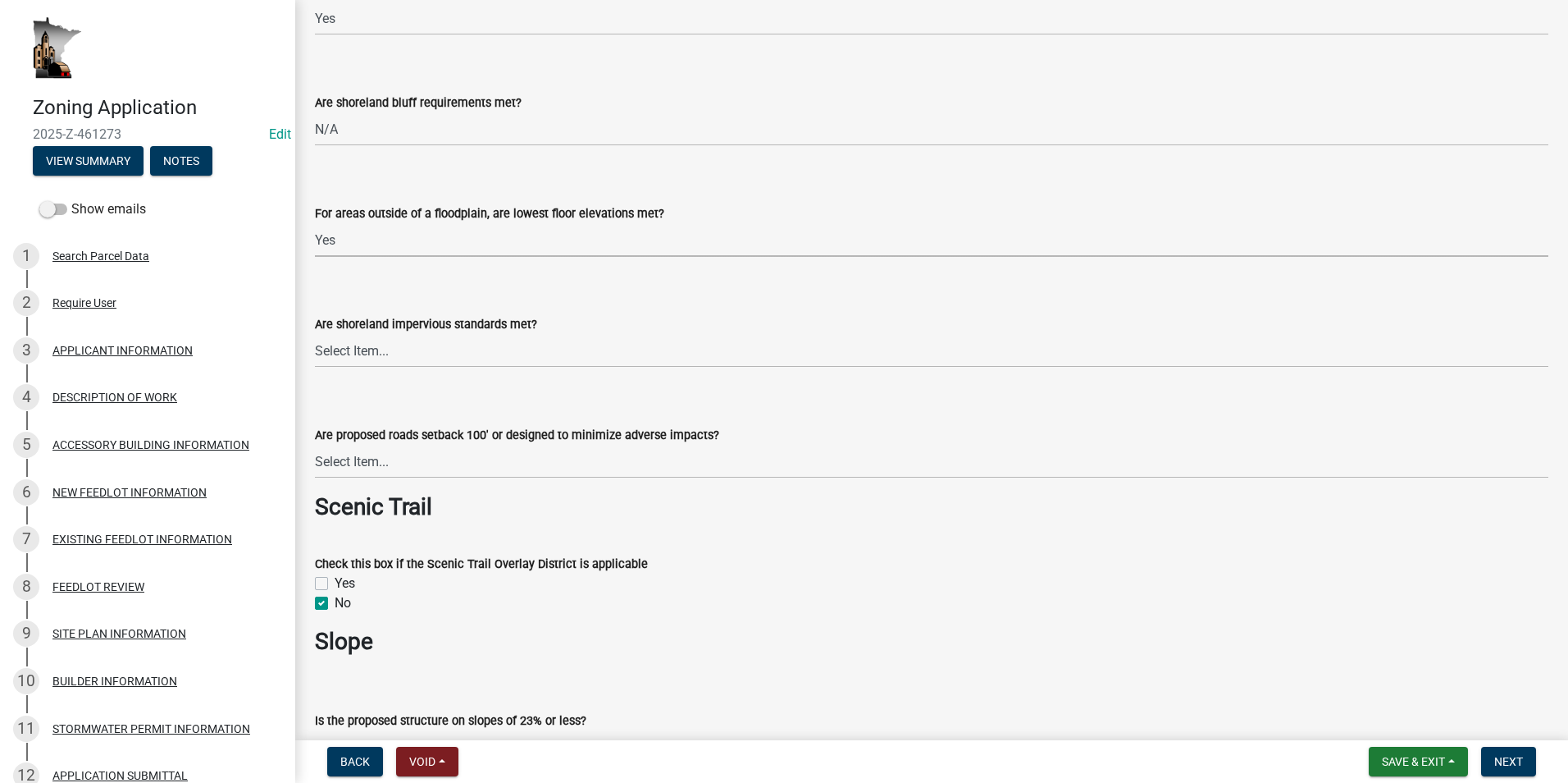
click at [315, 223] on select "Select Item... Yes No" at bounding box center [931, 239] width 1233 height 33
click at [429, 462] on select "Select Item... Setback 100' Designed to minimize adverse impacts Standard not m…" at bounding box center [931, 461] width 1233 height 33
click at [315, 445] on select "Select Item... Setback 100' Designed to minimize adverse impacts Standard not m…" at bounding box center [931, 461] width 1233 height 33
select select "68254632-9f58-4a36-9049-00844d6a793c"
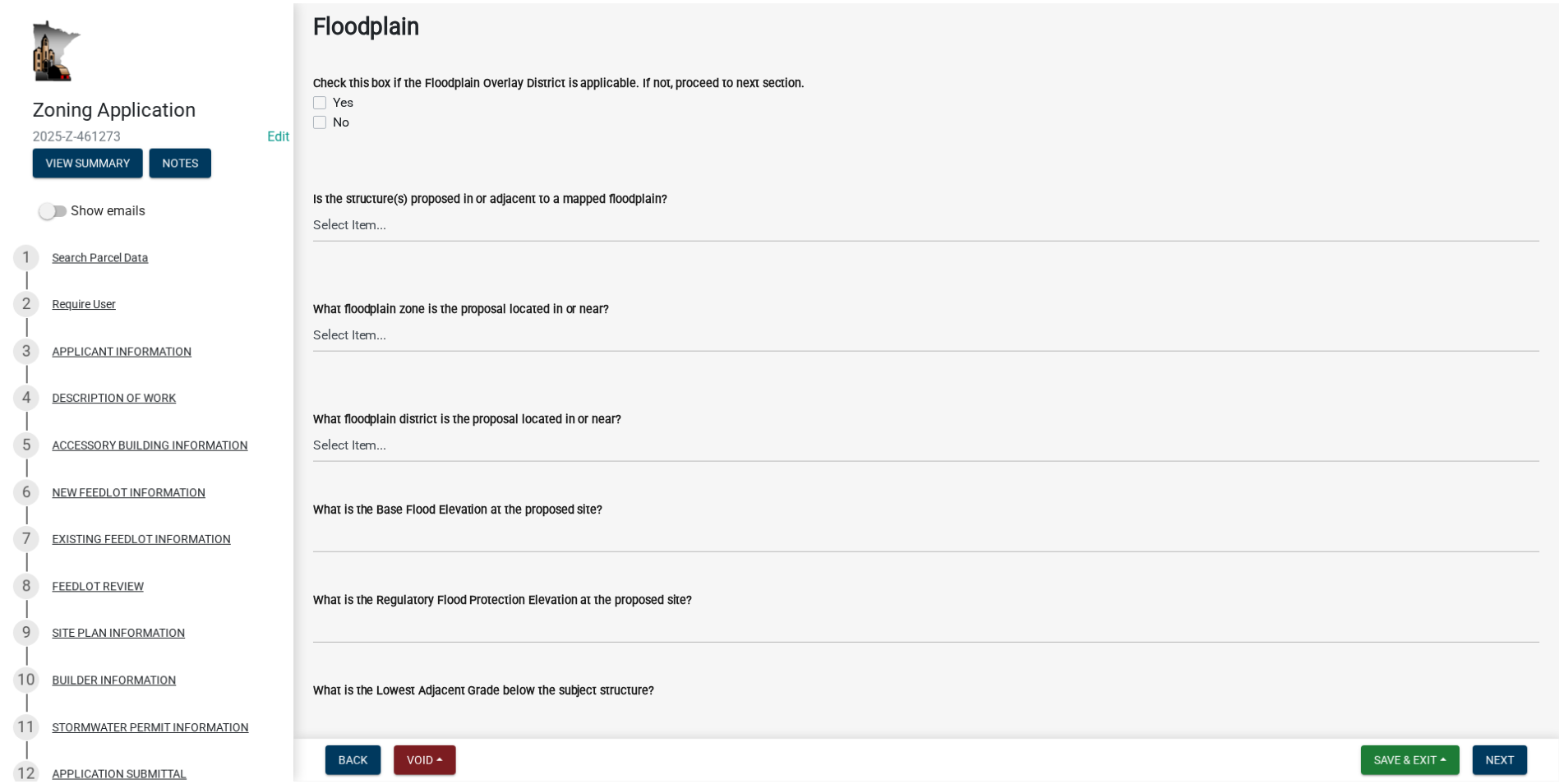
scroll to position [0, 0]
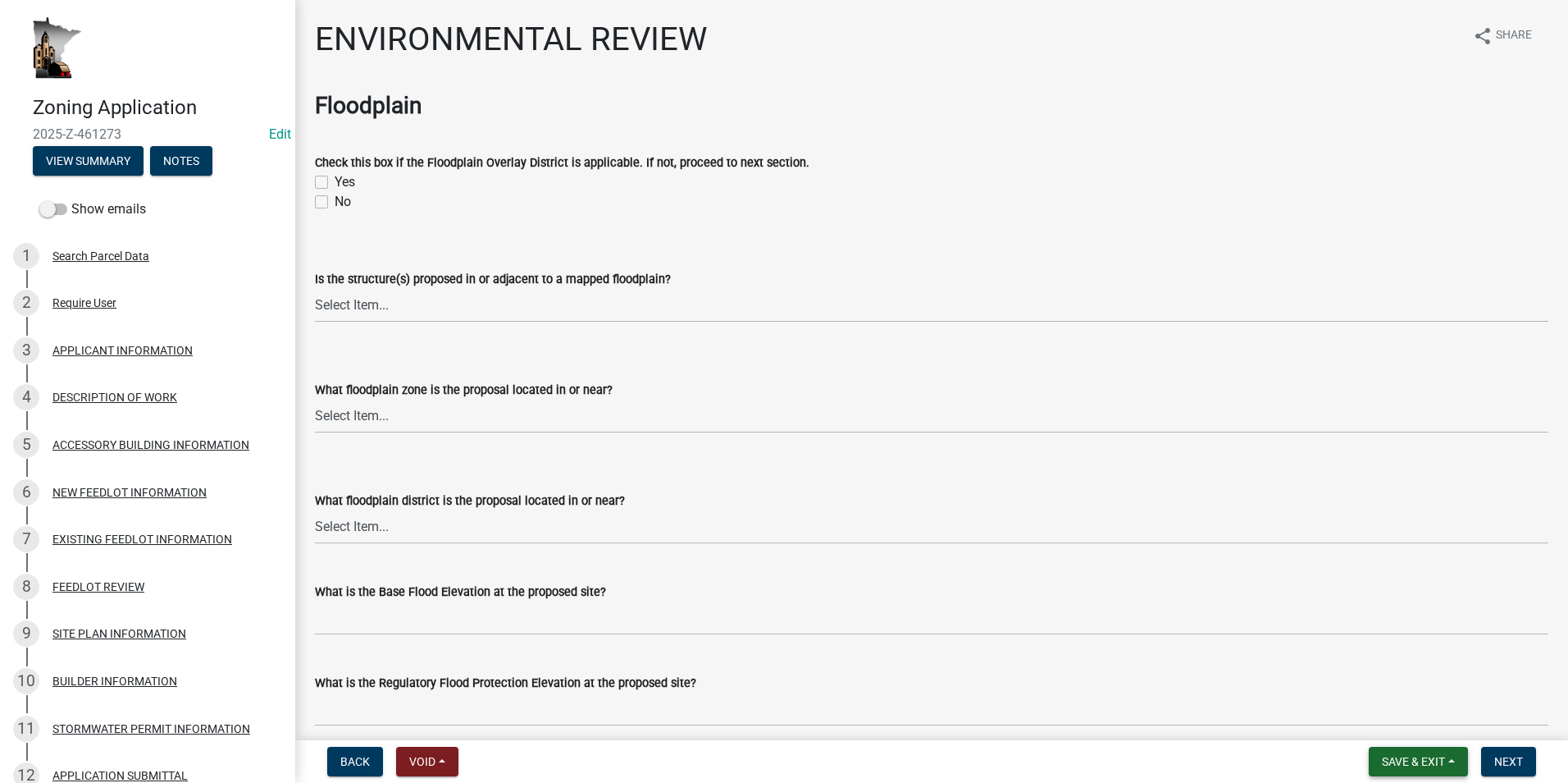
click at [1440, 762] on span "Save & Exit" at bounding box center [1414, 761] width 63 height 13
click at [1399, 721] on button "Save & Exit" at bounding box center [1402, 719] width 131 height 39
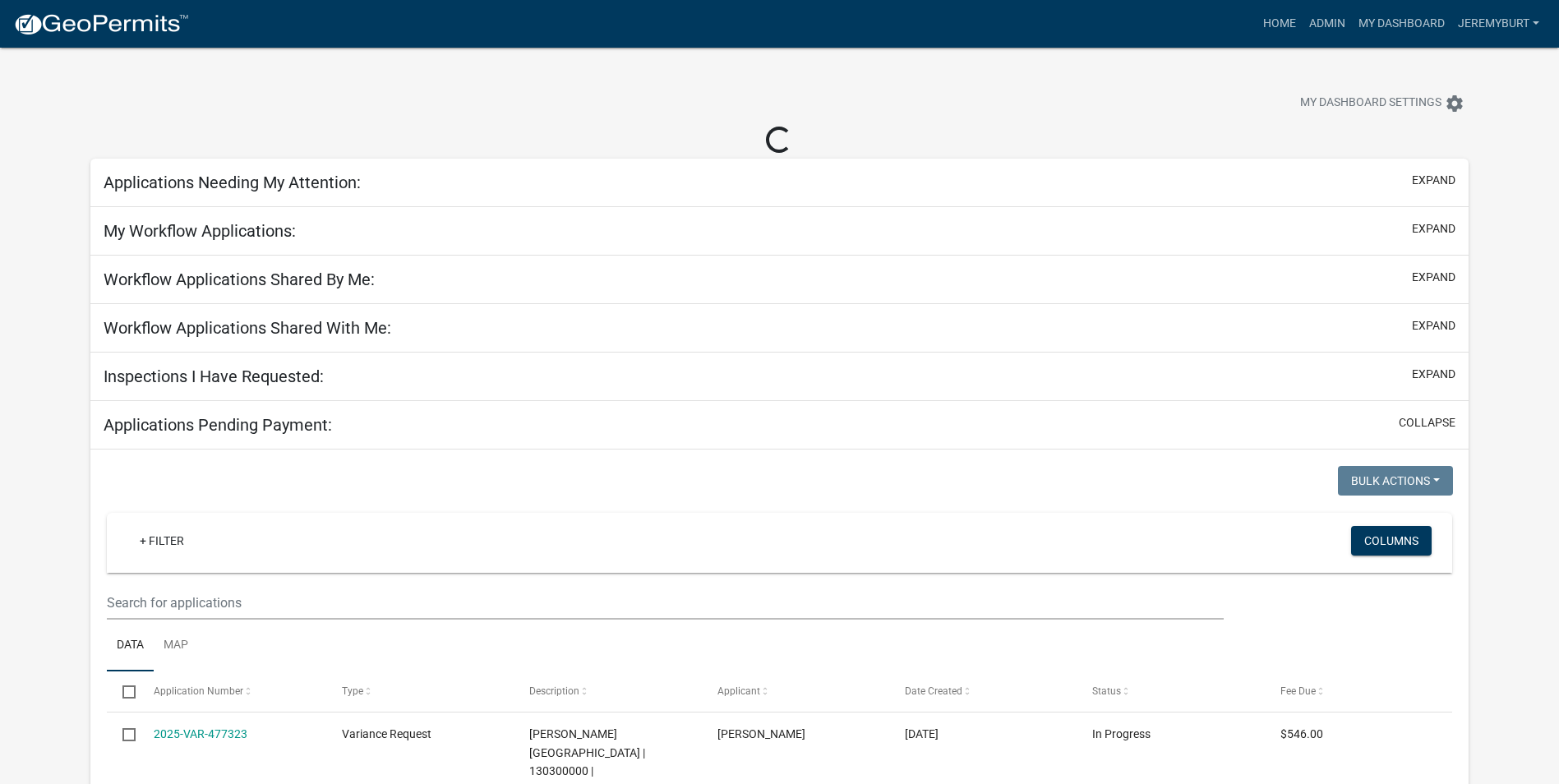
select select "2: 50"
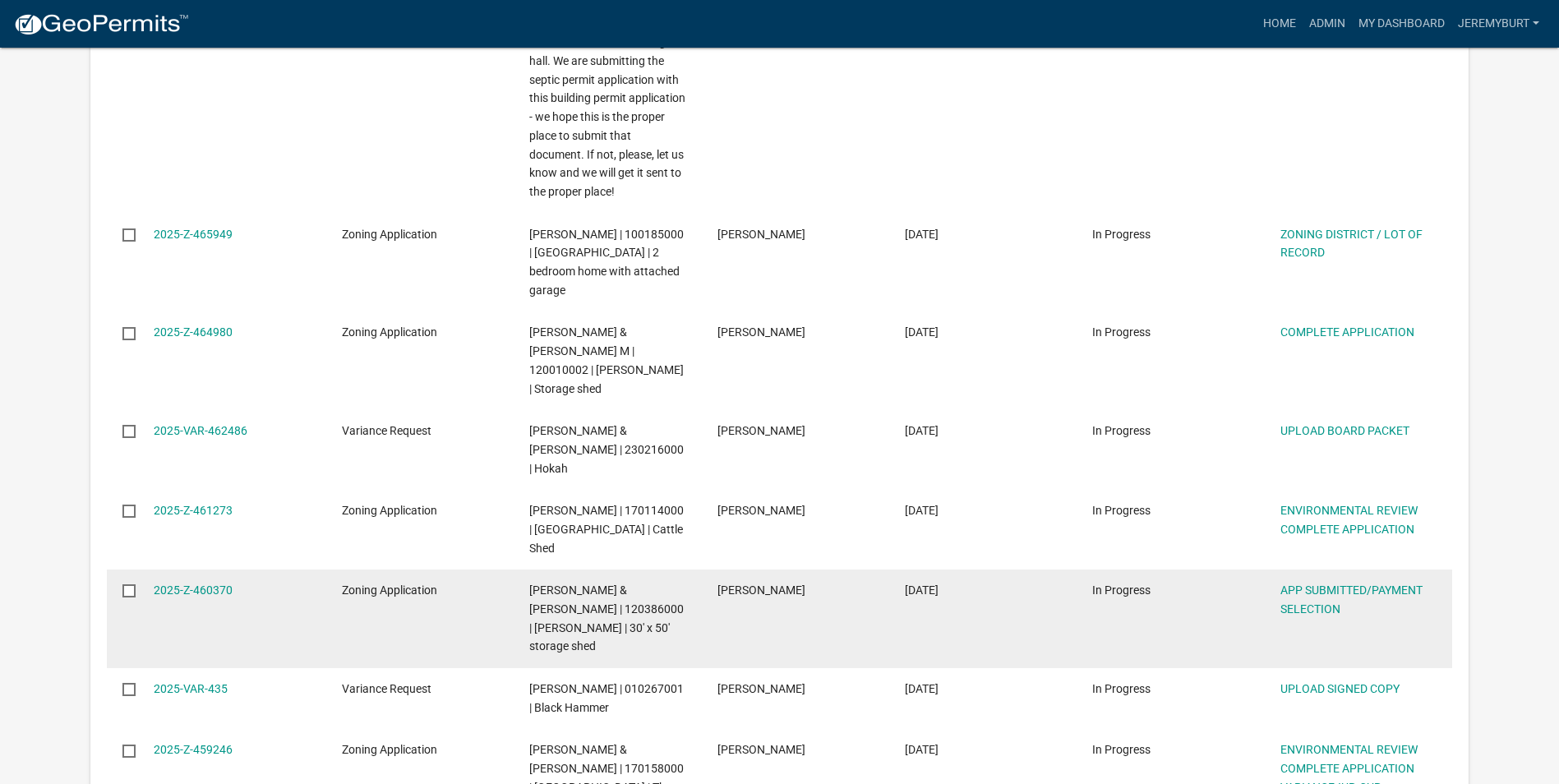
scroll to position [2547, 0]
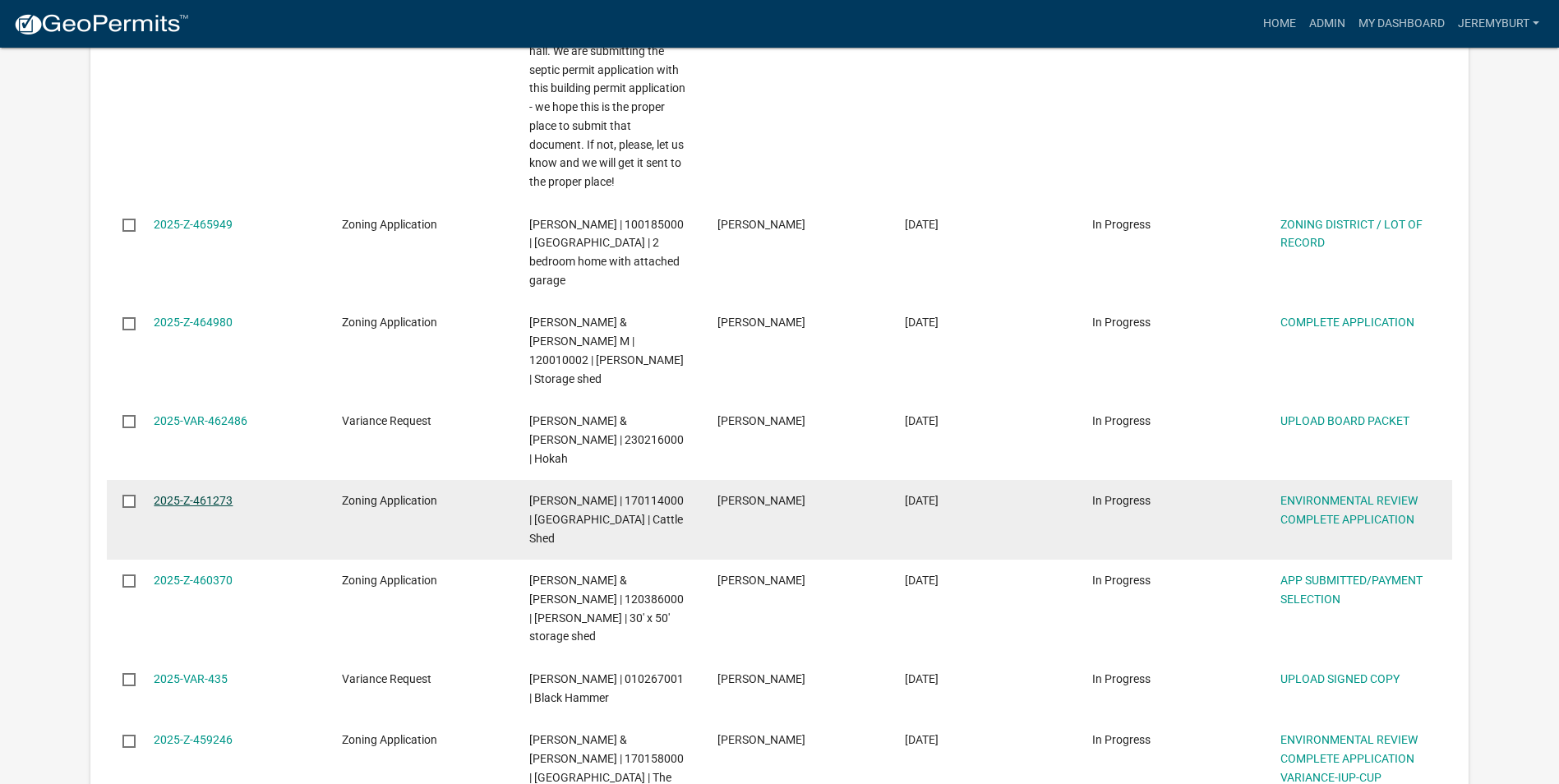
click at [179, 494] on link "2025-Z-461273" at bounding box center [193, 500] width 79 height 13
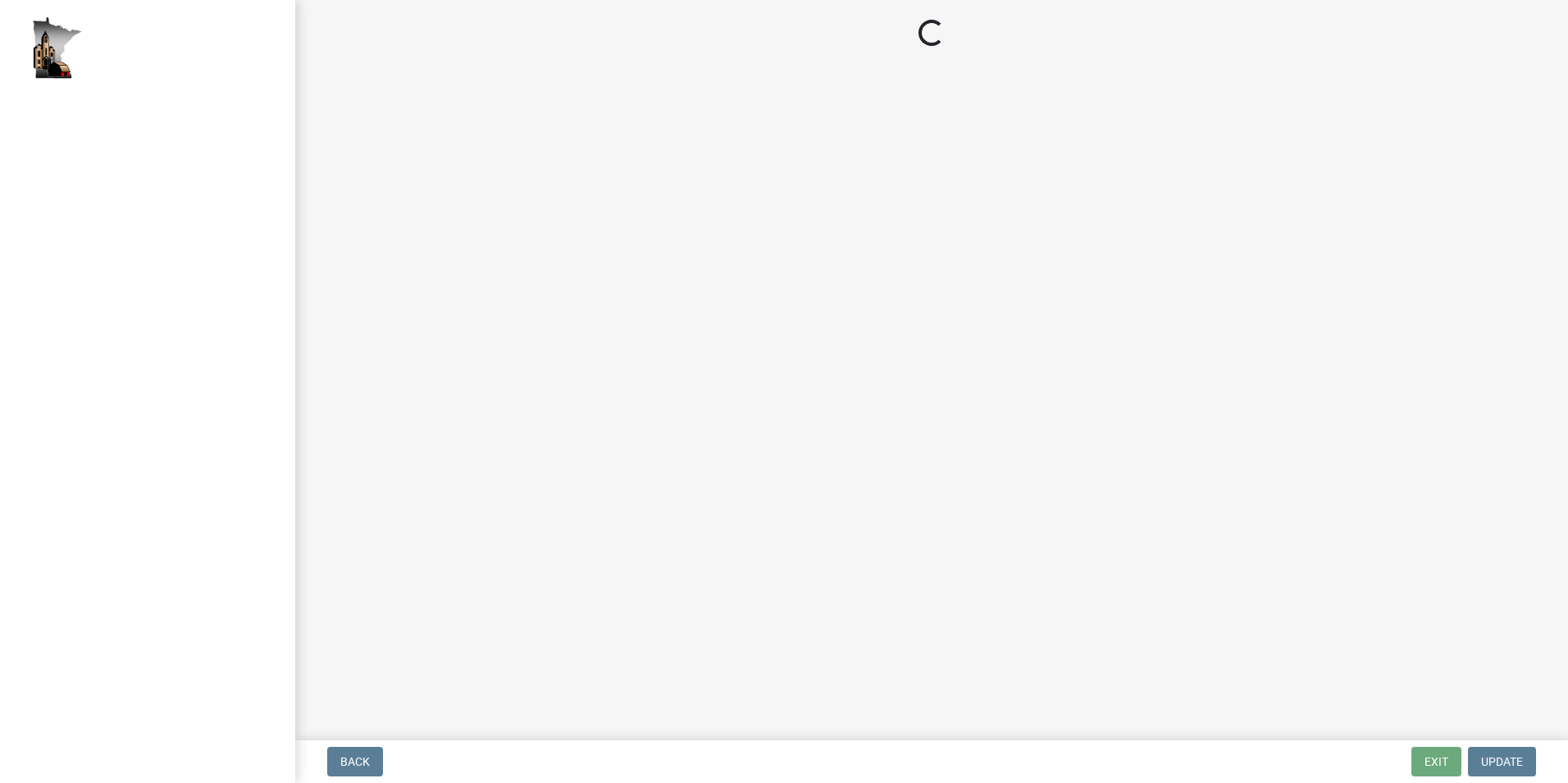
select select "c14f3f92-6027-430f-9764-3519d5e348ac"
select select "7aca1538-656d-4041-bc9c-0502696c1fa3"
select select "8e2ba76a-b56b-4d4d-8fa8-e6743832b006"
select select "68254632-9f58-4a36-9049-00844d6a793c"
select select "294fbb0f-ef92-492d-a55d-6ae48f2d4023"
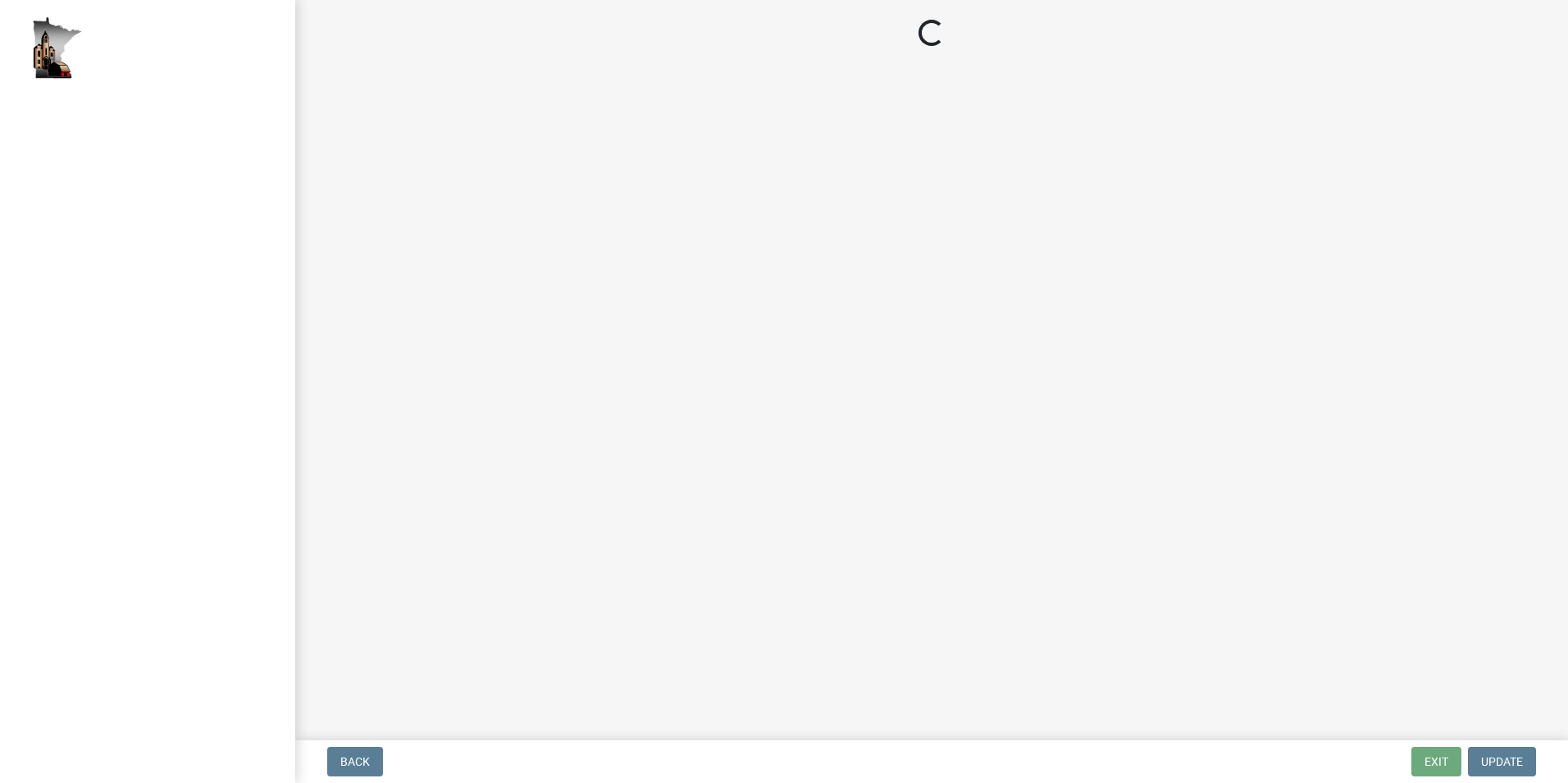
select select "5727336e-9a20-4bd2-a6f3-e7484509ff9a"
select select "e7961d78-4f82-4ea0-a075-1f680d90960e"
select select "c0fe89da-e6be-4440-b09b-6bf401eca5d4"
select select "cc045de0-ead4-414c-a886-12e51f2bc4aa"
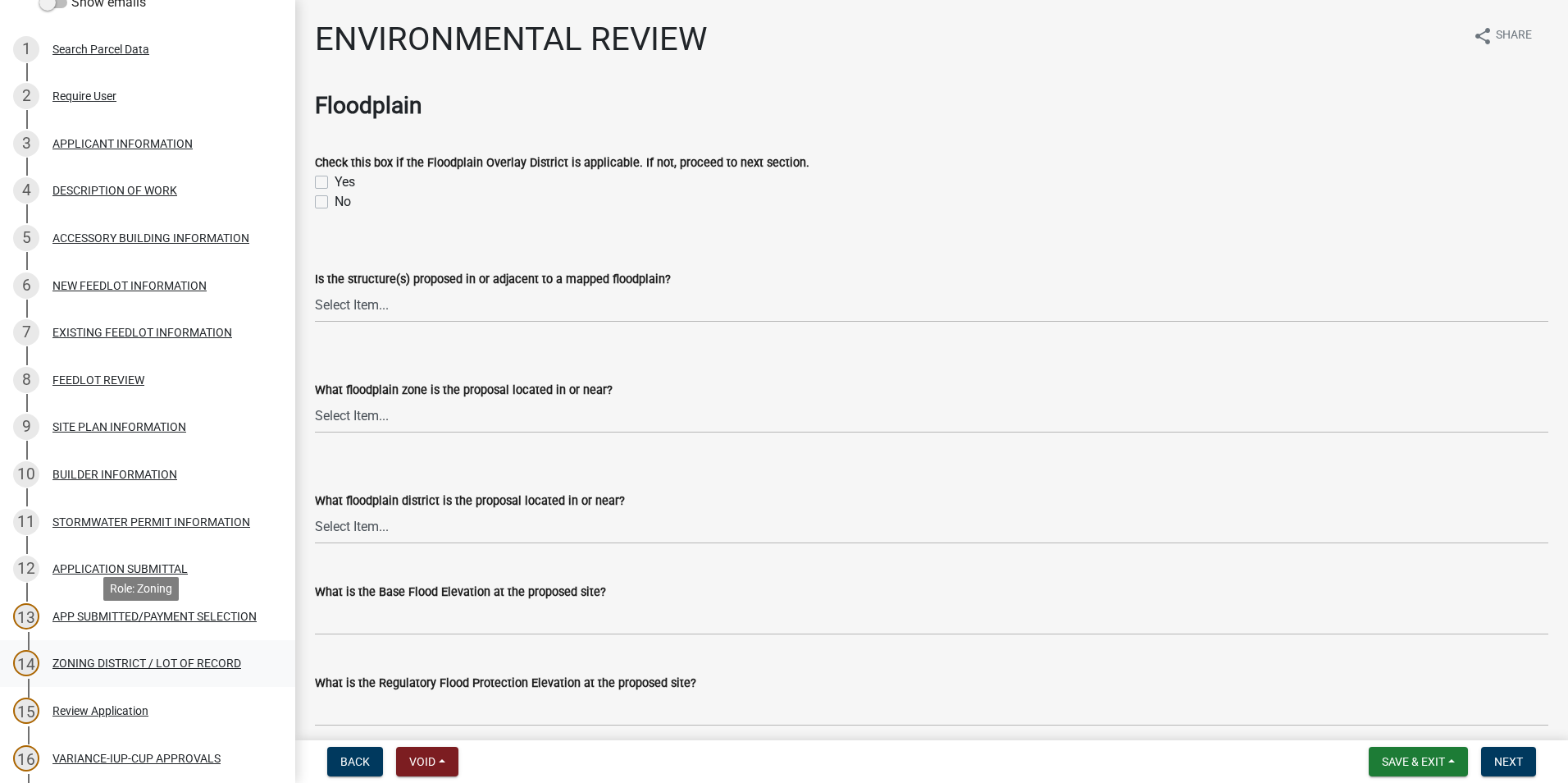
scroll to position [246, 0]
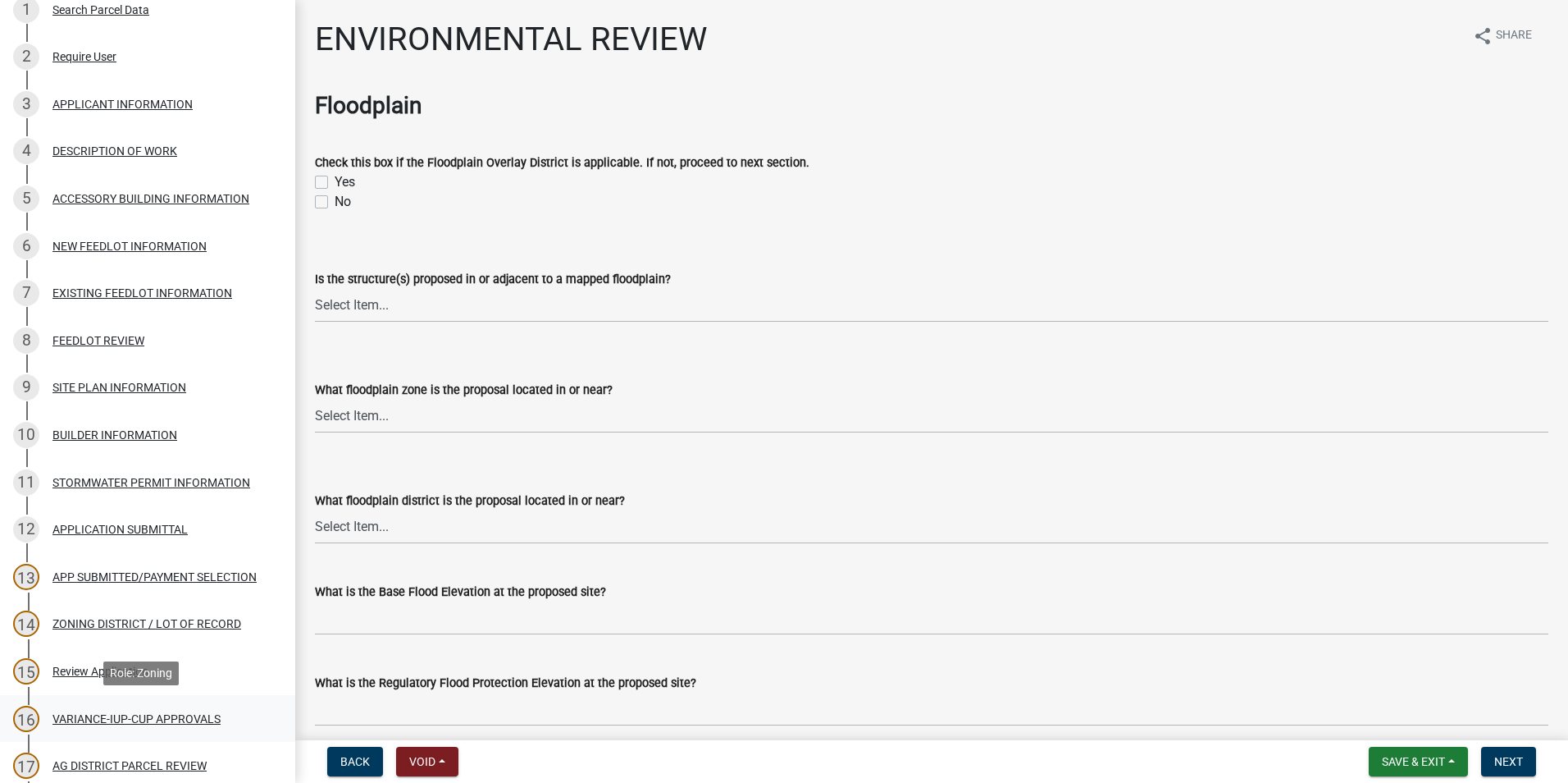
click at [129, 715] on div "VARIANCE-IUP-CUP APPROVALS" at bounding box center [137, 718] width 168 height 11
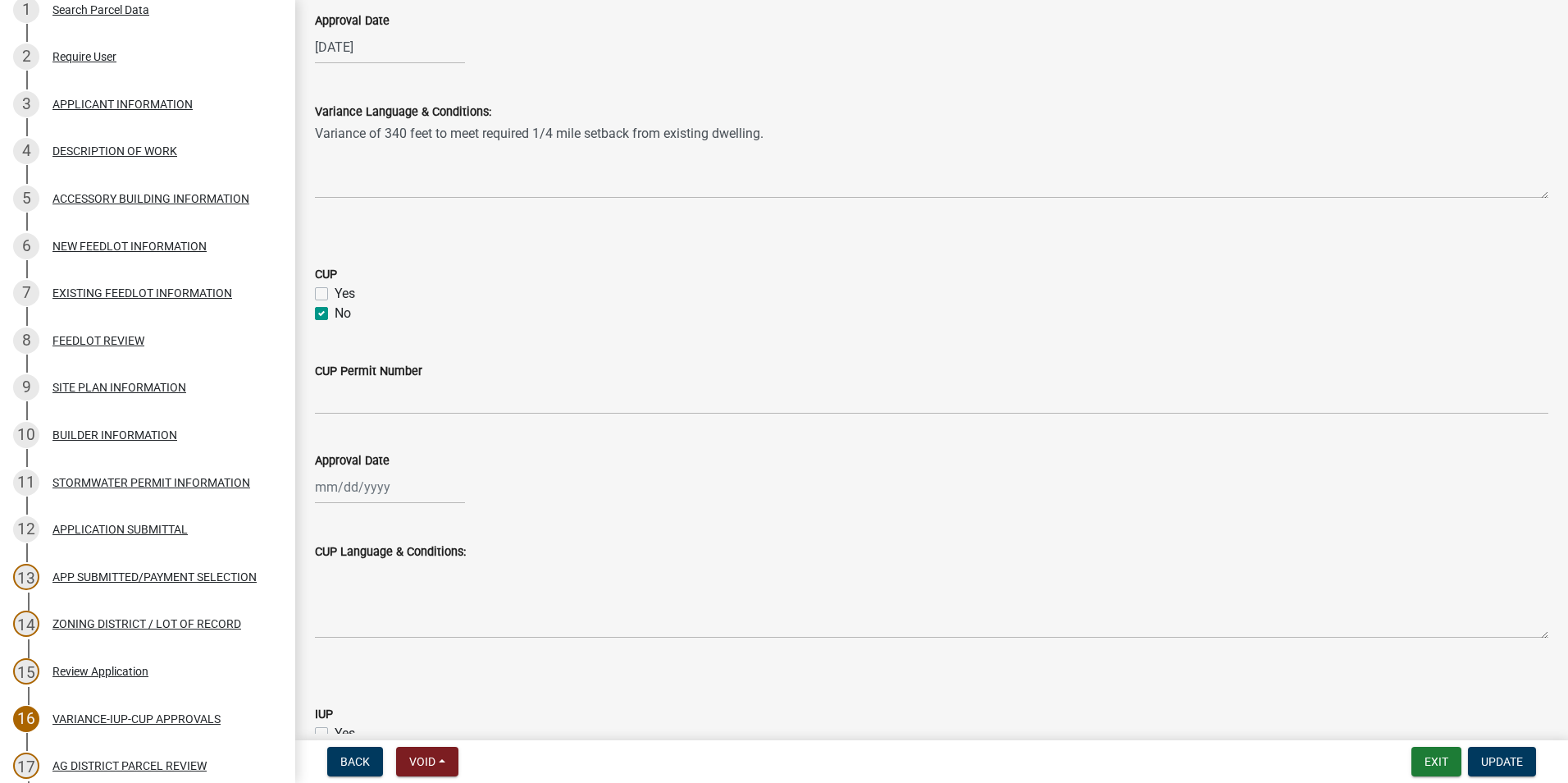
scroll to position [0, 0]
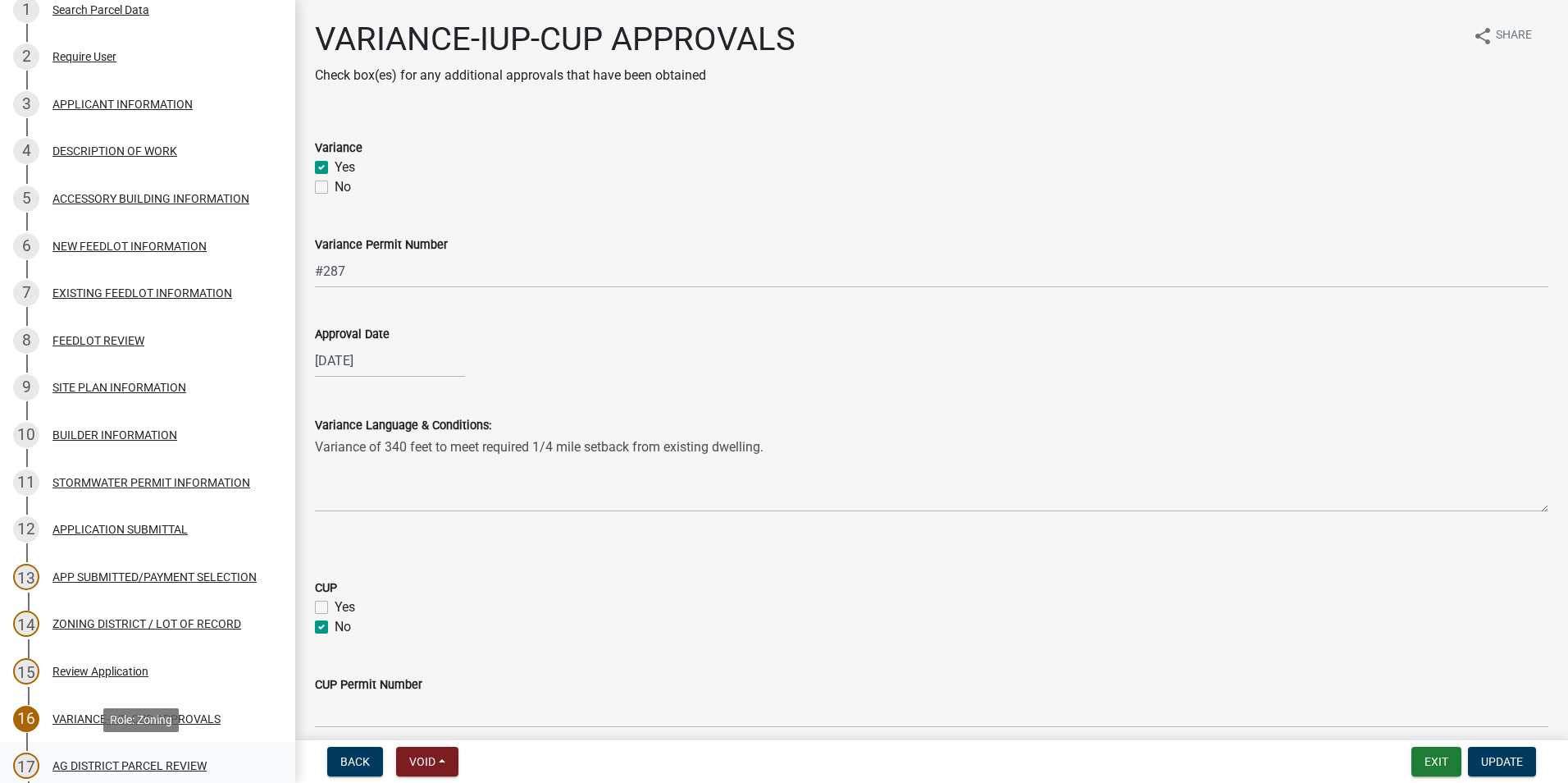
click at [114, 757] on div "17 AG DISTRICT PARCEL REVIEW" at bounding box center [141, 765] width 256 height 26
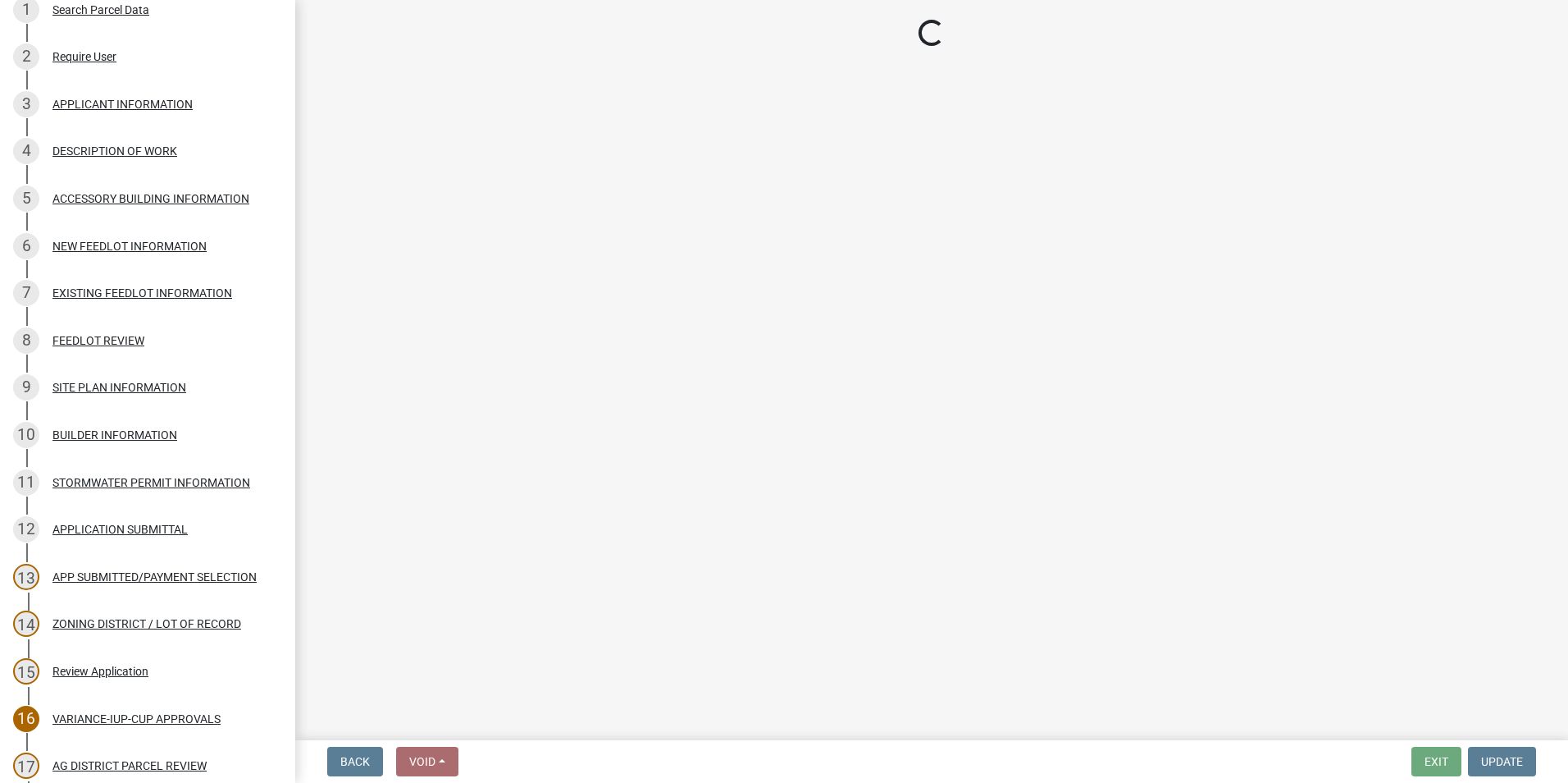
select select "fe23c68f-3976-40fb-92de-7ec6f88d0010"
select select "b48fe14e-3327-4657-9cad-e69f0ec06152"
select select "e720d887-05b7-48e7-b675-04570e4c9f75"
select select "3e342f75-9fb1-4b8c-bbeb-47cfa96347ca"
select select "c756e23e-ff22-4e58-8178-2621bc441b49"
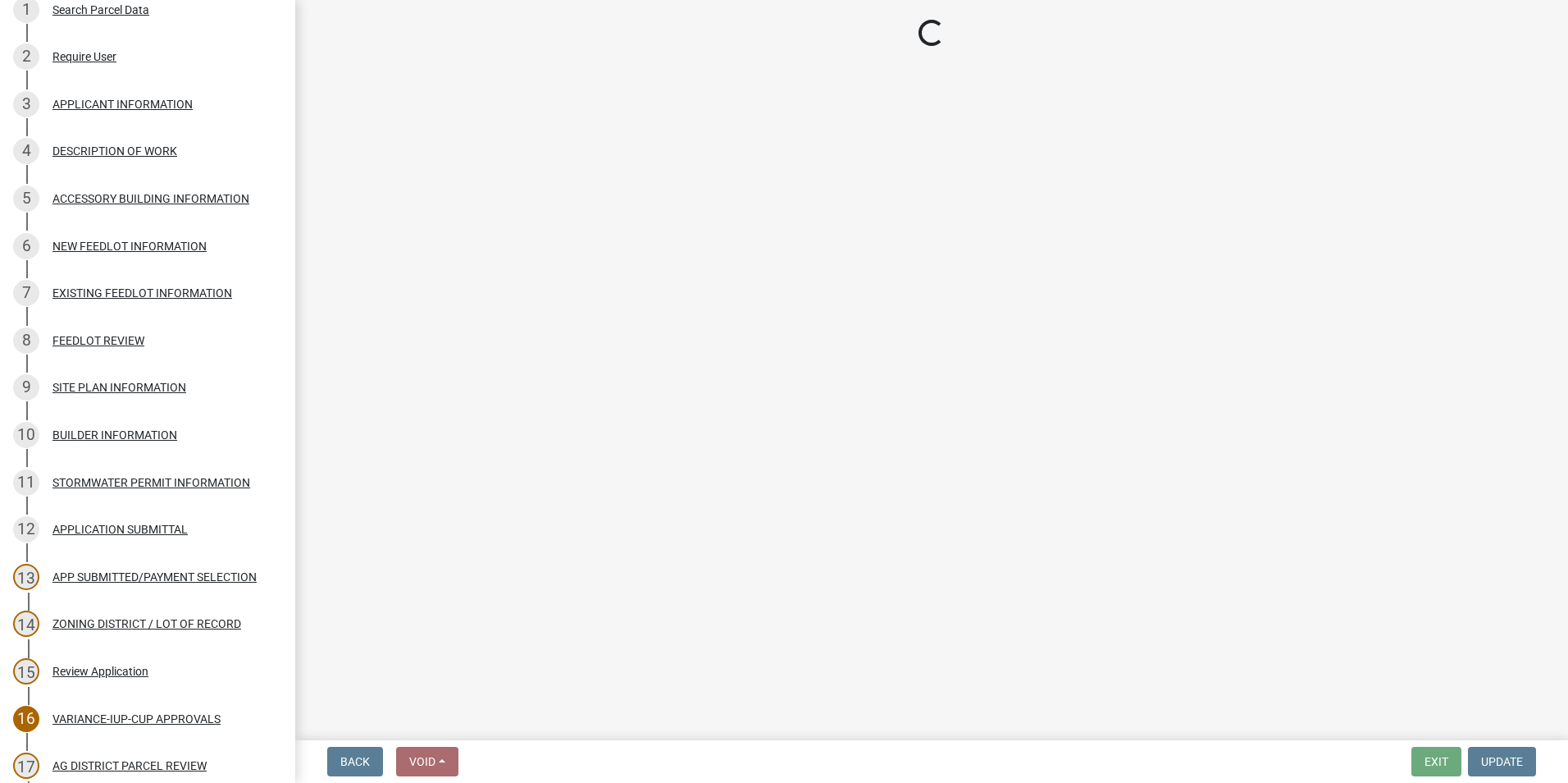
select select "93514e09-9993-4aea-b530-60a9708c3e74"
select select "a045efff-9645-47c6-b046-89cf1e905dd6"
select select "aa1ca06f-8d34-4542-998d-1b6ccdc96445"
select select "f47993c2-143f-42b0-843f-88b20baa7a0f"
select select "010a36e8-78ab-47dd-88f8-ccc0edf139b8"
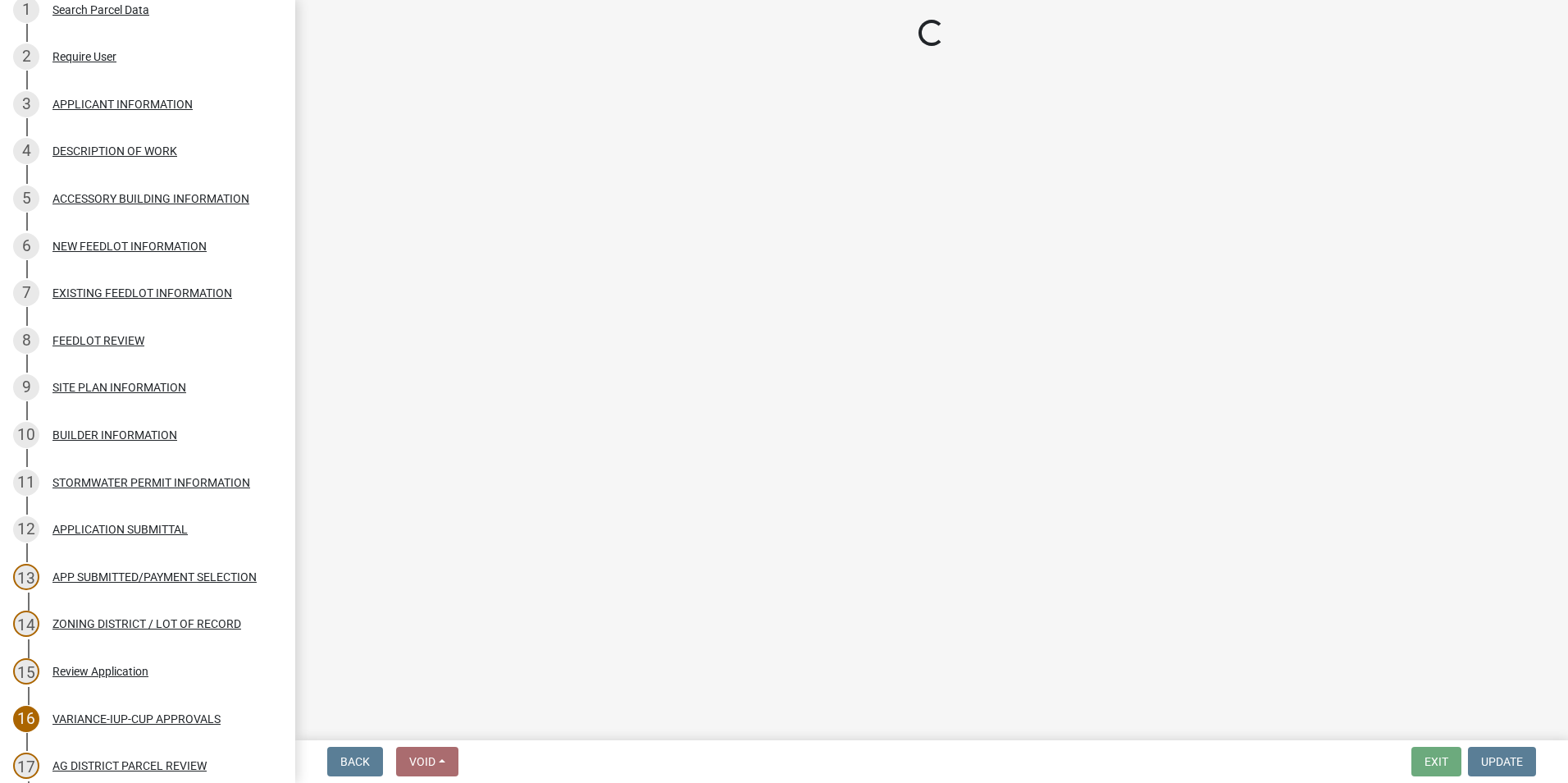
select select "617636dc-6122-45c9-991a-bd8b90cb2b24"
select select "2afcbc7a-ba70-4308-bdab-ed49491d43d0"
select select "2040f1b6-20ab-401b-9b6f-6f3fd46d4e8e"
select select "6e389f70-961b-4b78-9c47-c422b69289d9"
select select "1e0d970e-6746-4216-b065-d6933a69b3fa"
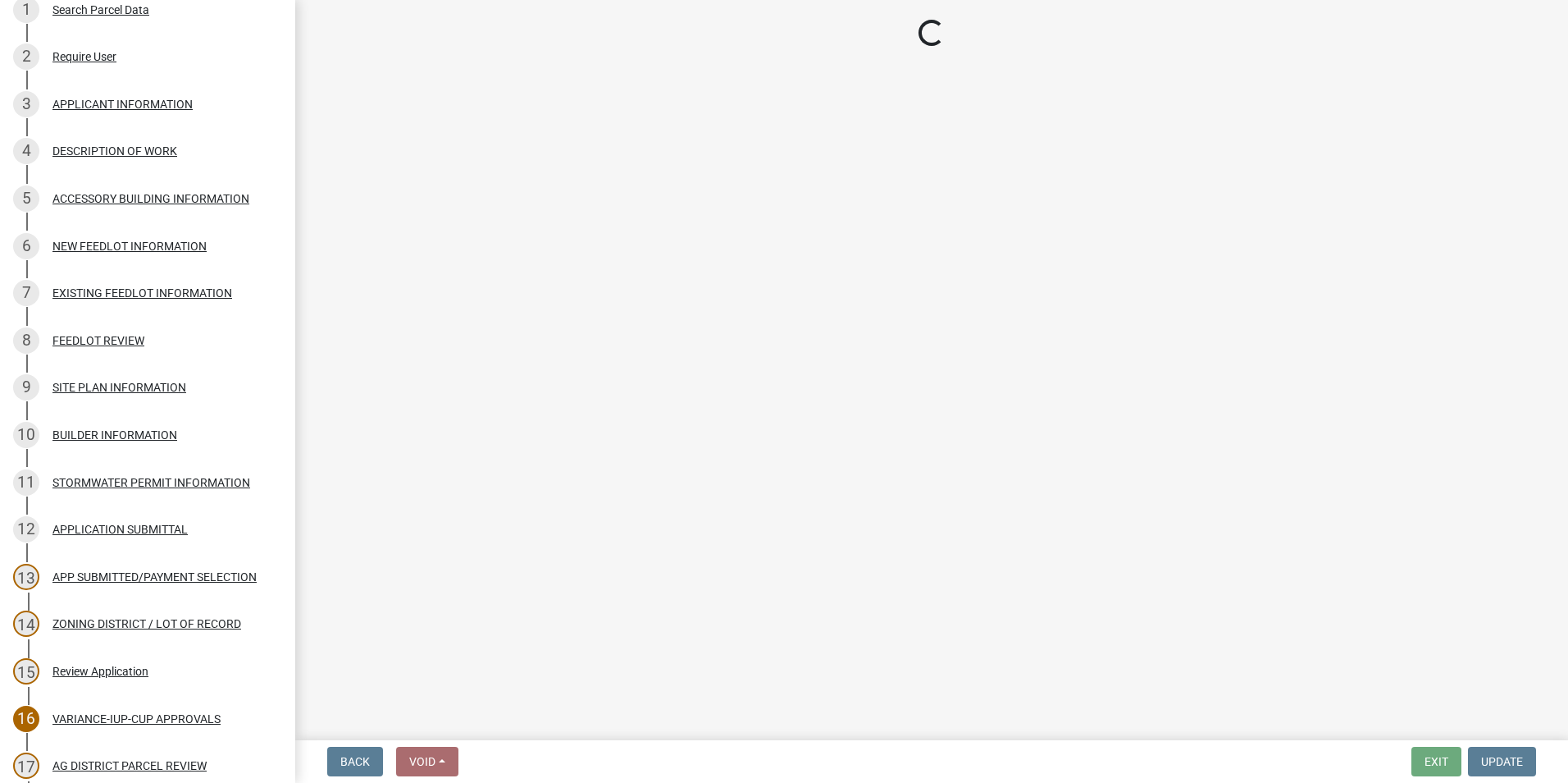
select select "44b75d30-e230-4ce0-8c0f-1ddadfe5cfb2"
select select "6d223645-95f1-4b70-a074-2c09099ea196"
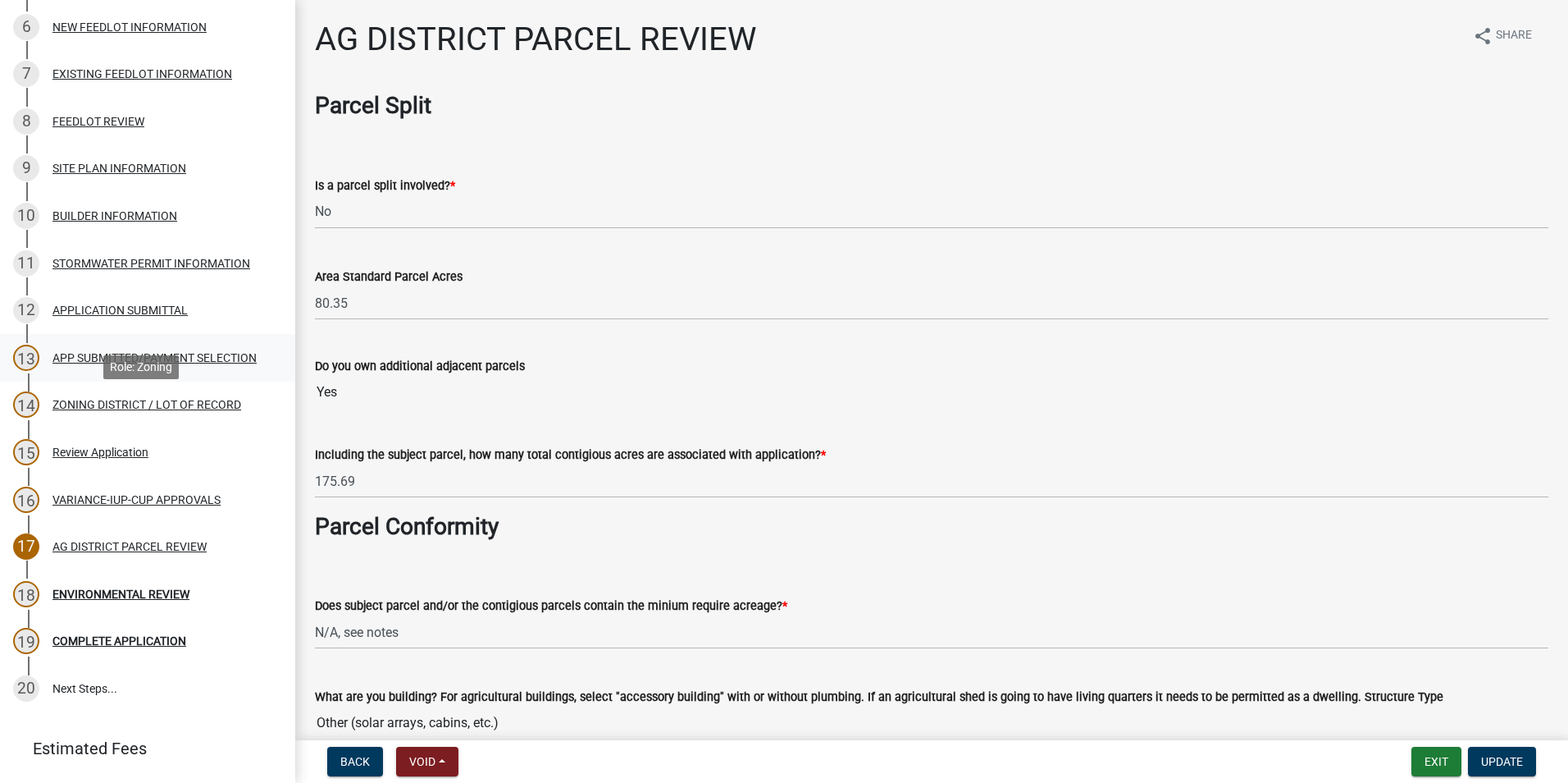
scroll to position [547, 0]
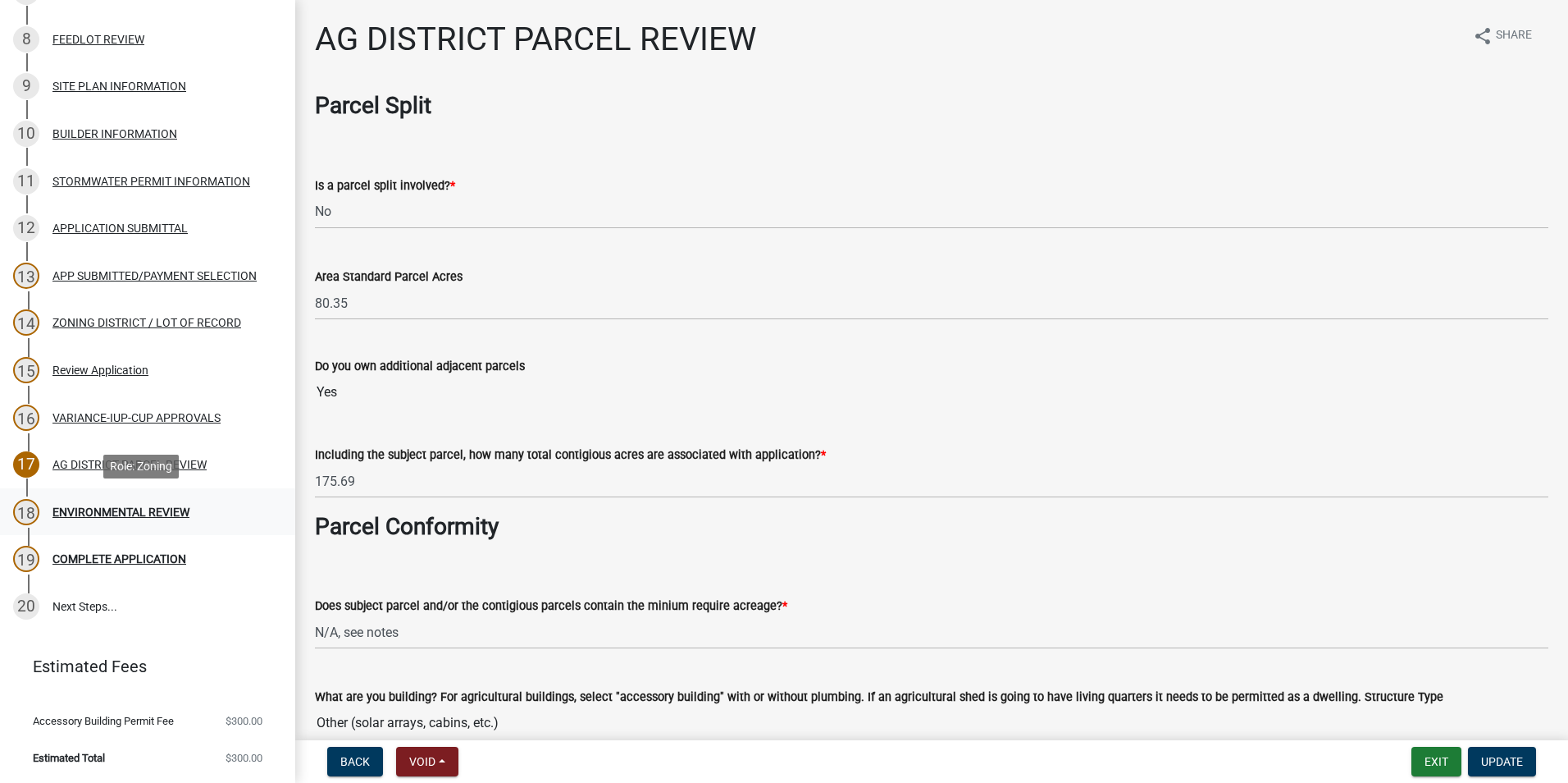
click at [139, 510] on div "ENVIRONMENTAL REVIEW" at bounding box center [121, 511] width 137 height 11
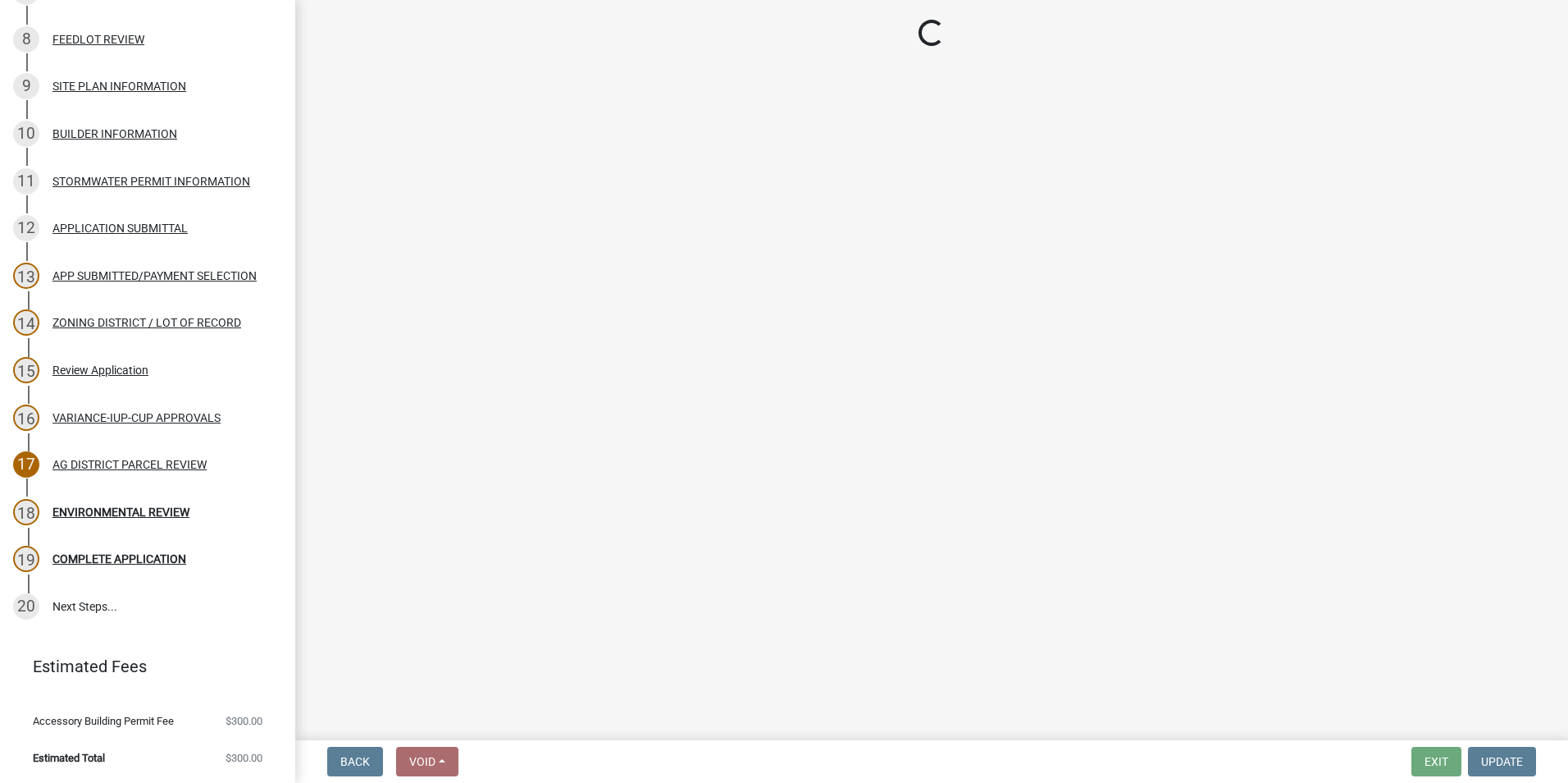
select select "c14f3f92-6027-430f-9764-3519d5e348ac"
select select "7aca1538-656d-4041-bc9c-0502696c1fa3"
select select "8e2ba76a-b56b-4d4d-8fa8-e6743832b006"
select select "68254632-9f58-4a36-9049-00844d6a793c"
select select "294fbb0f-ef92-492d-a55d-6ae48f2d4023"
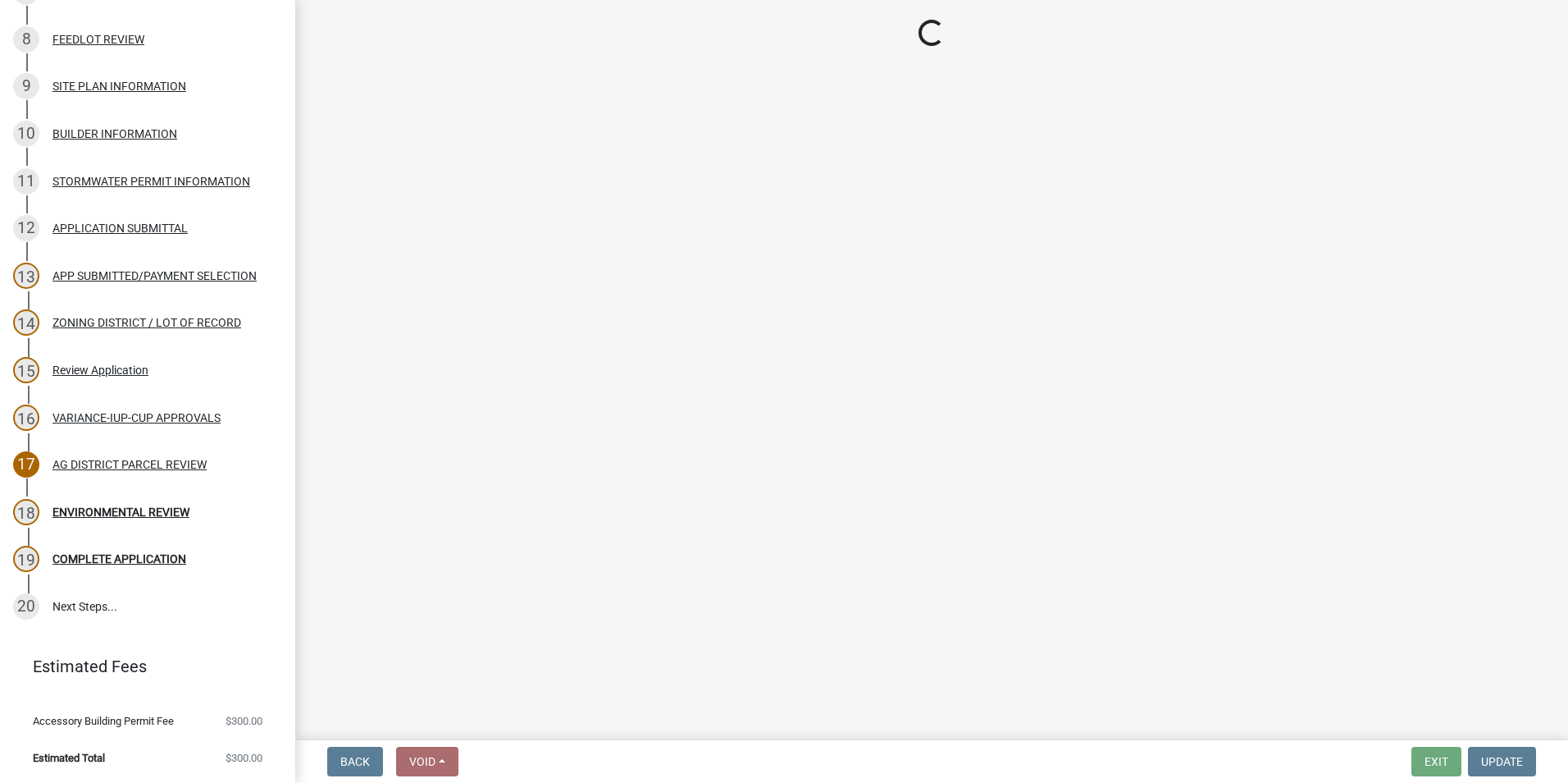
select select "5727336e-9a20-4bd2-a6f3-e7484509ff9a"
select select "e7961d78-4f82-4ea0-a075-1f680d90960e"
select select "c0fe89da-e6be-4440-b09b-6bf401eca5d4"
select select "cc045de0-ead4-414c-a886-12e51f2bc4aa"
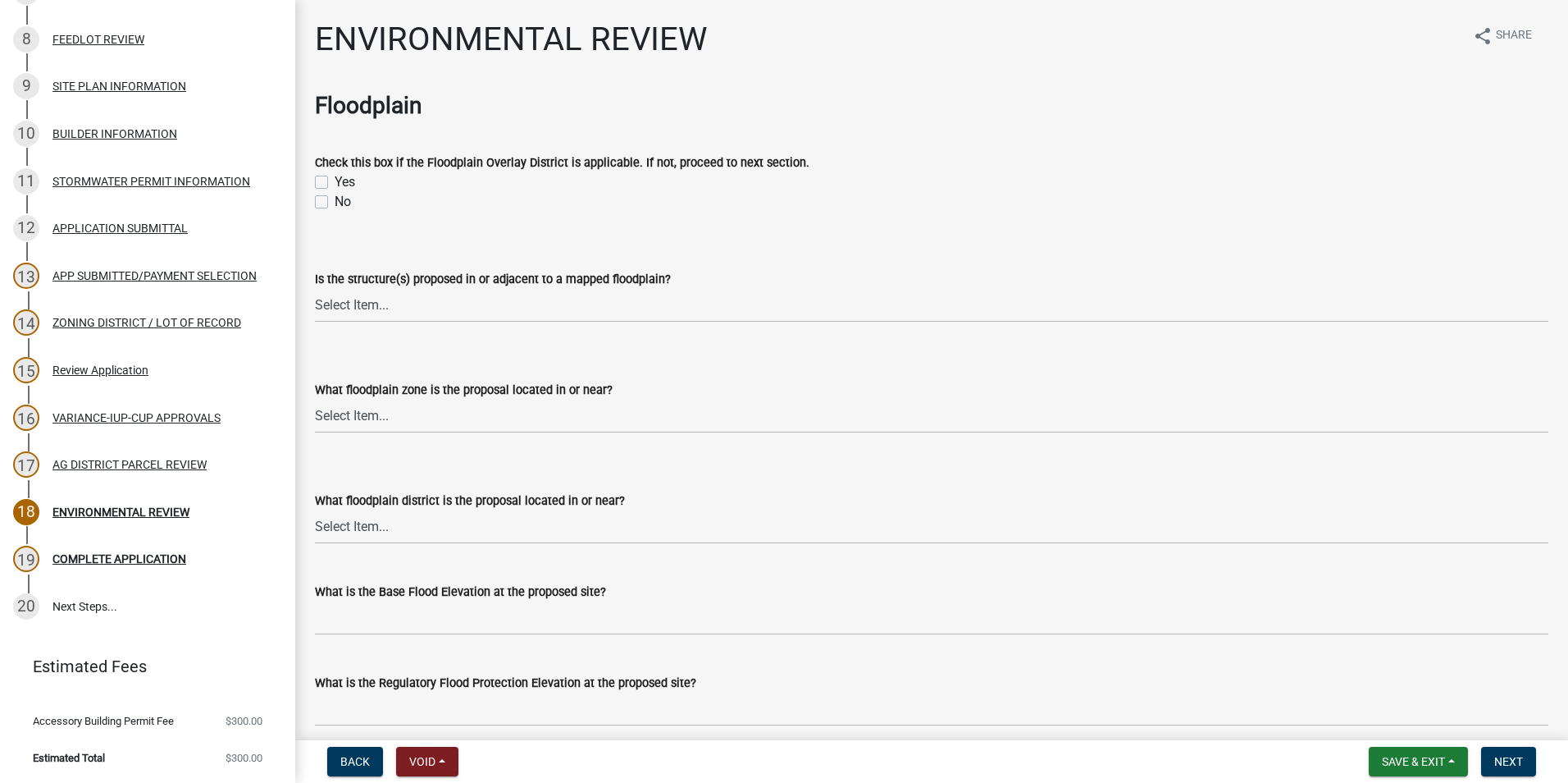
click at [335, 201] on label "No" at bounding box center [342, 202] width 16 height 20
click at [335, 201] on input "No" at bounding box center [340, 197] width 10 height 10
checkbox input "true"
checkbox input "false"
checkbox input "true"
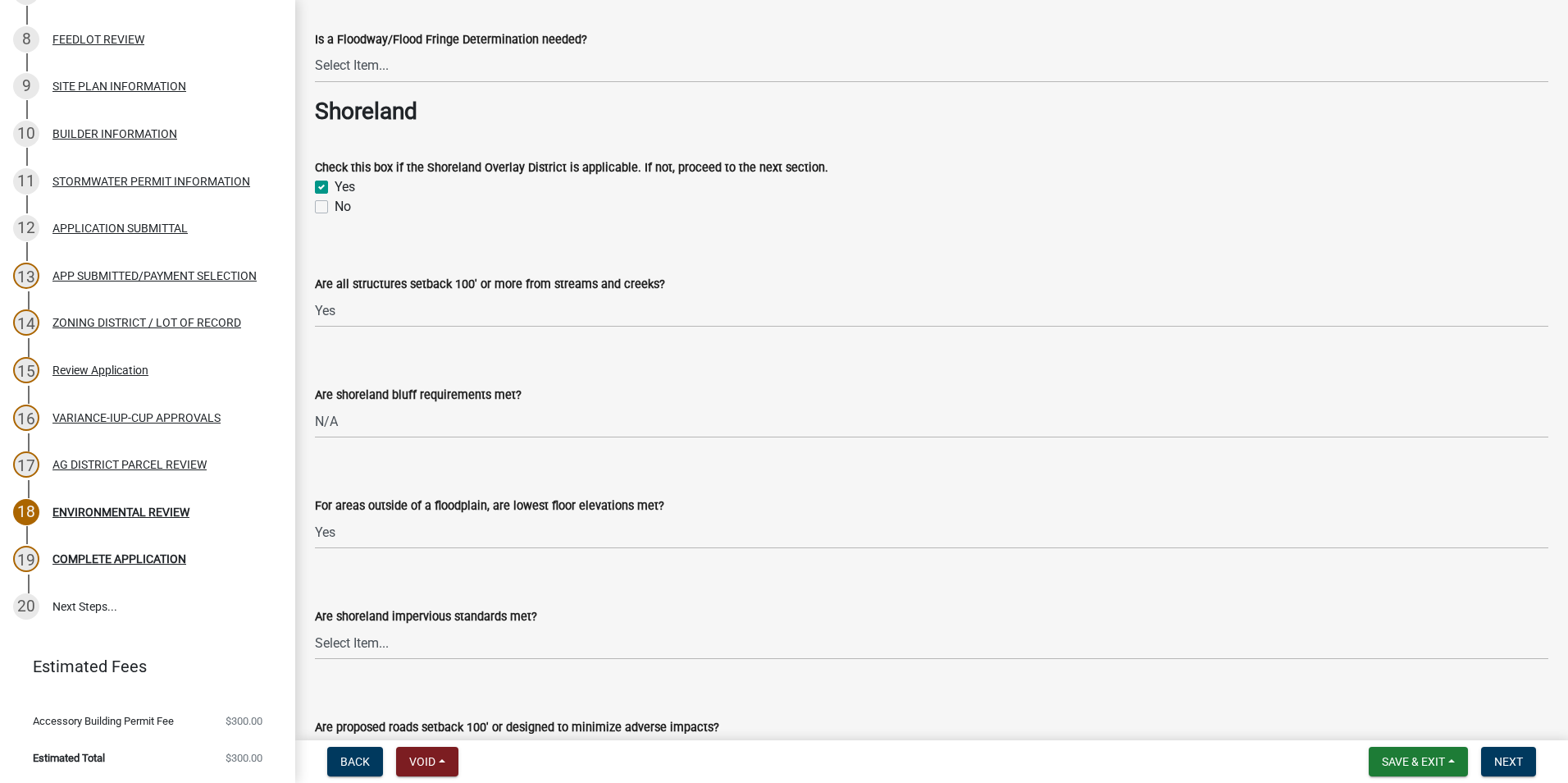
scroll to position [1148, 0]
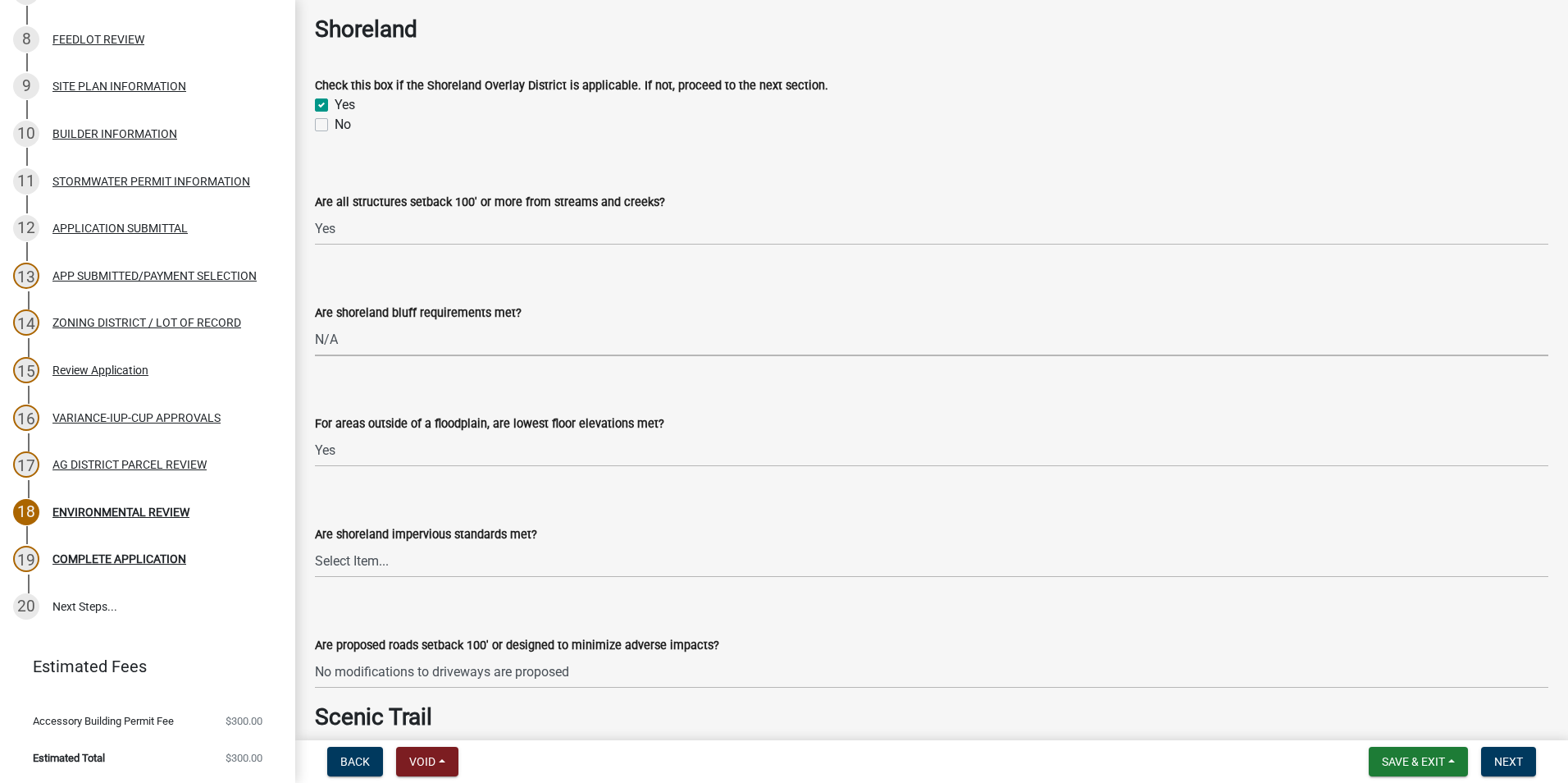
click at [375, 343] on select "Select Item... Yes No N/A" at bounding box center [931, 339] width 1233 height 33
click at [315, 323] on select "Select Item... Yes No N/A" at bounding box center [931, 339] width 1233 height 33
select select "b447d638-3554-4b1c-bd63-2f8a11e1059d"
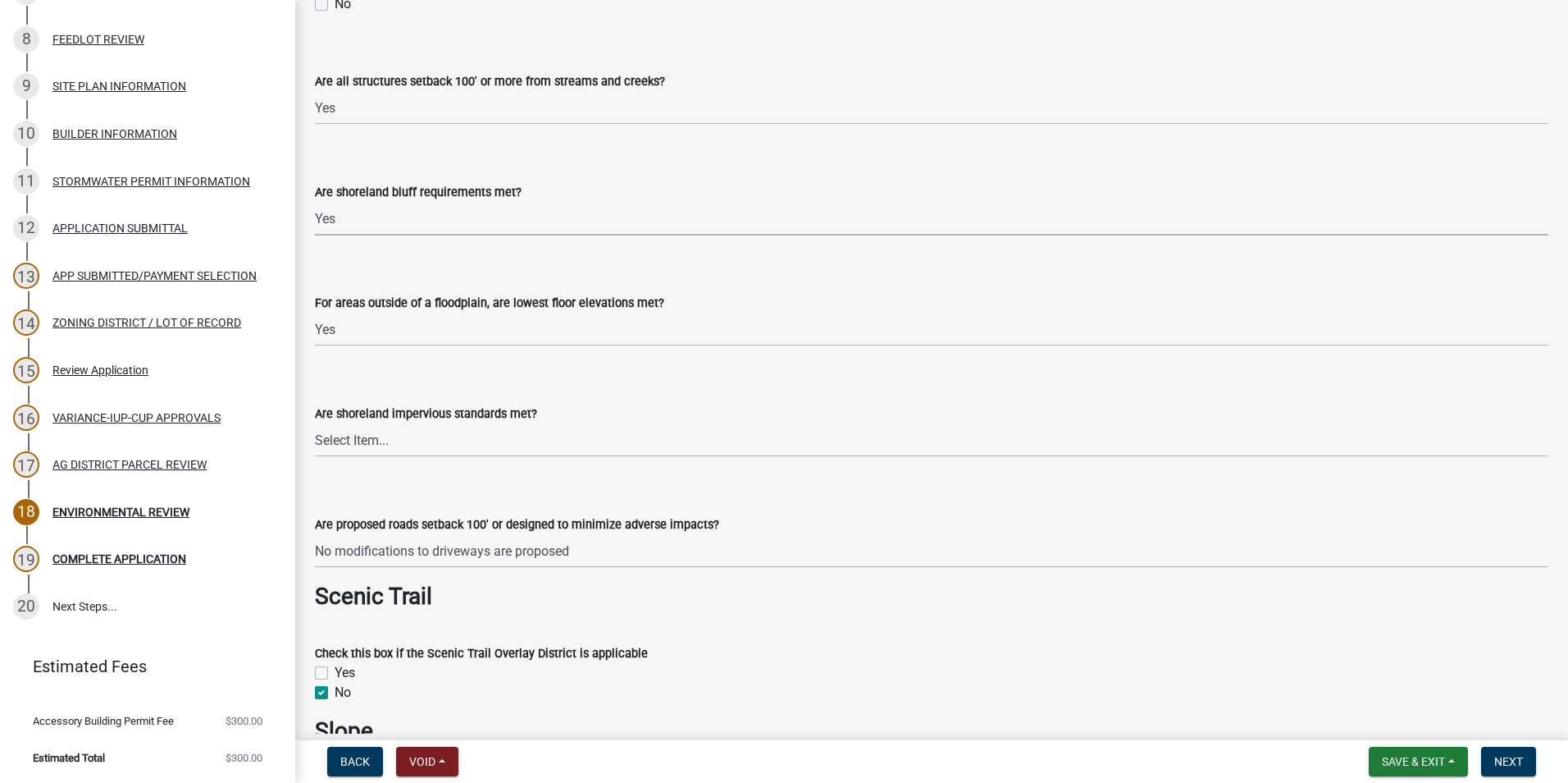
scroll to position [1313, 0]
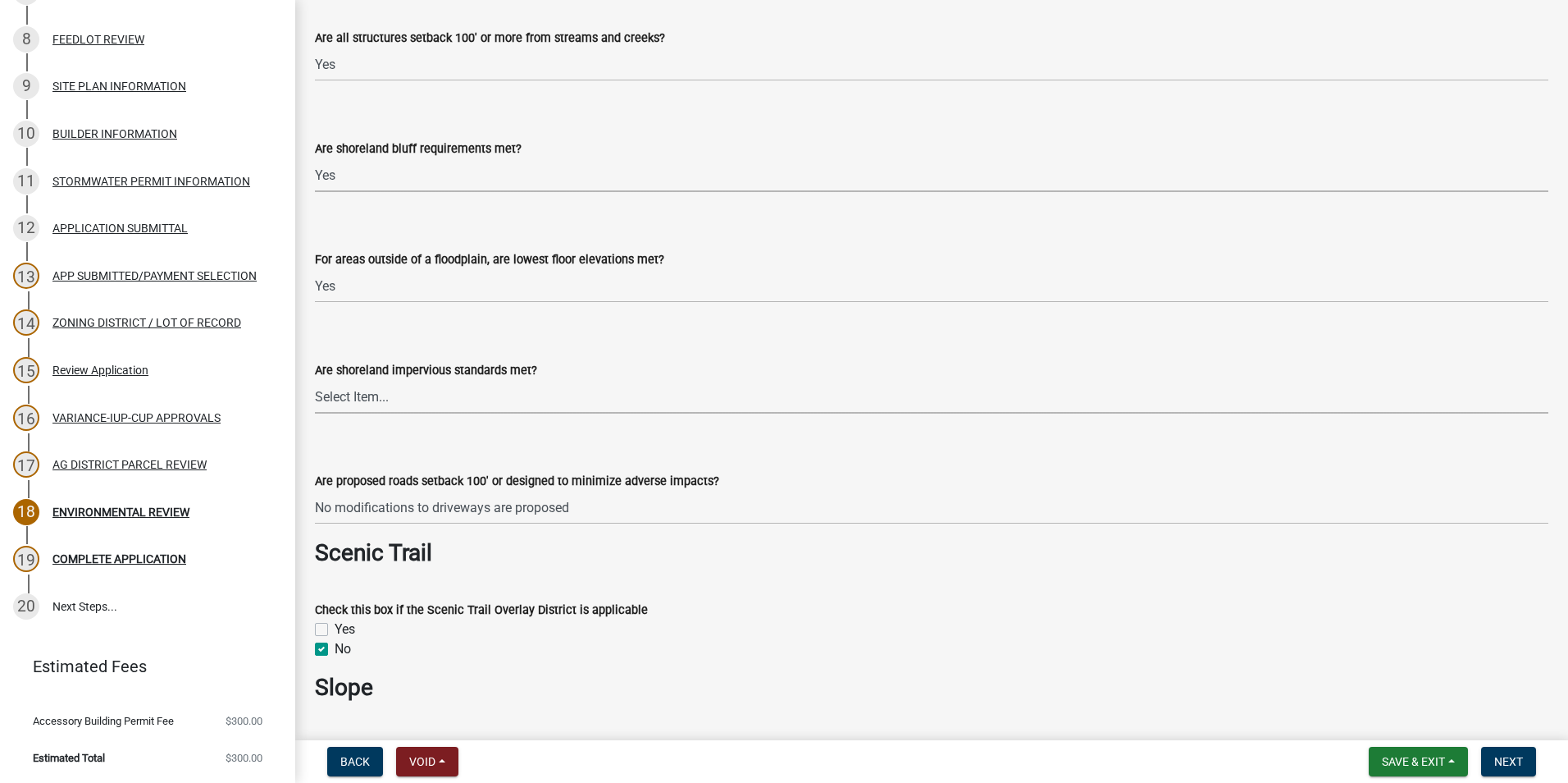
click at [502, 400] on select "Select Item... Yes No" at bounding box center [931, 396] width 1233 height 33
click at [315, 380] on select "Select Item... Yes No" at bounding box center [931, 396] width 1233 height 33
select select "209d5a7c-fc04-460f-9e53-7d7e4ca27463"
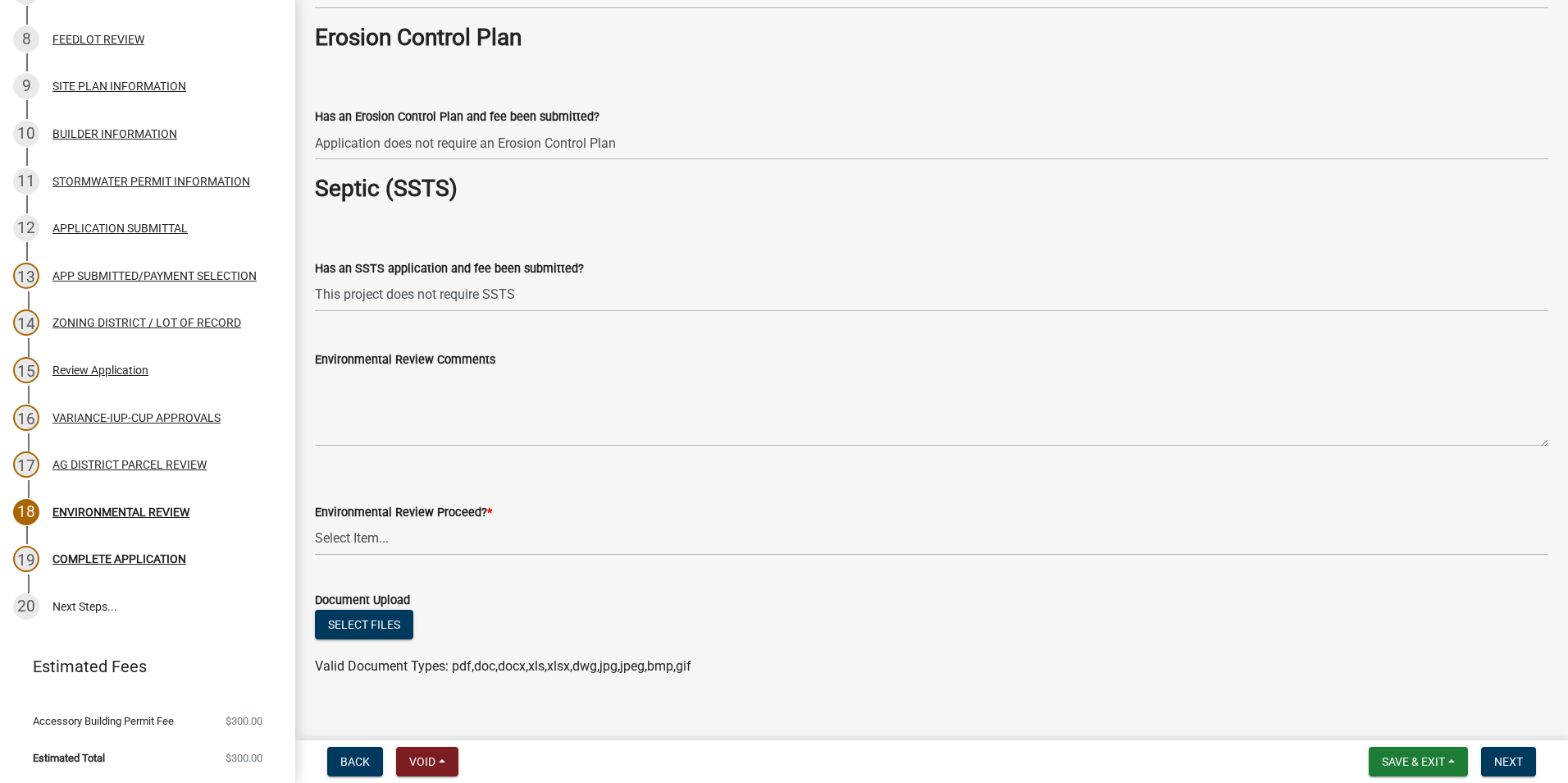
scroll to position [2672, 0]
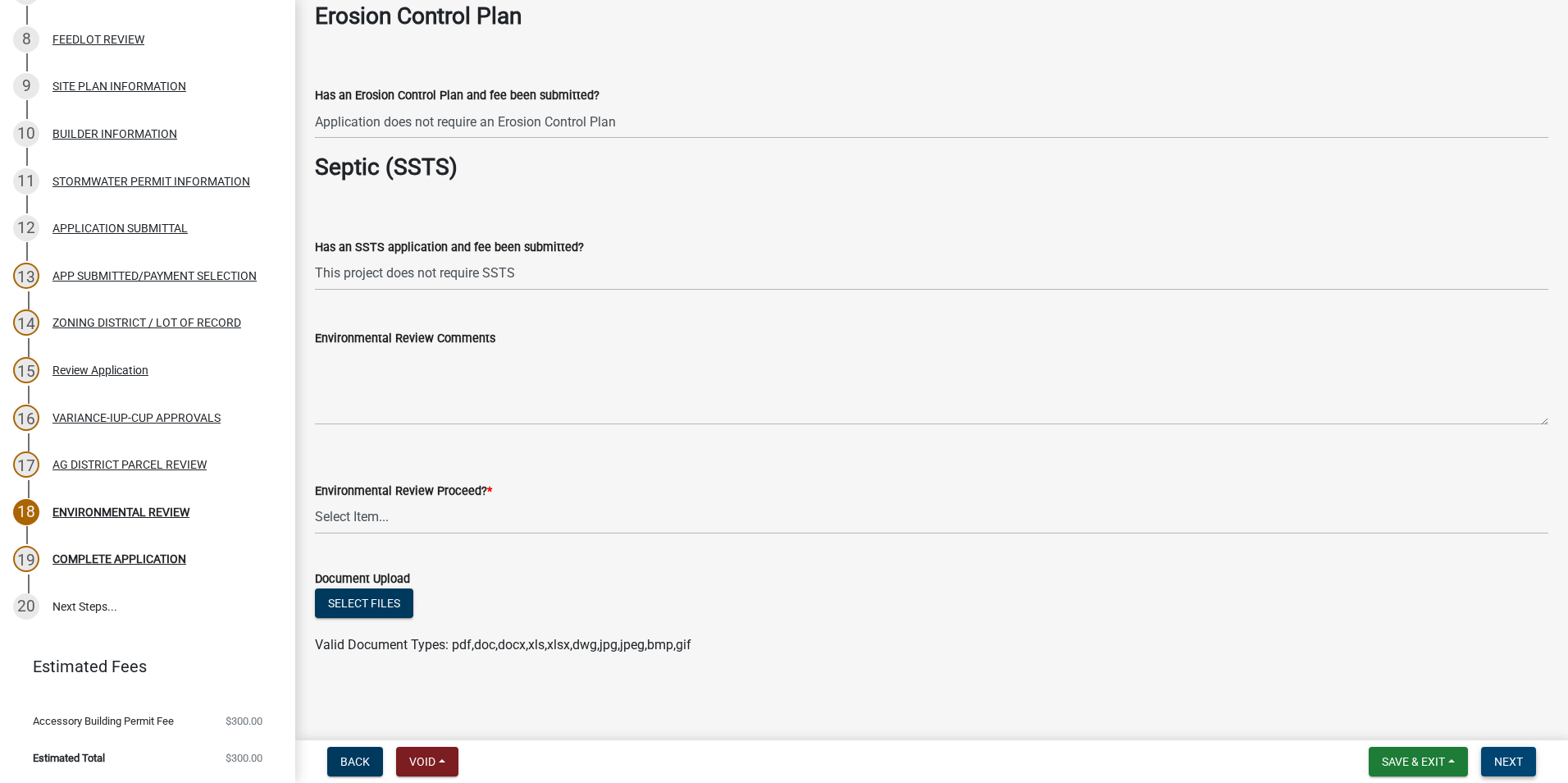
click at [1511, 763] on span "Next" at bounding box center [1509, 761] width 29 height 13
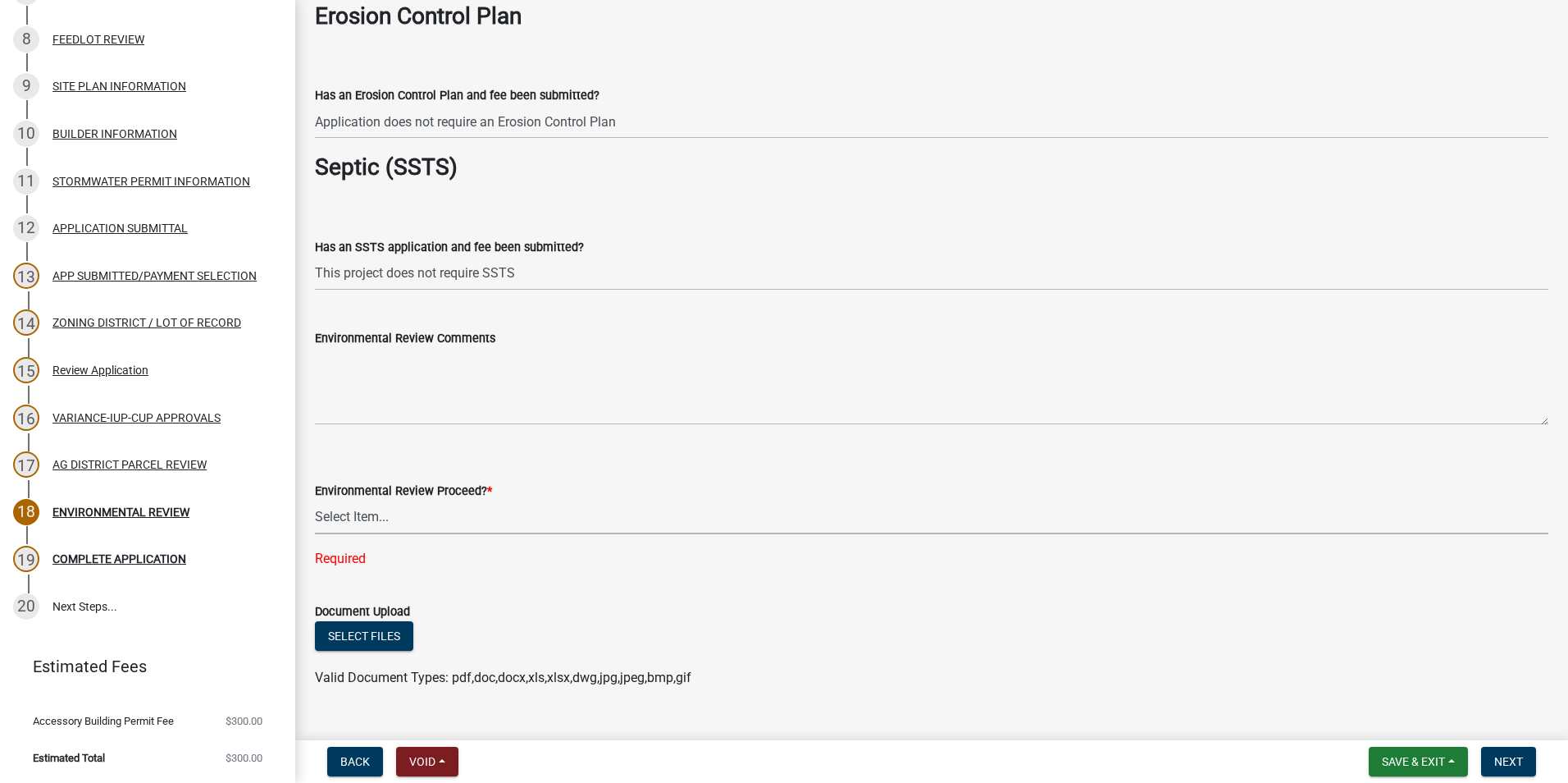
click at [353, 516] on select "Select Item... Proceed with review Deny permit at this time" at bounding box center [931, 517] width 1233 height 33
click at [315, 500] on select "Select Item... Proceed with review Deny permit at this time" at bounding box center [931, 517] width 1233 height 33
select select "c55ed237-4e75-4d9e-9e6e-534c544ae652"
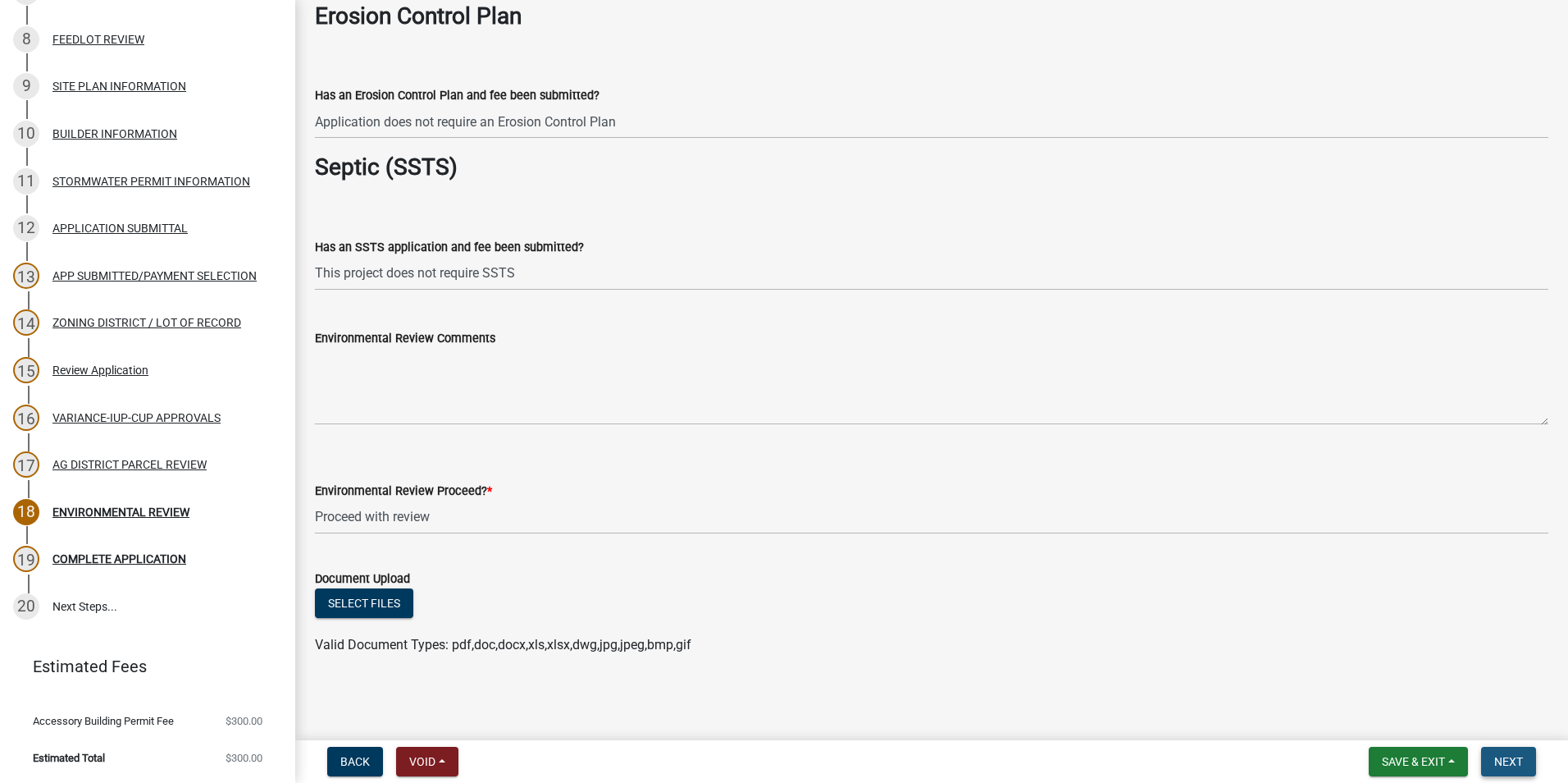
click at [1511, 757] on span "Next" at bounding box center [1509, 761] width 29 height 13
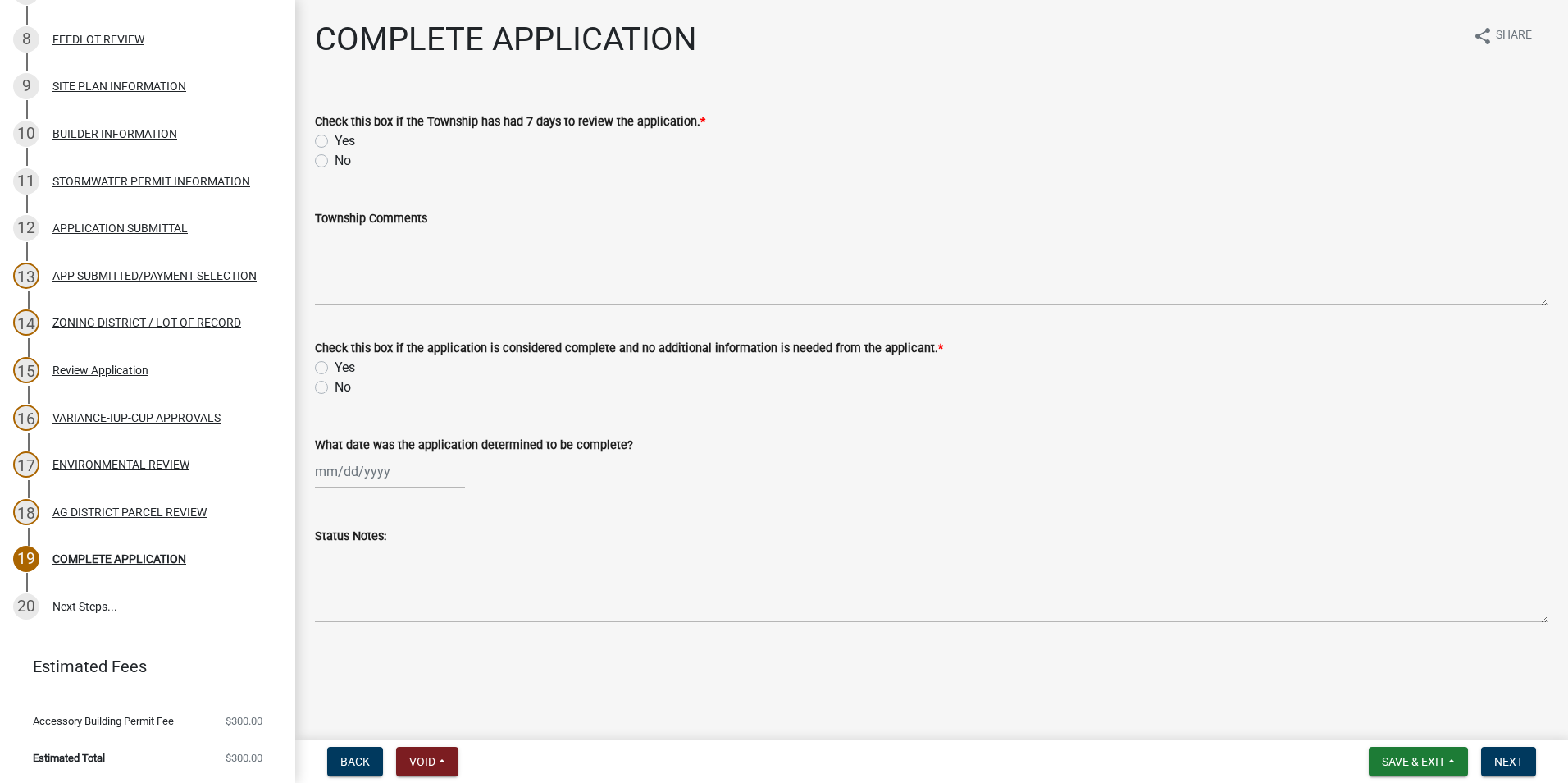
click at [335, 137] on label "Yes" at bounding box center [345, 141] width 20 height 20
click at [335, 137] on input "Yes" at bounding box center [340, 137] width 10 height 10
radio input "true"
click at [335, 368] on label "Yes" at bounding box center [345, 367] width 20 height 20
click at [335, 368] on input "Yes" at bounding box center [340, 363] width 10 height 10
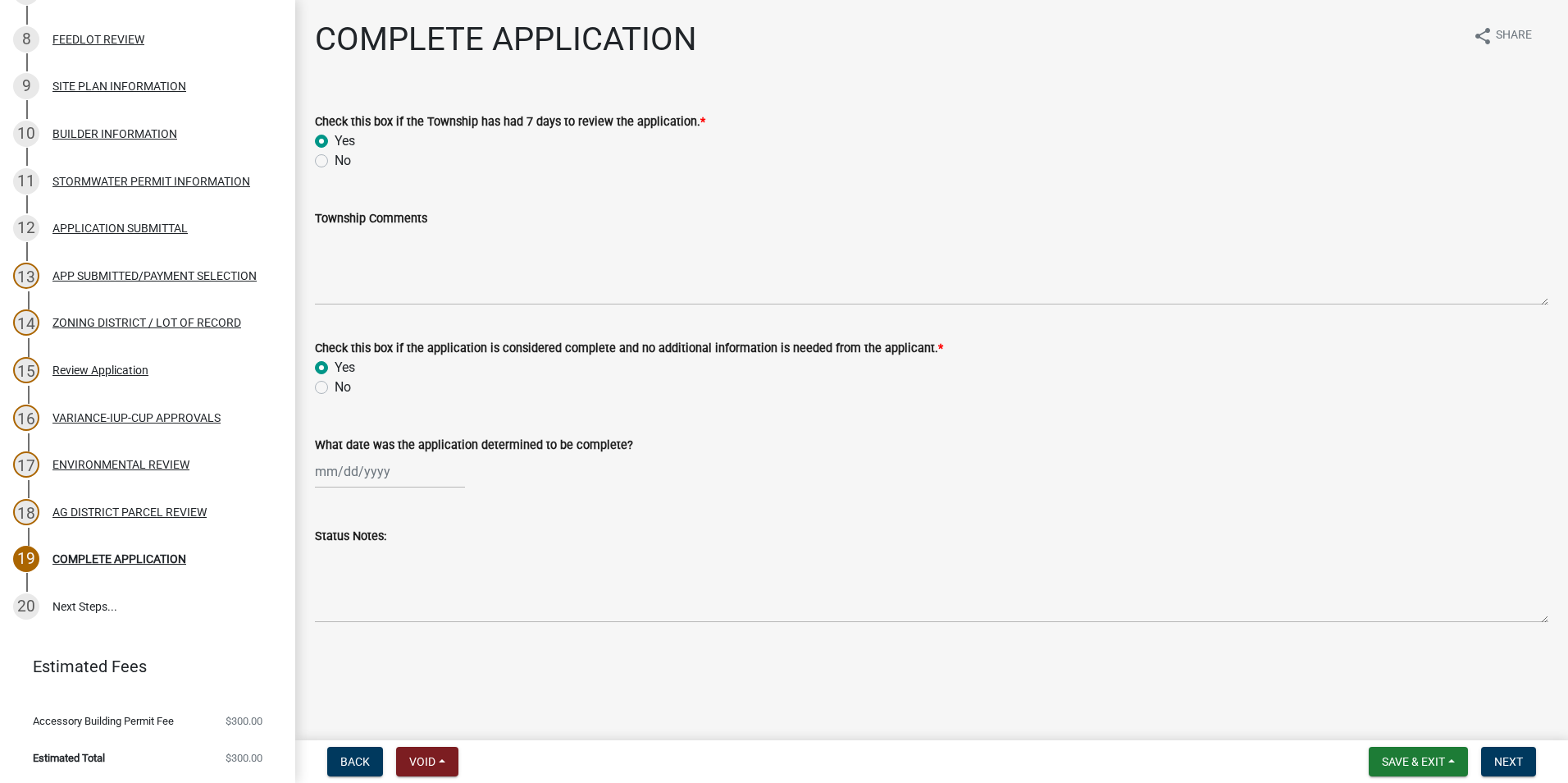
radio input "true"
select select "9"
select select "2025"
drag, startPoint x: 337, startPoint y: 475, endPoint x: 412, endPoint y: 465, distance: 75.7
click at [339, 475] on div "[PERSON_NAME] Feb Mar Apr [PERSON_NAME][DATE] Oct Nov [DATE] 1526 1527 1528 152…" at bounding box center [390, 470] width 150 height 33
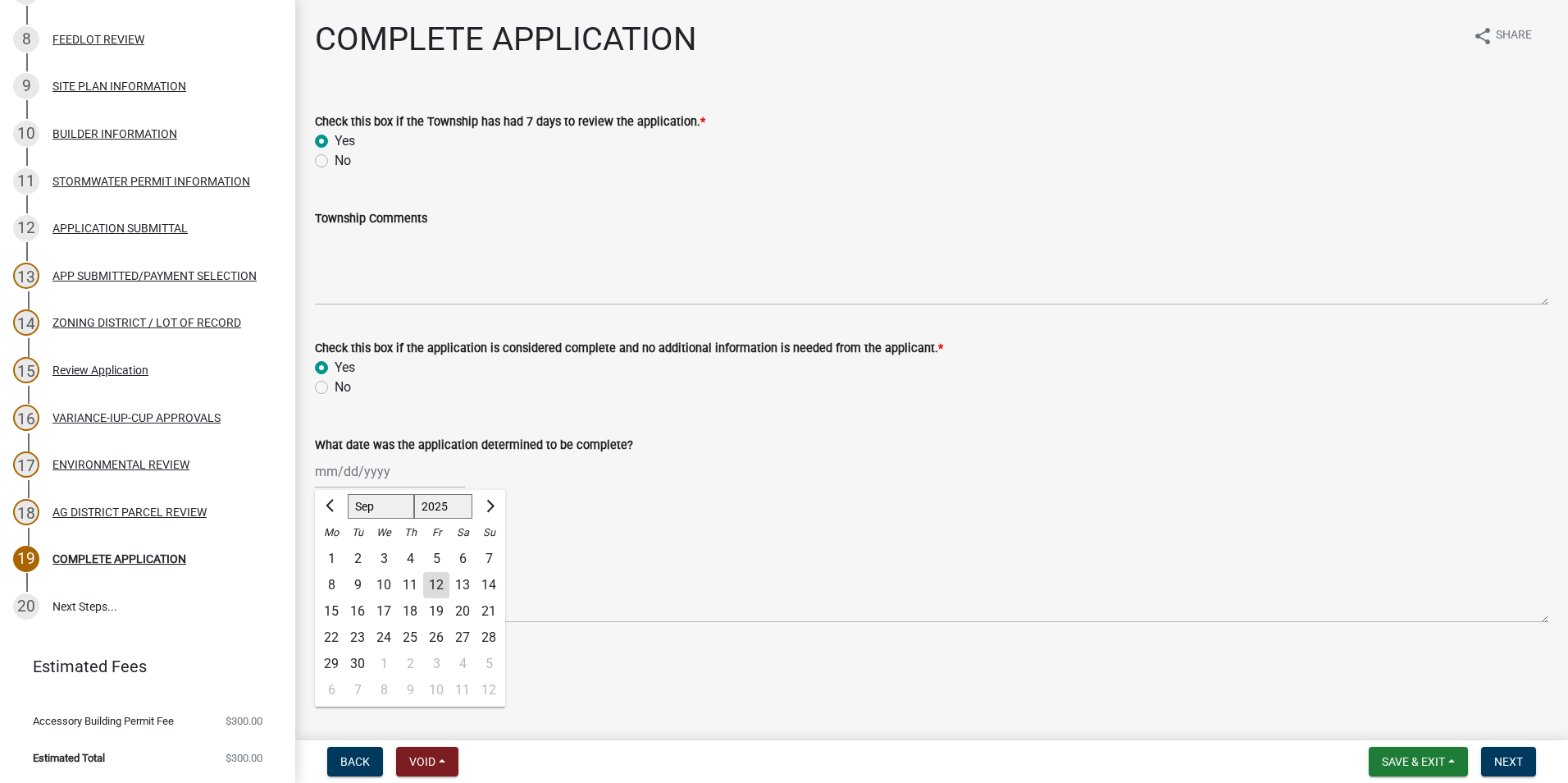
click at [436, 587] on div "12" at bounding box center [436, 585] width 26 height 26
type input "[DATE]"
click at [1506, 752] on button "Next" at bounding box center [1508, 761] width 55 height 30
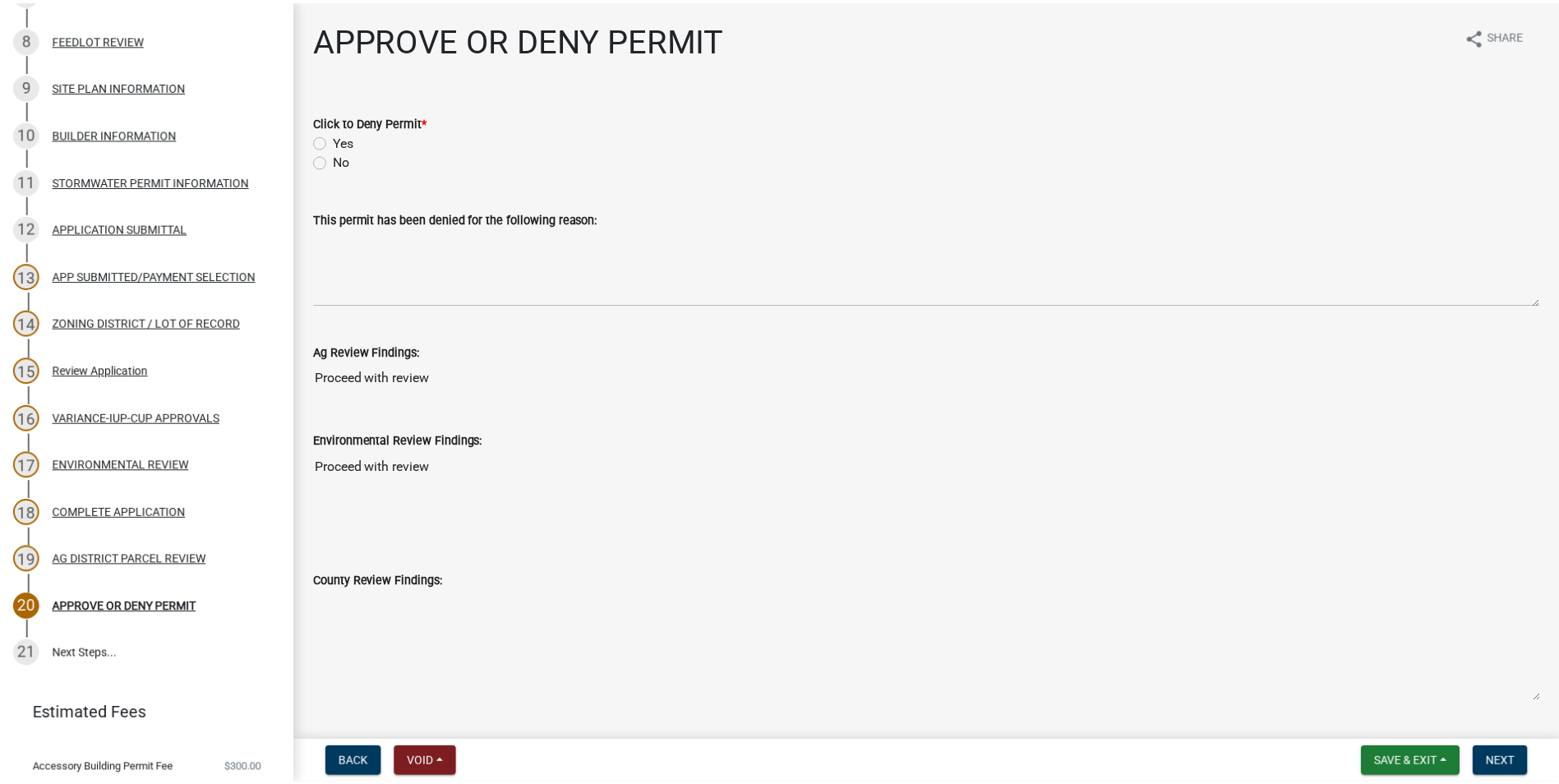
scroll to position [595, 0]
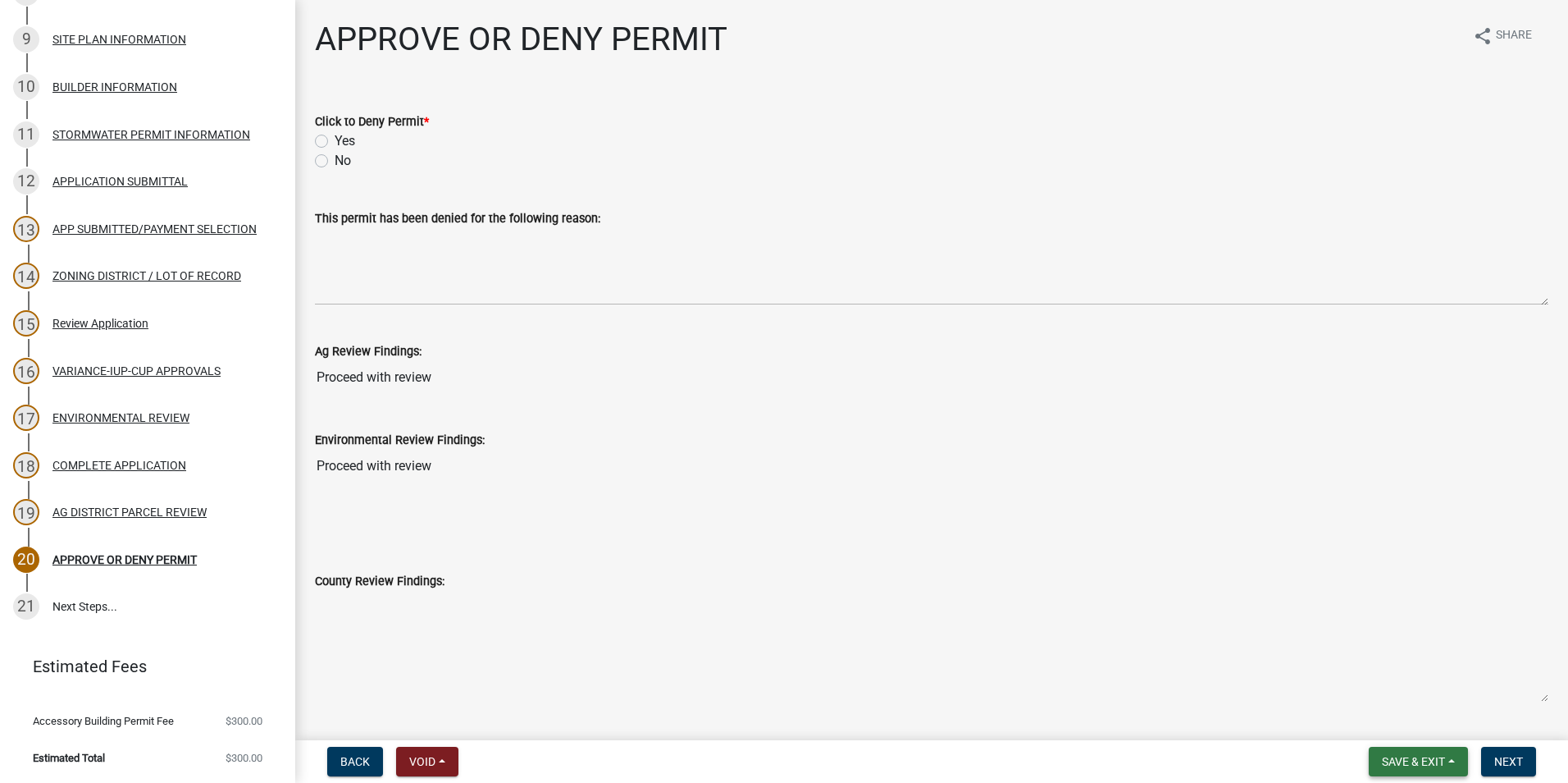
click at [1416, 766] on span "Save & Exit" at bounding box center [1414, 761] width 63 height 13
click at [1410, 725] on button "Save & Exit" at bounding box center [1402, 719] width 131 height 39
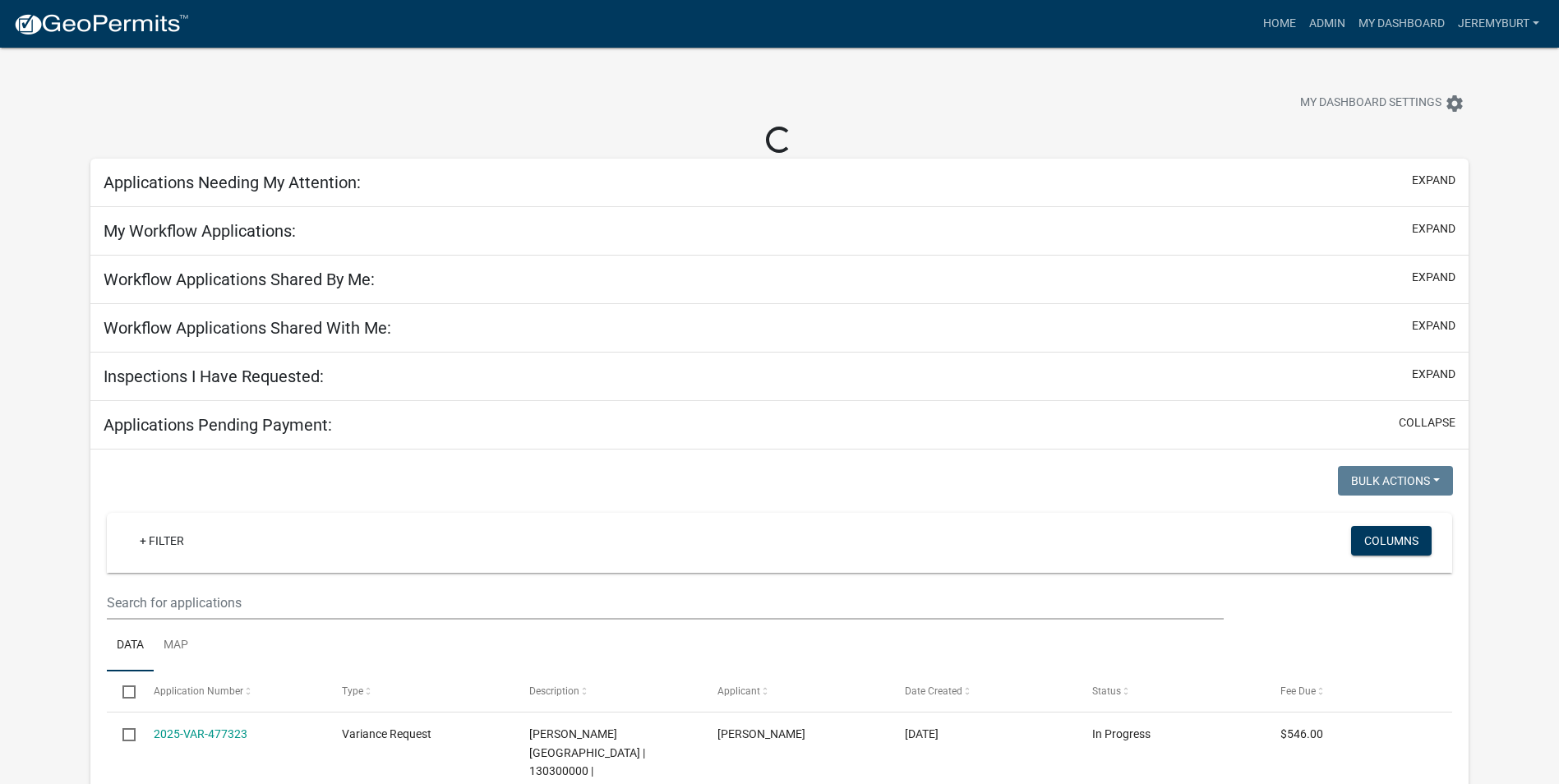
select select "2: 50"
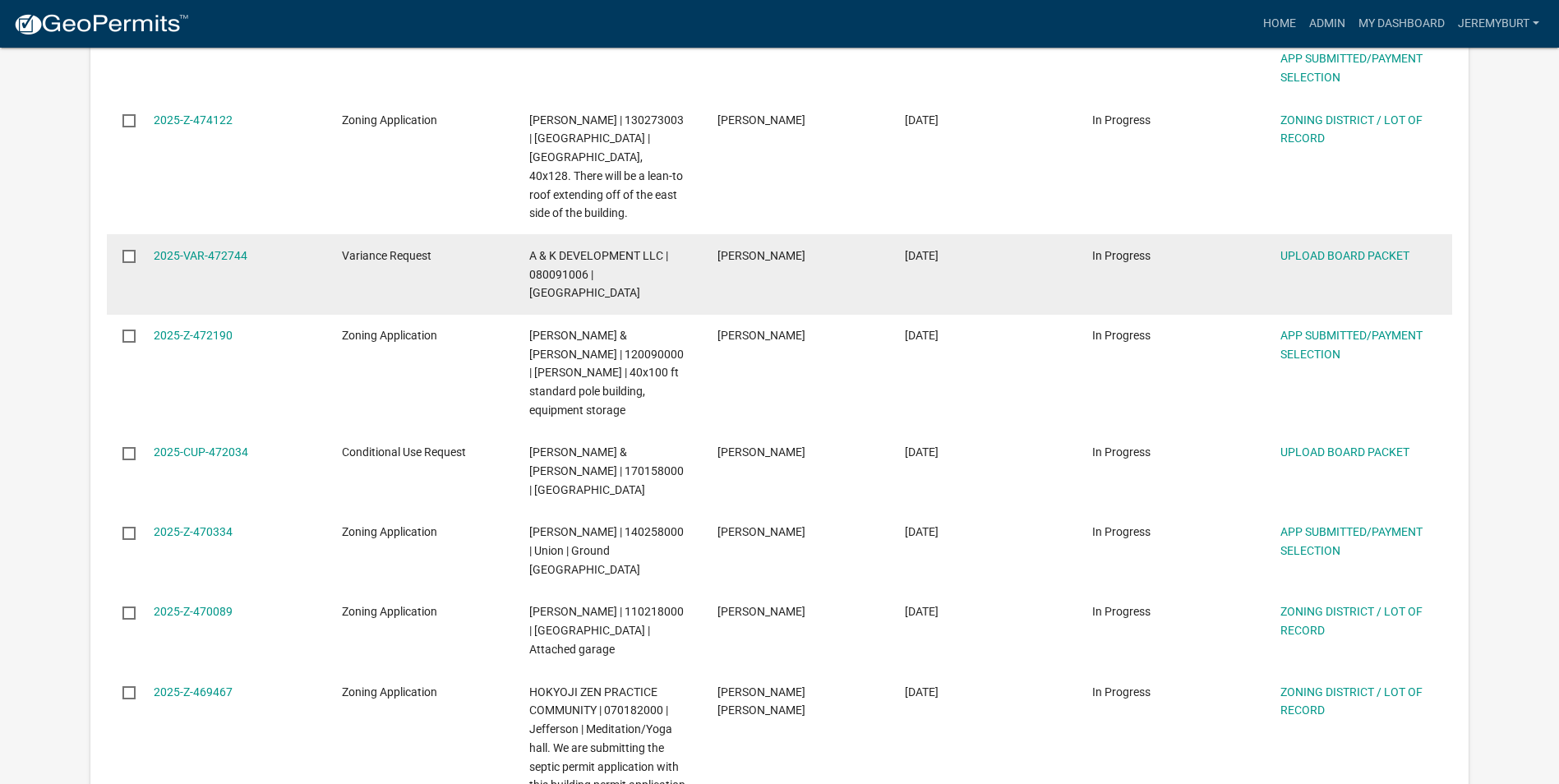
scroll to position [1889, 0]
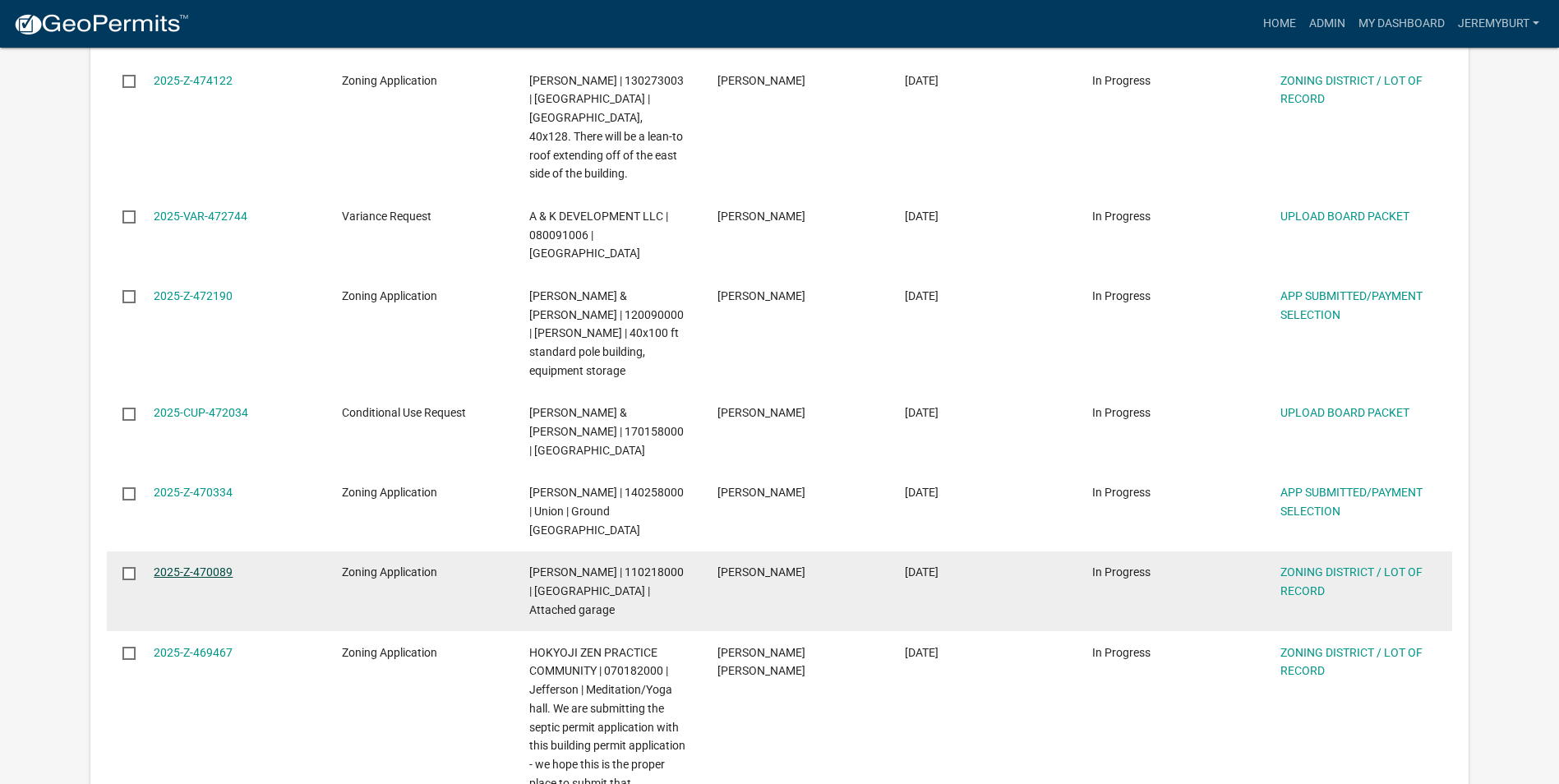
click at [194, 565] on link "2025-Z-470089" at bounding box center [193, 571] width 79 height 13
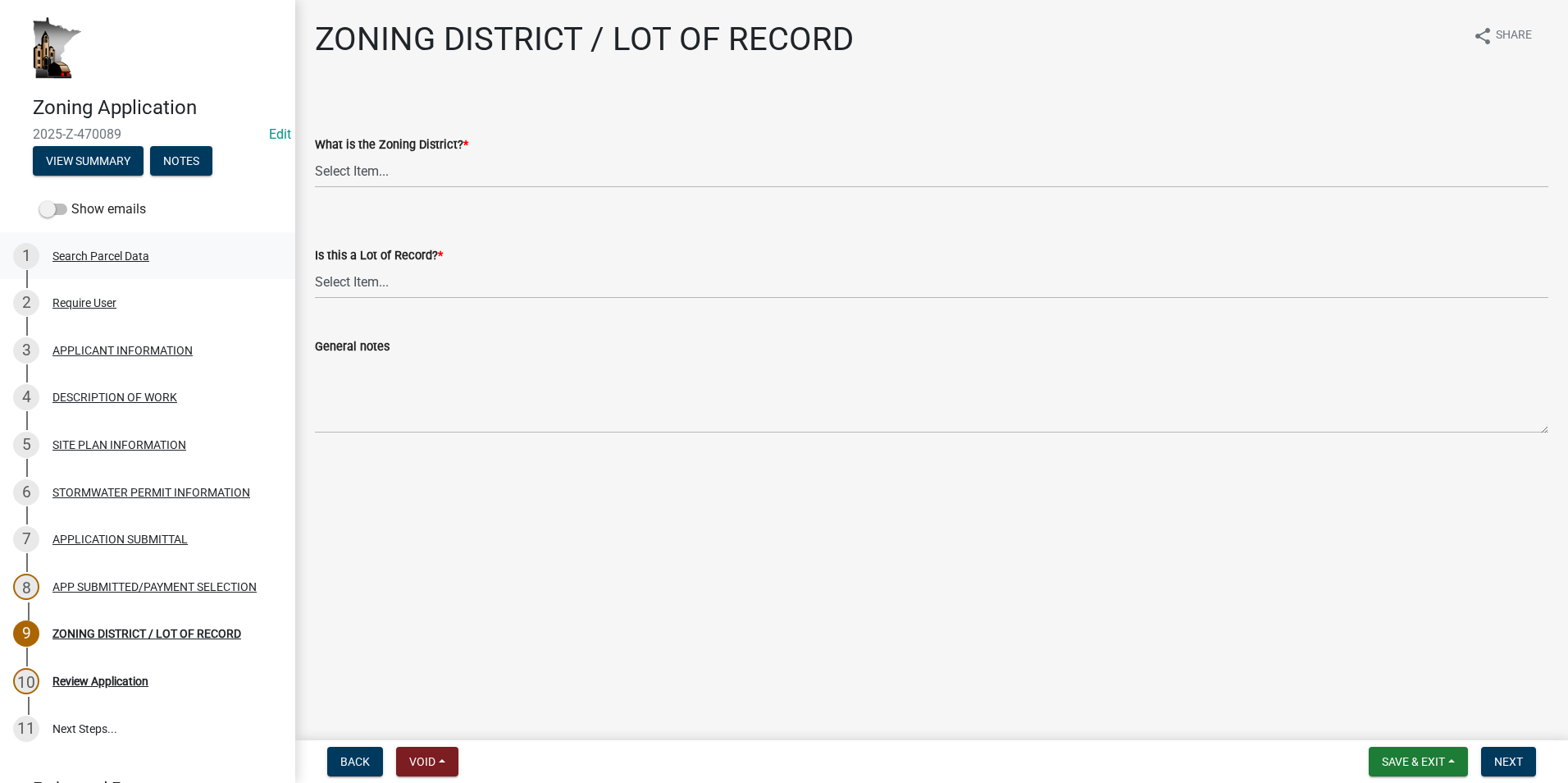
click at [85, 254] on div "Search Parcel Data" at bounding box center [101, 255] width 96 height 11
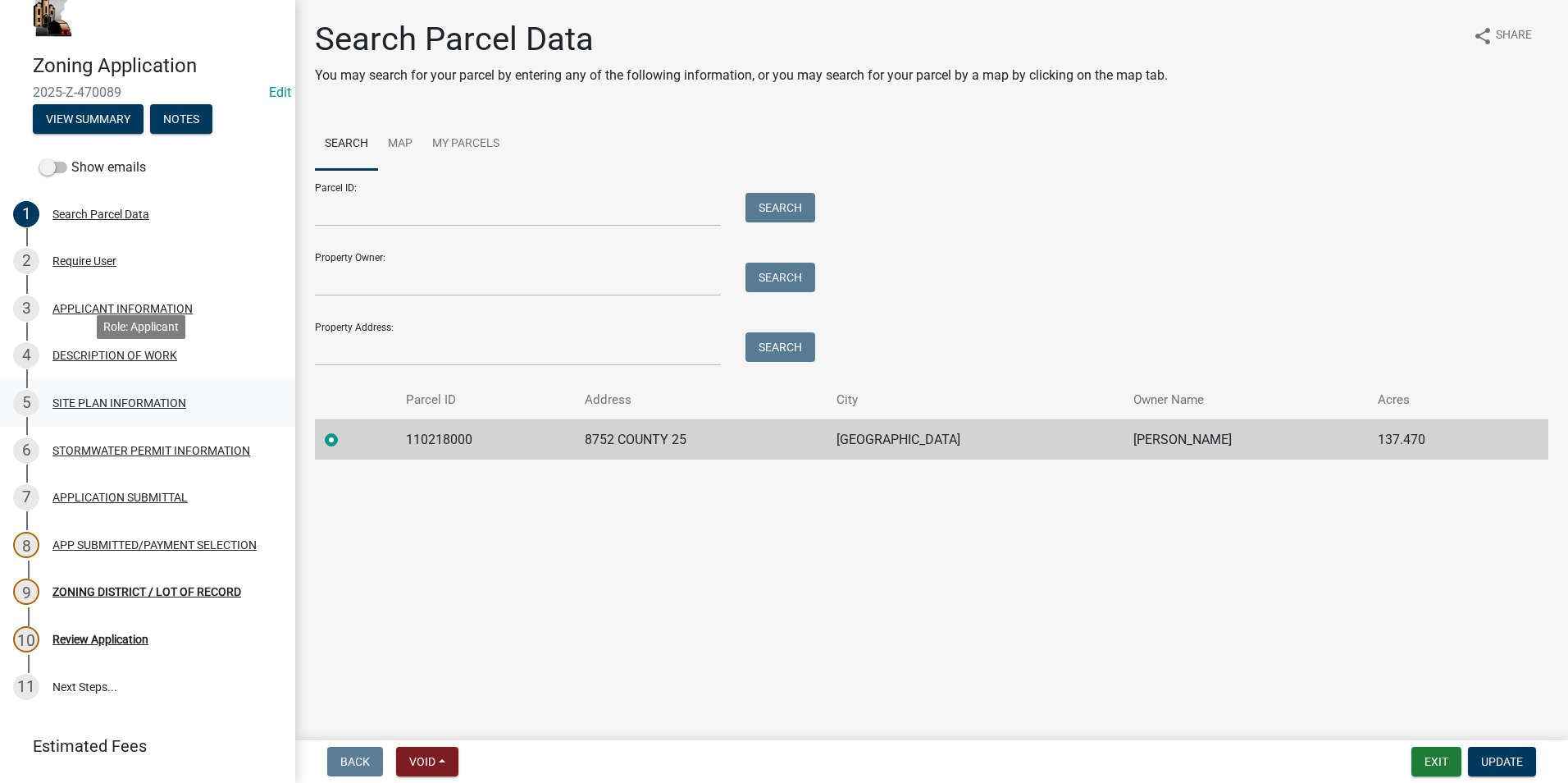
scroll to position [82, 0]
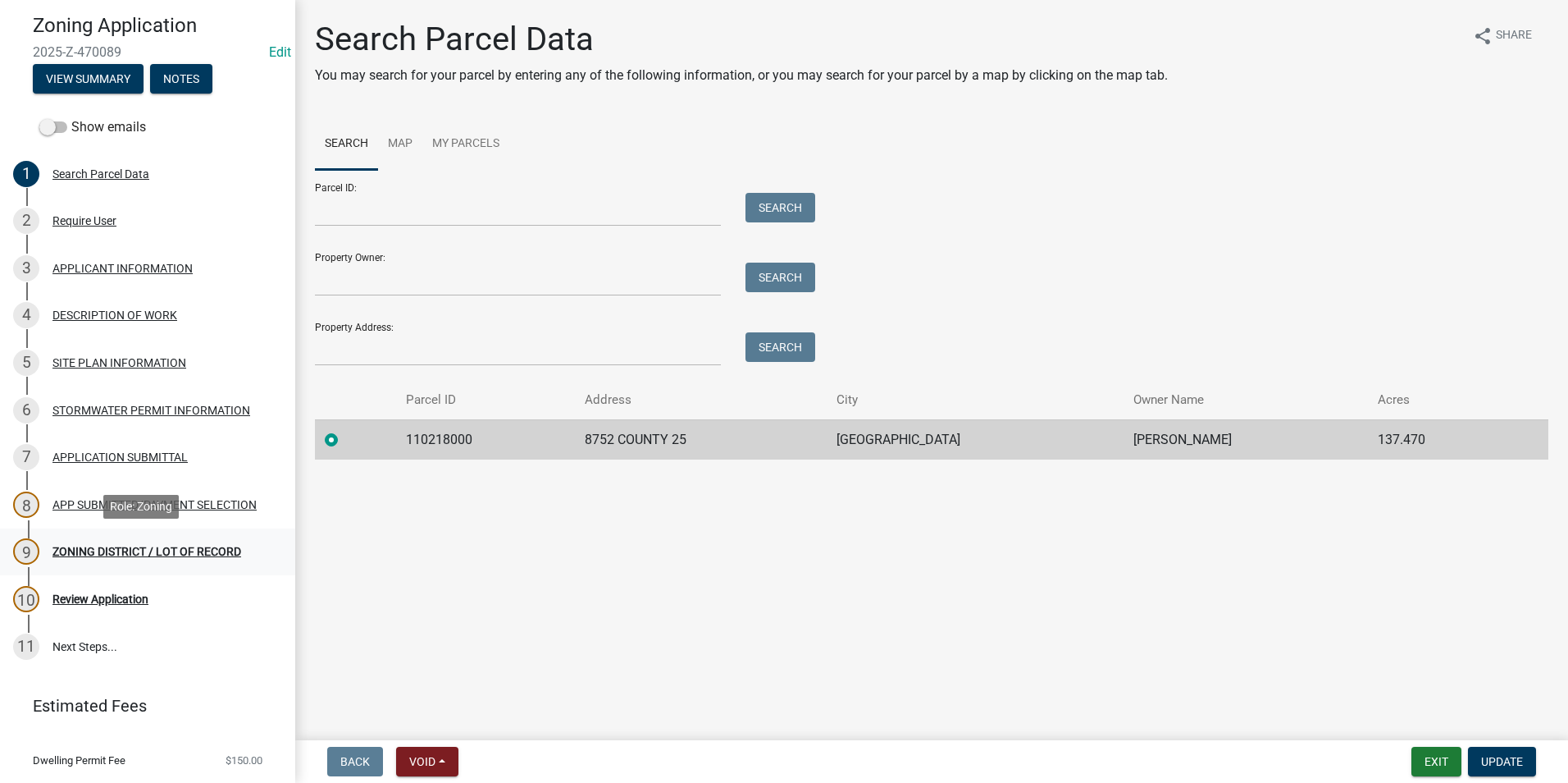
click at [179, 553] on div "ZONING DISTRICT / LOT OF RECORD" at bounding box center [147, 551] width 189 height 11
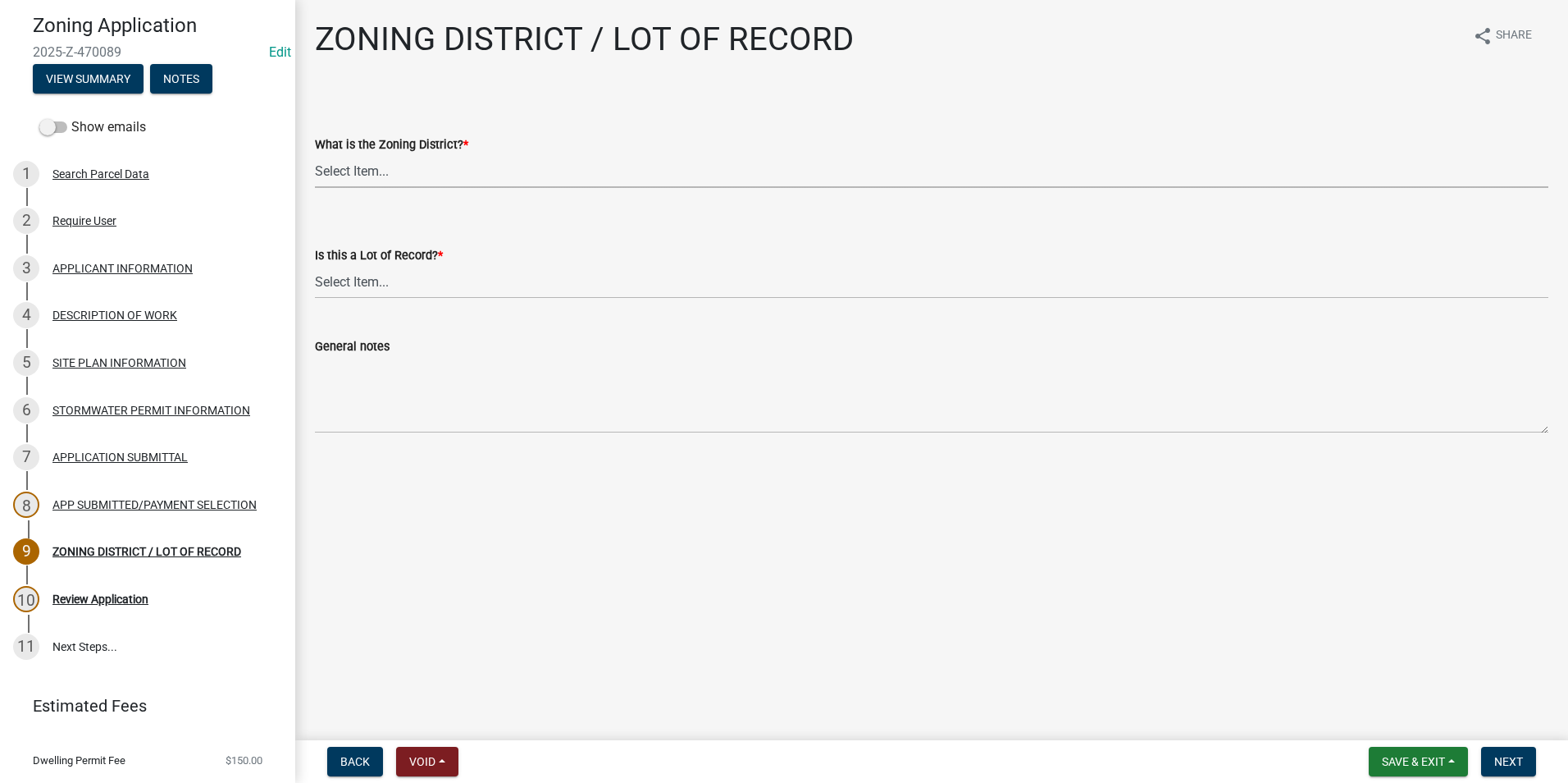
click at [373, 170] on select "Select Item... Agricultural Residential Other" at bounding box center [931, 171] width 1233 height 33
click at [315, 155] on select "Select Item... Agricultural Residential Other" at bounding box center [931, 171] width 1233 height 33
select select "4e40cecd-d56d-4d3a-a779-2c11c403f329"
click at [381, 282] on select "Select Item... Yes No, or cannot be determined" at bounding box center [931, 281] width 1233 height 33
click at [315, 265] on select "Select Item... Yes No, or cannot be determined" at bounding box center [931, 281] width 1233 height 33
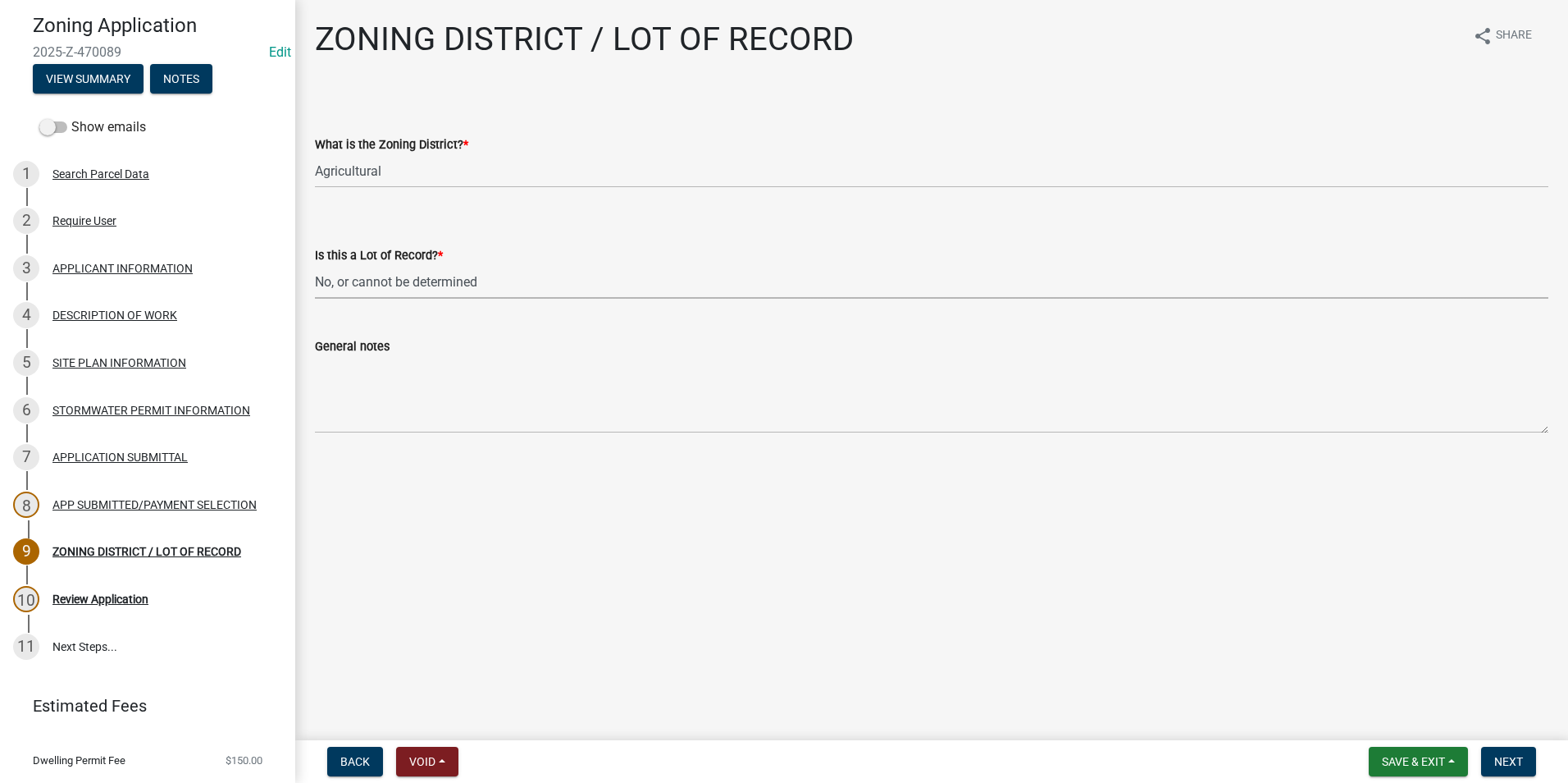
select select "8fe8ed3e-c0e1-408b-96fc-f68303b4ae81"
click at [1514, 765] on span "Next" at bounding box center [1509, 761] width 29 height 13
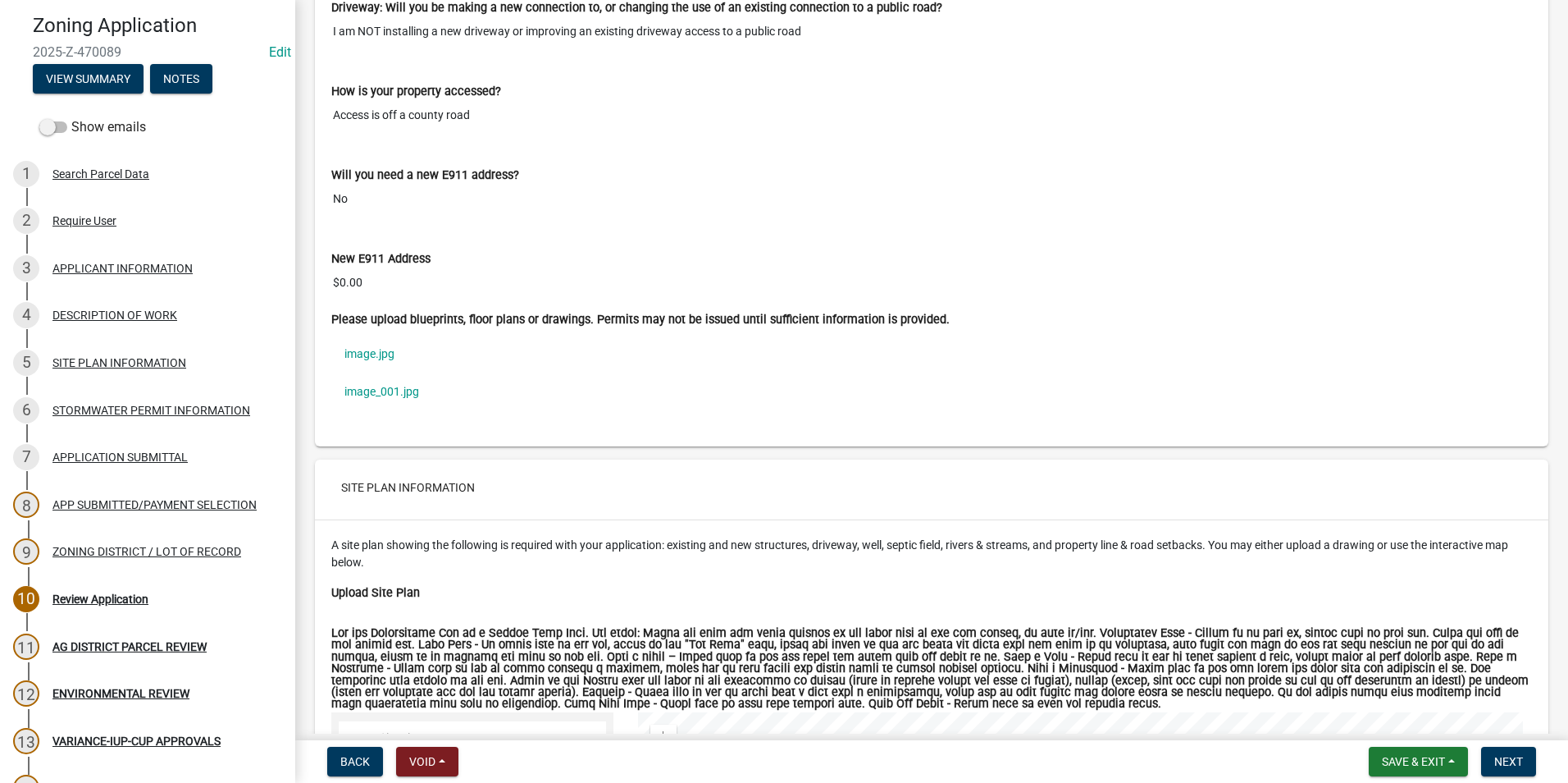
scroll to position [3446, 0]
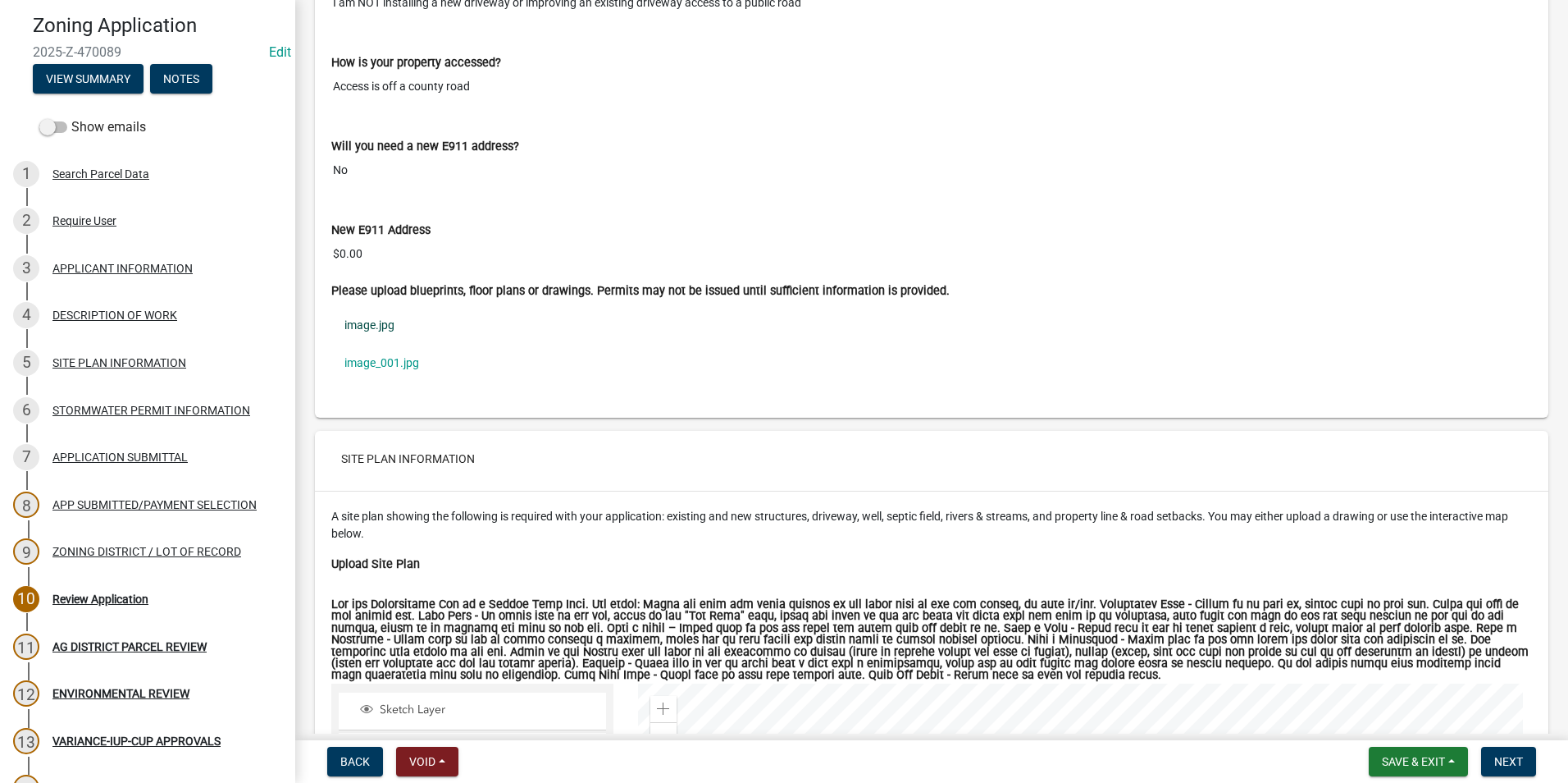
click at [381, 324] on link "image.jpg" at bounding box center [931, 324] width 1201 height 38
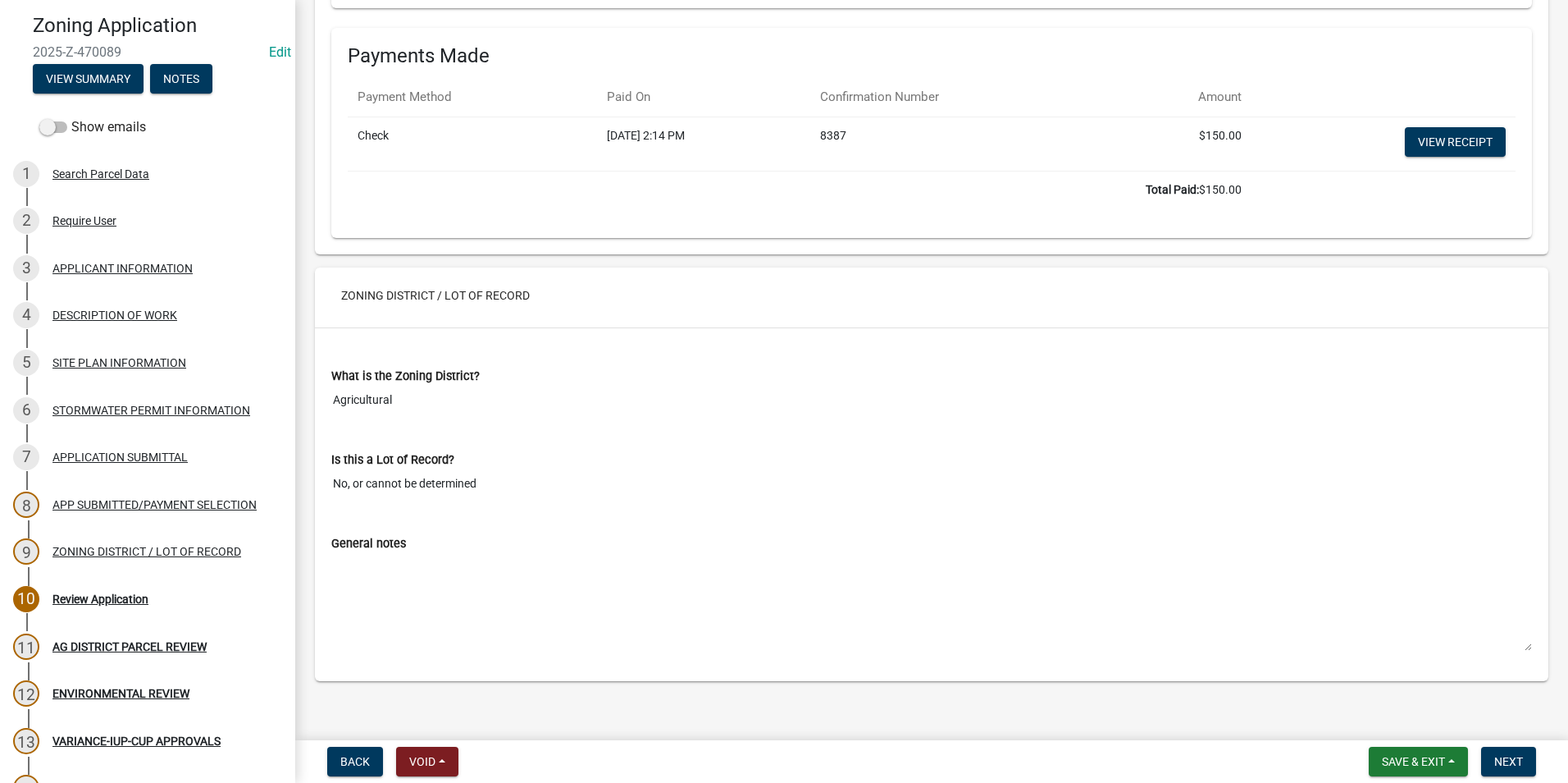
scroll to position [6427, 0]
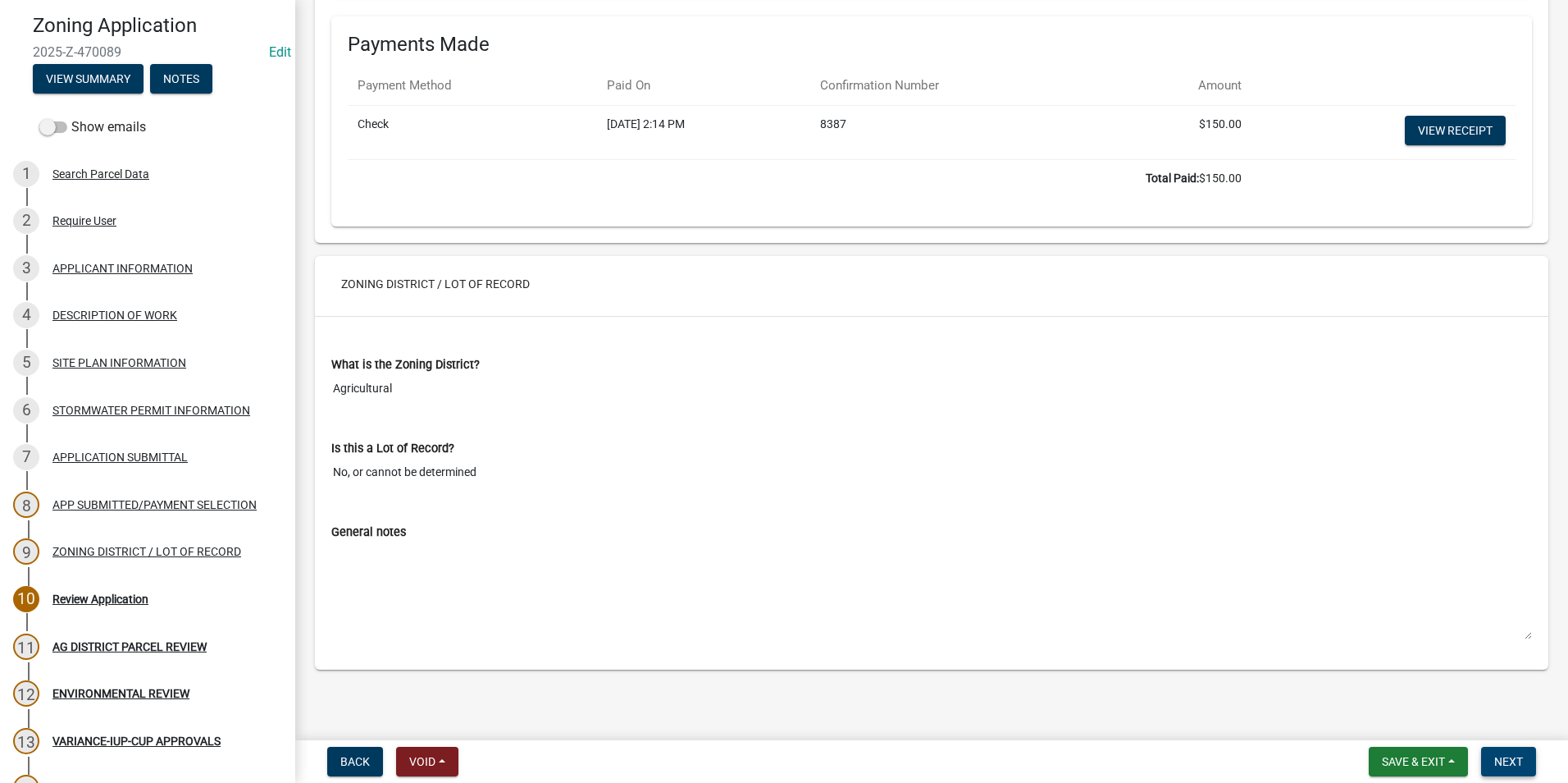
click at [1498, 763] on span "Next" at bounding box center [1509, 761] width 29 height 13
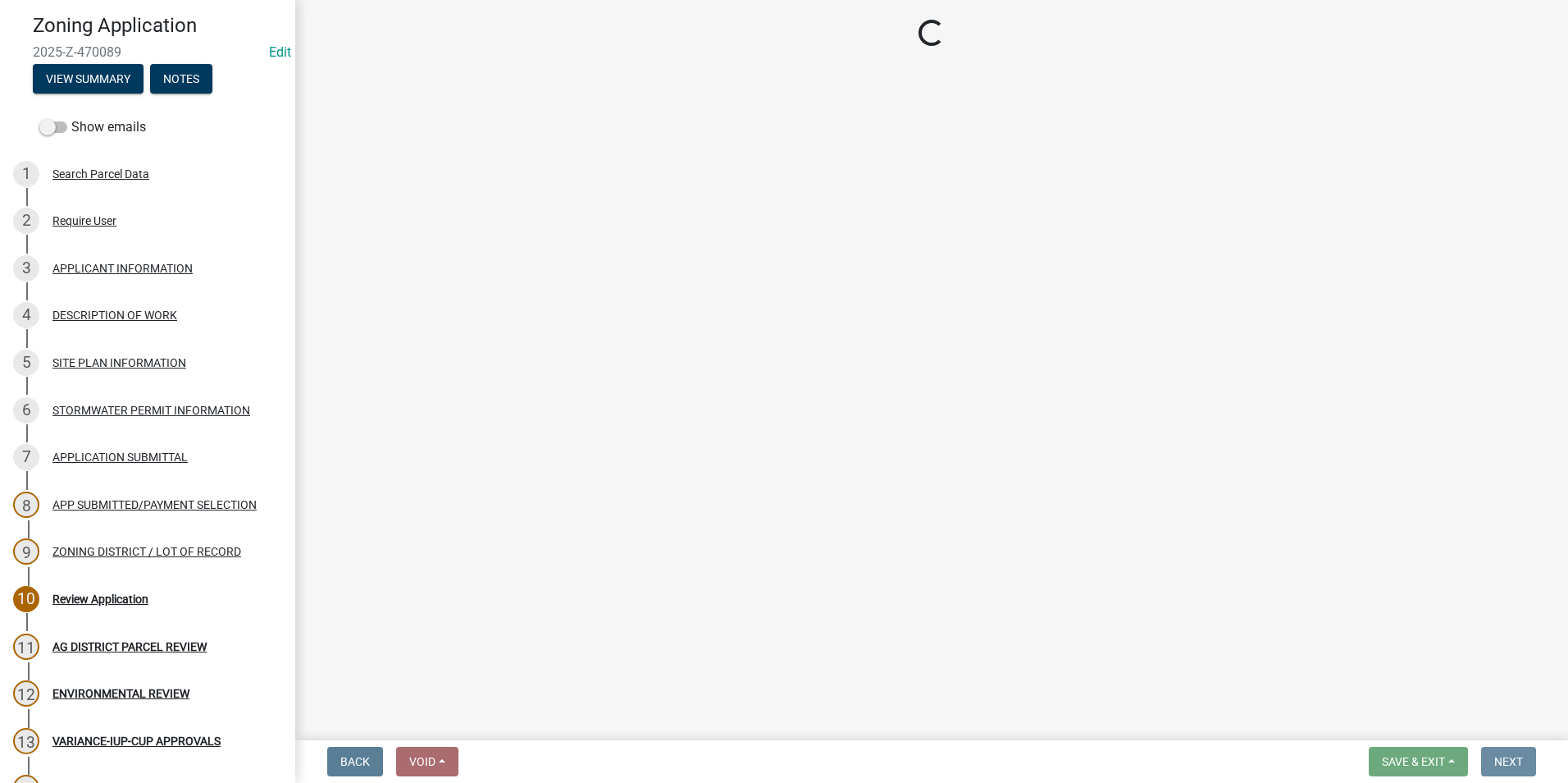
scroll to position [0, 0]
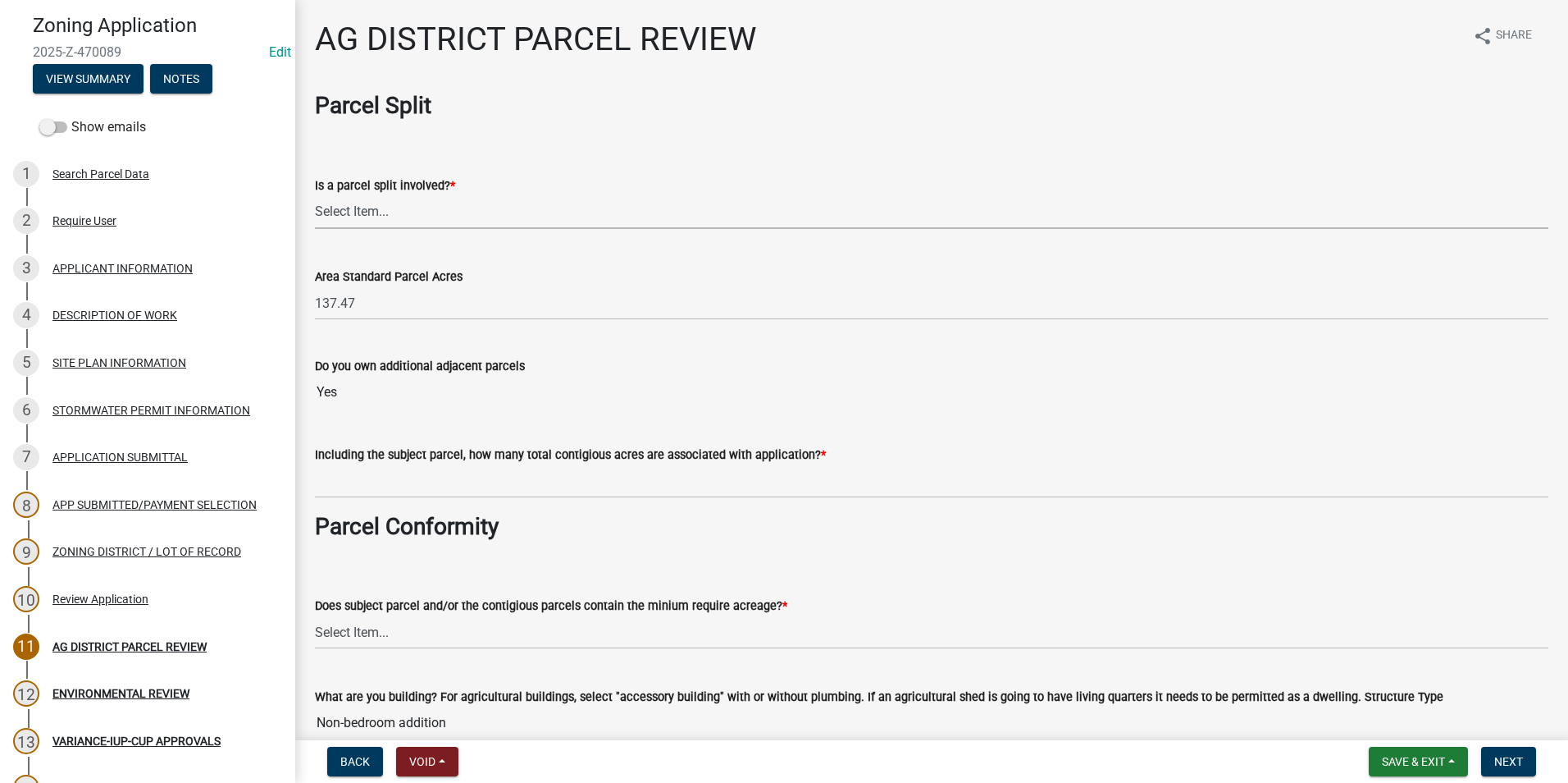
click at [379, 210] on select "Select Item... Yes No" at bounding box center [931, 212] width 1233 height 33
click at [315, 196] on select "Select Item... Yes No" at bounding box center [931, 212] width 1233 height 33
select select "fe23c68f-3976-40fb-92de-7ec6f88d0010"
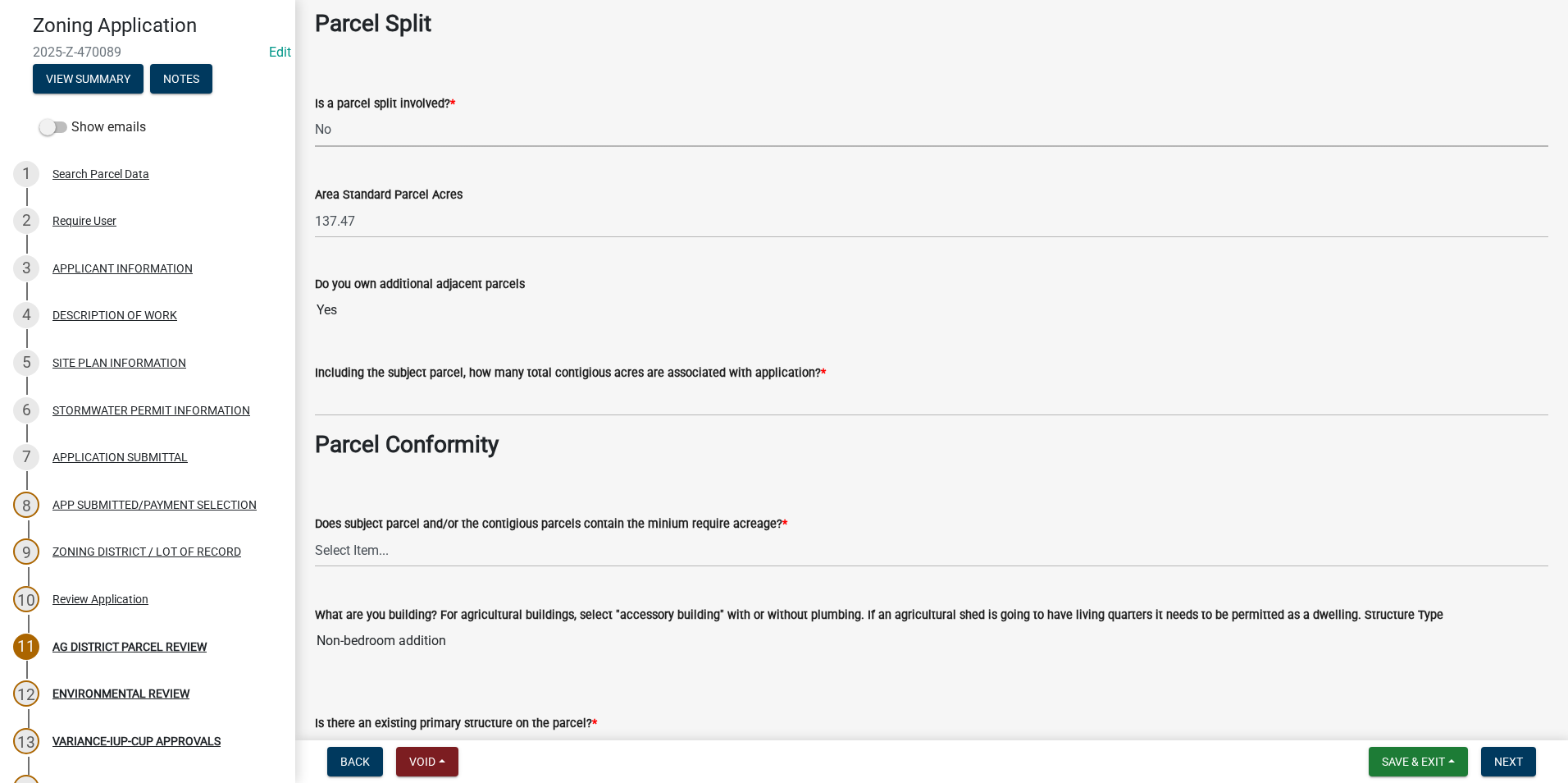
scroll to position [164, 0]
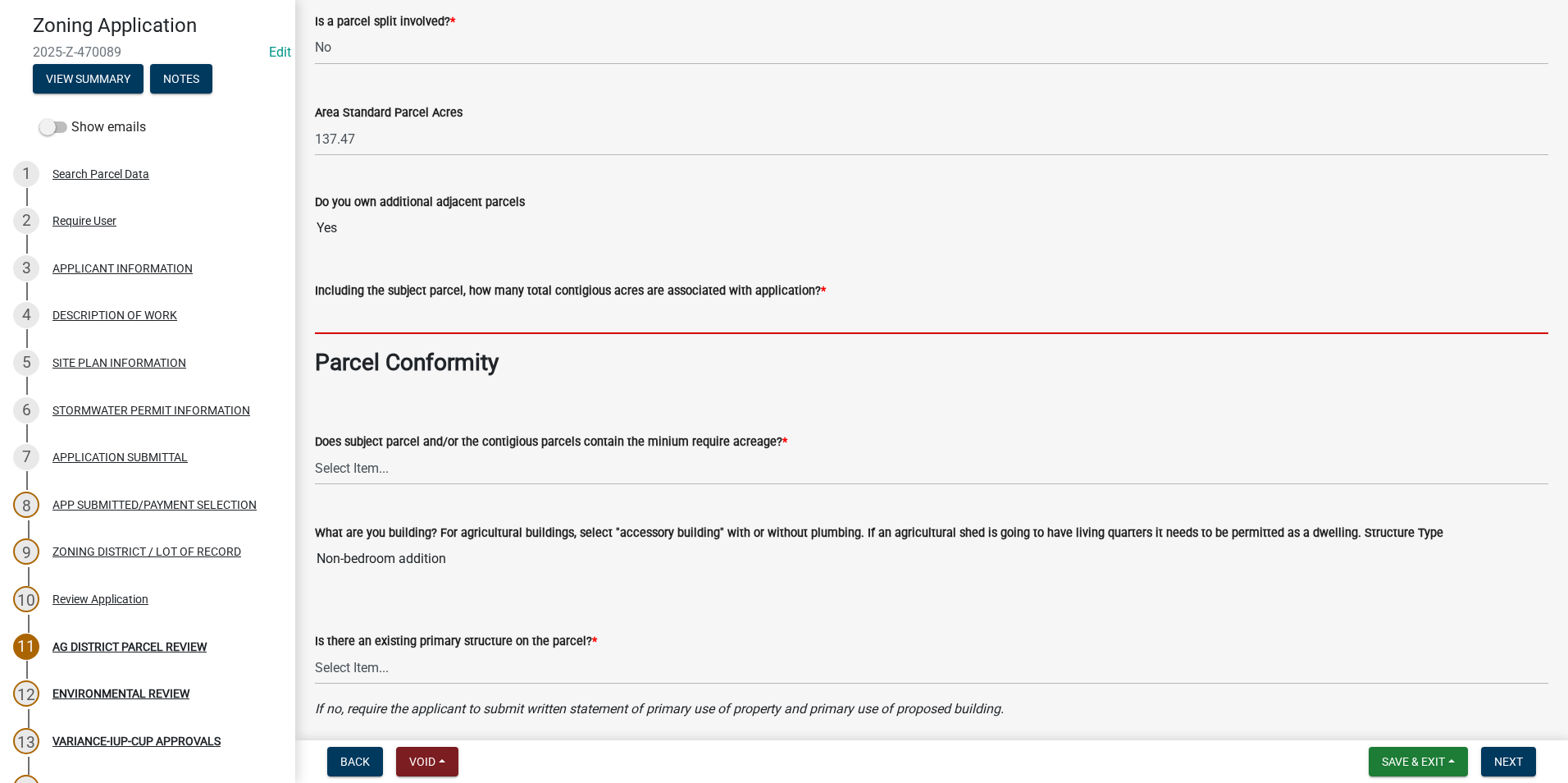
click at [353, 324] on input "text" at bounding box center [931, 317] width 1233 height 33
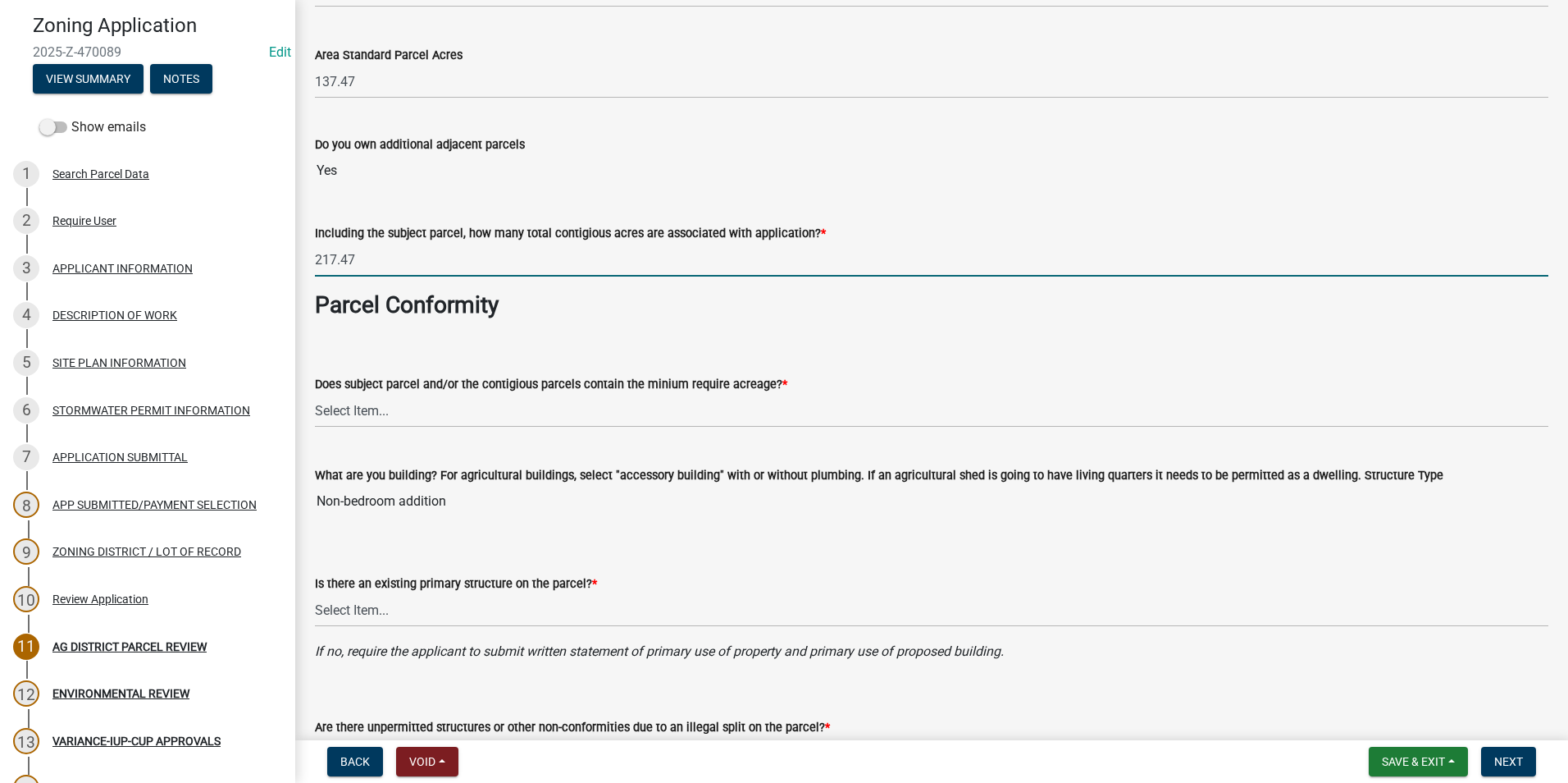
scroll to position [246, 0]
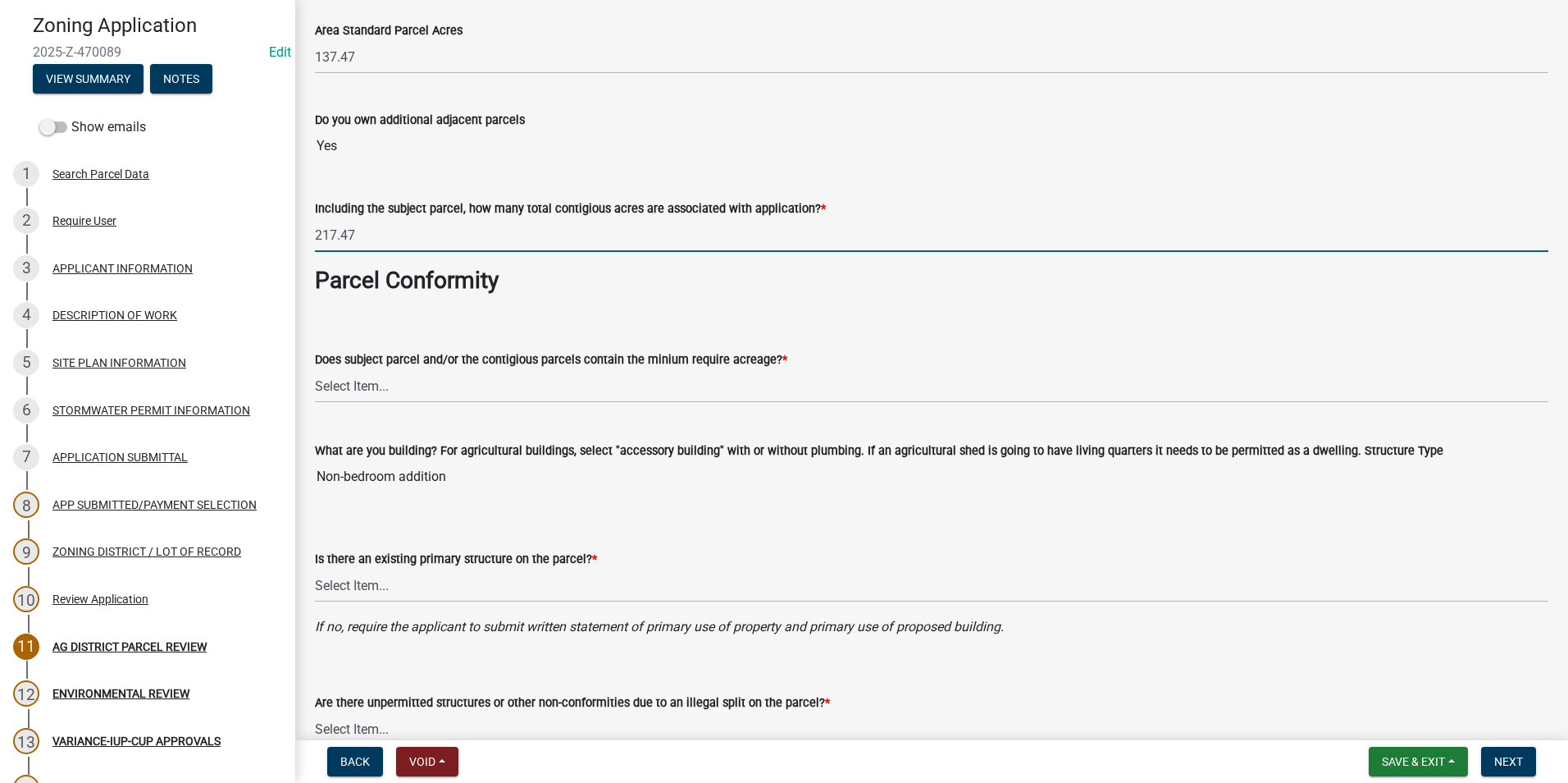
type input "217.47"
click at [458, 390] on select "Select Item... Yes, for a dwelling, 40 or more acres with one or more acres con…" at bounding box center [931, 385] width 1233 height 33
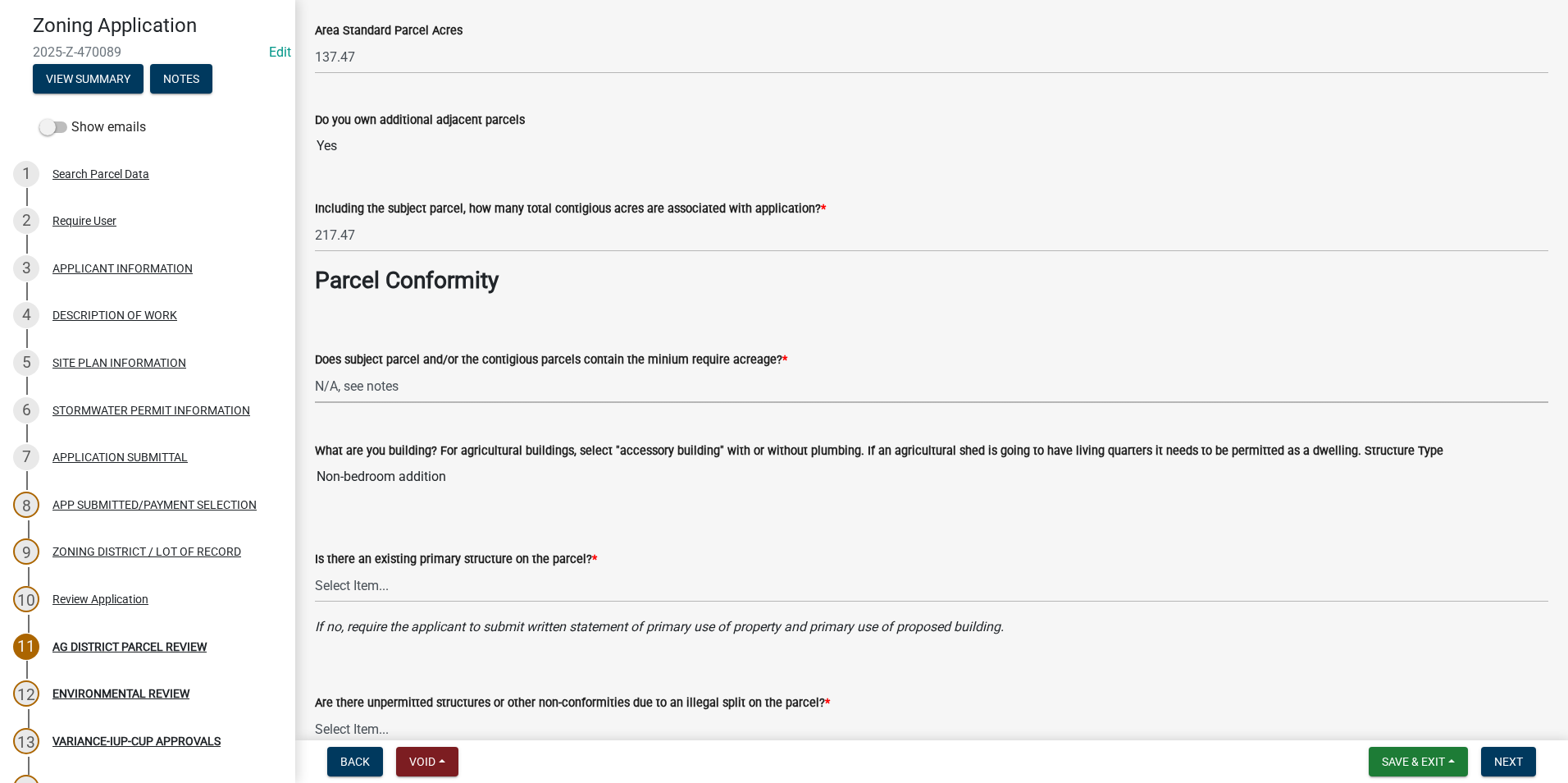
click at [315, 369] on select "Select Item... Yes, for a dwelling, 40 or more acres with one or more acres con…" at bounding box center [931, 385] width 1233 height 33
select select "b48fe14e-3327-4657-9cad-e69f0ec06152"
click at [515, 576] on select "Select Item... Yes No" at bounding box center [931, 585] width 1233 height 33
click at [315, 569] on select "Select Item... Yes No" at bounding box center [931, 585] width 1233 height 33
select select "e720d887-05b7-48e7-b675-04570e4c9f75"
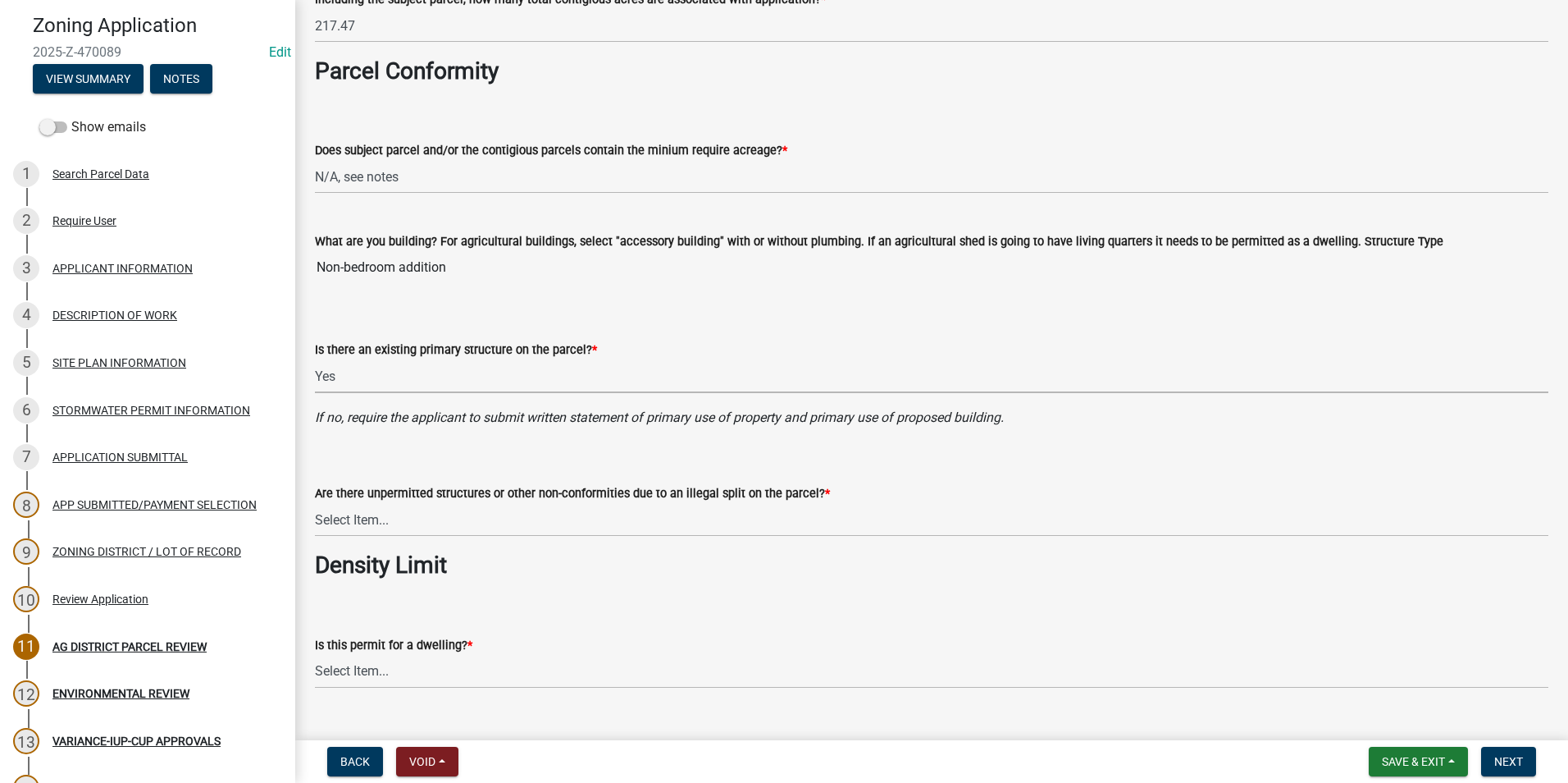
scroll to position [493, 0]
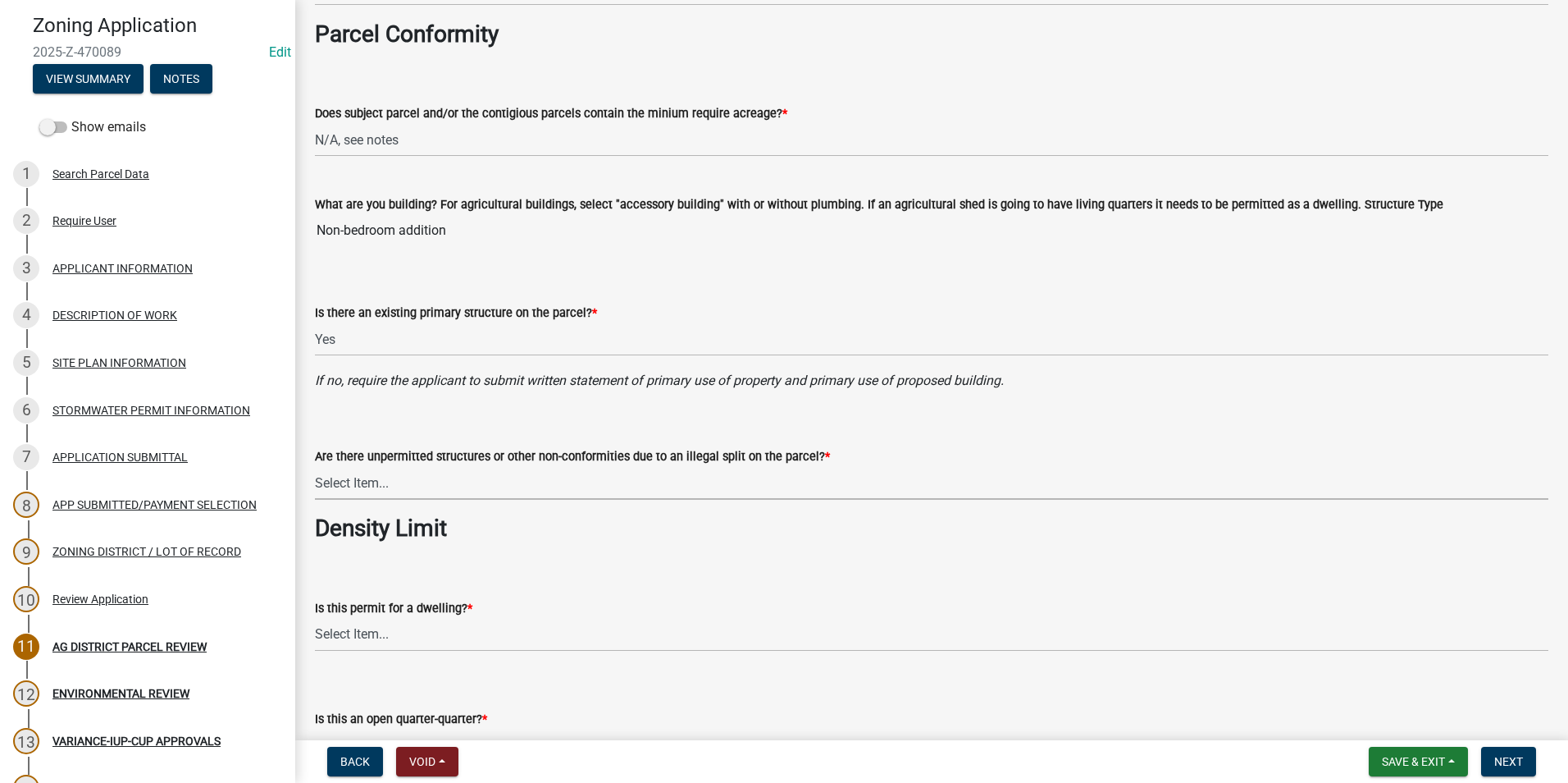
click at [541, 483] on select "Select Item... Yes No" at bounding box center [931, 482] width 1233 height 33
click at [315, 466] on select "Select Item... Yes No" at bounding box center [931, 482] width 1233 height 33
select select "3e342f75-9fb1-4b8c-bbeb-47cfa96347ca"
